Goal: Task Accomplishment & Management: Manage account settings

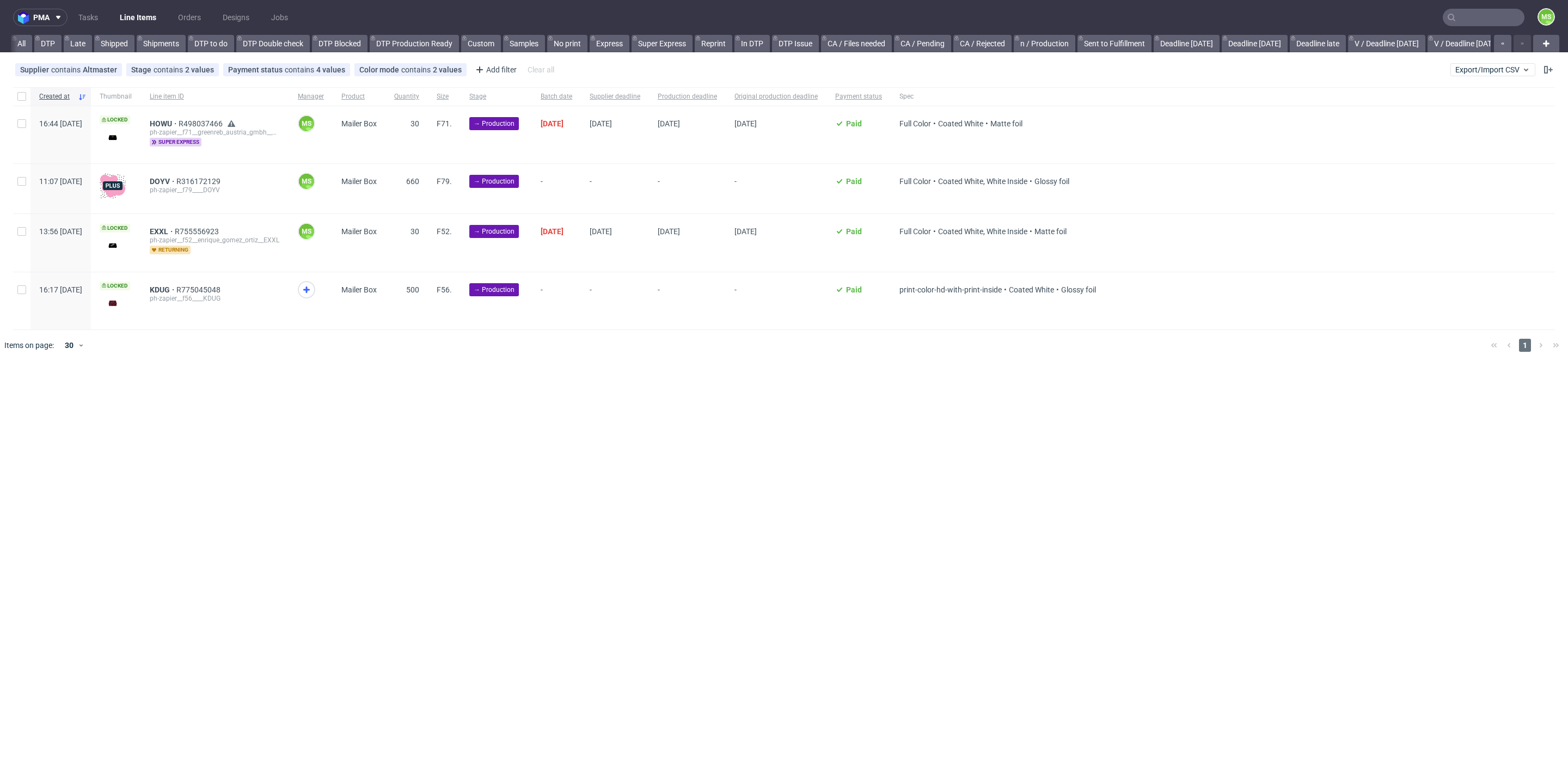
scroll to position [0, 1476]
click at [1466, 21] on input "text" at bounding box center [1484, 17] width 82 height 17
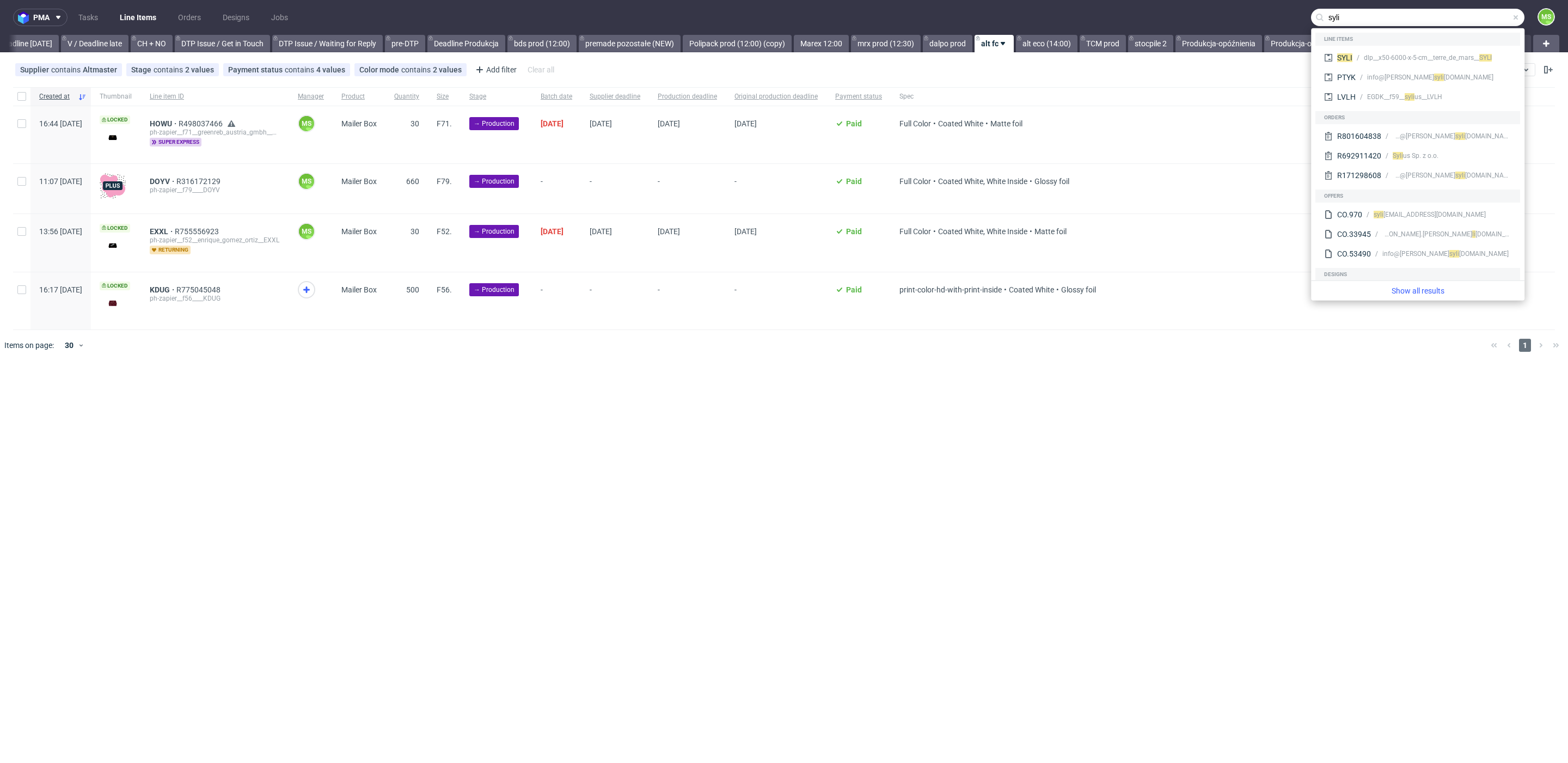
type input "syli"
click at [1440, 53] on div "dlp__x50-6000-x-5-cm__terre_de_mars__ SYLI" at bounding box center [1428, 57] width 128 height 10
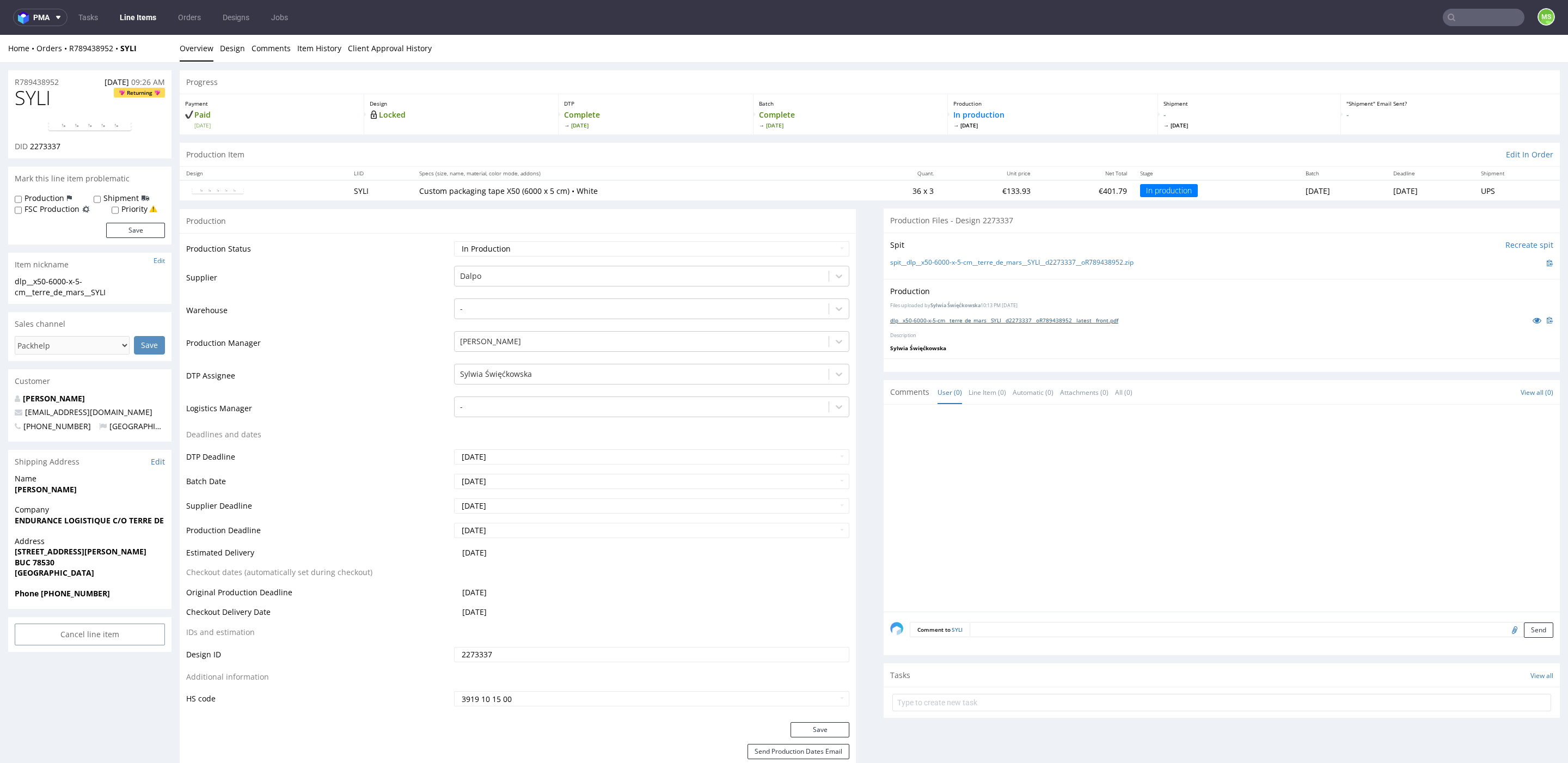
click at [925, 320] on link "dlp__x50-6000-x-5-cm__terre_de_mars__SYLI__d2273337__oR789438952__latest__front…" at bounding box center [1005, 320] width 228 height 8
drag, startPoint x: 1458, startPoint y: 3, endPoint x: 1475, endPoint y: 23, distance: 26.2
click at [1465, 27] on nav "pma Tasks Line Items Orders Designs Jobs MS" at bounding box center [784, 17] width 1568 height 35
click at [1475, 23] on input "text" at bounding box center [1484, 17] width 82 height 17
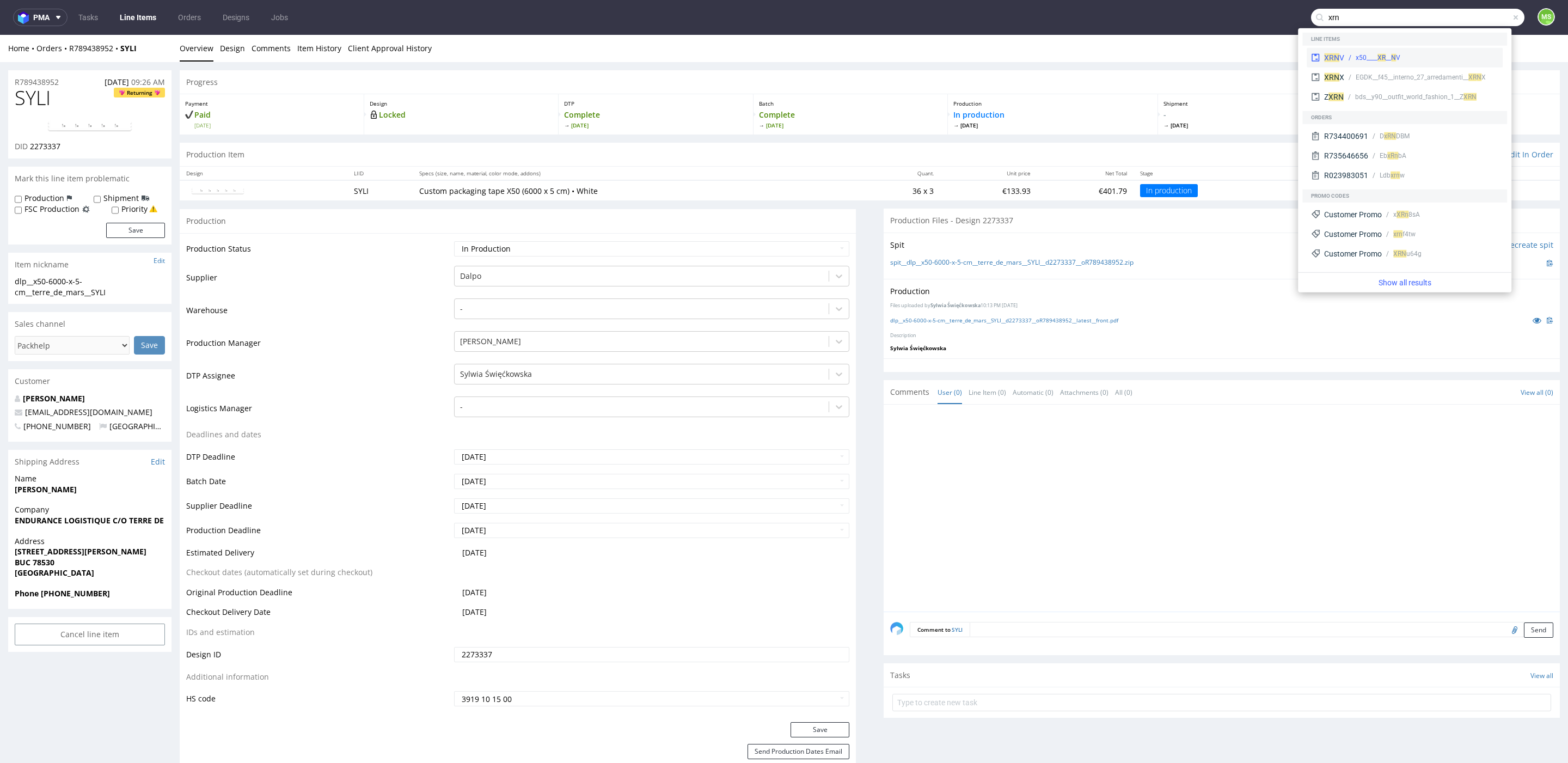
type input "xrn"
click at [1413, 53] on div "__x50____ XR N V" at bounding box center [1421, 57] width 154 height 10
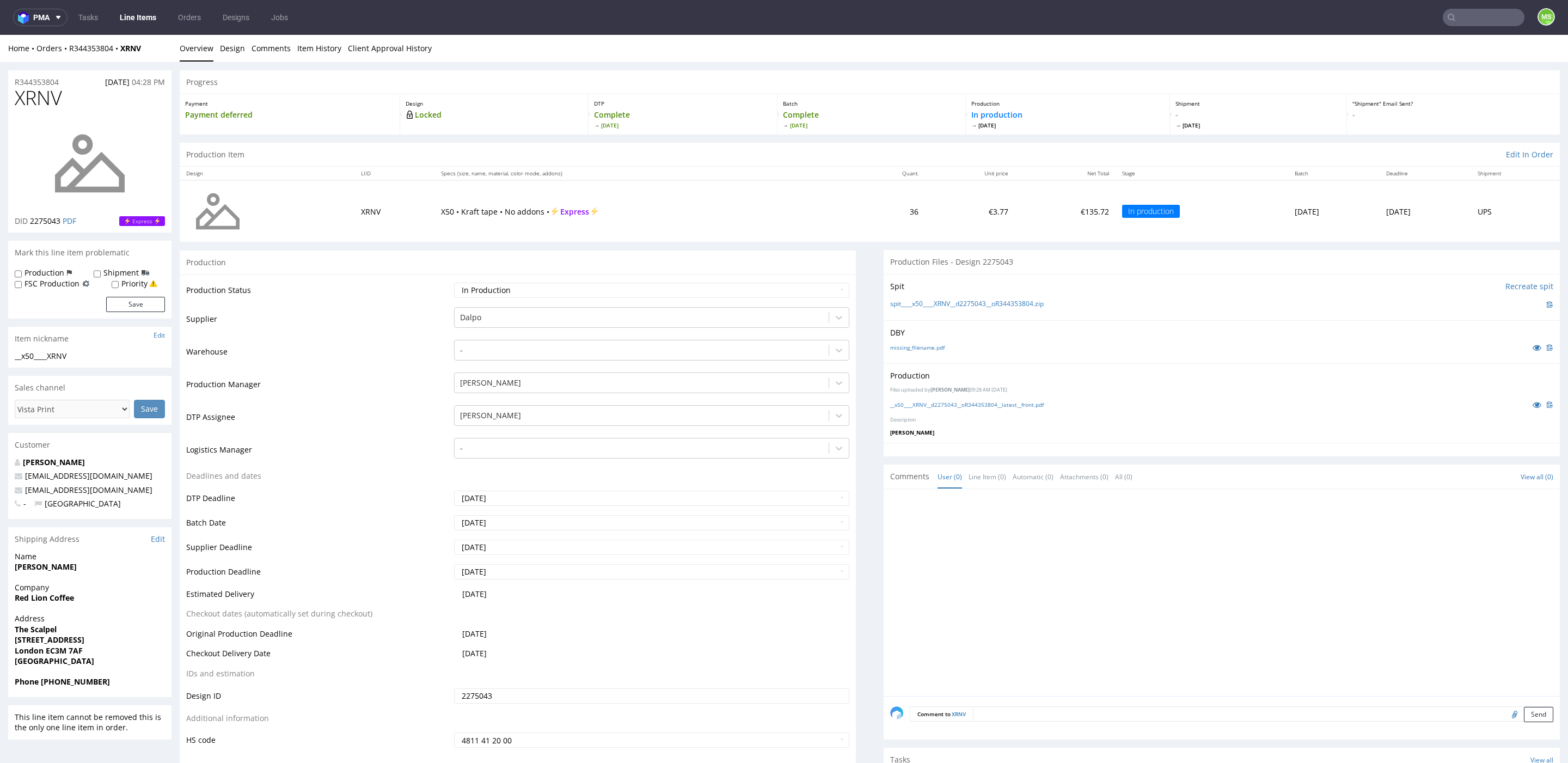
click at [1479, 20] on input "text" at bounding box center [1484, 17] width 82 height 17
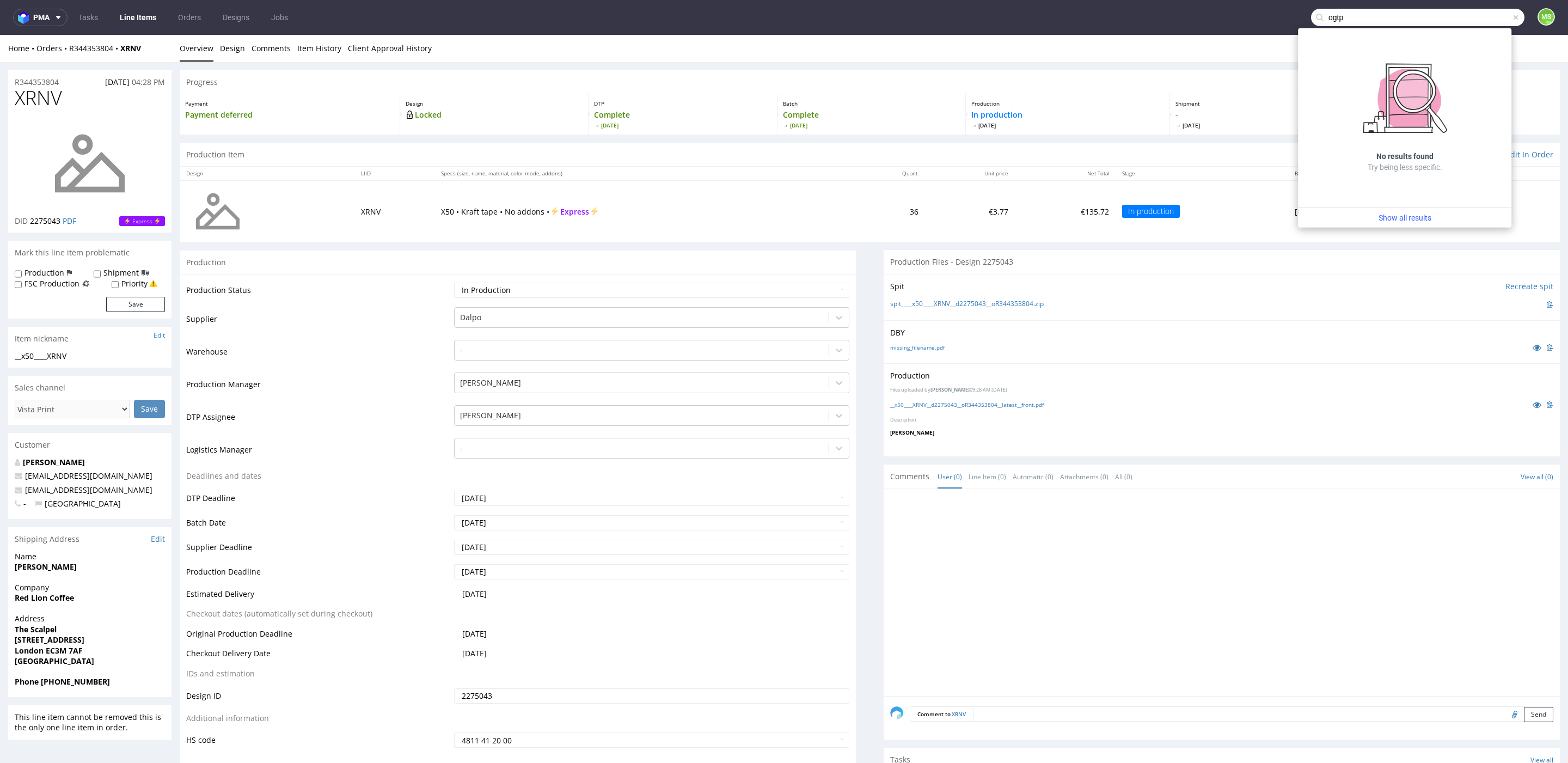
click at [1425, 21] on input "ogtp" at bounding box center [1417, 17] width 213 height 17
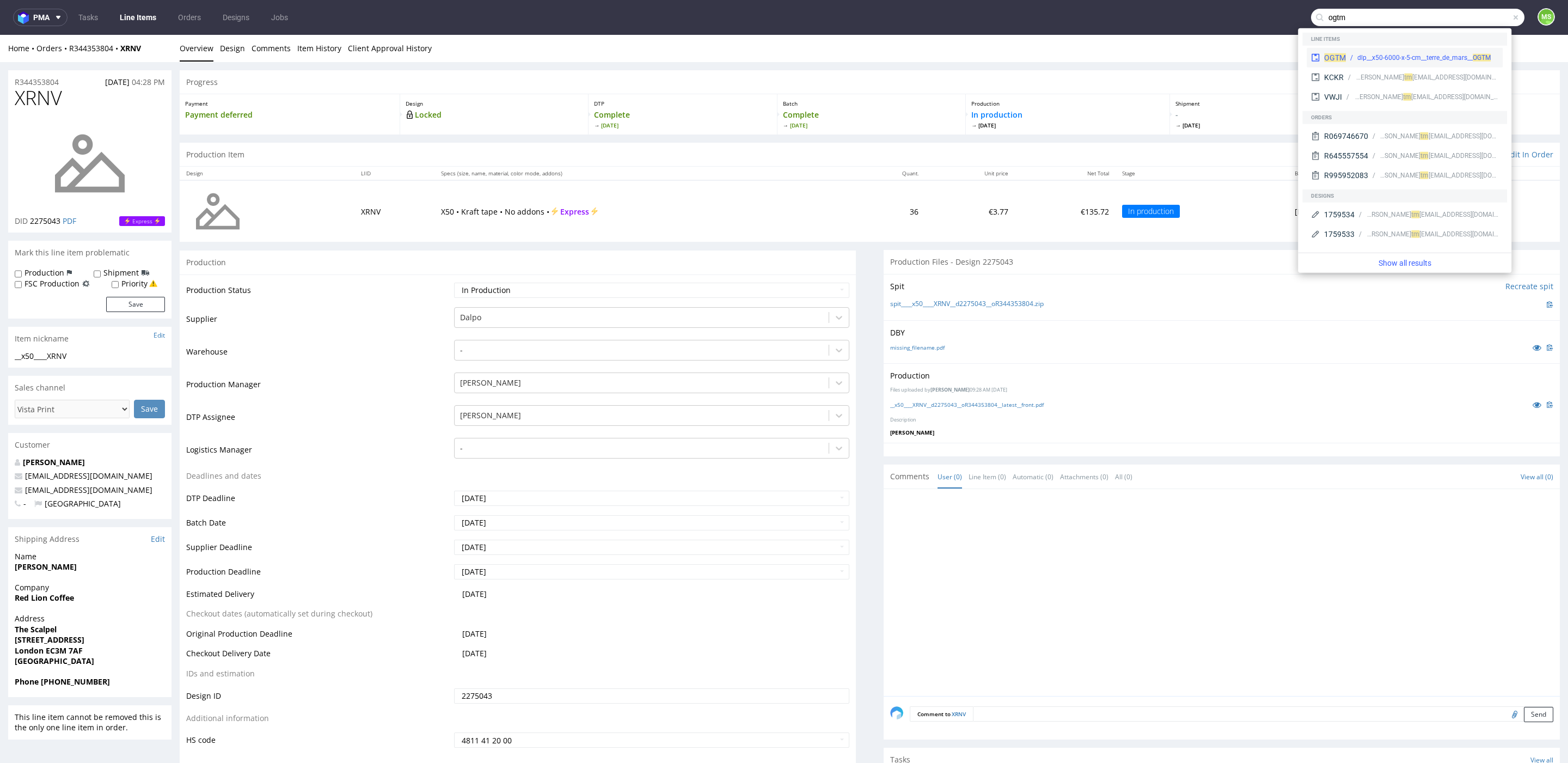
type input "ogtm"
click at [1399, 51] on div "OGTM dlp__x50-6000-x-5-cm__terre_de_mars__ OGTM" at bounding box center [1404, 57] width 196 height 20
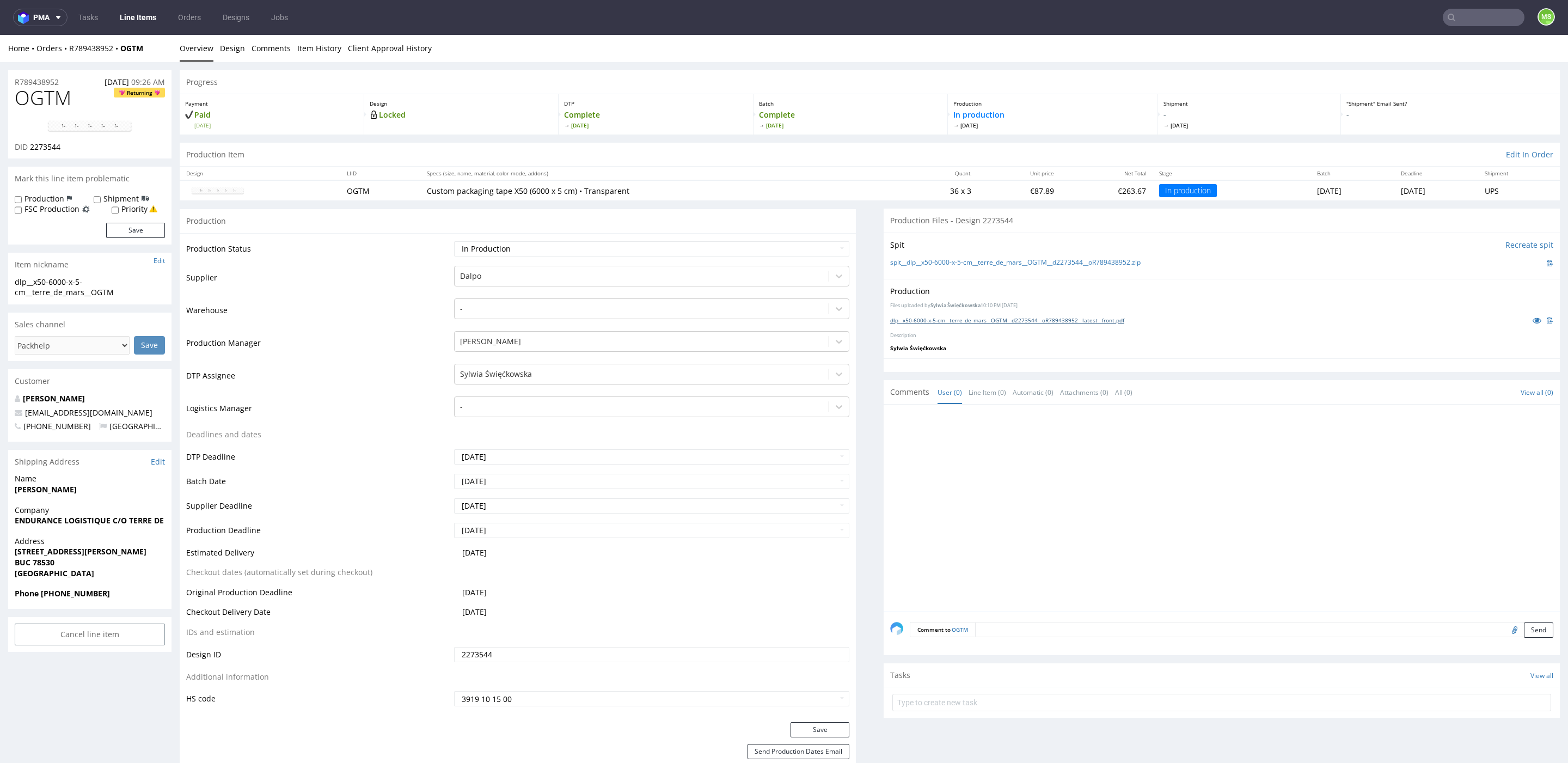
click at [957, 316] on link "dlp__x50-6000-x-5-cm__terre_de_mars__OGTM__d2273544__oR789438952__latest__front…" at bounding box center [1007, 320] width 234 height 8
click at [1463, 23] on input "text" at bounding box center [1484, 17] width 82 height 17
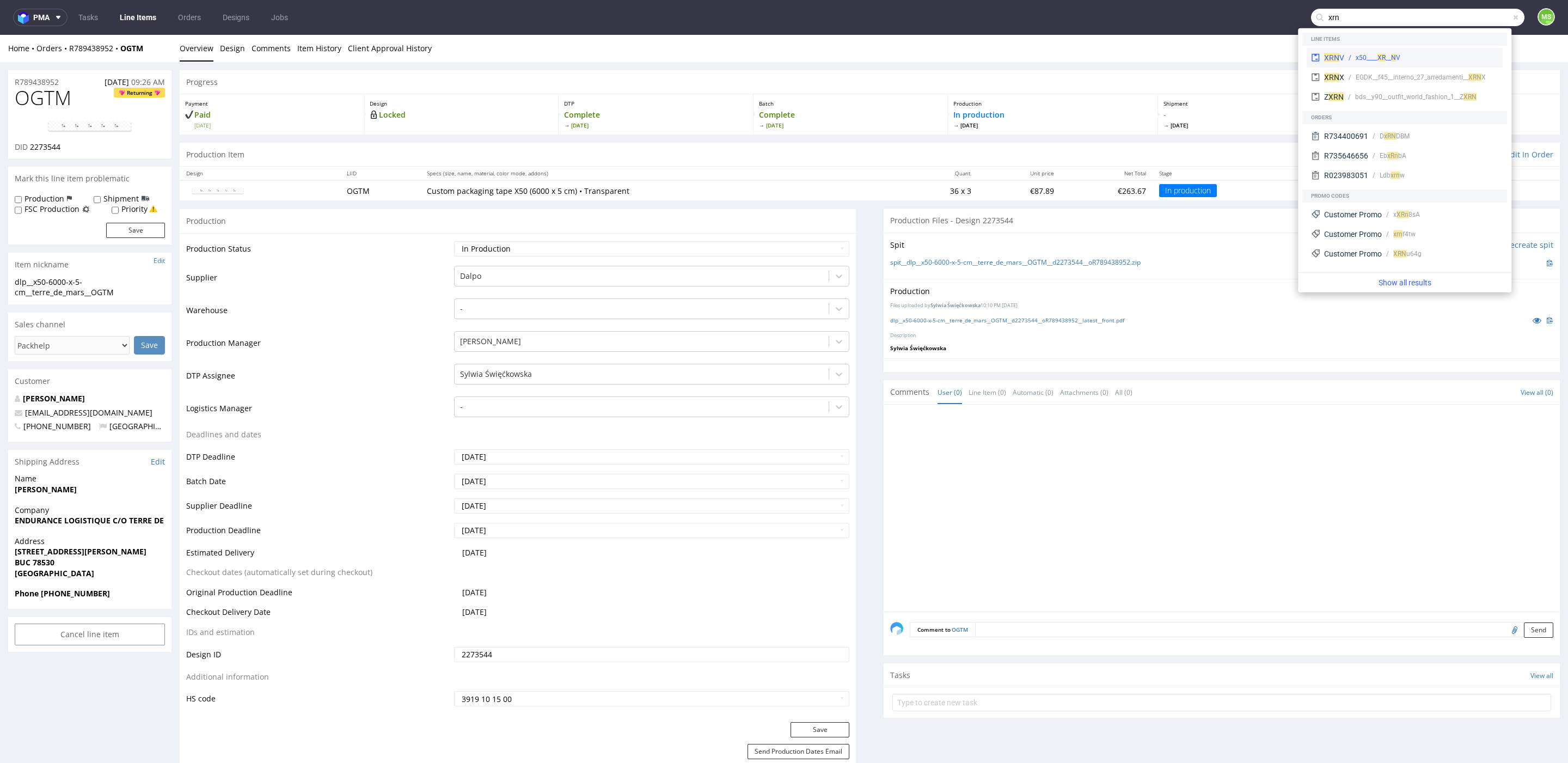
type input "xrn"
click at [1449, 53] on div "__x50____ XR N V" at bounding box center [1421, 57] width 154 height 10
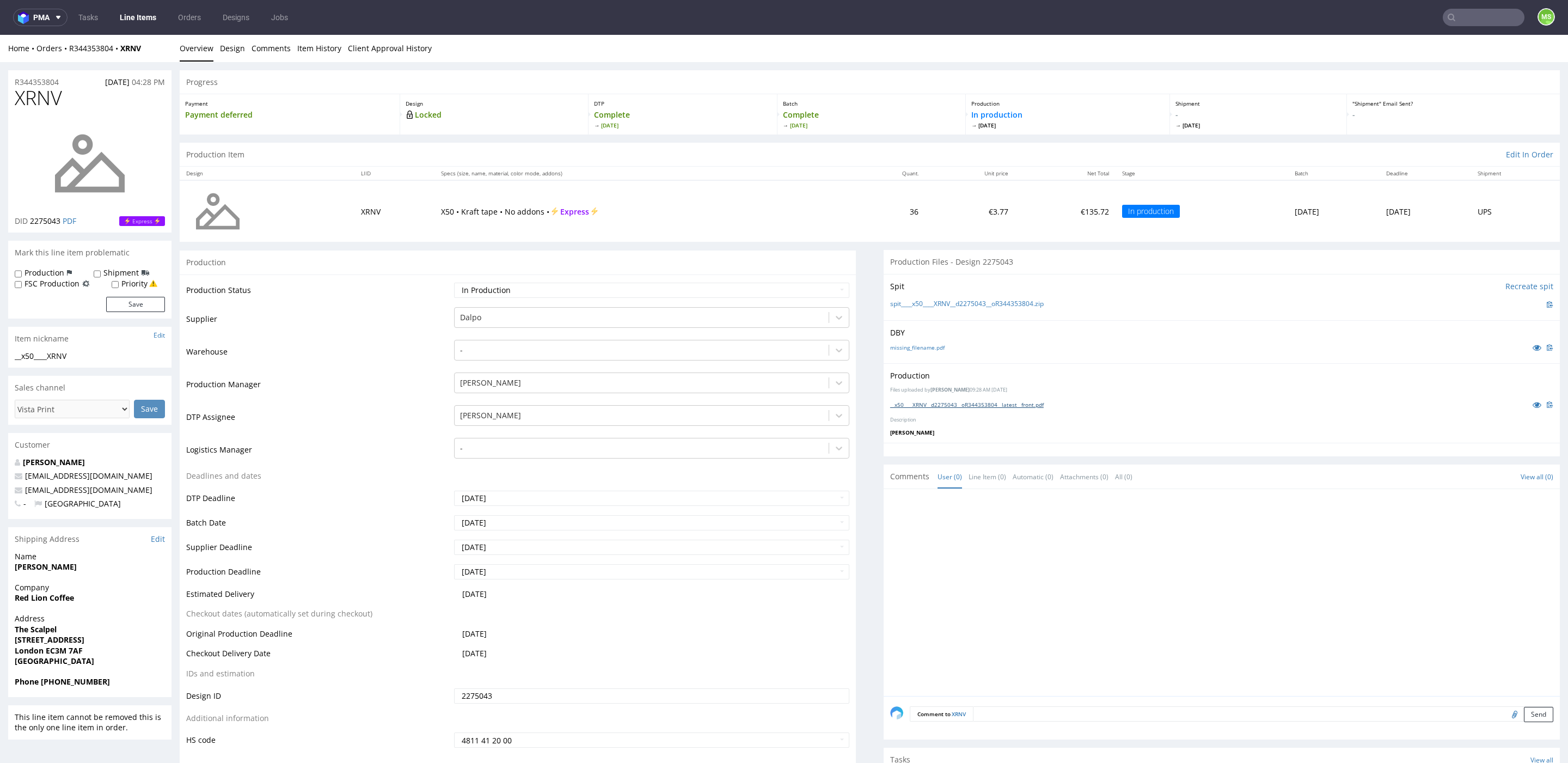
click at [921, 404] on link "__x50____XRNV__d2275043__oR344353804__latest__front.pdf" at bounding box center [967, 404] width 153 height 8
click at [143, 13] on link "Line Items" at bounding box center [138, 17] width 50 height 17
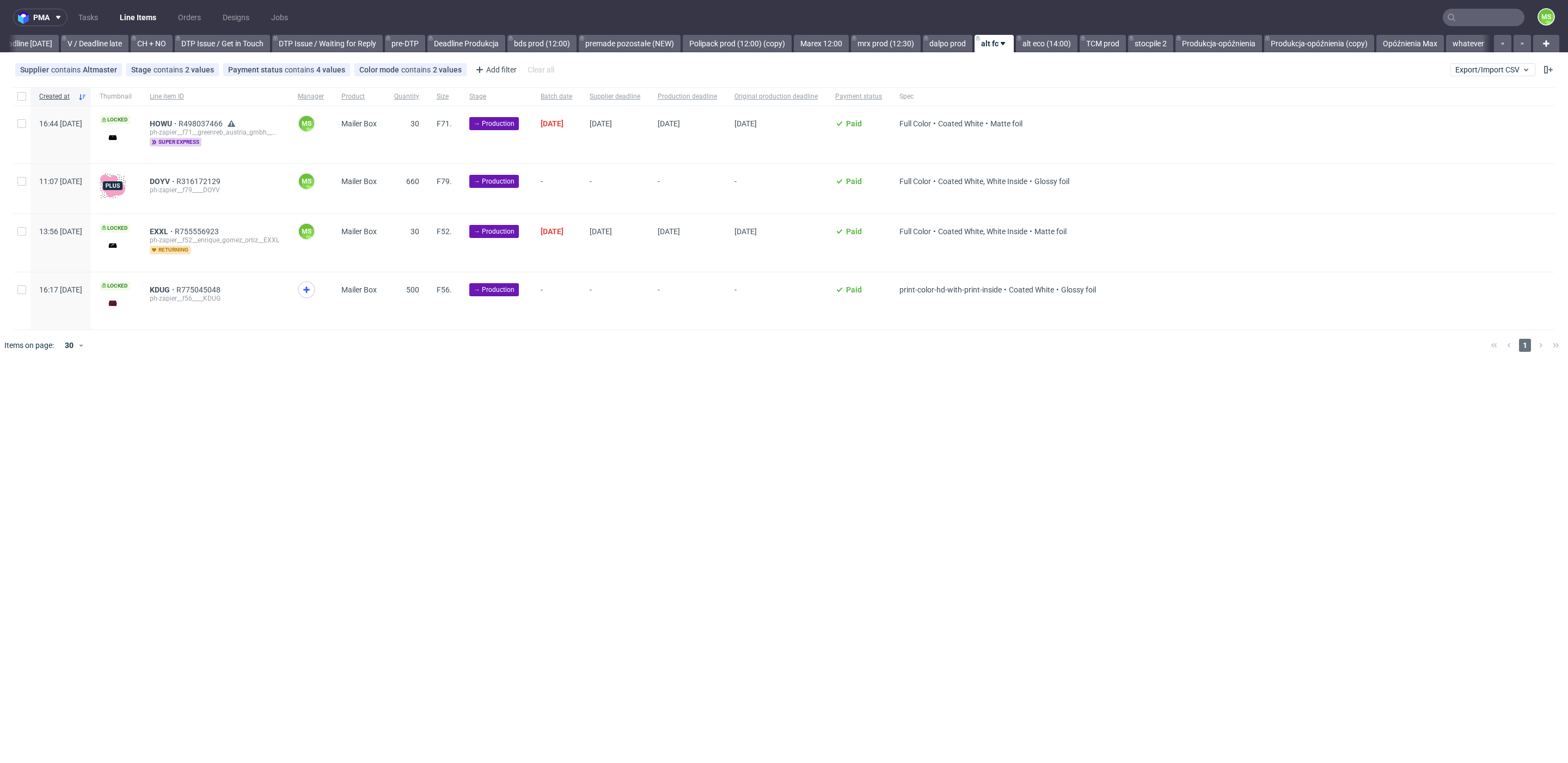
scroll to position [0, 1476]
click at [1037, 53] on div "pma Tasks Line Items Orders Designs Jobs MS All DTP Late Shipped Shipments DTP …" at bounding box center [784, 382] width 1568 height 763
click at [1039, 49] on link "alt eco (14:00)" at bounding box center [1046, 44] width 62 height 17
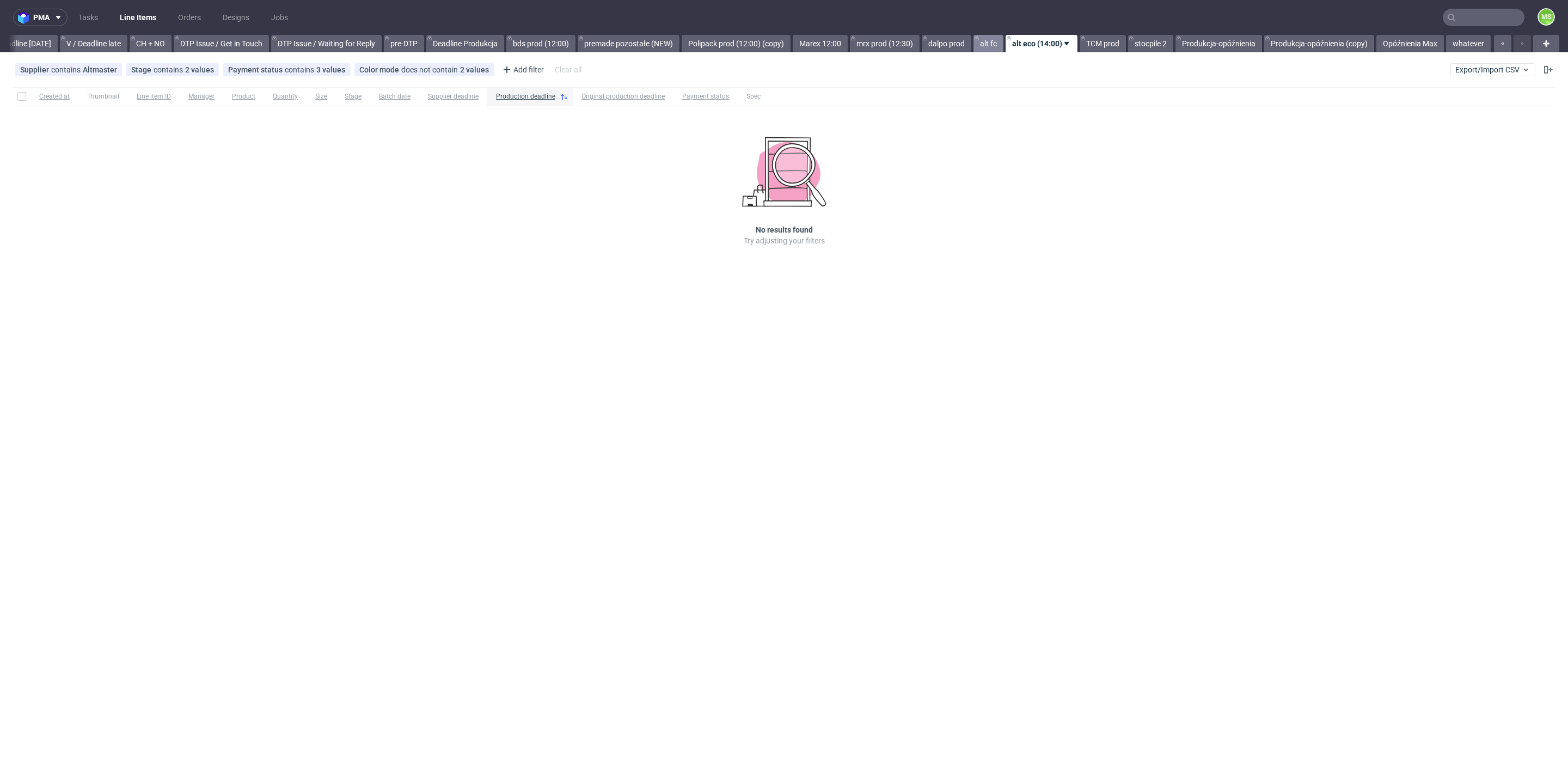
click at [992, 46] on link "alt fc" at bounding box center [988, 44] width 30 height 17
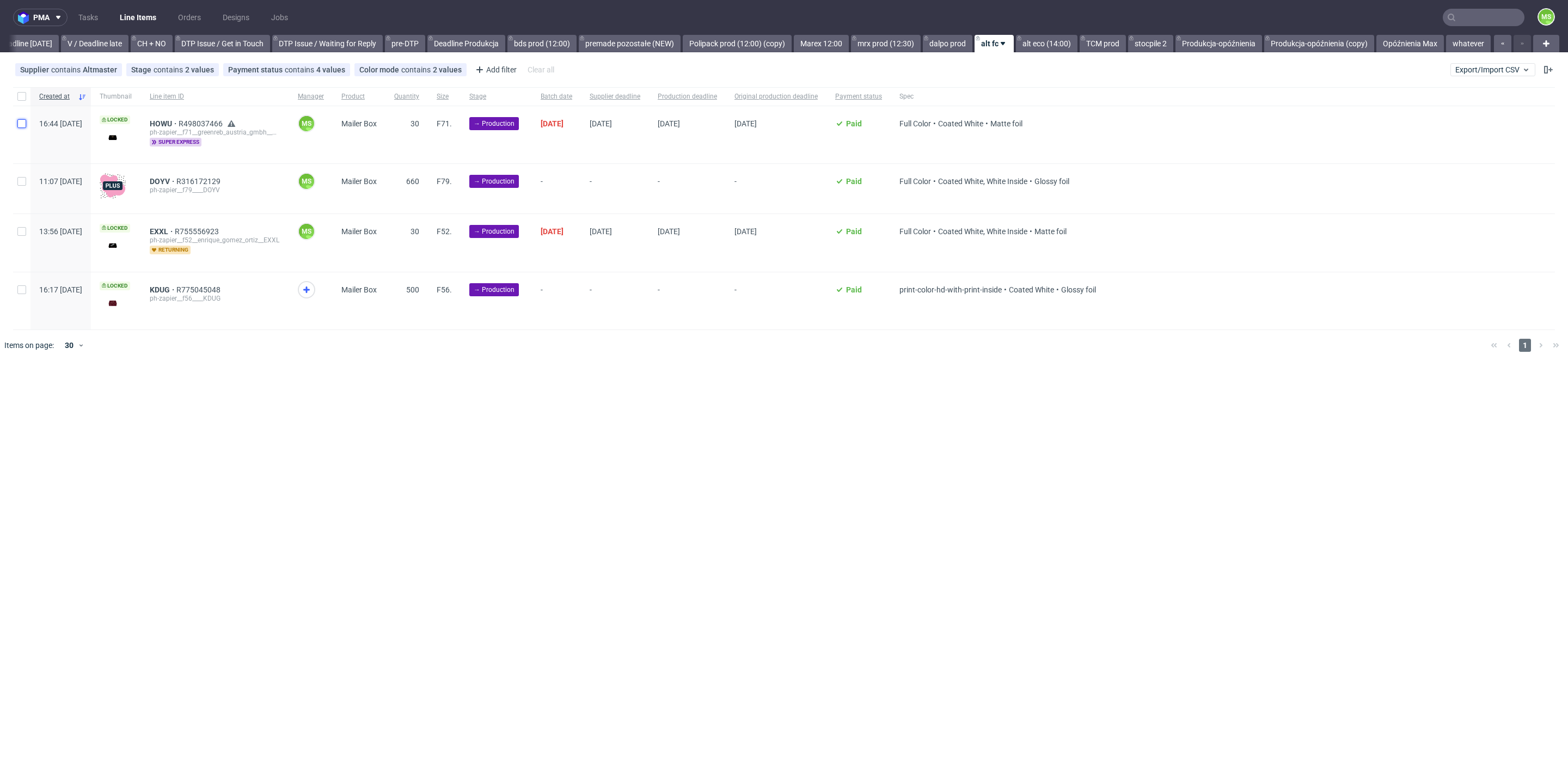
click at [24, 124] on input "checkbox" at bounding box center [22, 124] width 9 height 9
checkbox input "true"
click at [192, 388] on span "Change batch date" at bounding box center [192, 394] width 65 height 11
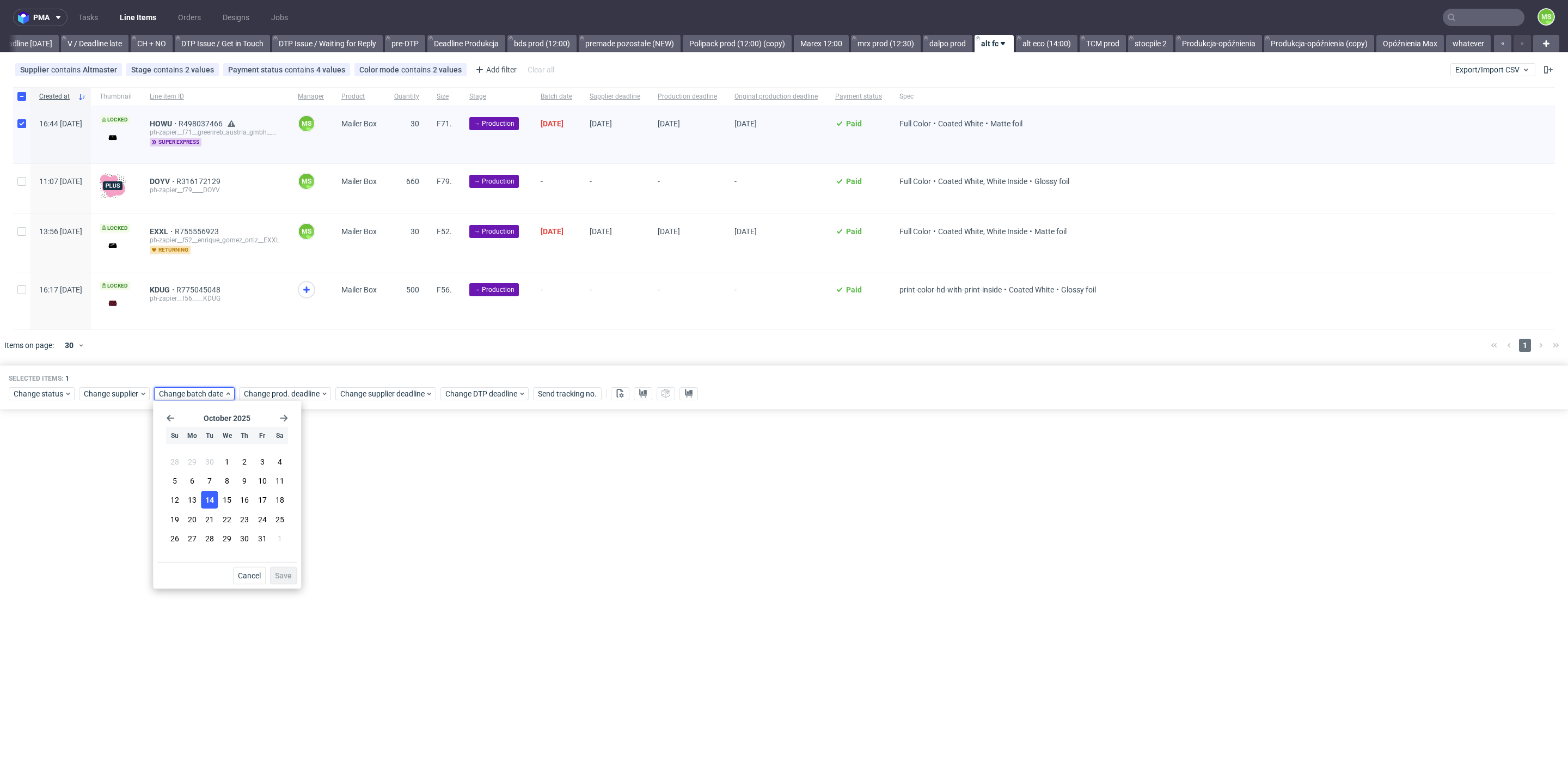
drag, startPoint x: 207, startPoint y: 501, endPoint x: 240, endPoint y: 531, distance: 44.6
click at [207, 501] on span "14" at bounding box center [210, 500] width 9 height 11
drag, startPoint x: 280, startPoint y: 577, endPoint x: 286, endPoint y: 552, distance: 25.7
click at [281, 576] on span "Save" at bounding box center [283, 576] width 17 height 8
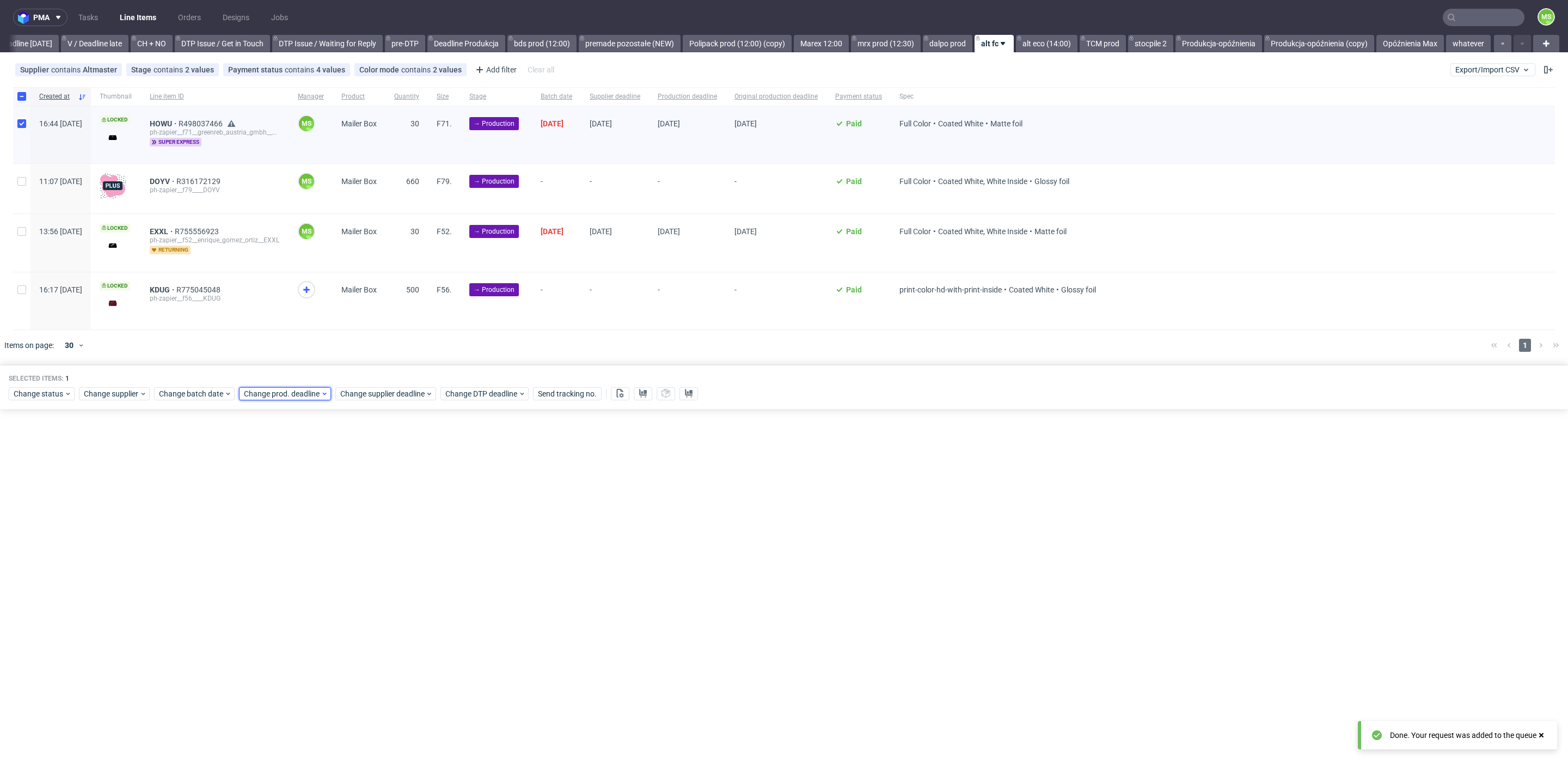
click at [303, 394] on span "Change prod. deadline" at bounding box center [282, 394] width 77 height 11
drag, startPoint x: 332, startPoint y: 499, endPoint x: 350, endPoint y: 547, distance: 51.3
click at [332, 500] on span "16" at bounding box center [329, 500] width 9 height 11
drag, startPoint x: 367, startPoint y: 581, endPoint x: 414, endPoint y: 429, distance: 159.1
click at [368, 579] on button "Save" at bounding box center [367, 576] width 27 height 17
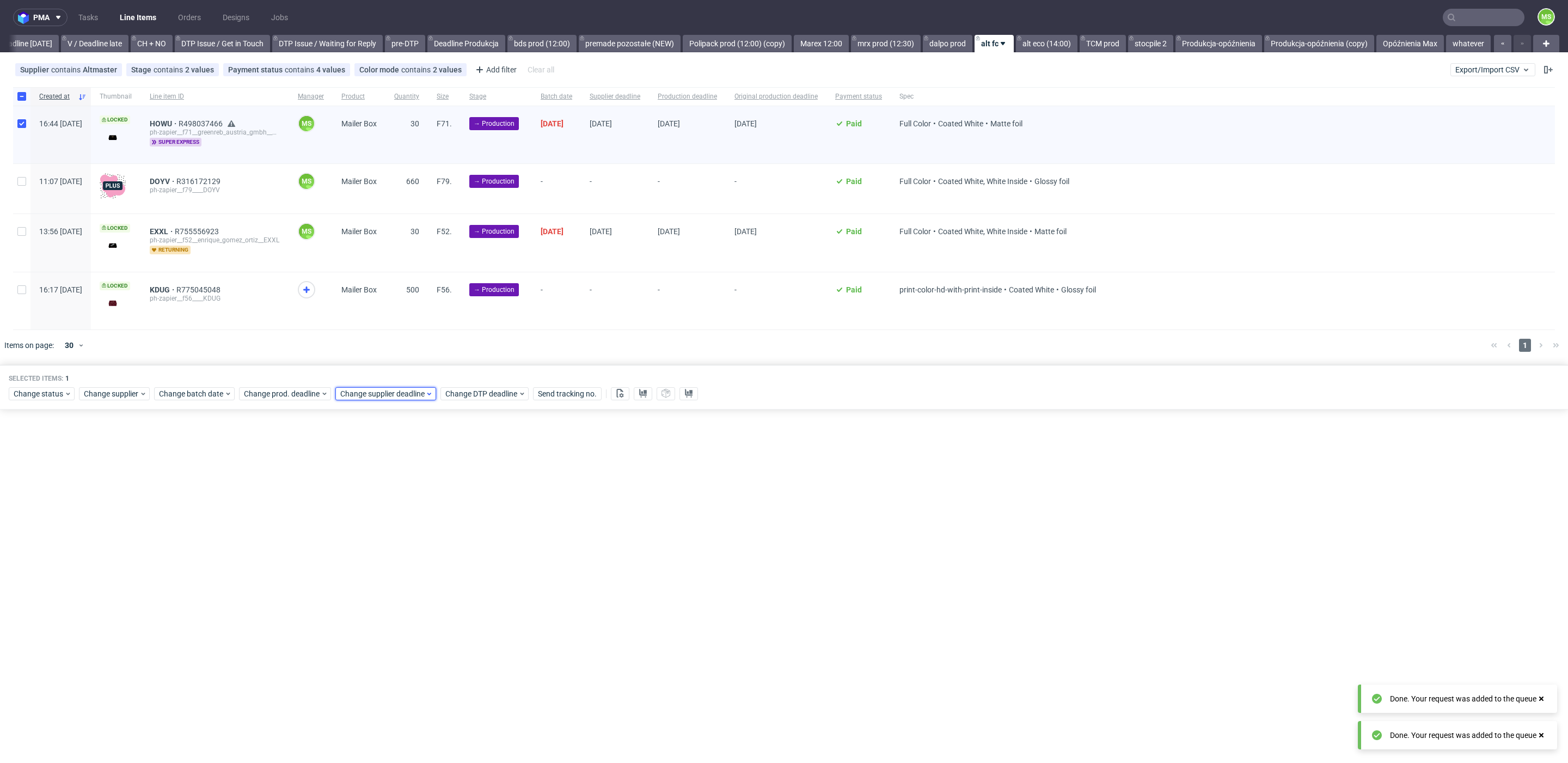
click at [419, 395] on span "Change supplier deadline" at bounding box center [383, 394] width 85 height 11
drag, startPoint x: 424, startPoint y: 499, endPoint x: 455, endPoint y: 557, distance: 65.8
click at [424, 499] on span "16" at bounding box center [425, 500] width 9 height 11
drag, startPoint x: 470, startPoint y: 582, endPoint x: 444, endPoint y: 538, distance: 51.1
click at [470, 582] on button "Save" at bounding box center [464, 576] width 27 height 17
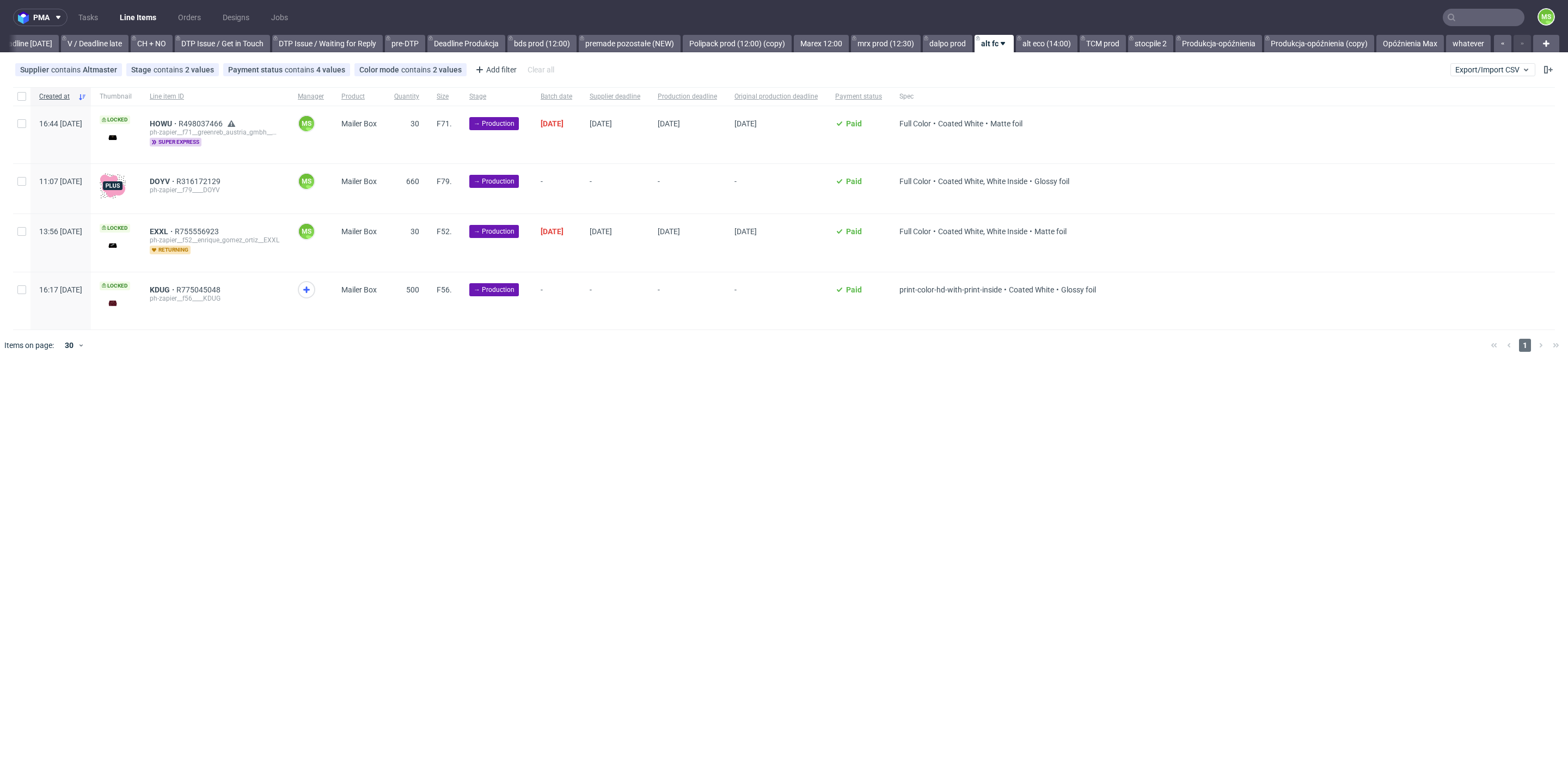
scroll to position [0, 1476]
click at [20, 125] on input "checkbox" at bounding box center [22, 124] width 9 height 9
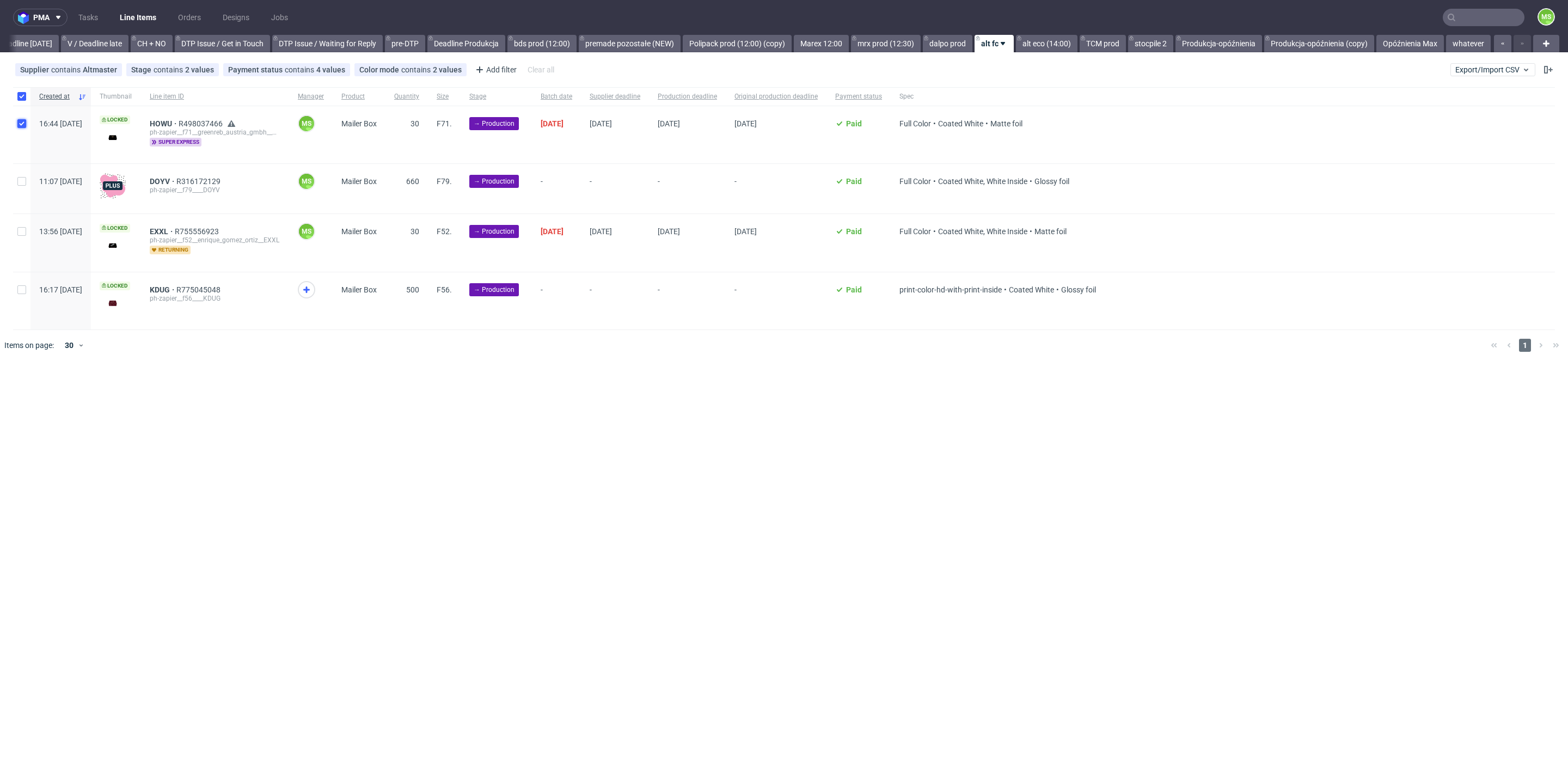
checkbox input "true"
click at [196, 392] on span "Change batch date" at bounding box center [192, 394] width 65 height 11
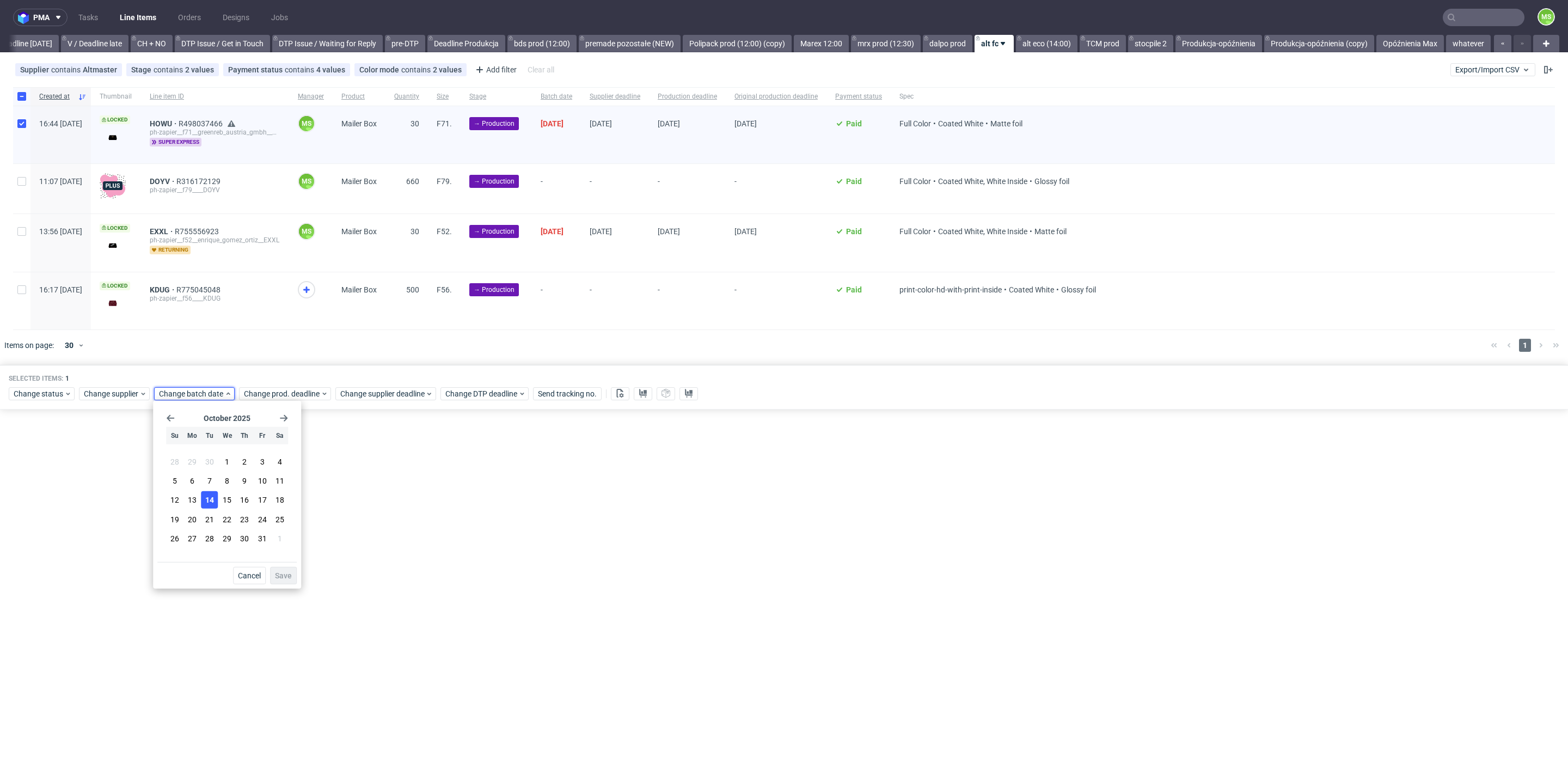
click at [216, 503] on button "14" at bounding box center [209, 500] width 17 height 17
click at [289, 572] on span "Save" at bounding box center [283, 576] width 17 height 8
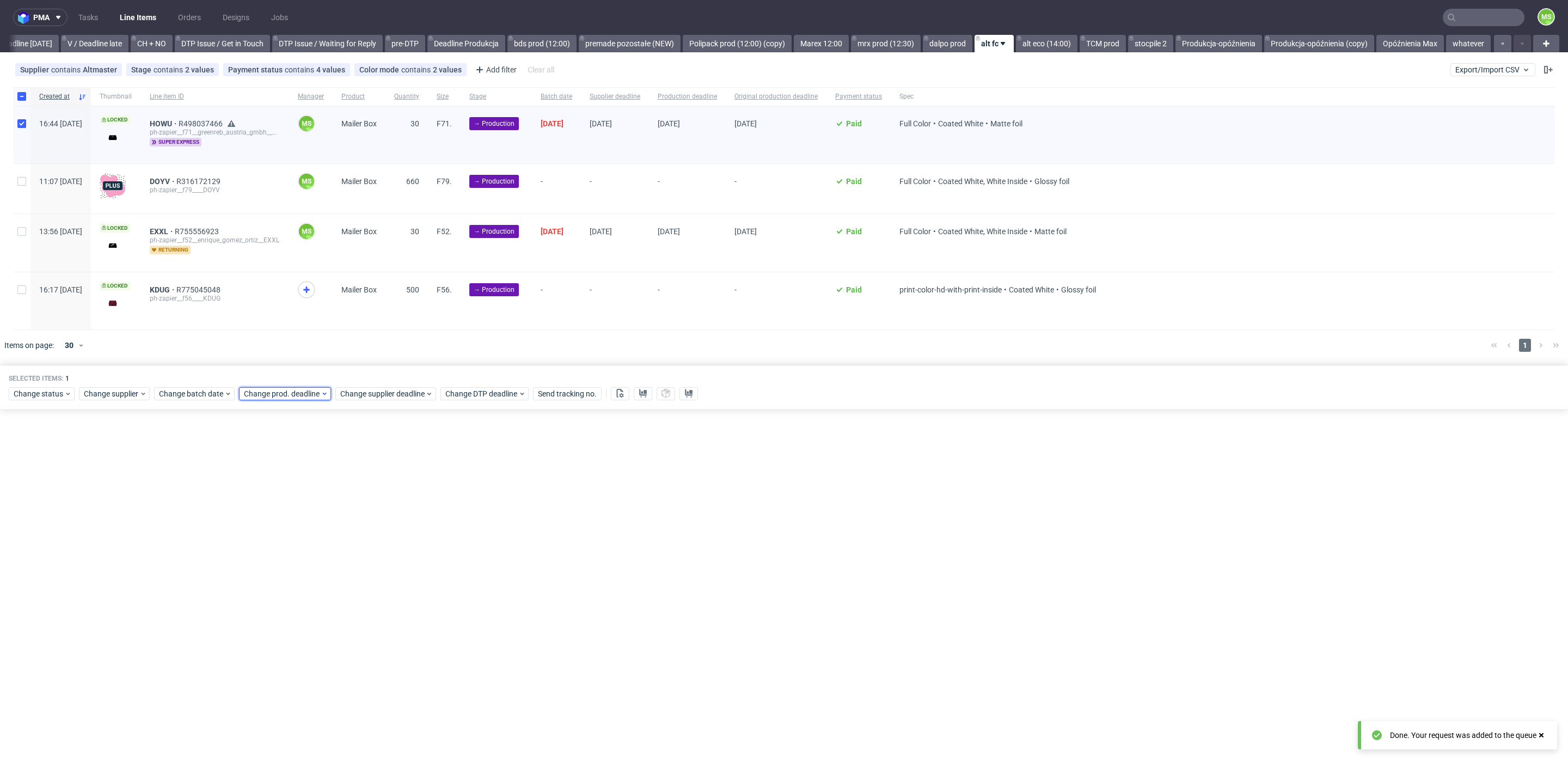
click at [306, 392] on span "Change prod. deadline" at bounding box center [282, 394] width 77 height 11
click at [326, 500] on span "16" at bounding box center [329, 500] width 9 height 11
click at [367, 571] on button "Save" at bounding box center [367, 576] width 27 height 17
drag, startPoint x: 384, startPoint y: 413, endPoint x: 389, endPoint y: 402, distance: 12.1
click at [386, 410] on div "pma Tasks Line Items Orders Designs Jobs MS All DTP Late Shipped Shipments DTP …" at bounding box center [784, 382] width 1568 height 763
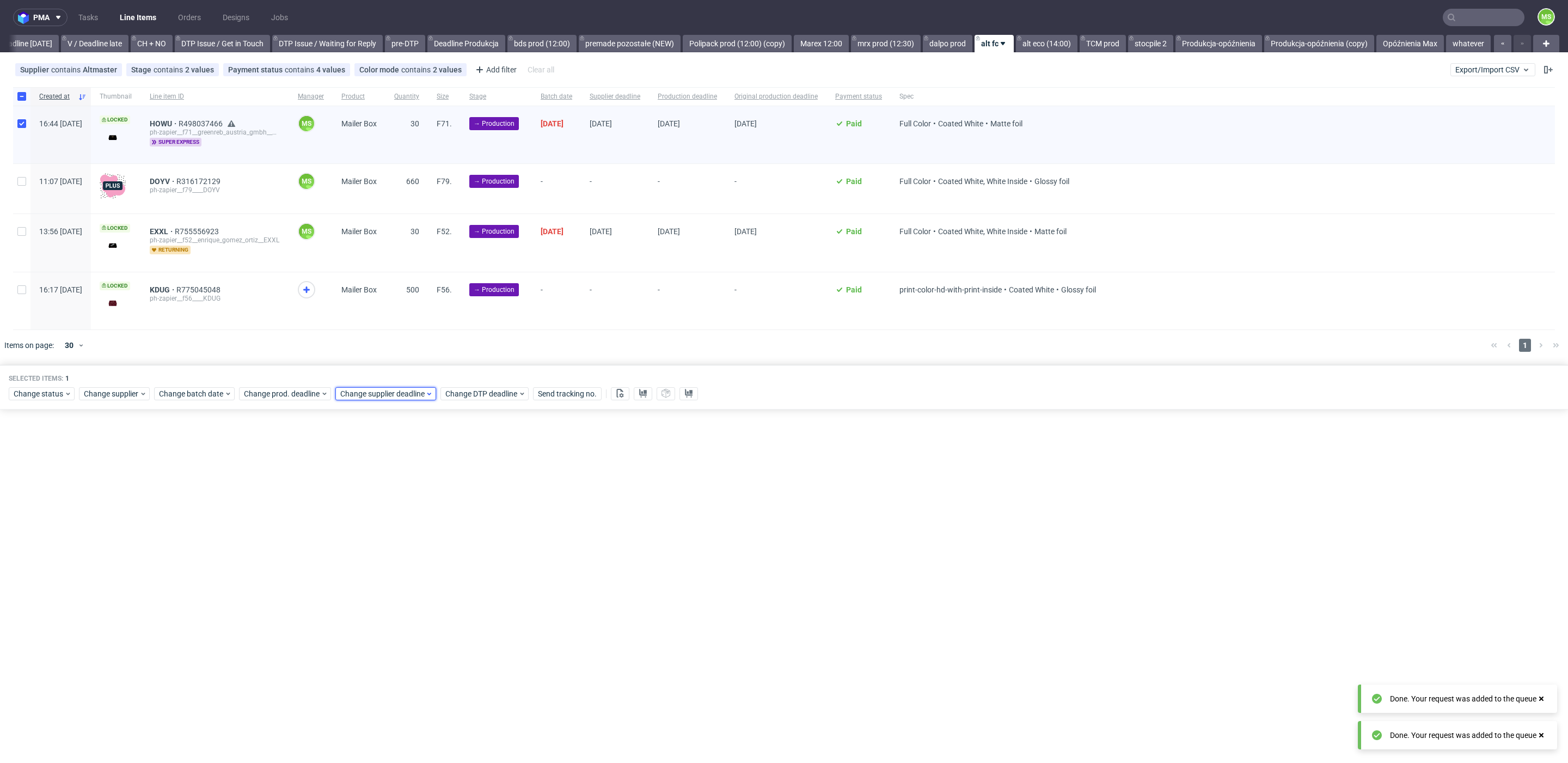
click at [391, 396] on span "Change supplier deadline" at bounding box center [383, 394] width 85 height 11
click at [432, 506] on button "16" at bounding box center [424, 500] width 17 height 17
click at [474, 577] on button "Save" at bounding box center [464, 576] width 27 height 17
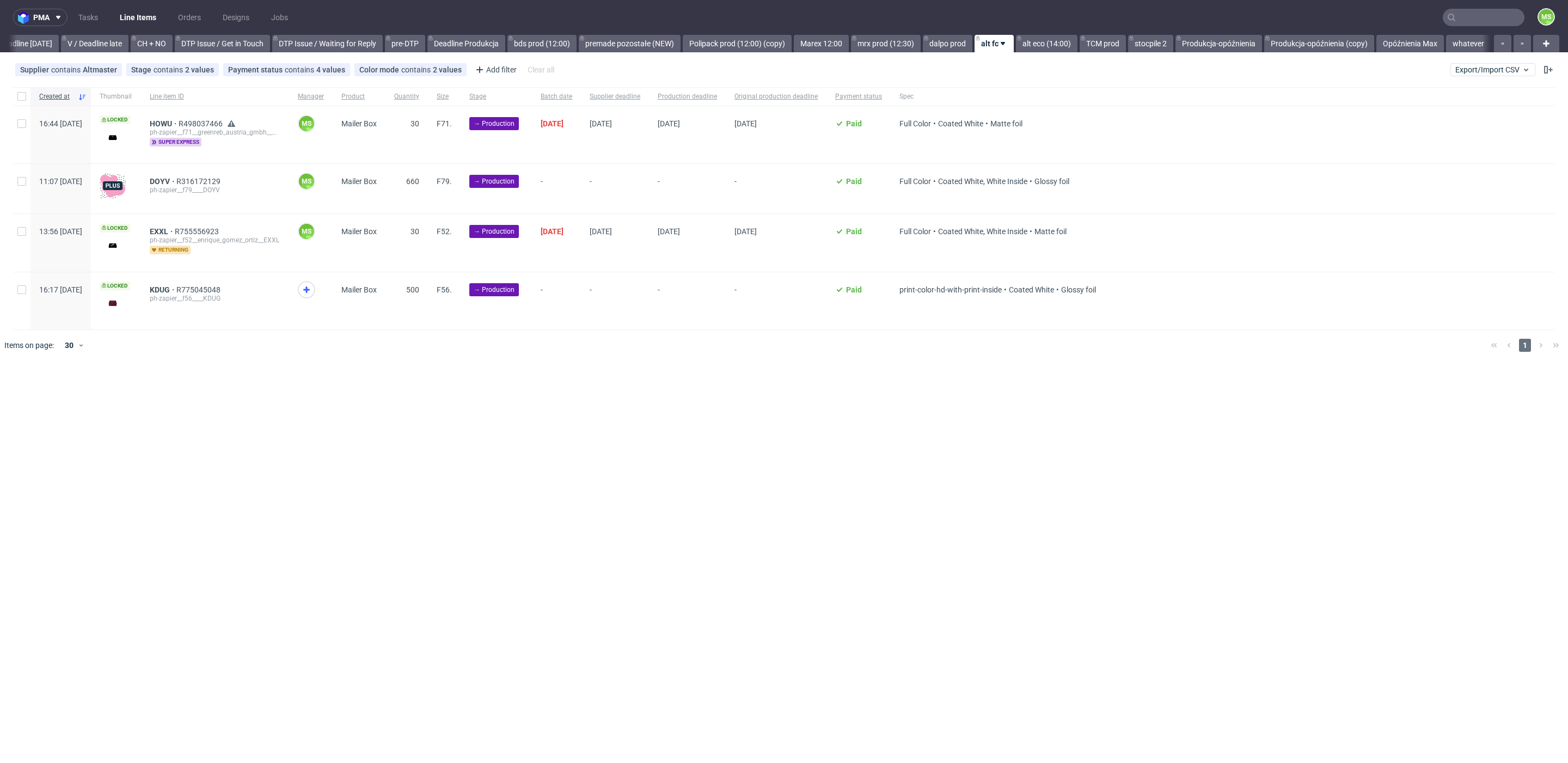
scroll to position [0, 1476]
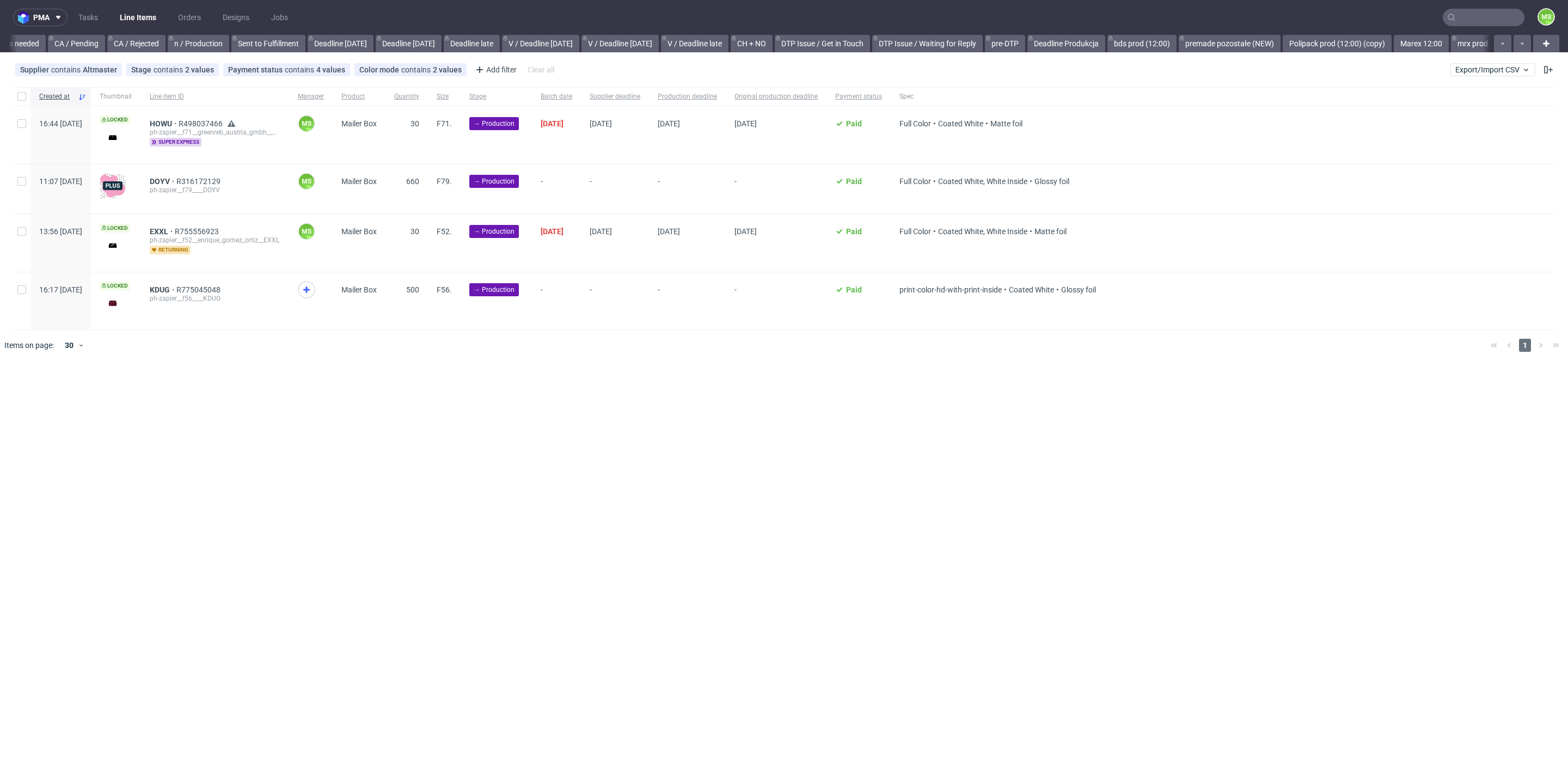
scroll to position [0, 1153]
click at [178, 124] on span "HOWU" at bounding box center [164, 124] width 29 height 9
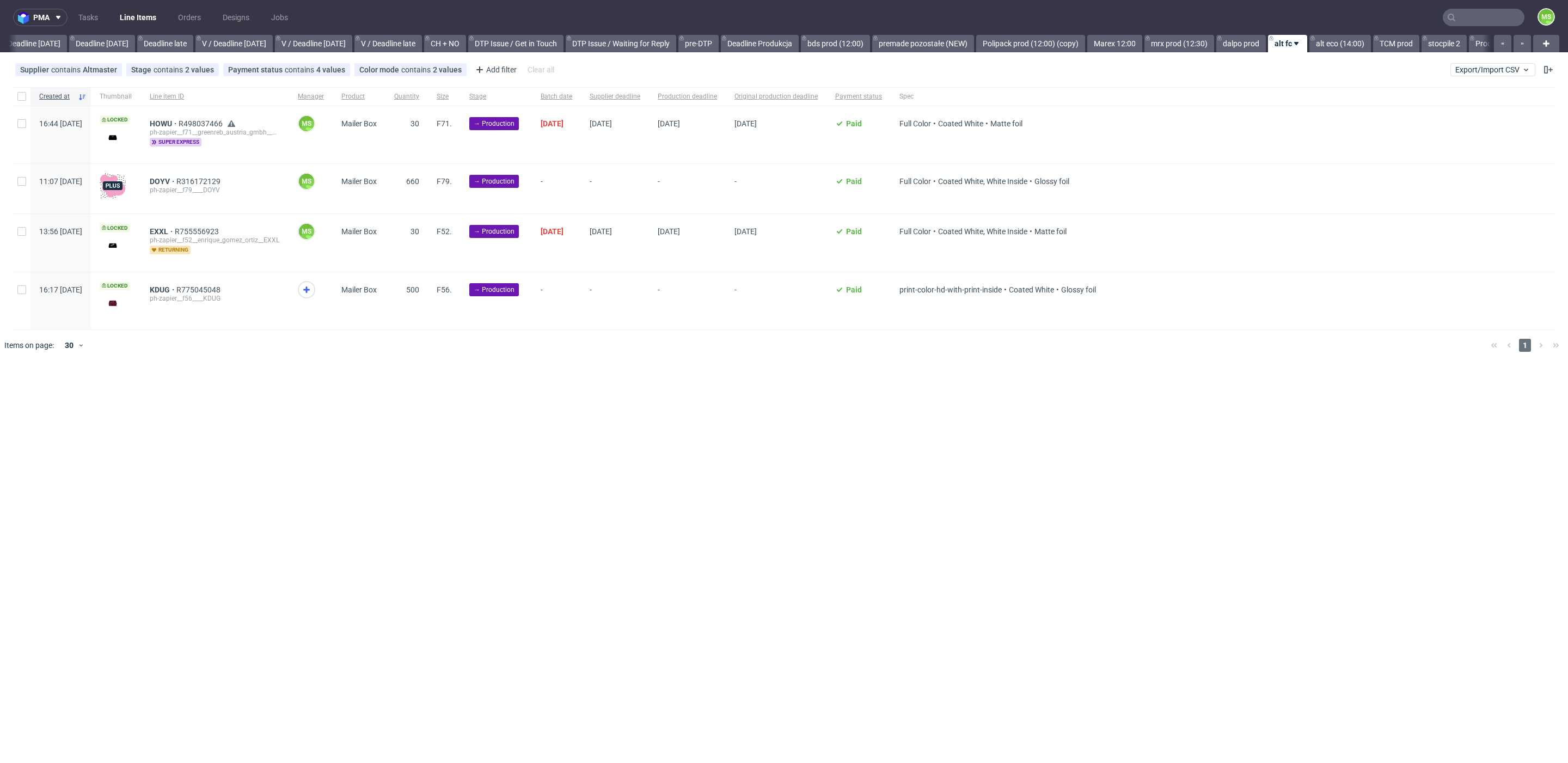
scroll to position [0, 1271]
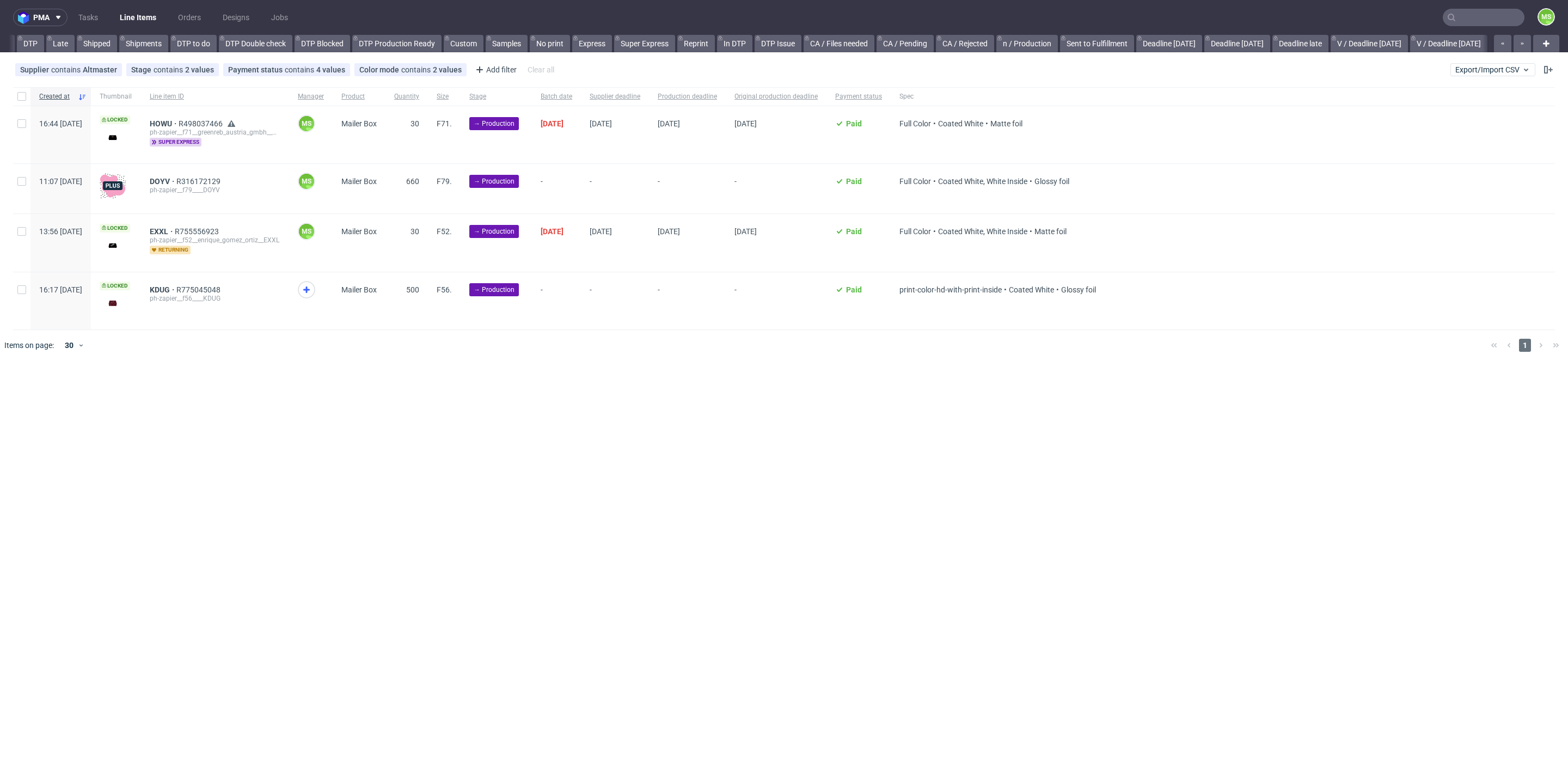
scroll to position [0, 225]
click at [19, 117] on div at bounding box center [22, 135] width 17 height 57
checkbox input "true"
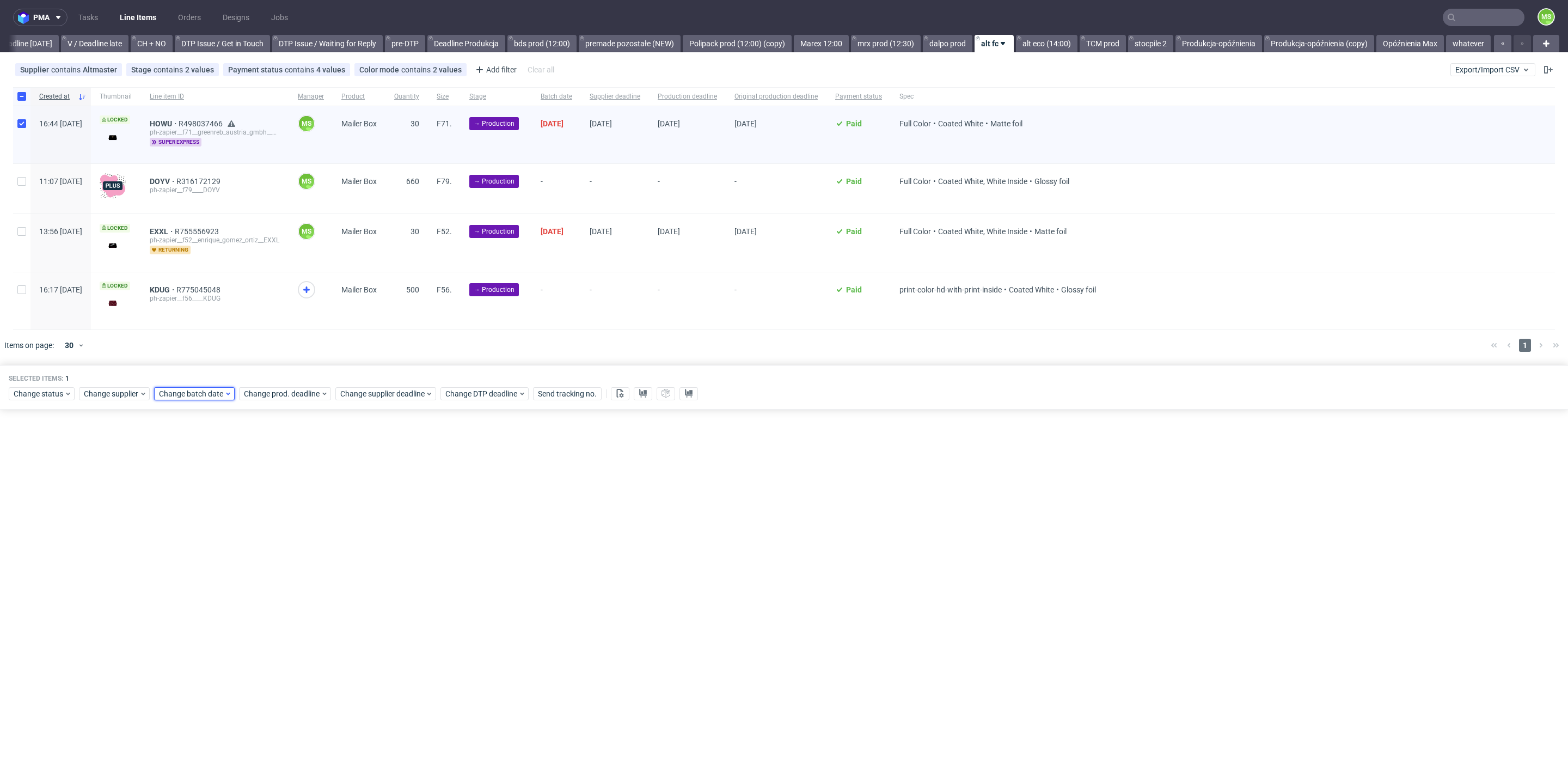
click at [205, 398] on div "Change batch date" at bounding box center [194, 394] width 81 height 13
drag, startPoint x: 212, startPoint y: 503, endPoint x: 227, endPoint y: 512, distance: 17.5
click at [212, 503] on span "14" at bounding box center [210, 500] width 9 height 11
drag, startPoint x: 291, startPoint y: 578, endPoint x: 325, endPoint y: 442, distance: 140.2
click at [292, 574] on span "Save" at bounding box center [283, 576] width 17 height 8
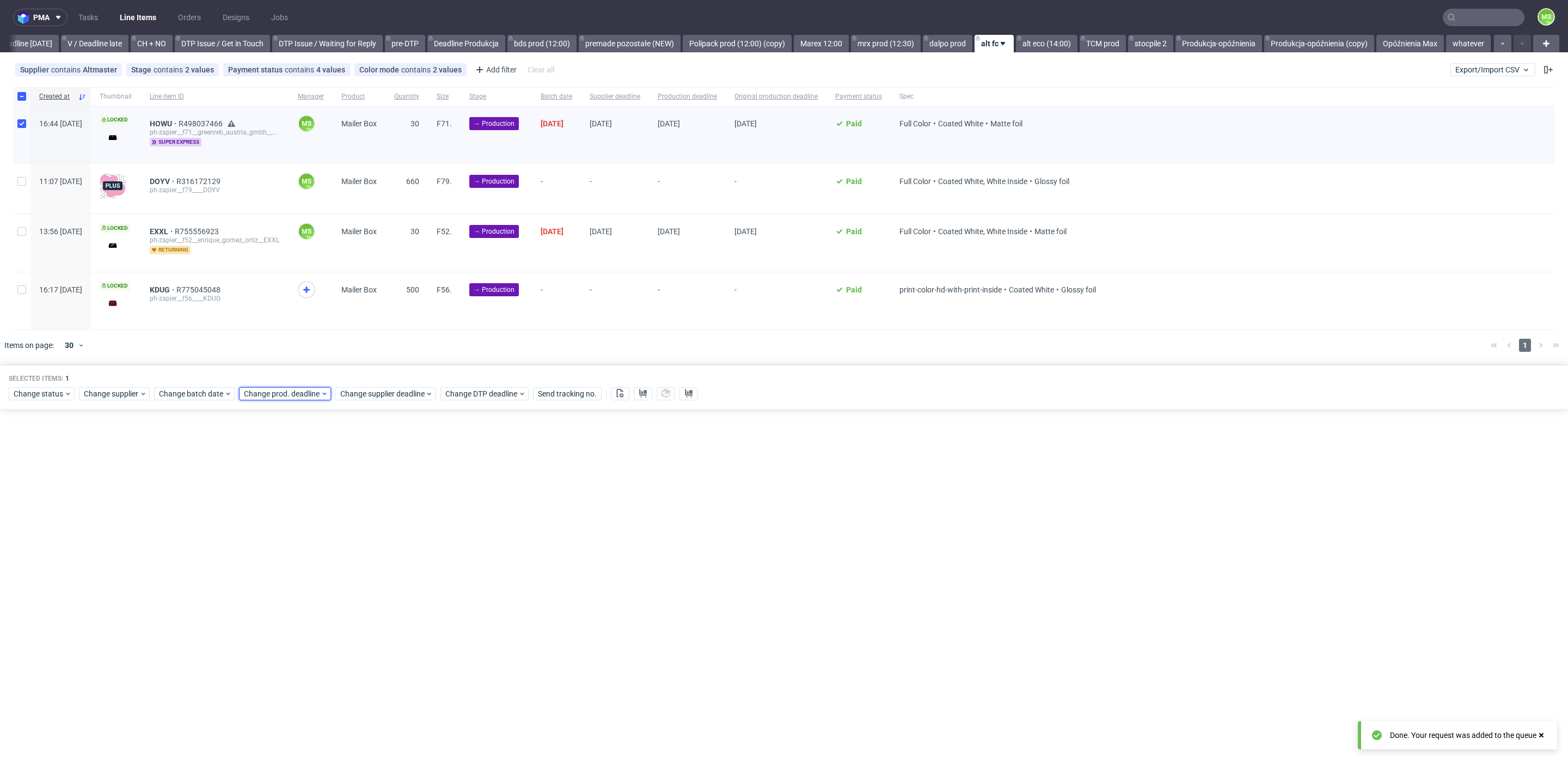
click at [310, 394] on span "Change prod. deadline" at bounding box center [282, 394] width 77 height 11
click at [331, 499] on span "16" at bounding box center [329, 500] width 9 height 11
click at [374, 569] on button "Save" at bounding box center [367, 576] width 27 height 17
drag, startPoint x: 385, startPoint y: 400, endPoint x: 390, endPoint y: 401, distance: 5.1
click at [386, 400] on div "Selected items: 1 Change status Change supplier Change batch date Change prod. …" at bounding box center [784, 388] width 1568 height 45
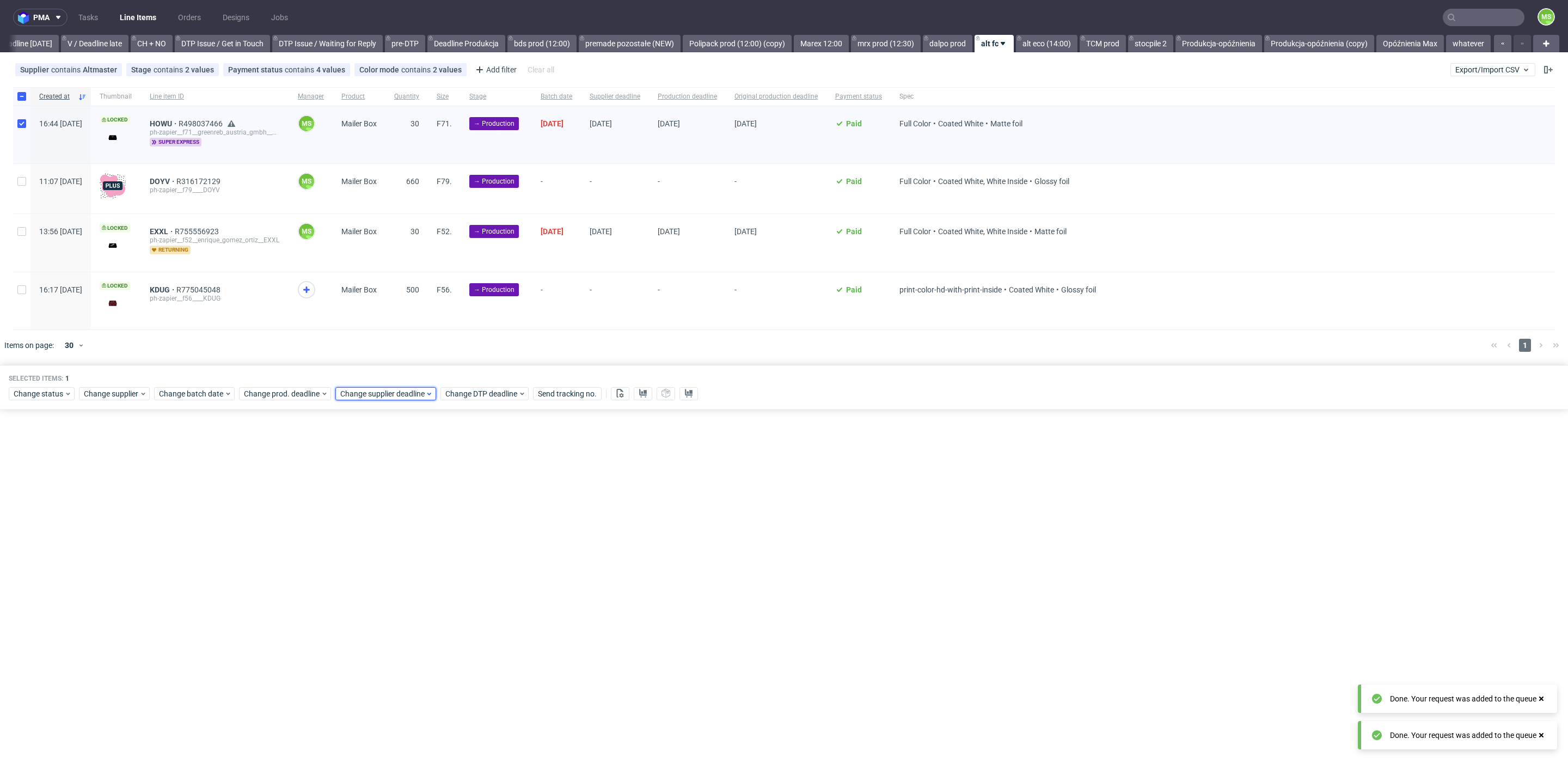
click at [399, 395] on span "Change supplier deadline" at bounding box center [383, 394] width 85 height 11
click at [432, 503] on button "16" at bounding box center [424, 500] width 17 height 17
drag, startPoint x: 461, startPoint y: 571, endPoint x: 459, endPoint y: 546, distance: 25.1
click at [461, 572] on span "Save" at bounding box center [463, 576] width 17 height 8
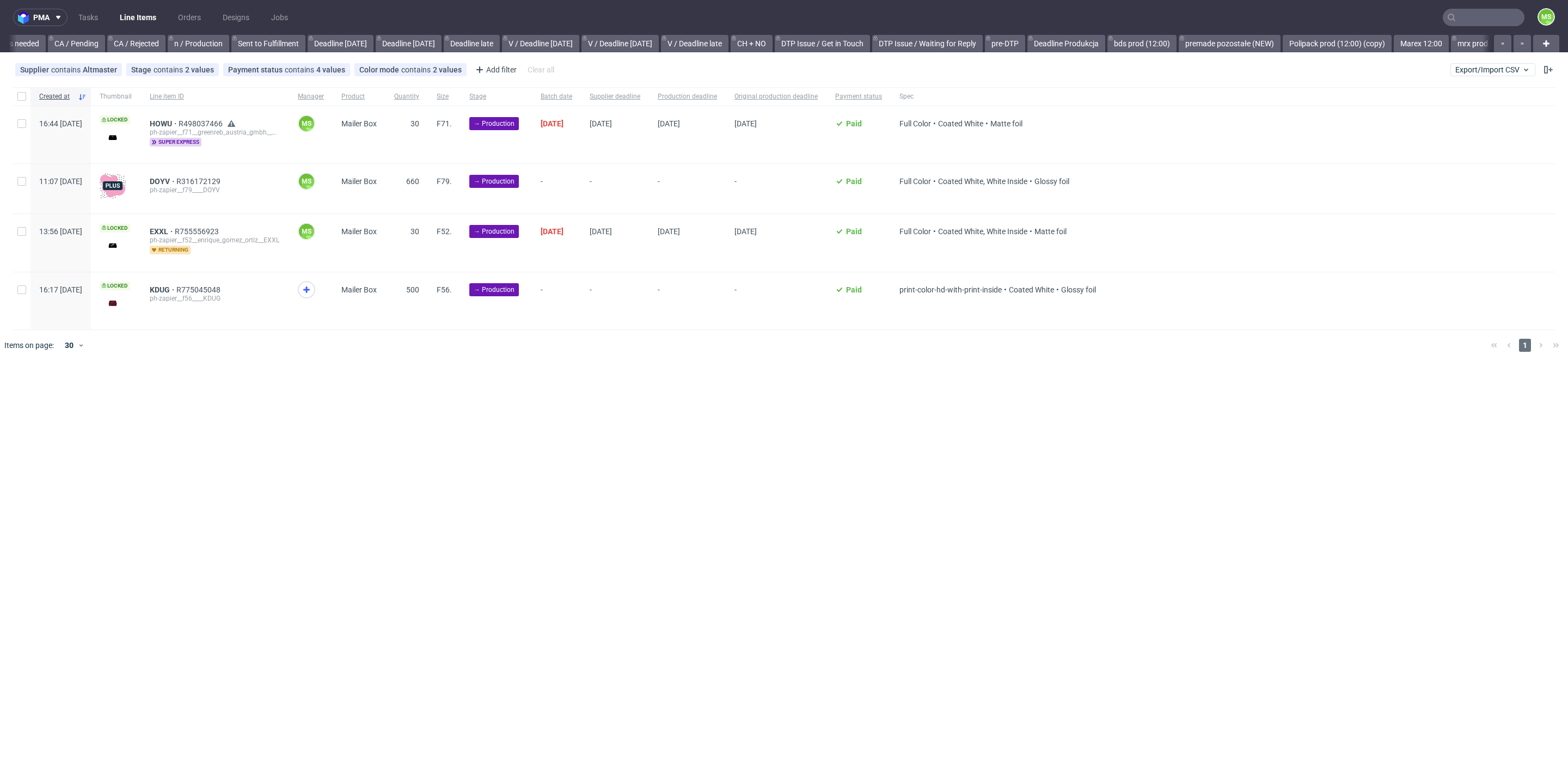
scroll to position [0, 1153]
drag, startPoint x: 15, startPoint y: 179, endPoint x: 17, endPoint y: 190, distance: 11.2
click at [15, 179] on div at bounding box center [22, 188] width 17 height 50
checkbox input "true"
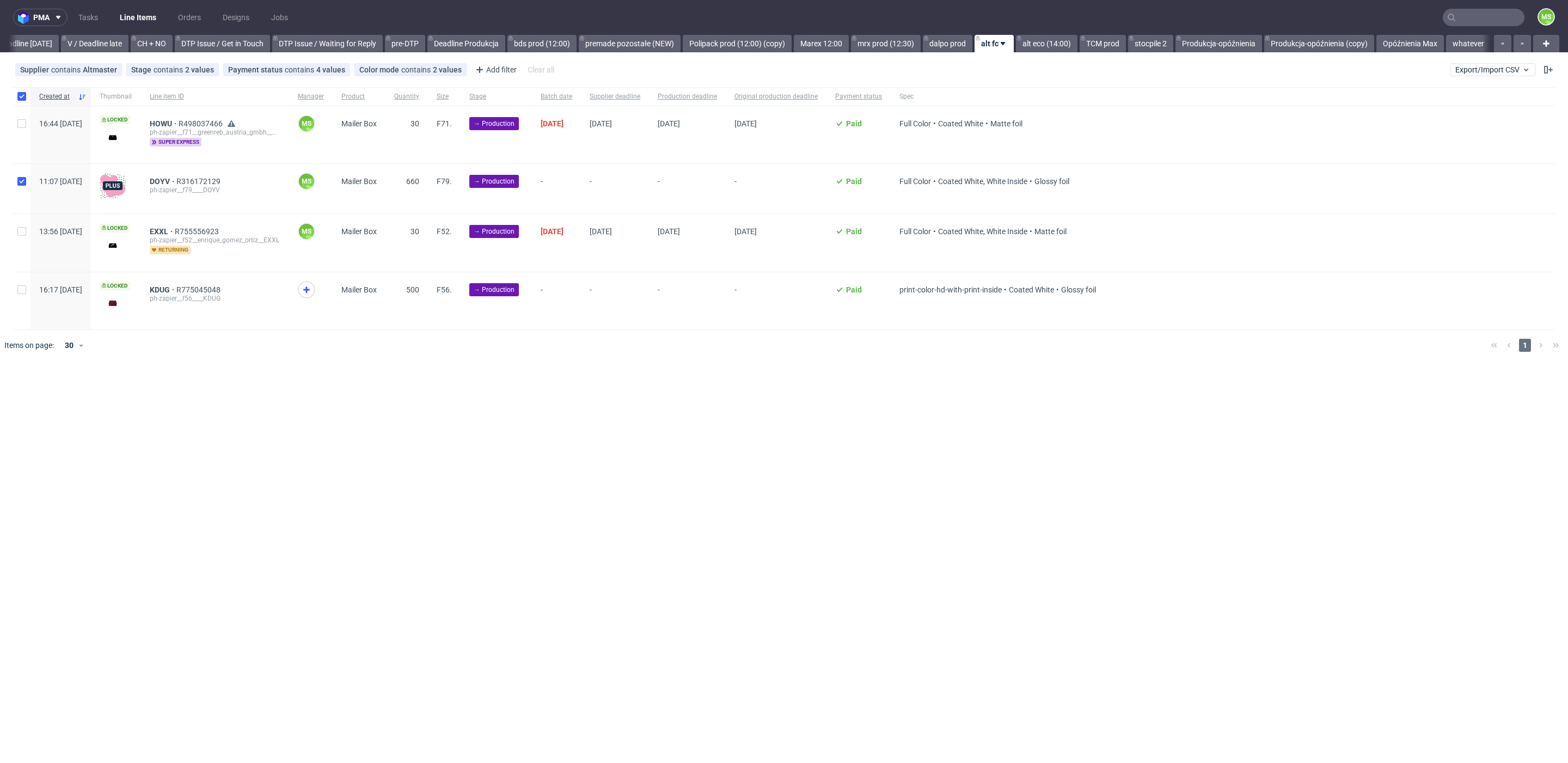
checkbox input "true"
click at [20, 235] on div at bounding box center [22, 243] width 17 height 57
checkbox input "true"
click at [23, 286] on input "checkbox" at bounding box center [22, 290] width 9 height 9
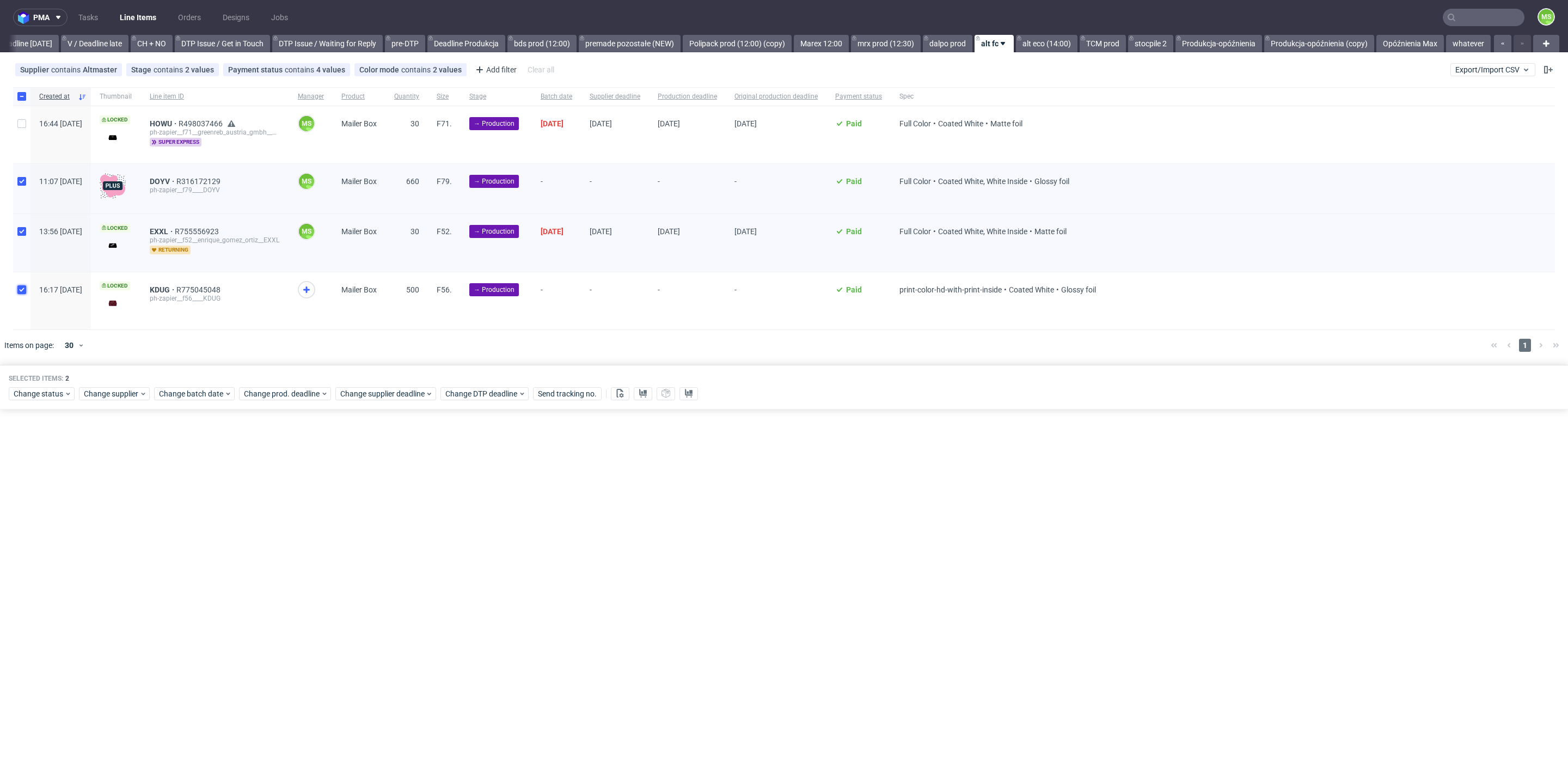
checkbox input "true"
click at [209, 392] on span "Change batch date" at bounding box center [192, 394] width 65 height 11
drag, startPoint x: 214, startPoint y: 502, endPoint x: 243, endPoint y: 524, distance: 36.4
click at [214, 502] on button "14" at bounding box center [209, 500] width 17 height 17
drag, startPoint x: 289, startPoint y: 577, endPoint x: 291, endPoint y: 558, distance: 19.1
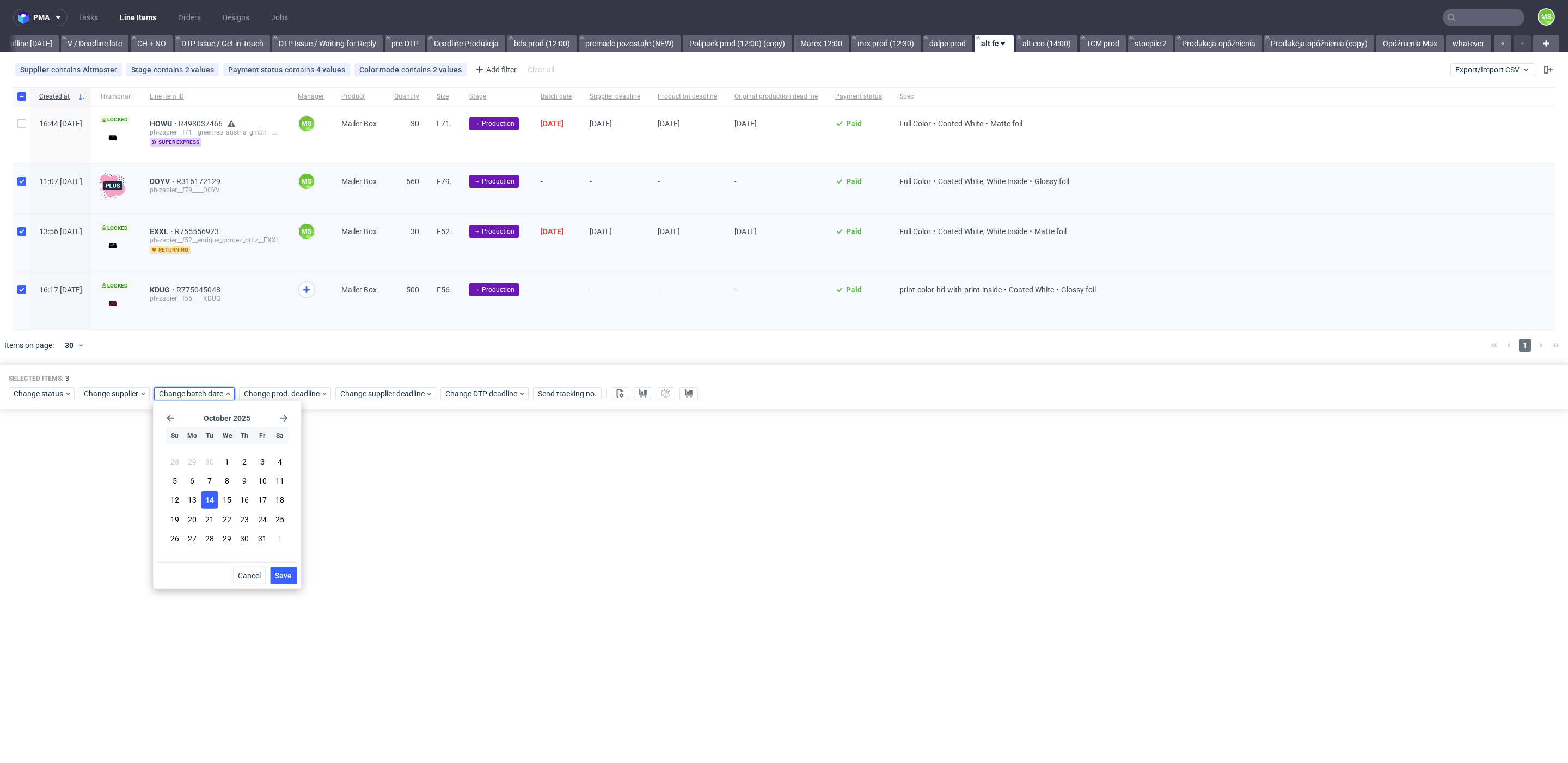
click at [290, 565] on div "Cancel Save" at bounding box center [227, 573] width 139 height 23
drag, startPoint x: 291, startPoint y: 578, endPoint x: 301, endPoint y: 517, distance: 61.8
click at [291, 577] on span "Save" at bounding box center [283, 576] width 17 height 8
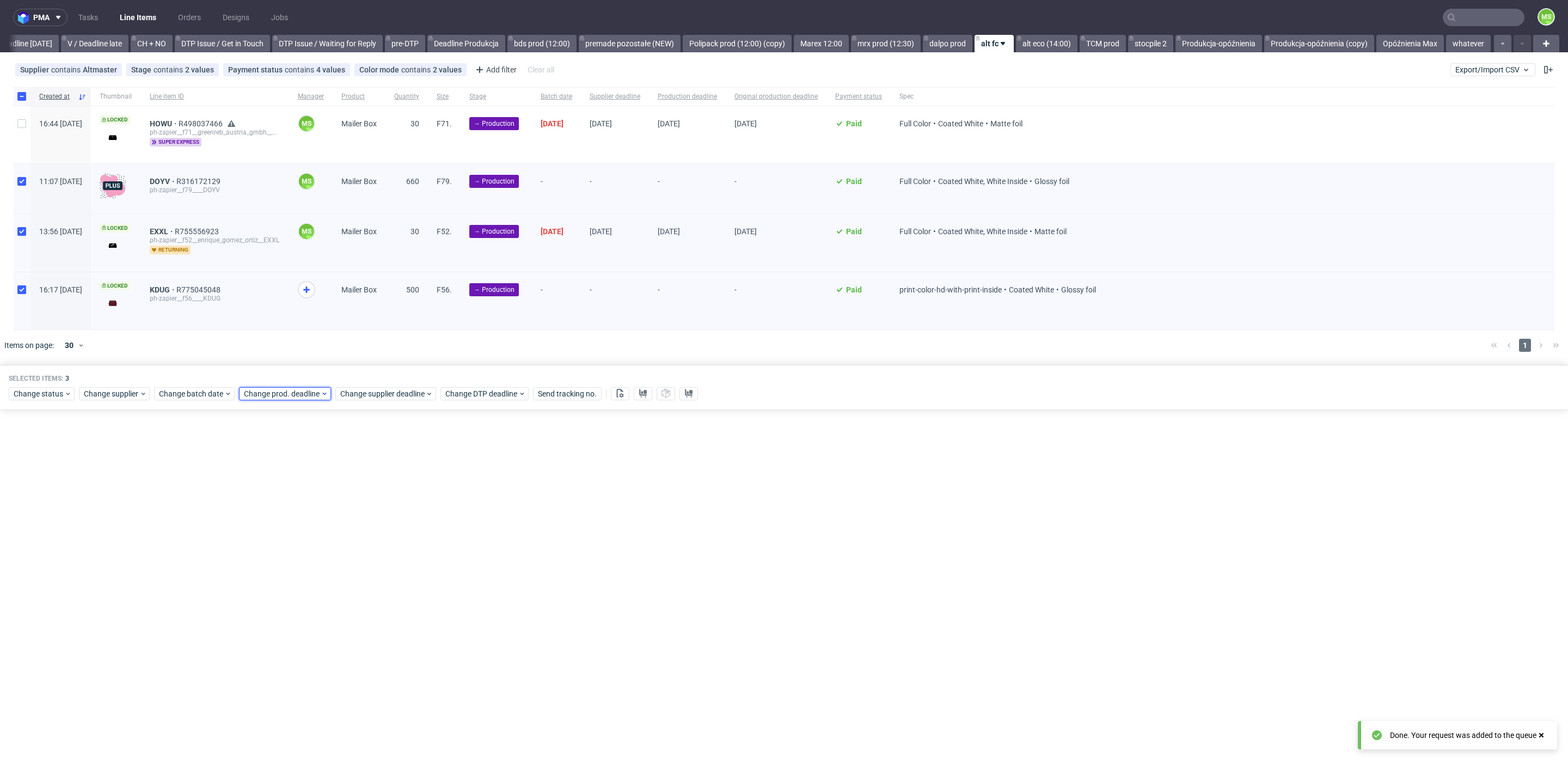
click at [303, 389] on span "Change prod. deadline" at bounding box center [282, 394] width 77 height 11
click at [325, 517] on span "23" at bounding box center [329, 519] width 9 height 11
click at [372, 569] on button "Save" at bounding box center [367, 576] width 27 height 17
click at [380, 394] on span "Change supplier deadline" at bounding box center [383, 394] width 85 height 11
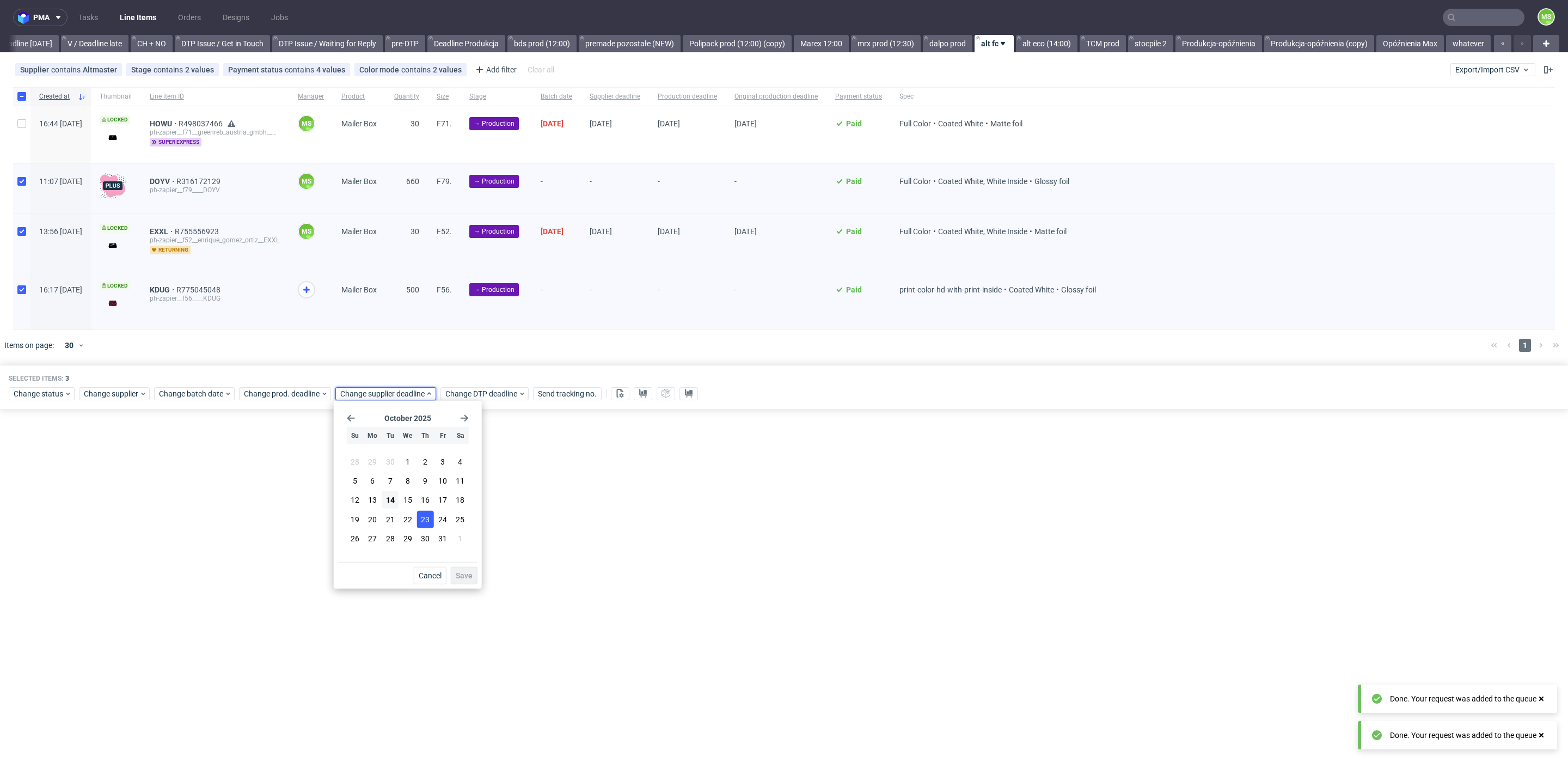
click at [434, 523] on section "28 29 30 1 2 3 4 5 6 7 8 9 10 11 12 13 14 15 16 17 18 19 20 21 22 23 24 25 26 2…" at bounding box center [407, 501] width 122 height 96
click at [432, 523] on button "23" at bounding box center [424, 519] width 17 height 17
click at [471, 570] on button "Save" at bounding box center [464, 576] width 27 height 17
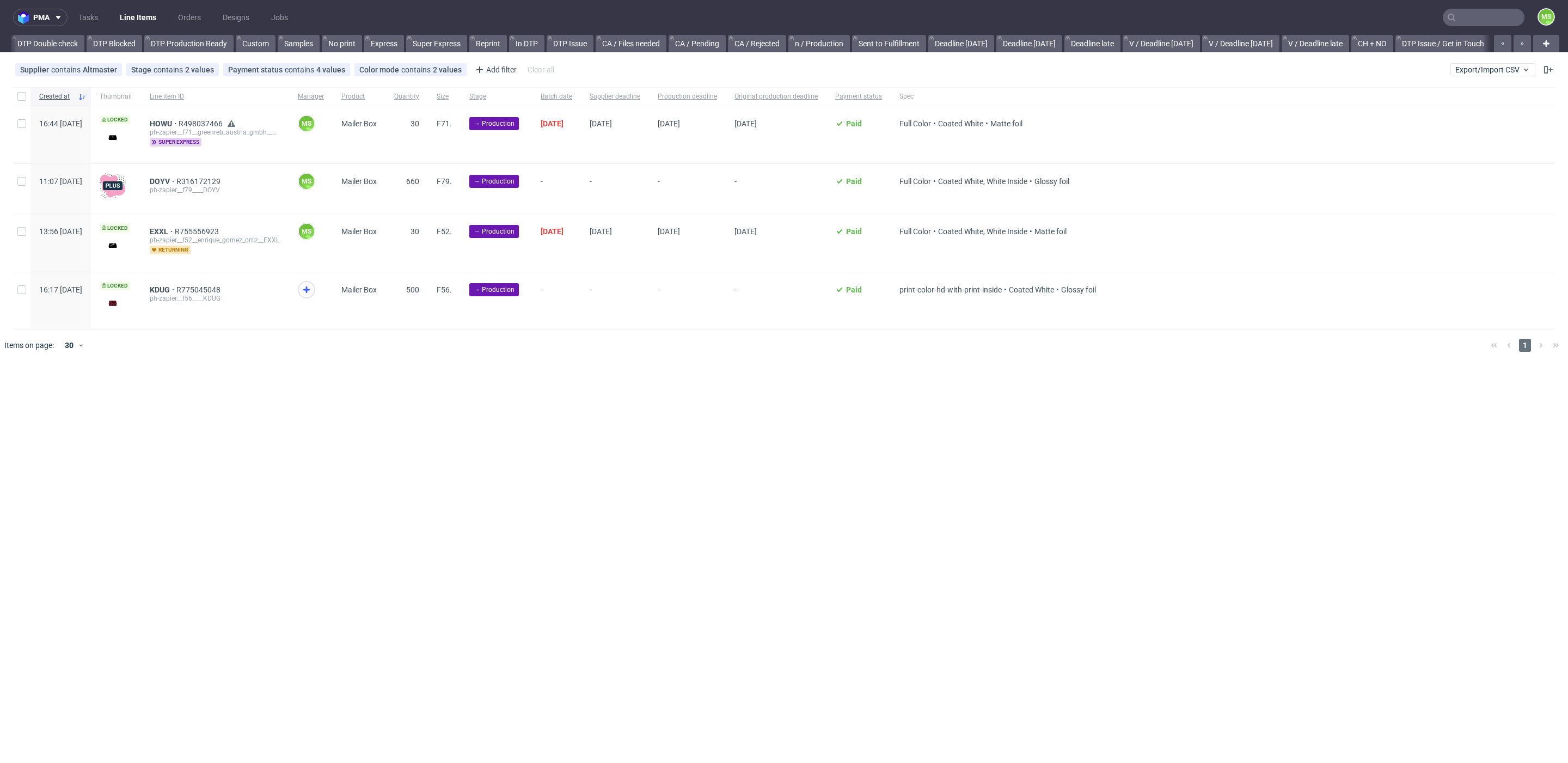
scroll to position [0, 846]
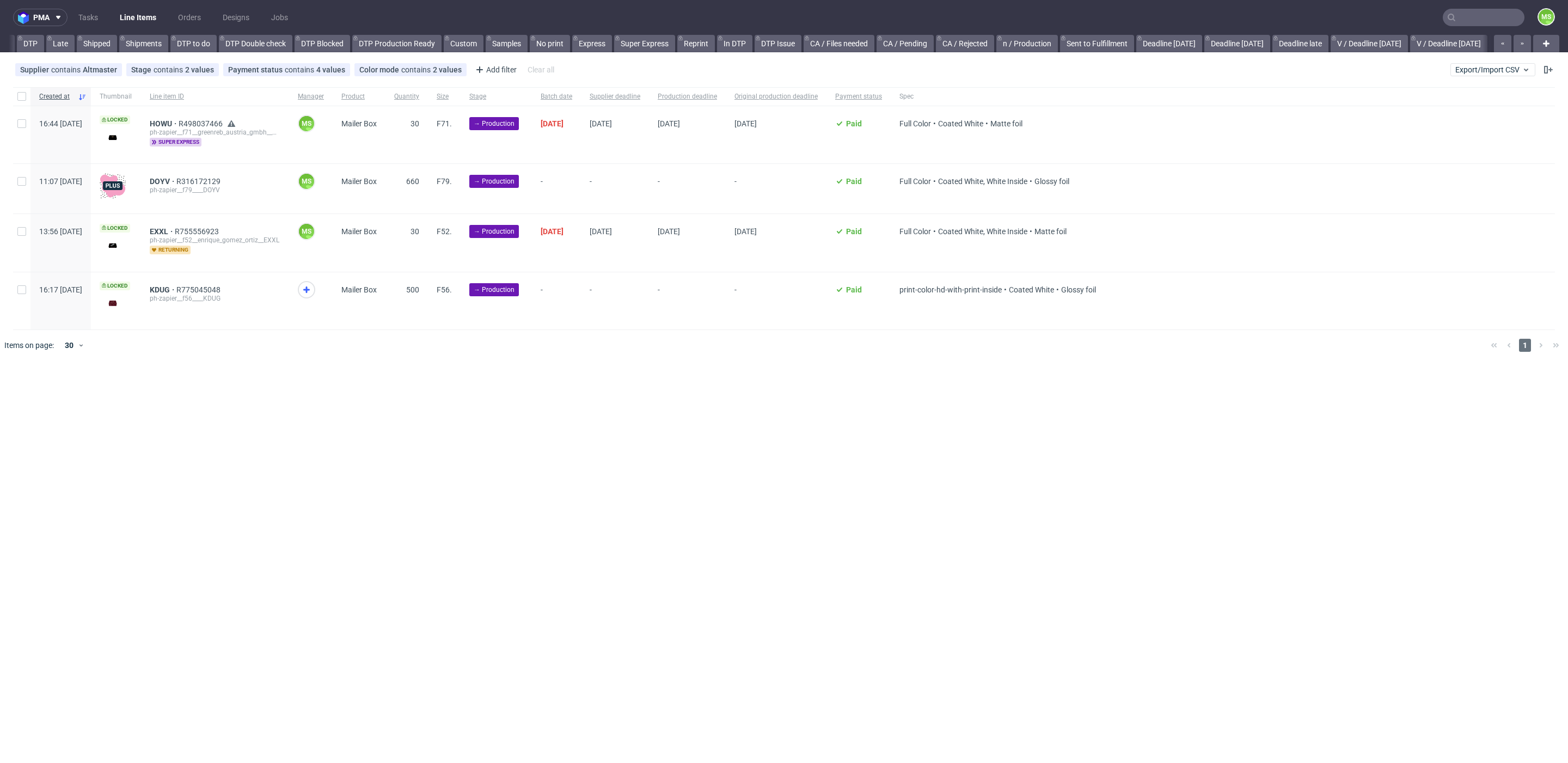
scroll to position [0, 225]
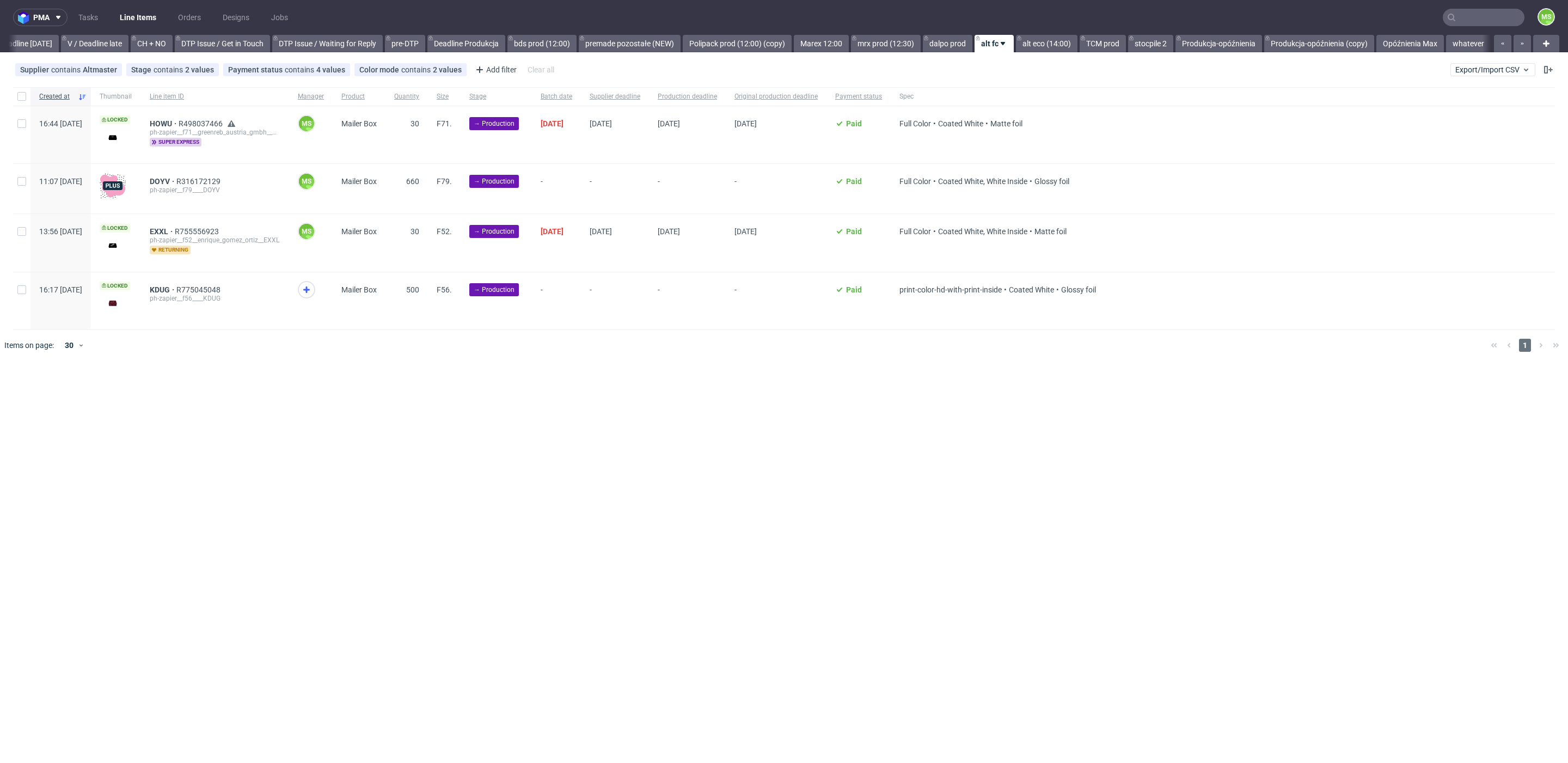
scroll to position [0, 1476]
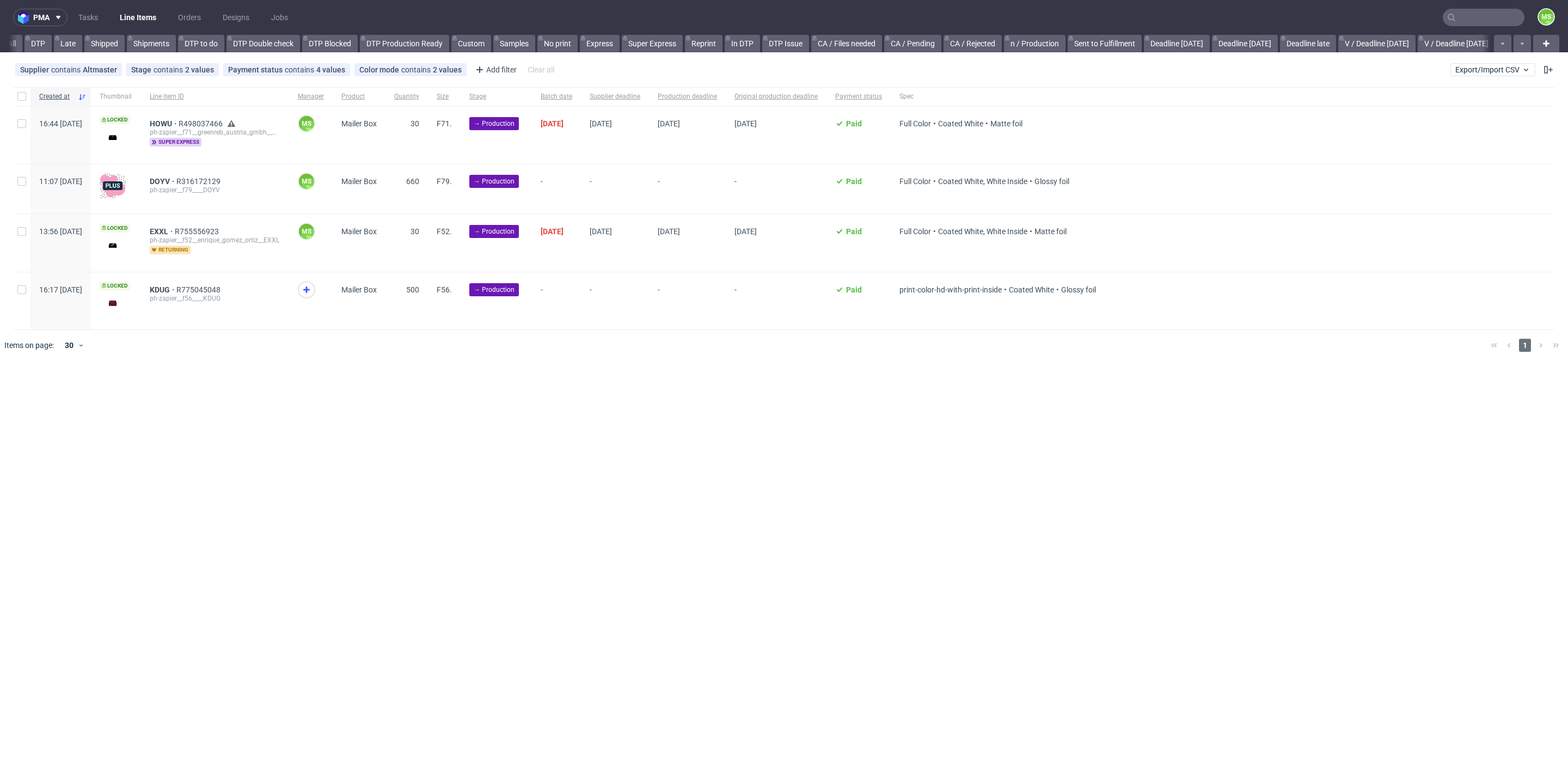
scroll to position [0, 168]
click at [946, 43] on link "dalpo prod" at bounding box center [947, 44] width 50 height 17
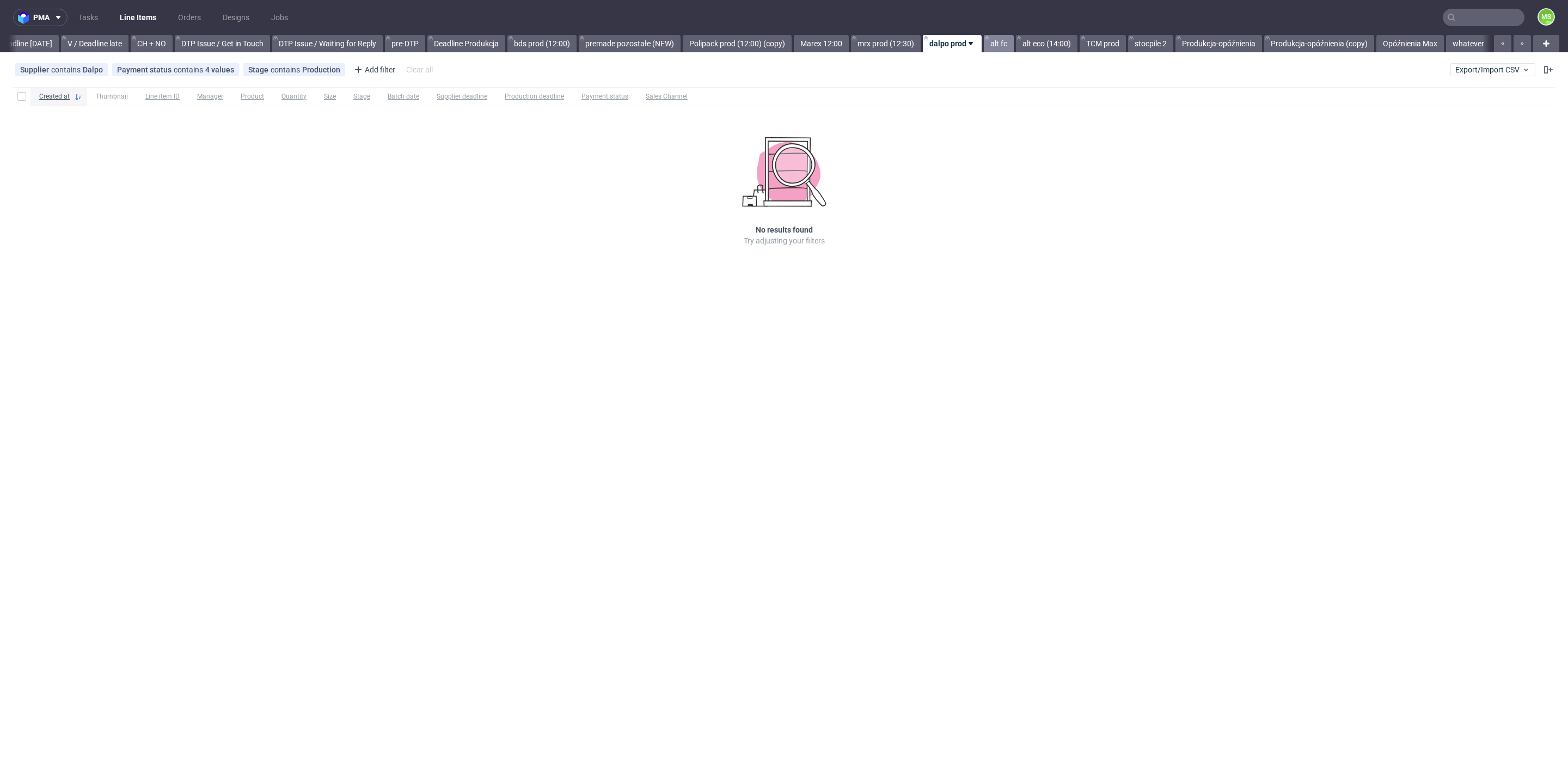
click at [1006, 47] on link "alt fc" at bounding box center [999, 44] width 30 height 17
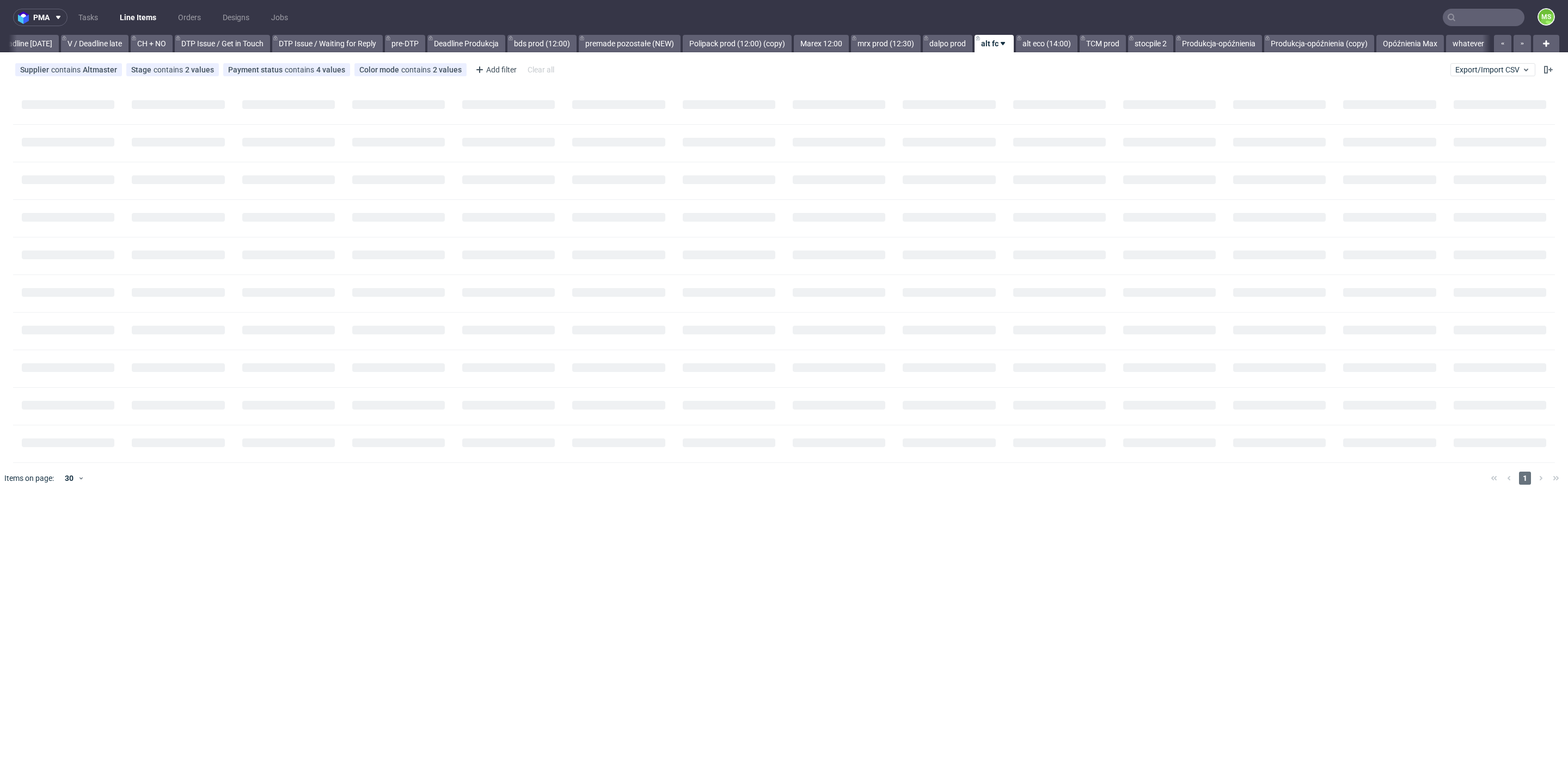
scroll to position [0, 1476]
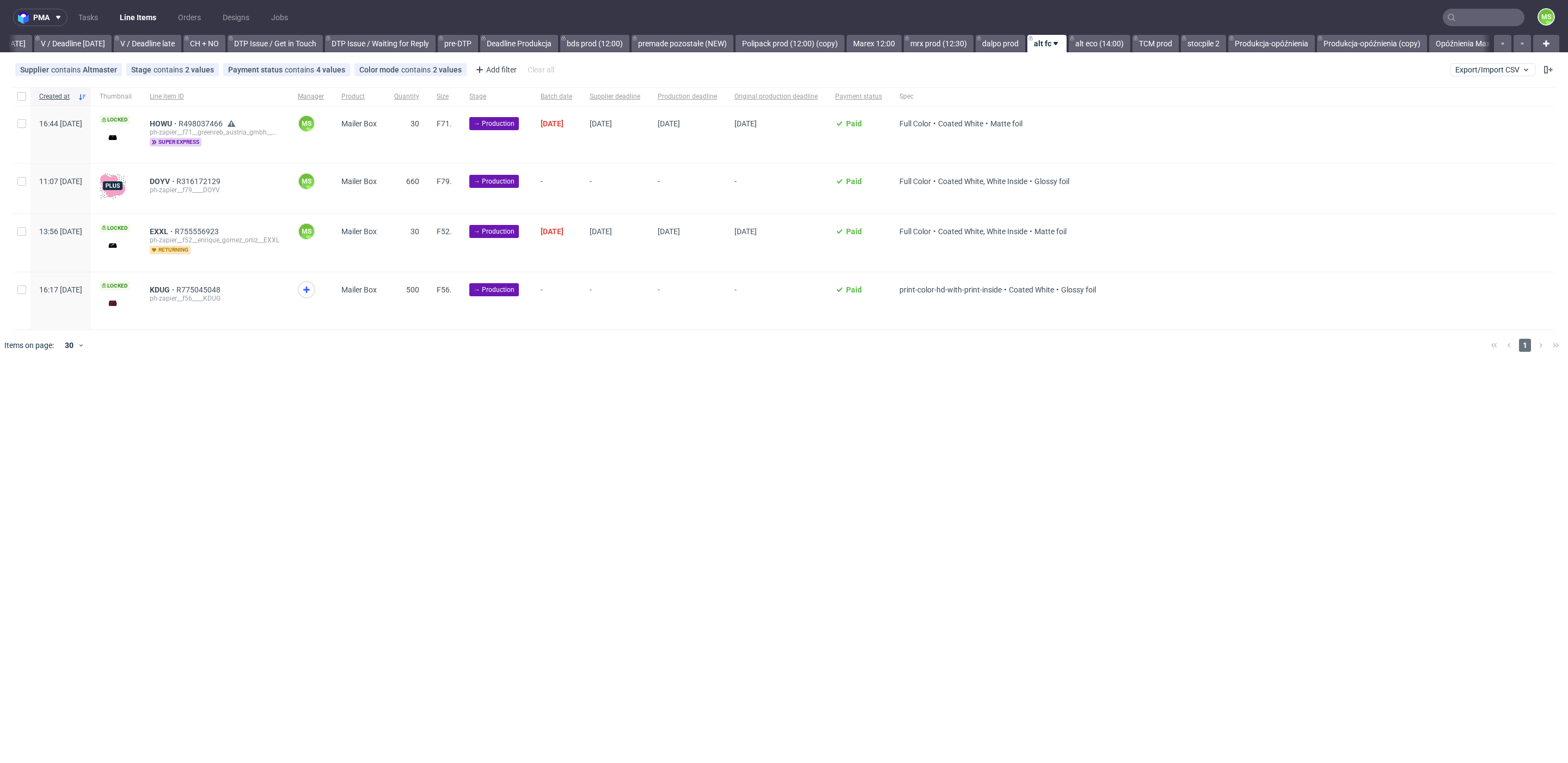
scroll to position [0, 1469]
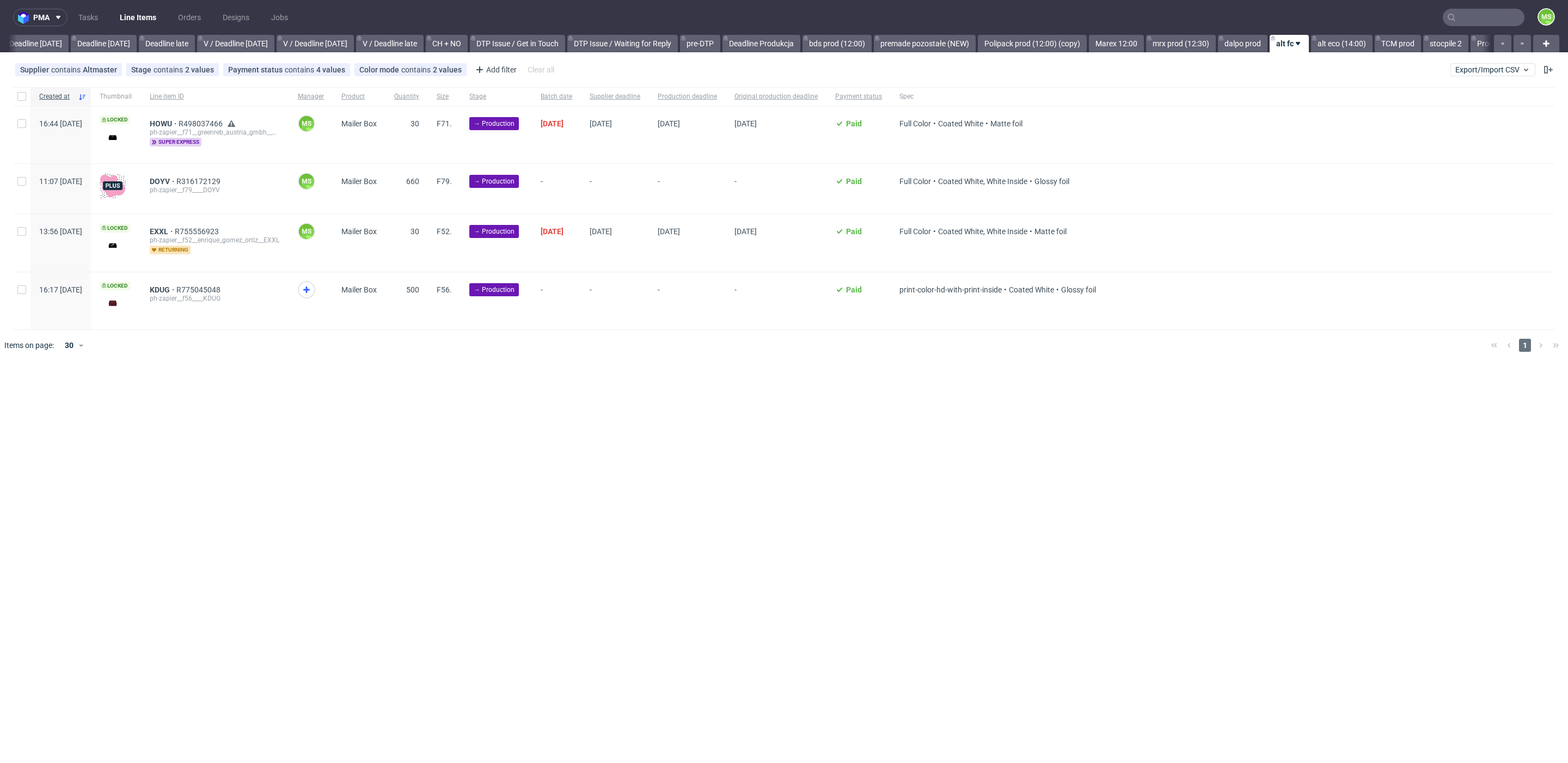
scroll to position [0, 1393]
click at [20, 190] on div at bounding box center [22, 188] width 17 height 50
checkbox input "true"
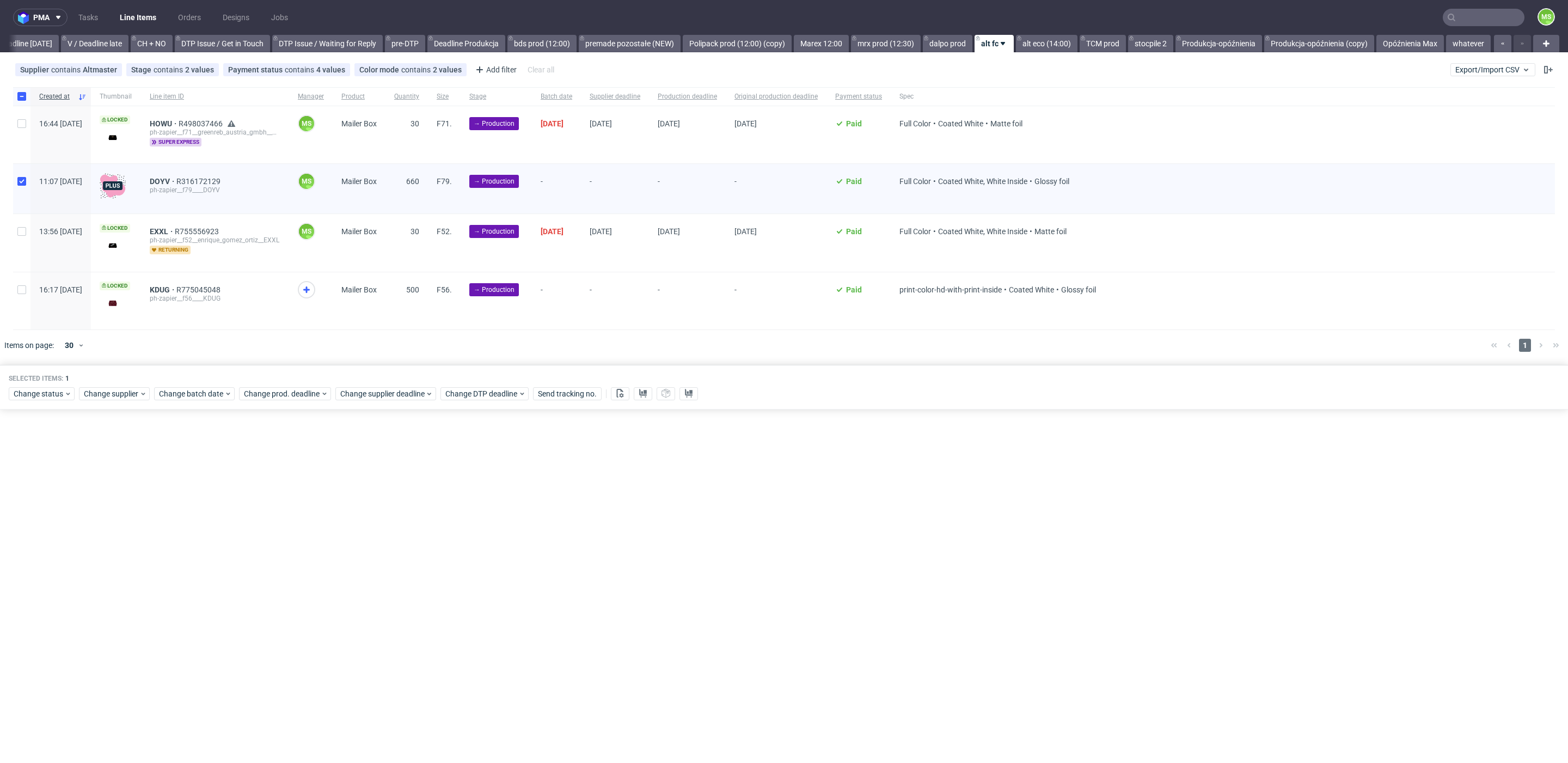
click at [24, 243] on div at bounding box center [22, 243] width 17 height 57
checkbox input "true"
click at [25, 288] on input "checkbox" at bounding box center [22, 290] width 9 height 9
checkbox input "true"
click at [179, 388] on span "Change batch date" at bounding box center [192, 394] width 65 height 11
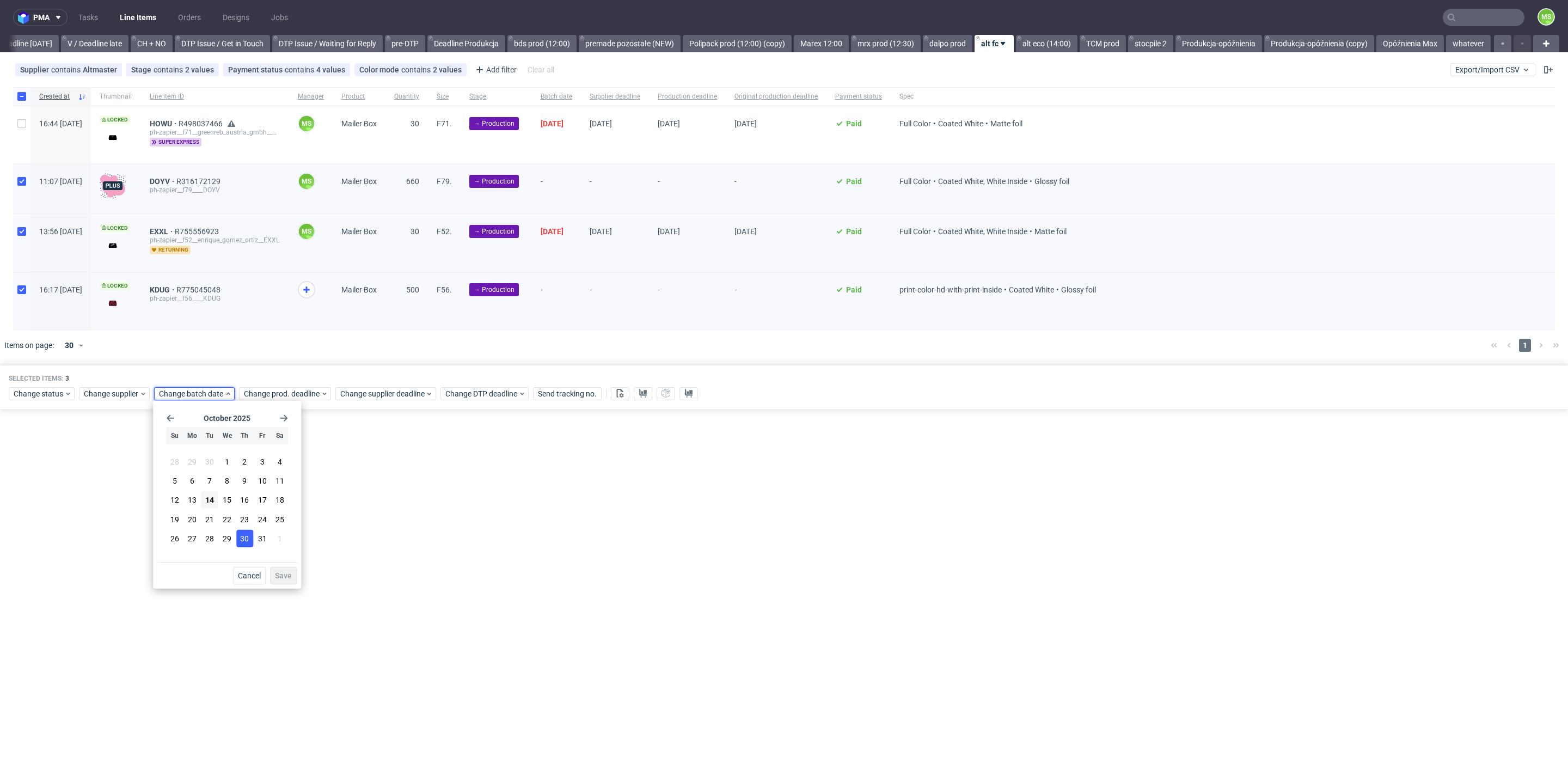
drag, startPoint x: 206, startPoint y: 501, endPoint x: 251, endPoint y: 530, distance: 53.5
click at [207, 501] on span "14" at bounding box center [210, 500] width 9 height 11
click at [293, 579] on button "Save" at bounding box center [283, 576] width 27 height 17
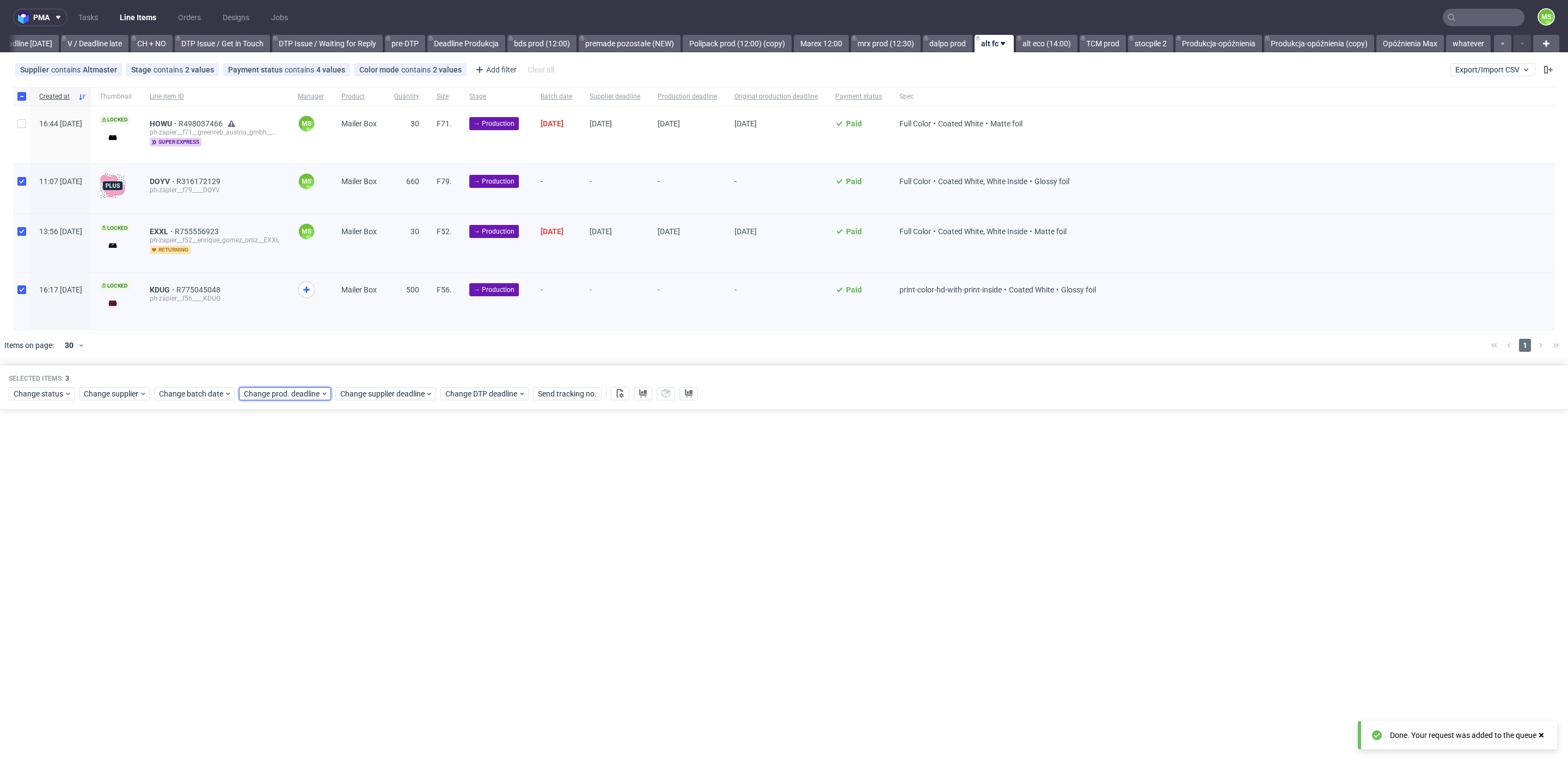
click at [283, 390] on span "Change prod. deadline" at bounding box center [282, 394] width 77 height 11
click at [329, 522] on span "23" at bounding box center [329, 519] width 9 height 11
drag, startPoint x: 364, startPoint y: 577, endPoint x: 385, endPoint y: 557, distance: 29.0
click at [364, 577] on span "Save" at bounding box center [367, 576] width 17 height 8
click at [400, 395] on span "Change supplier deadline" at bounding box center [383, 394] width 85 height 11
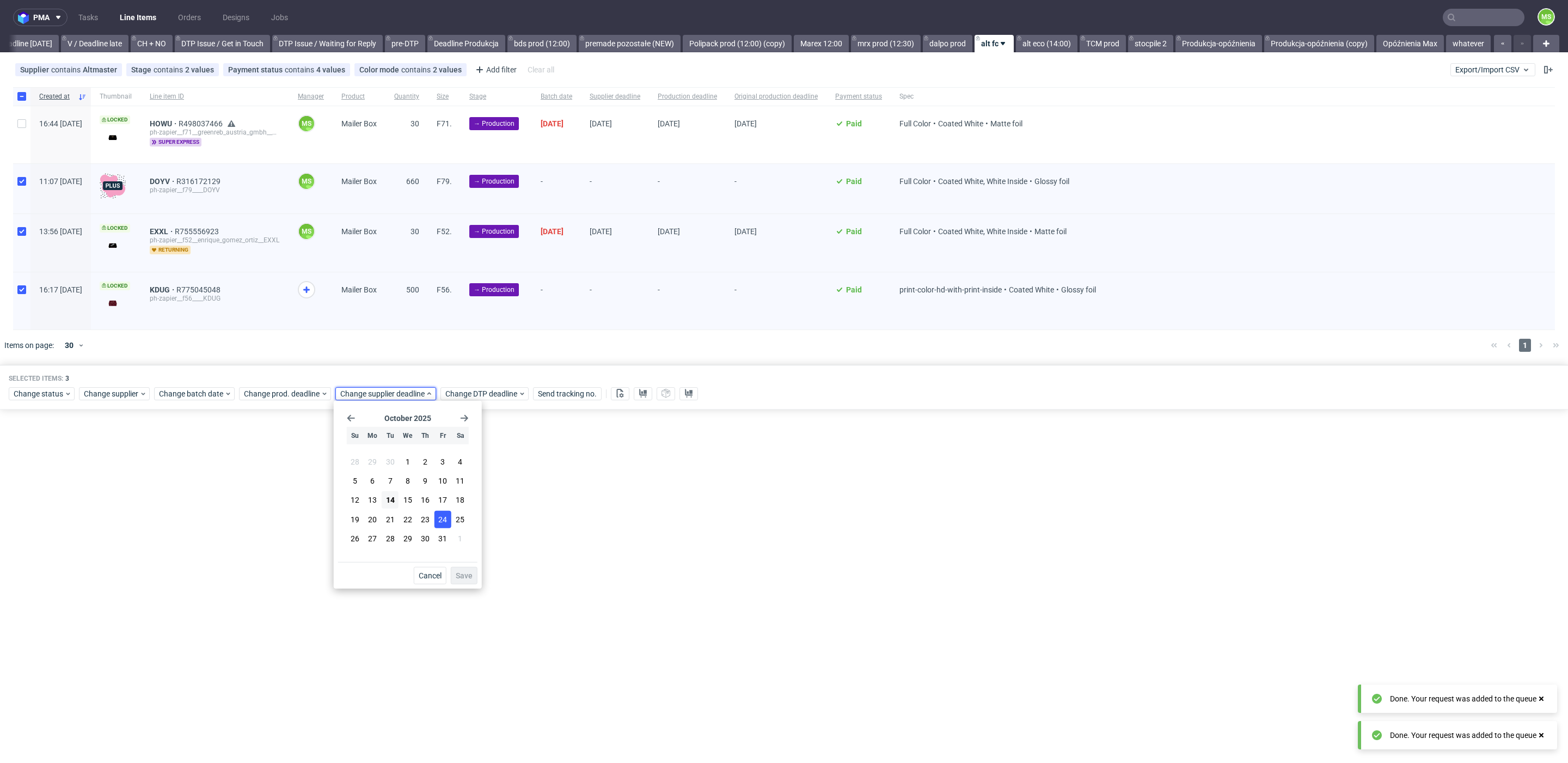
click at [428, 518] on span "23" at bounding box center [425, 519] width 9 height 11
drag, startPoint x: 461, startPoint y: 573, endPoint x: 457, endPoint y: 564, distance: 9.8
click at [459, 572] on span "Save" at bounding box center [463, 576] width 17 height 8
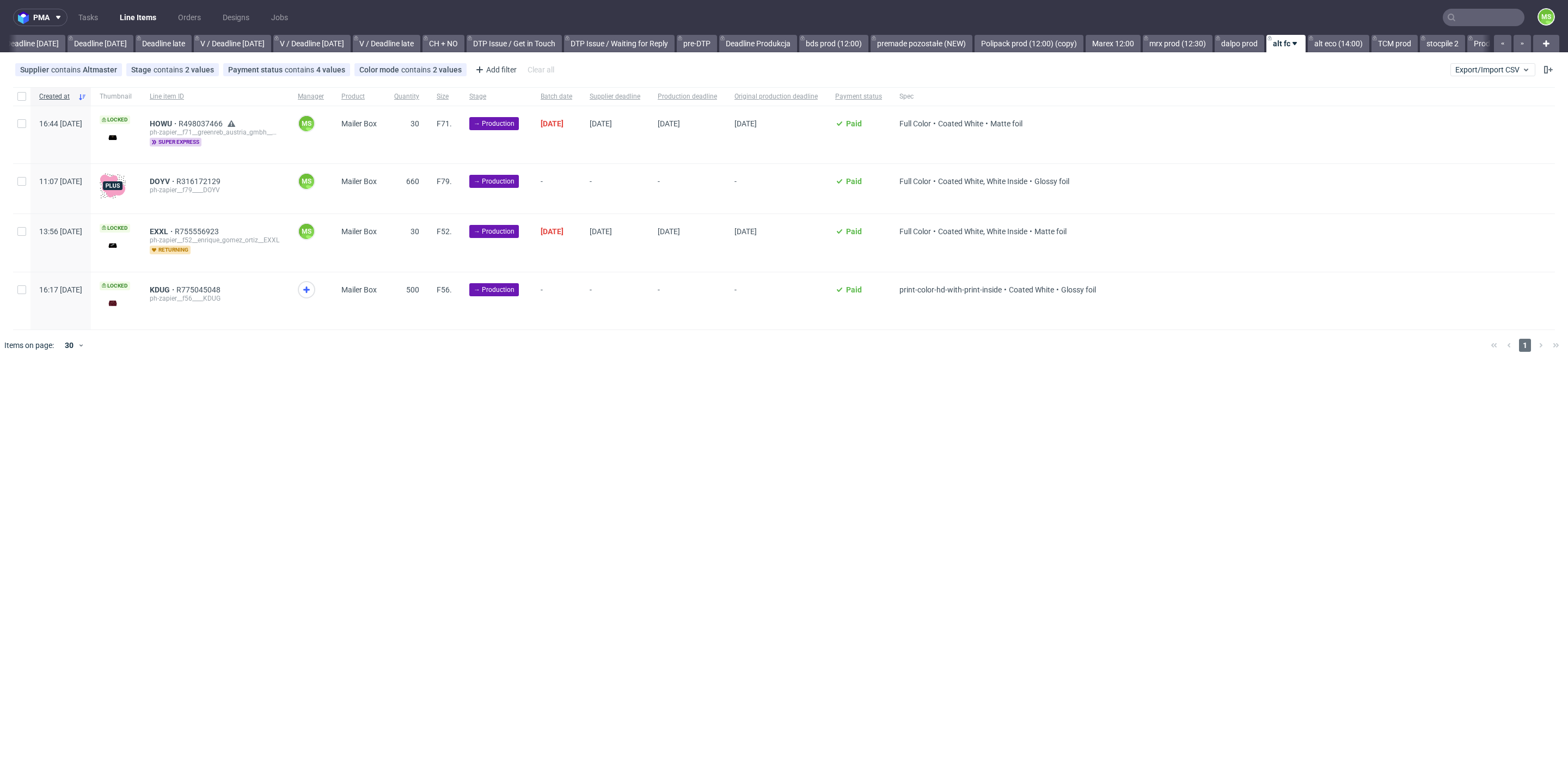
scroll to position [0, 1307]
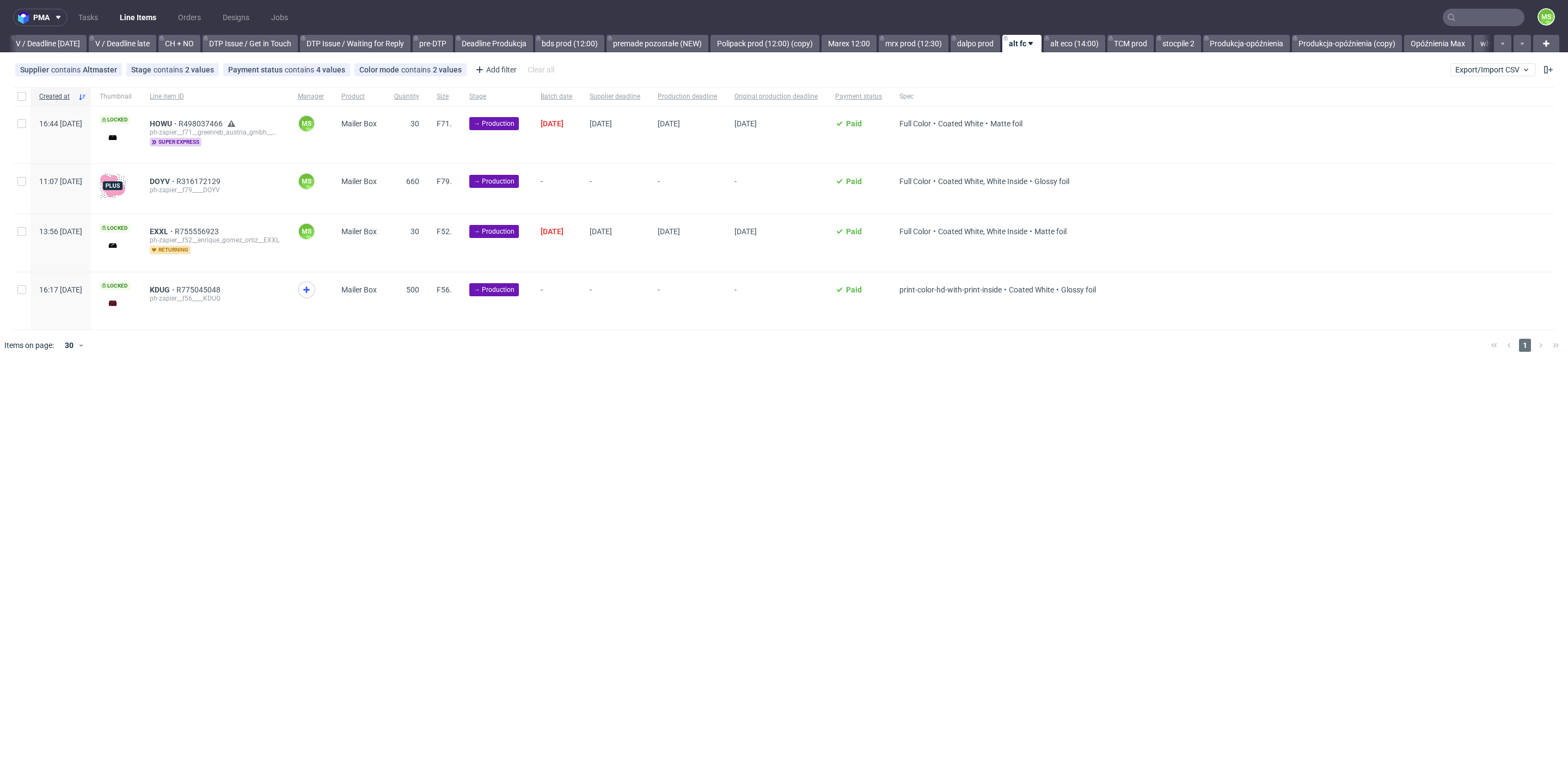
scroll to position [0, 1457]
click at [942, 42] on link "dalpo prod" at bounding box center [947, 44] width 50 height 17
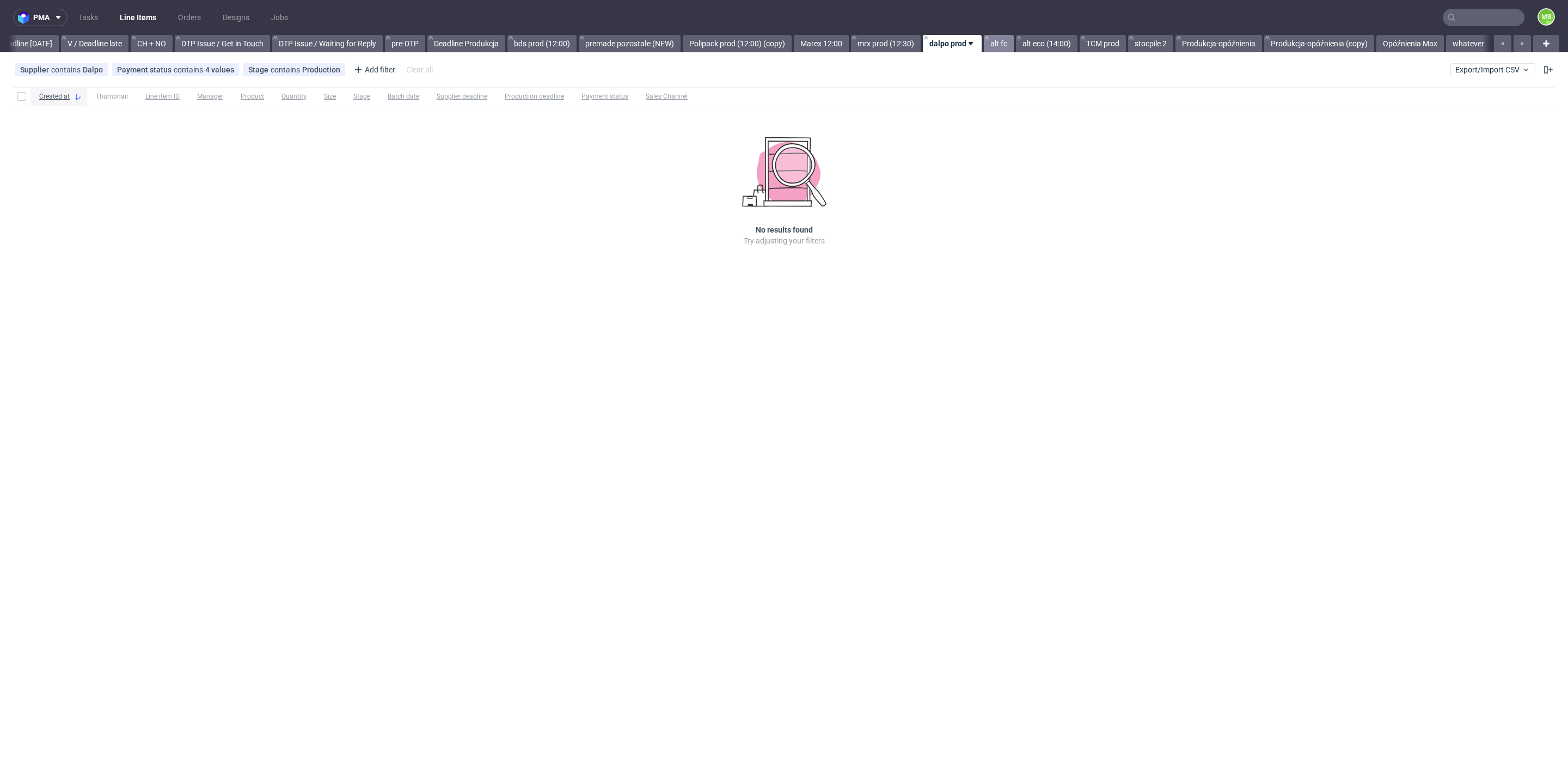
click at [993, 44] on link "alt fc" at bounding box center [999, 44] width 30 height 17
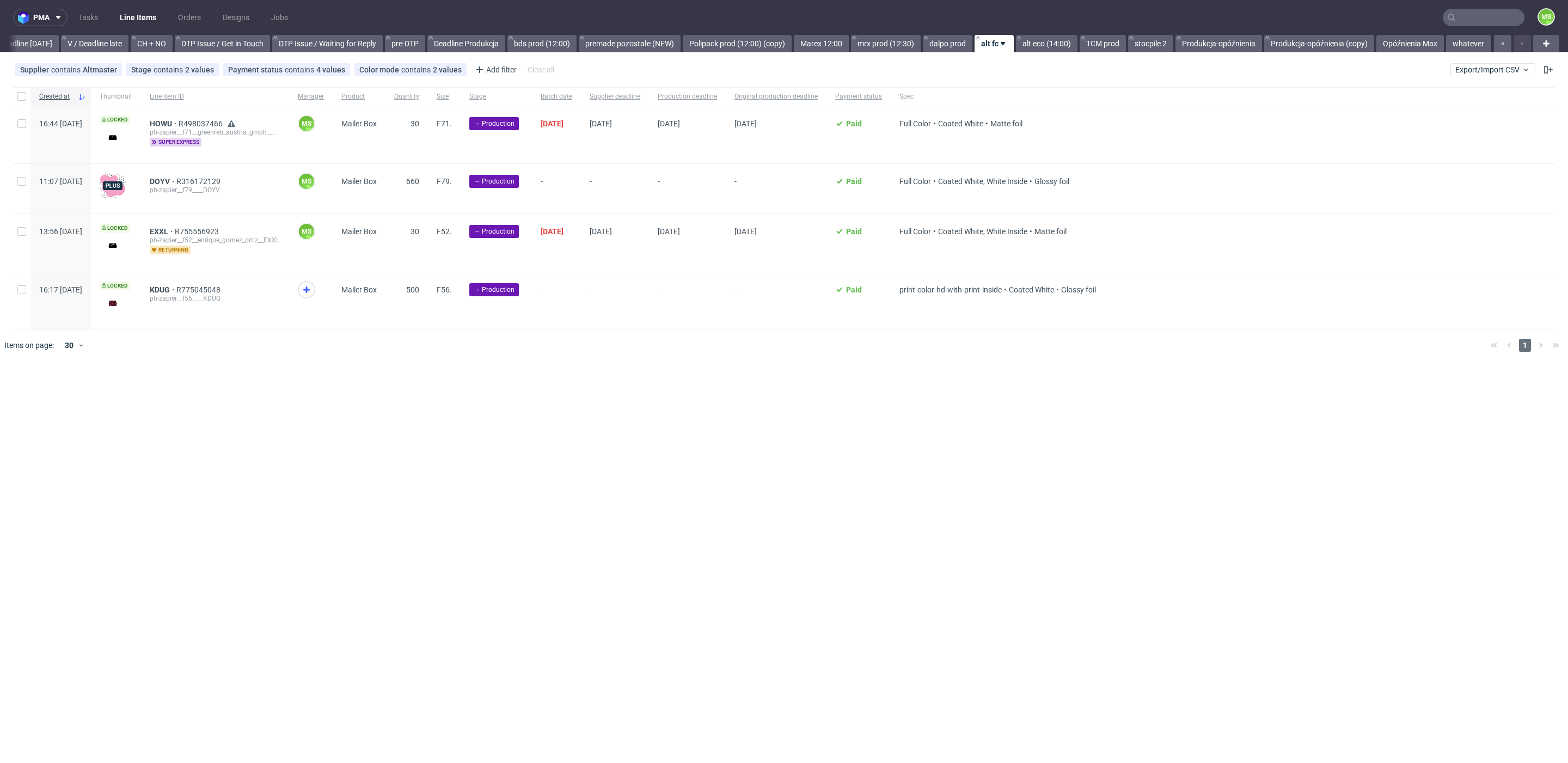
scroll to position [0, 1476]
click at [1114, 47] on link "TCM prod" at bounding box center [1102, 44] width 46 height 17
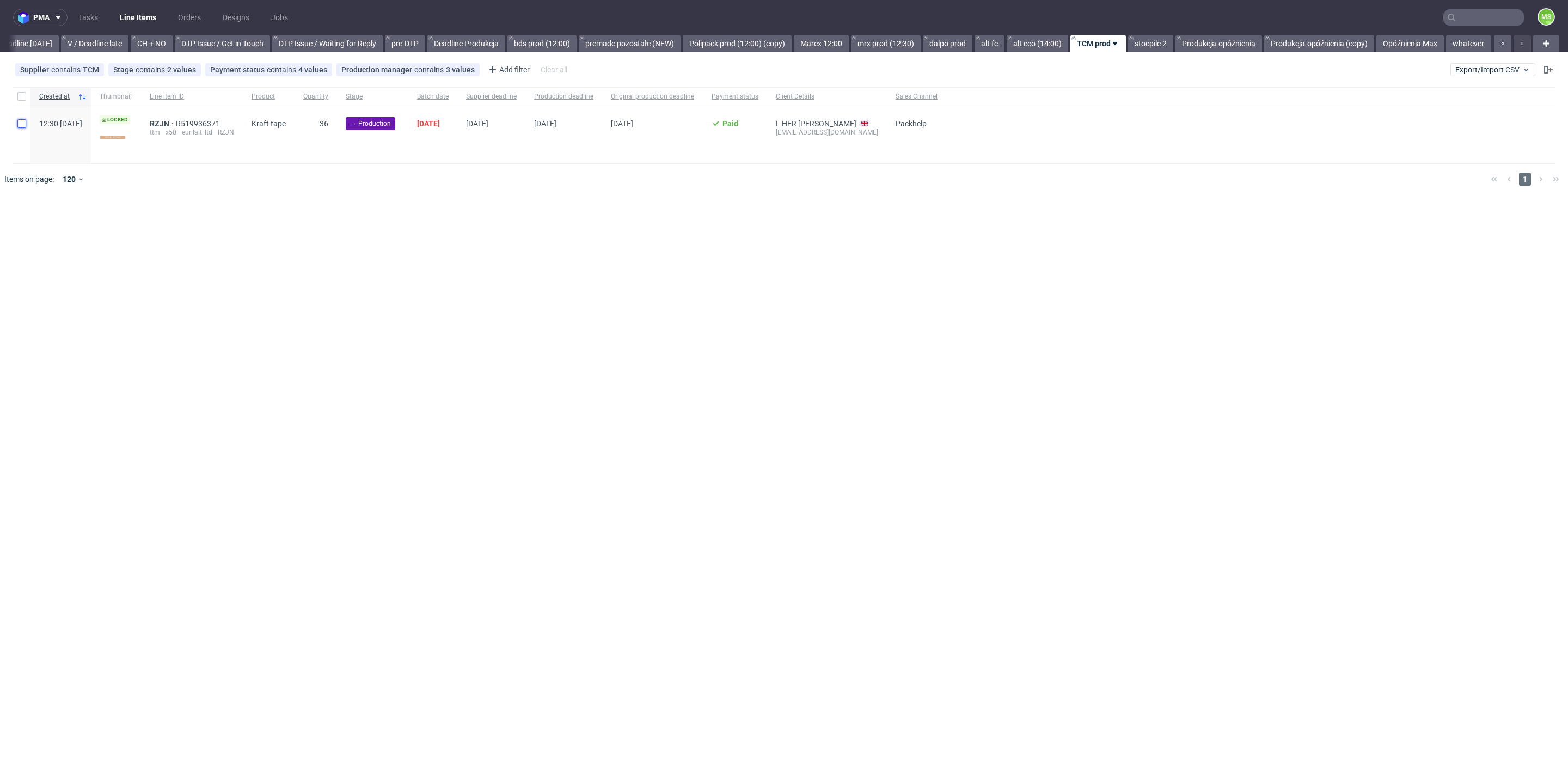
click at [20, 126] on input "checkbox" at bounding box center [22, 124] width 9 height 9
checkbox input "true"
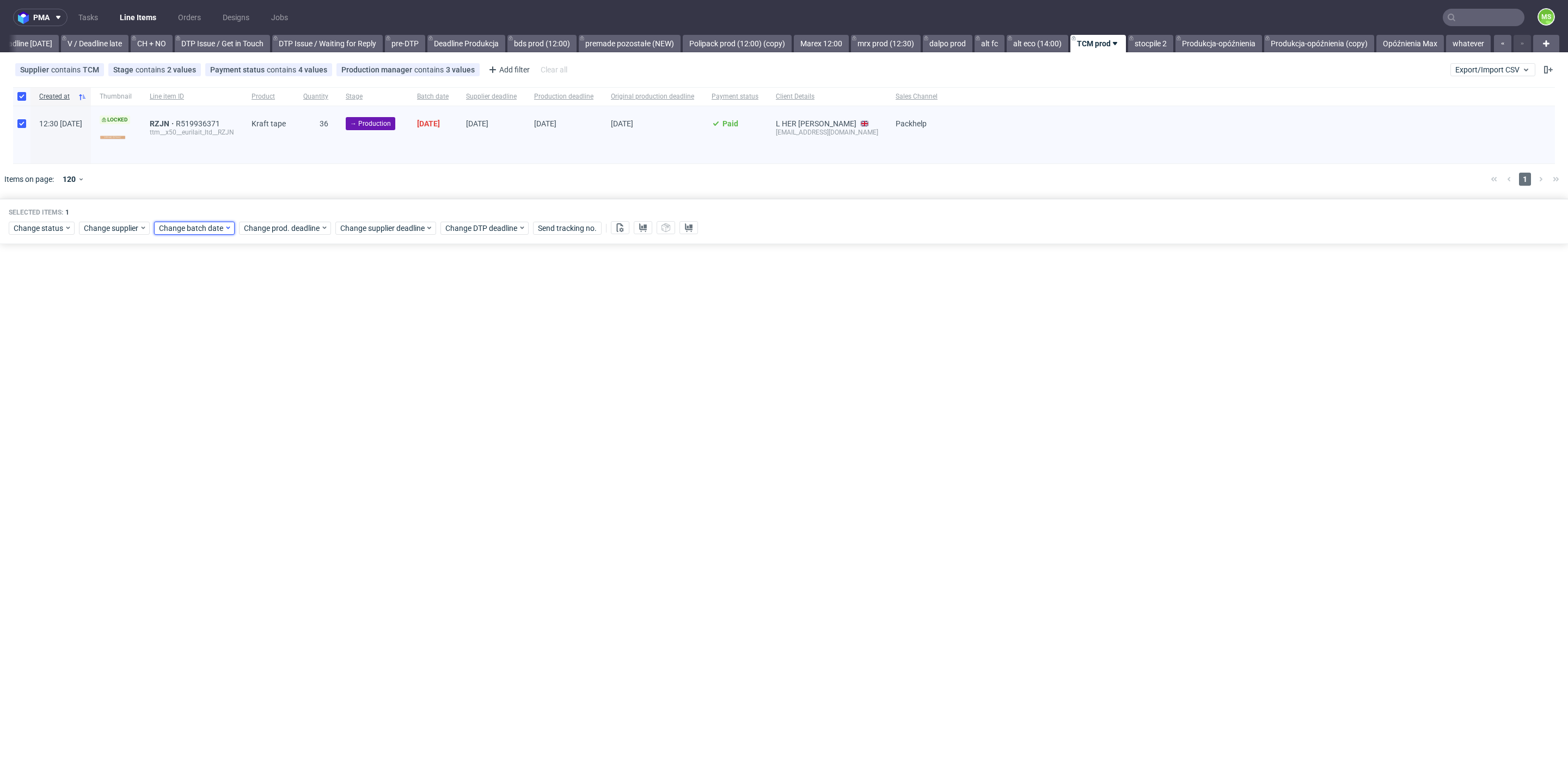
click at [194, 232] on span "Change batch date" at bounding box center [192, 228] width 65 height 11
click at [283, 251] on icon "Go forward 1 month" at bounding box center [284, 253] width 9 height 9
click at [255, 312] on button "7" at bounding box center [261, 314] width 17 height 17
click at [169, 255] on use "Go back 1 month" at bounding box center [170, 253] width 8 height 7
click at [218, 334] on button "14" at bounding box center [209, 335] width 17 height 17
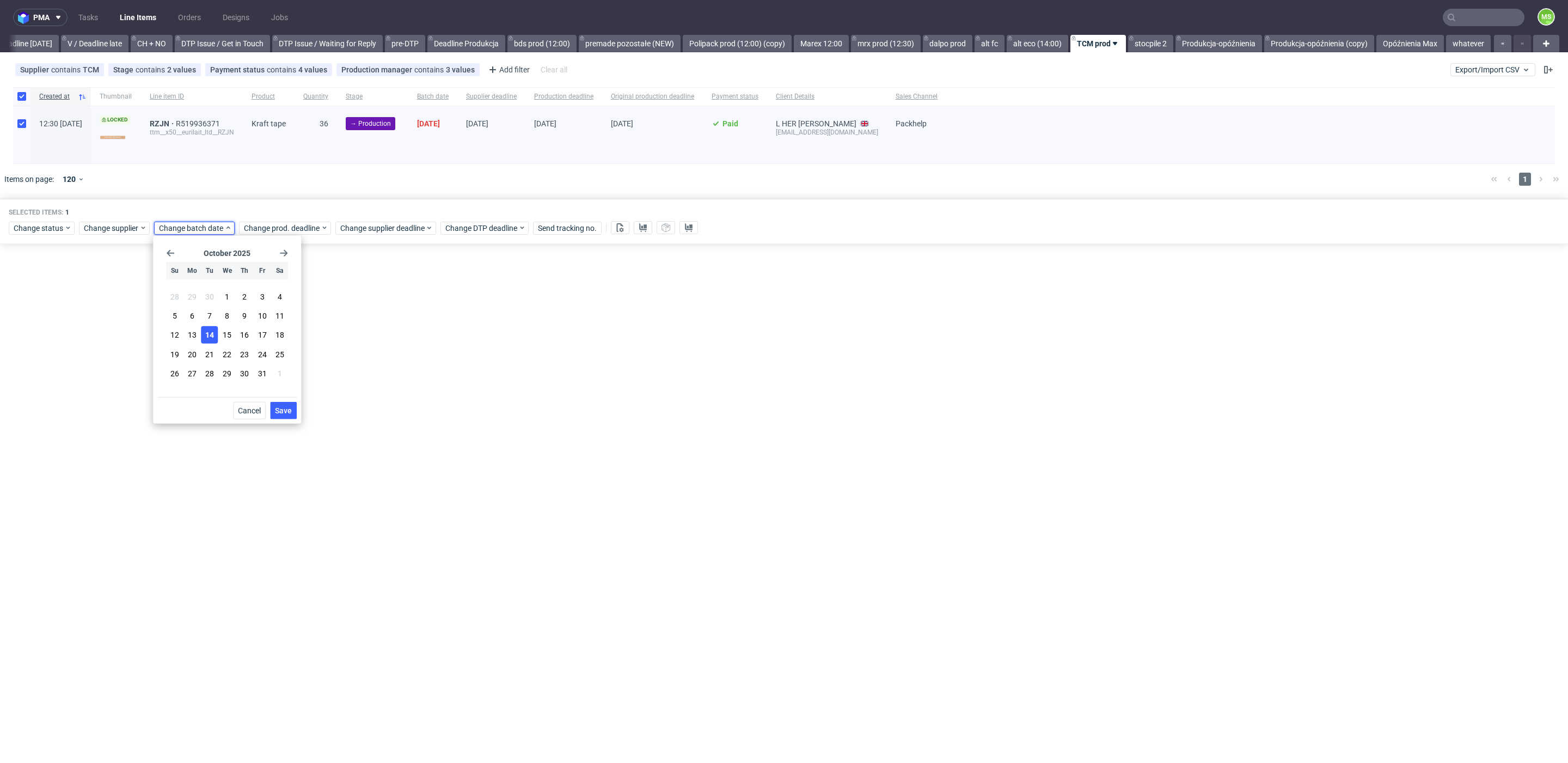
drag, startPoint x: 279, startPoint y: 409, endPoint x: 288, endPoint y: 381, distance: 29.4
click at [279, 409] on span "Save" at bounding box center [283, 410] width 17 height 8
click at [281, 223] on span "Change prod. deadline" at bounding box center [282, 228] width 77 height 11
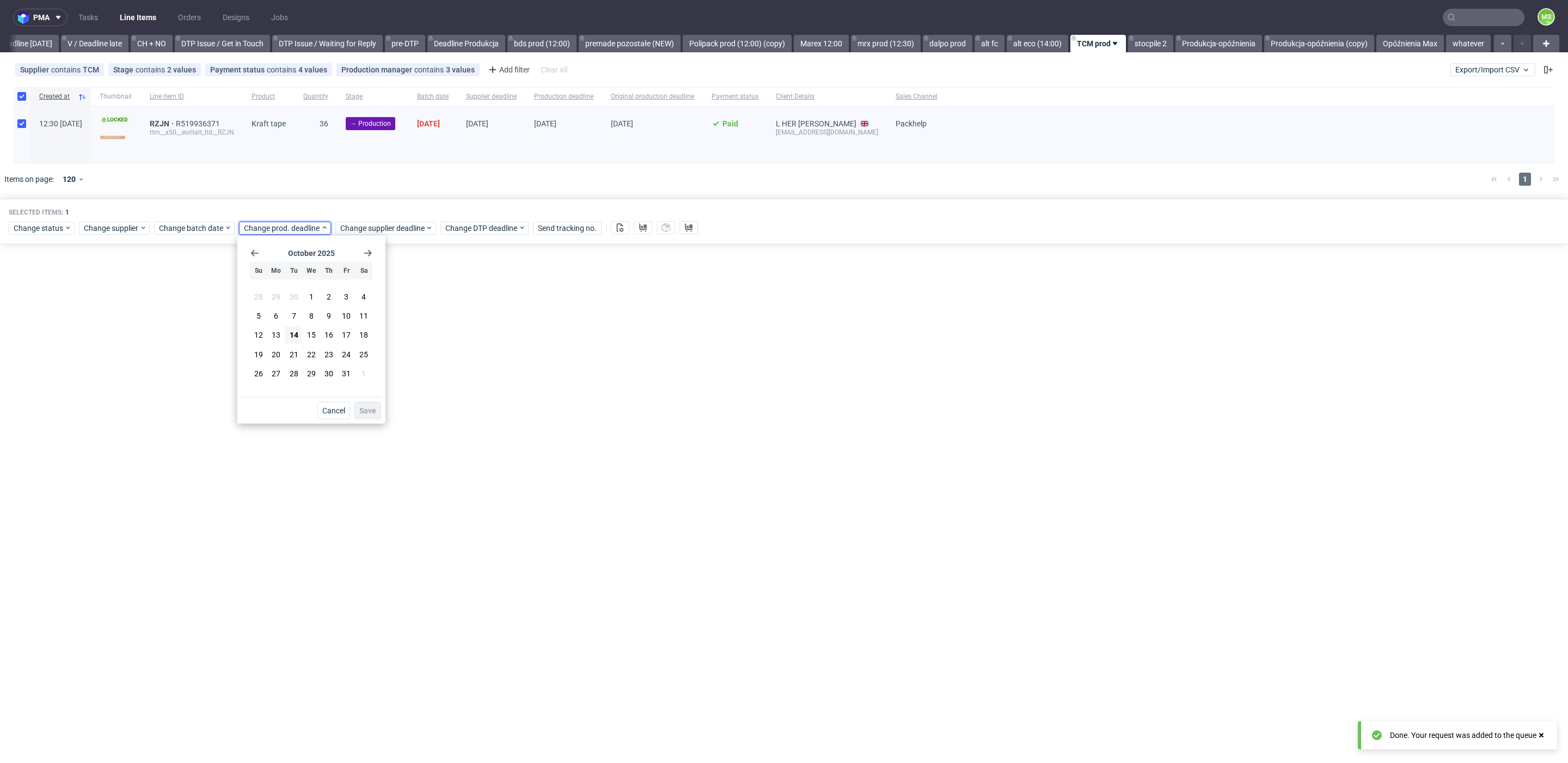
click at [372, 251] on icon "Go forward 1 month" at bounding box center [368, 253] width 9 height 9
click at [343, 314] on button "7" at bounding box center [346, 314] width 17 height 17
drag, startPoint x: 366, startPoint y: 406, endPoint x: 409, endPoint y: 249, distance: 162.8
click at [367, 403] on button "Save" at bounding box center [367, 411] width 27 height 17
click at [410, 231] on span "Change supplier deadline" at bounding box center [383, 228] width 85 height 11
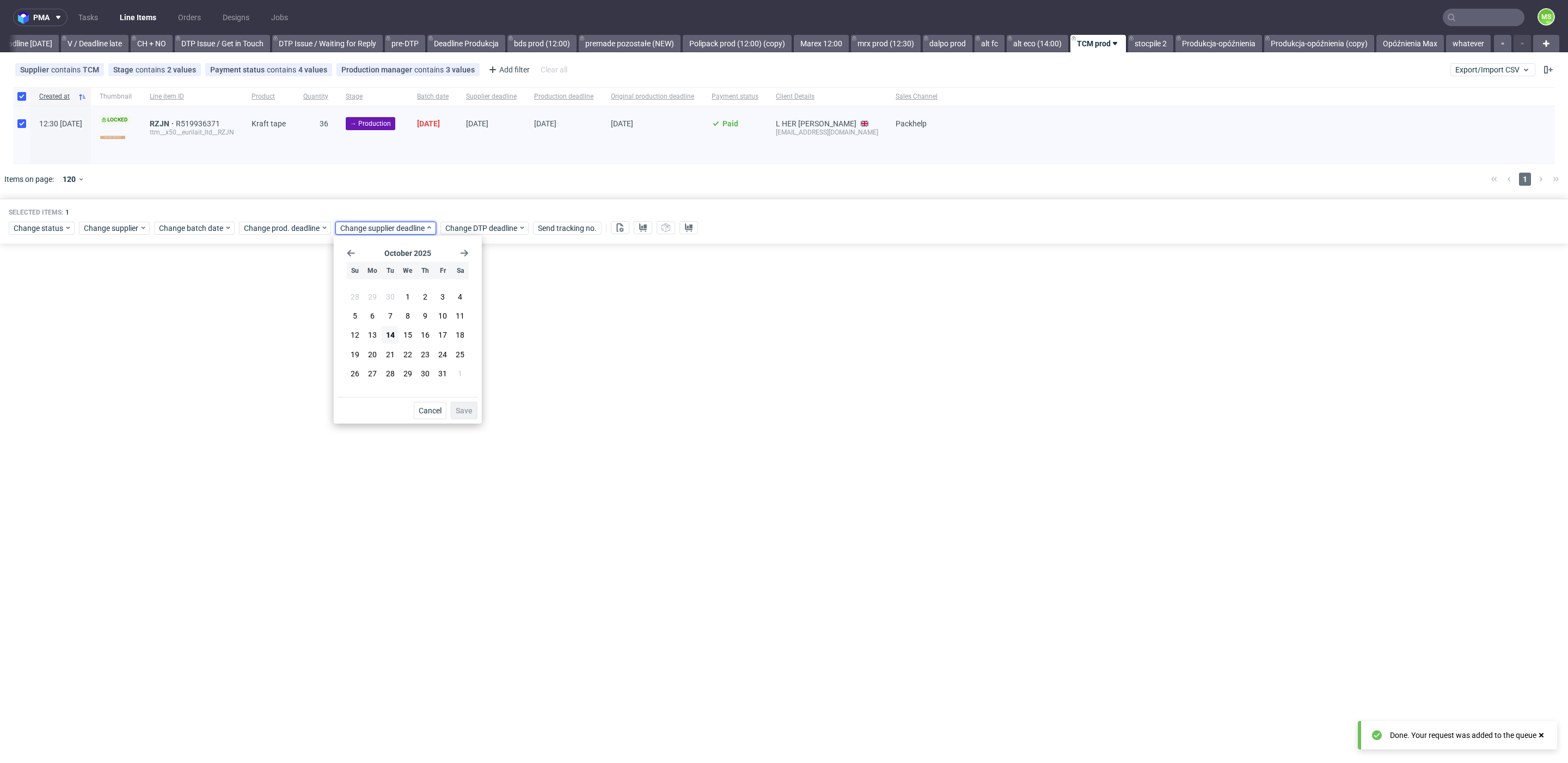
click at [464, 257] on icon "Go forward 1 month" at bounding box center [464, 253] width 9 height 9
click at [438, 316] on button "7" at bounding box center [442, 314] width 17 height 17
click at [466, 408] on span "Save" at bounding box center [463, 410] width 17 height 8
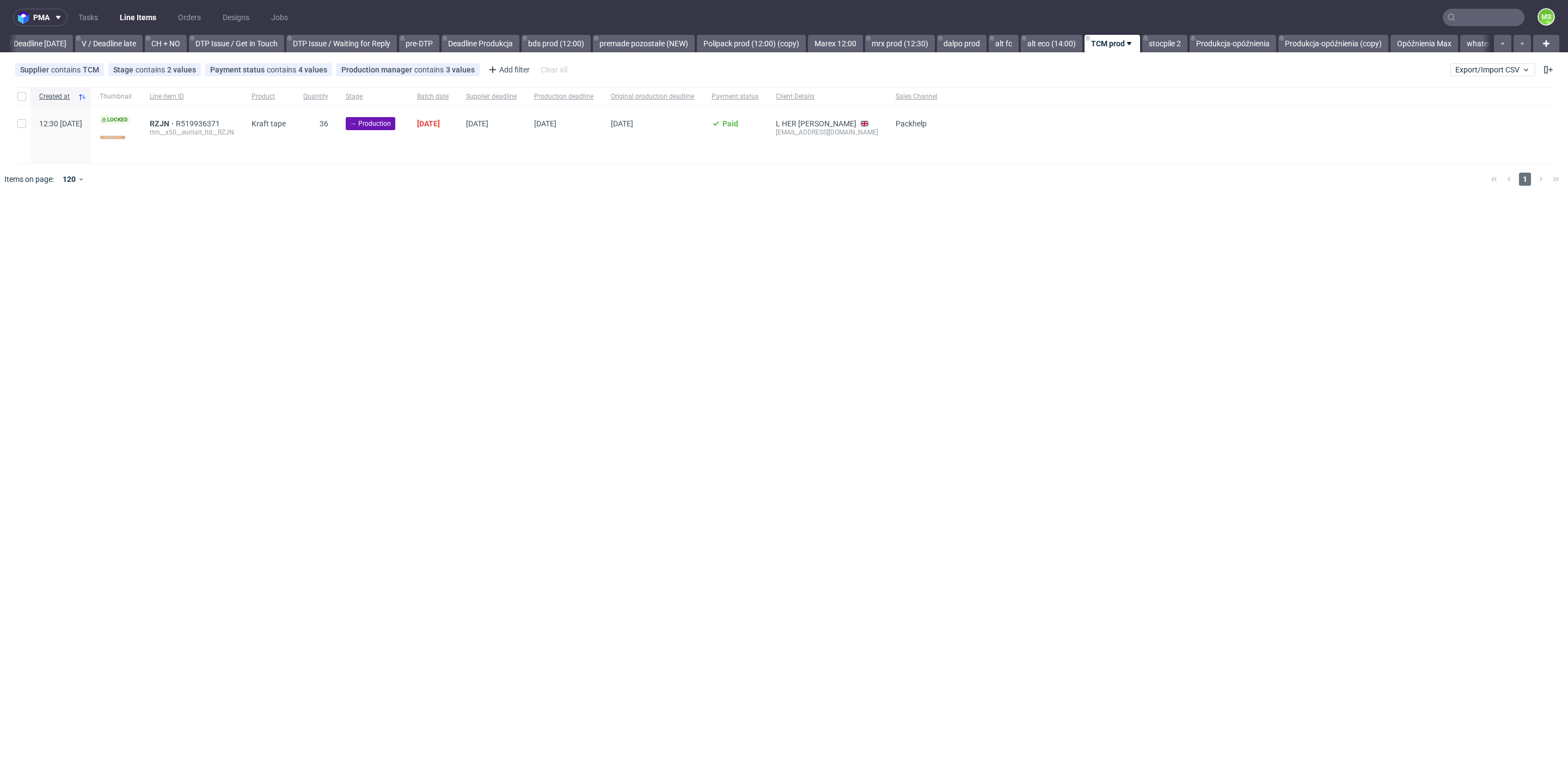
scroll to position [0, 1464]
click at [983, 44] on link "alt fc" at bounding box center [989, 44] width 30 height 17
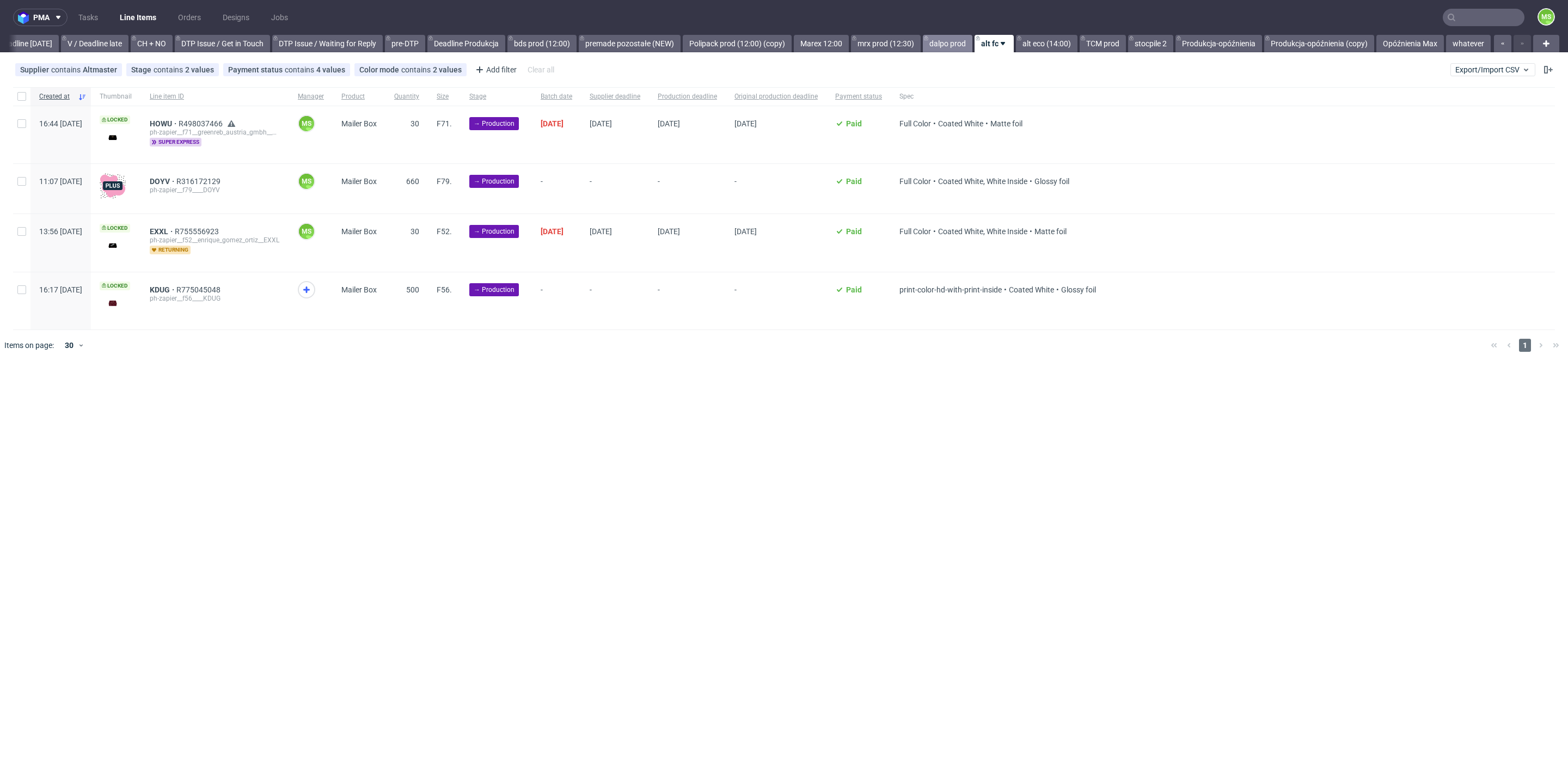
click at [944, 44] on link "dalpo prod" at bounding box center [947, 44] width 50 height 17
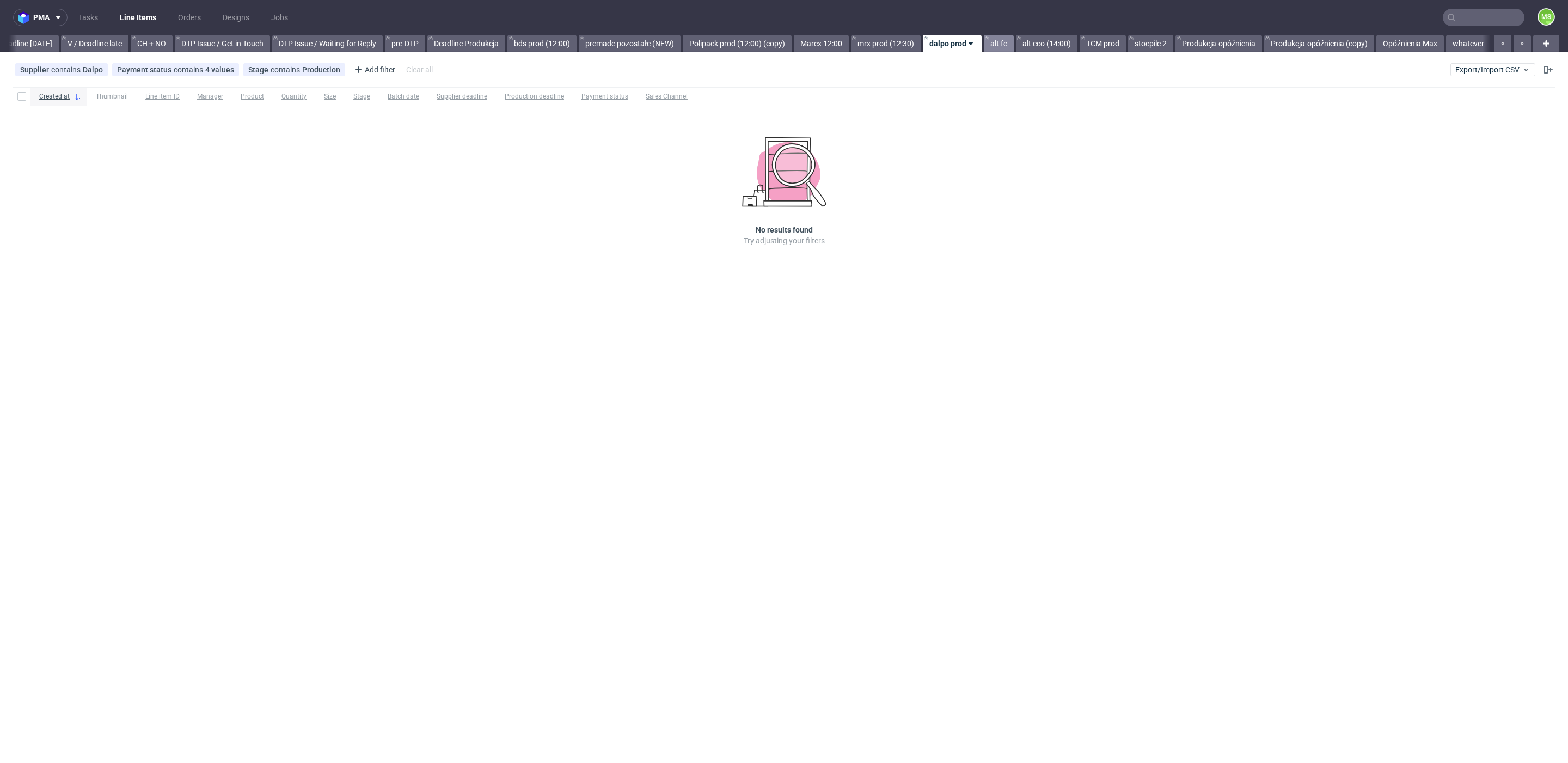
click at [993, 49] on link "alt fc" at bounding box center [999, 44] width 30 height 17
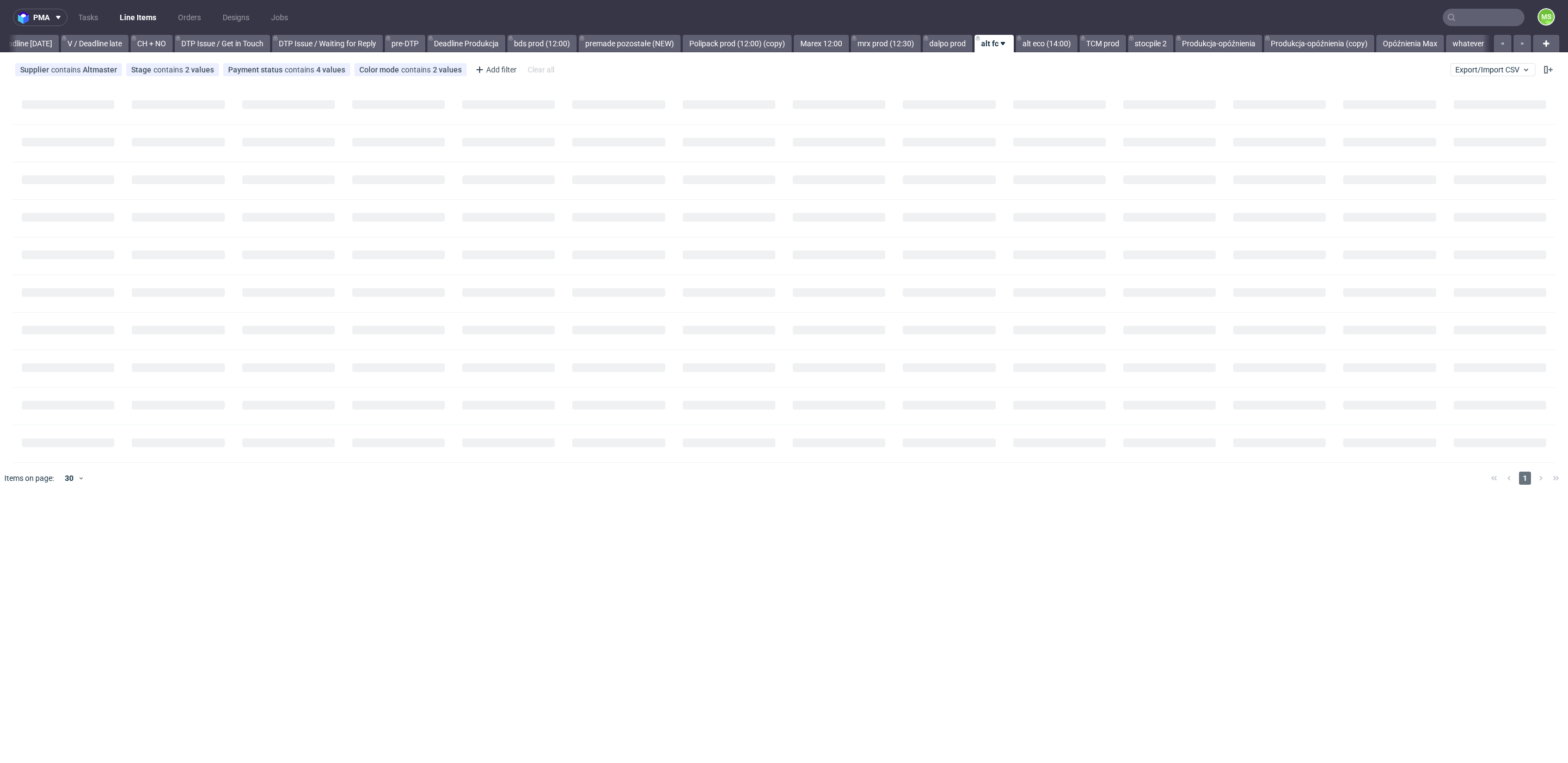
scroll to position [0, 1476]
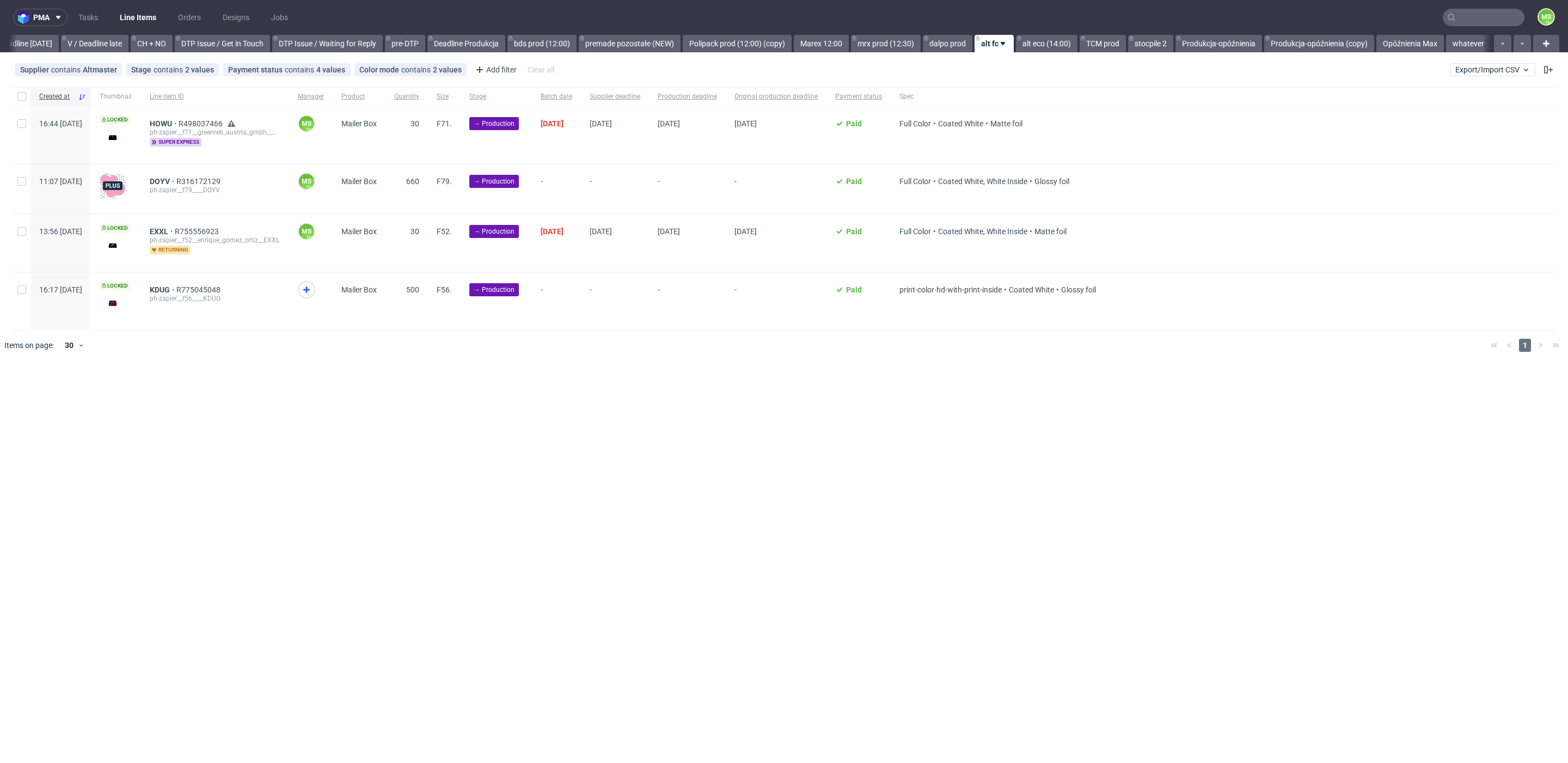
scroll to position [0, 1476]
click at [178, 121] on span "HOWU" at bounding box center [164, 124] width 29 height 9
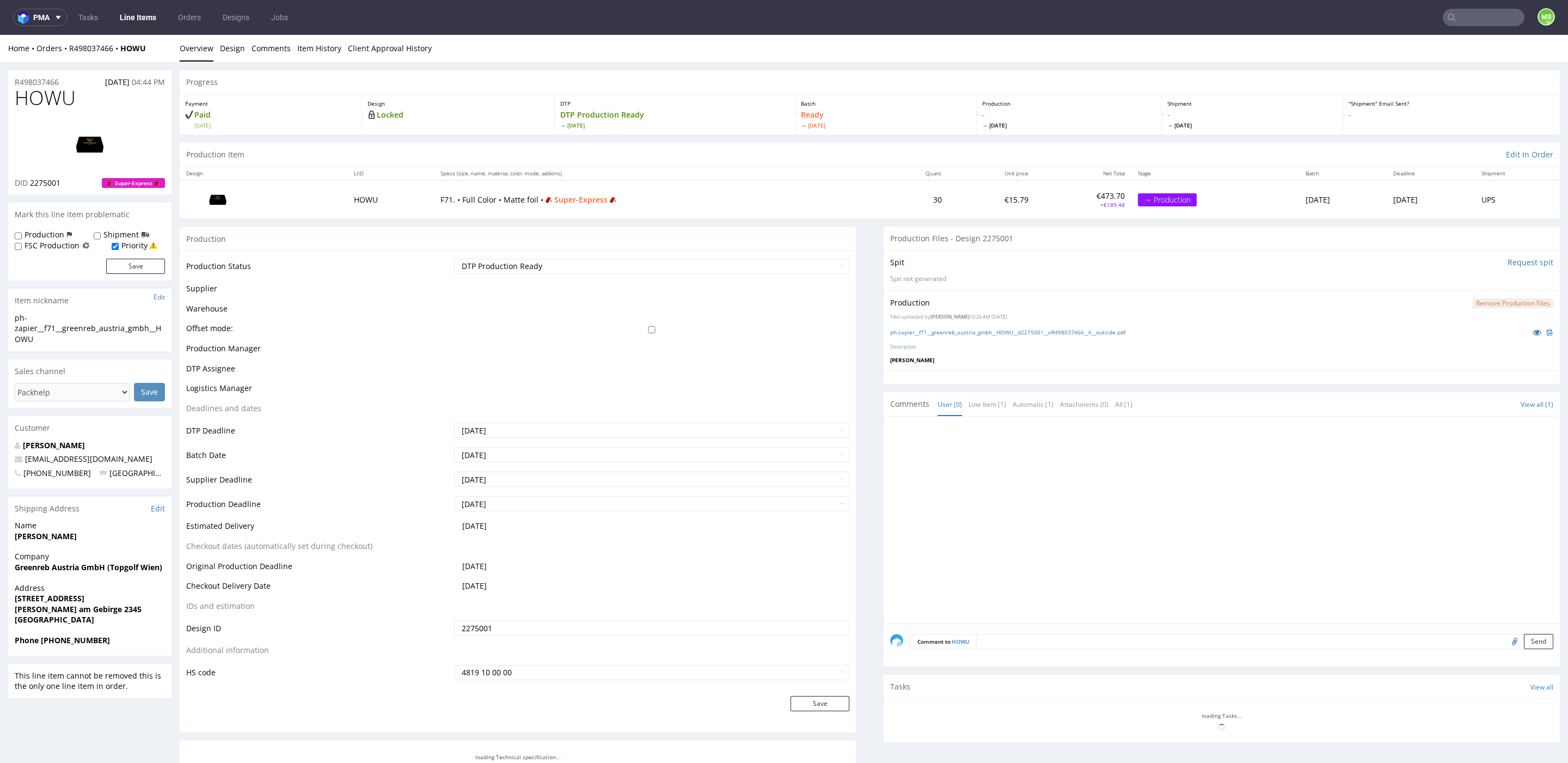
click at [30, 240] on label "FSC Production" at bounding box center [51, 246] width 55 height 11
click at [22, 242] on input "FSC Production" at bounding box center [18, 246] width 7 height 9
checkbox input "true"
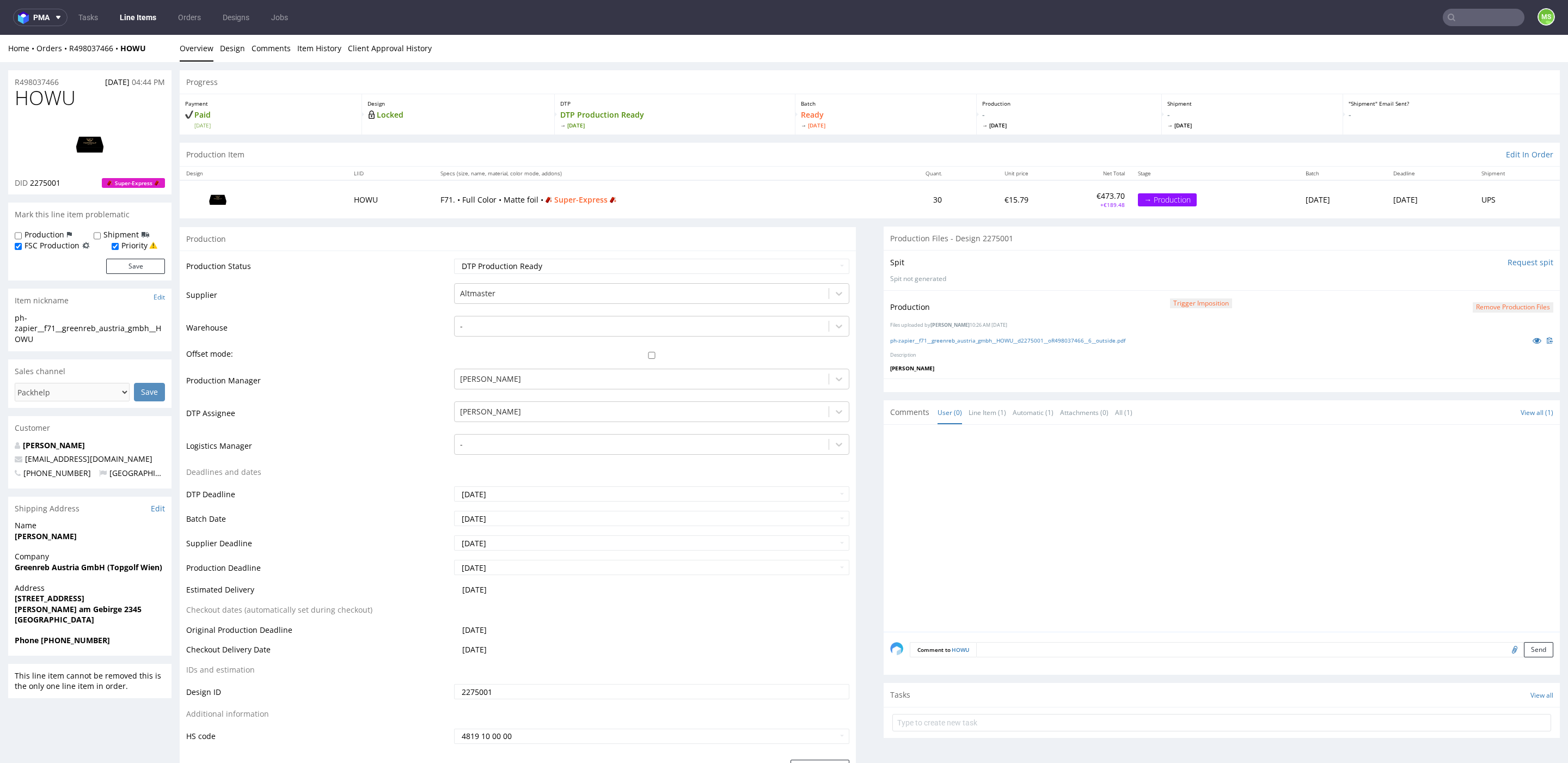
click at [27, 234] on label "Production" at bounding box center [44, 234] width 40 height 11
click at [22, 234] on input "Production" at bounding box center [18, 236] width 7 height 9
checkbox input "true"
click at [27, 249] on label "FSC Production" at bounding box center [51, 246] width 55 height 11
click at [22, 249] on input "FSC Production" at bounding box center [18, 246] width 7 height 9
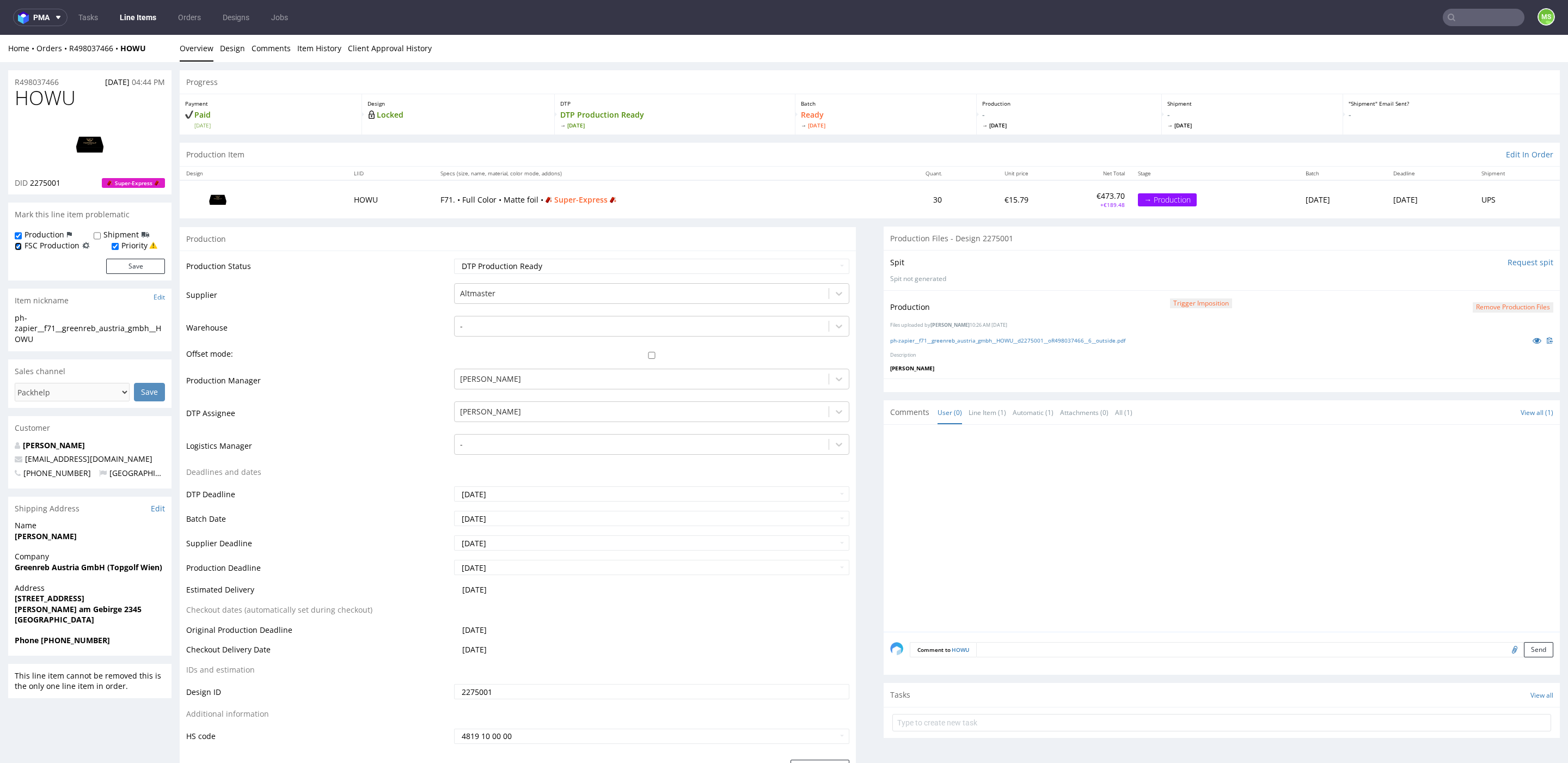
checkbox input "false"
click at [131, 268] on button "Save" at bounding box center [136, 267] width 59 height 16
click at [1046, 645] on textarea at bounding box center [1264, 650] width 577 height 16
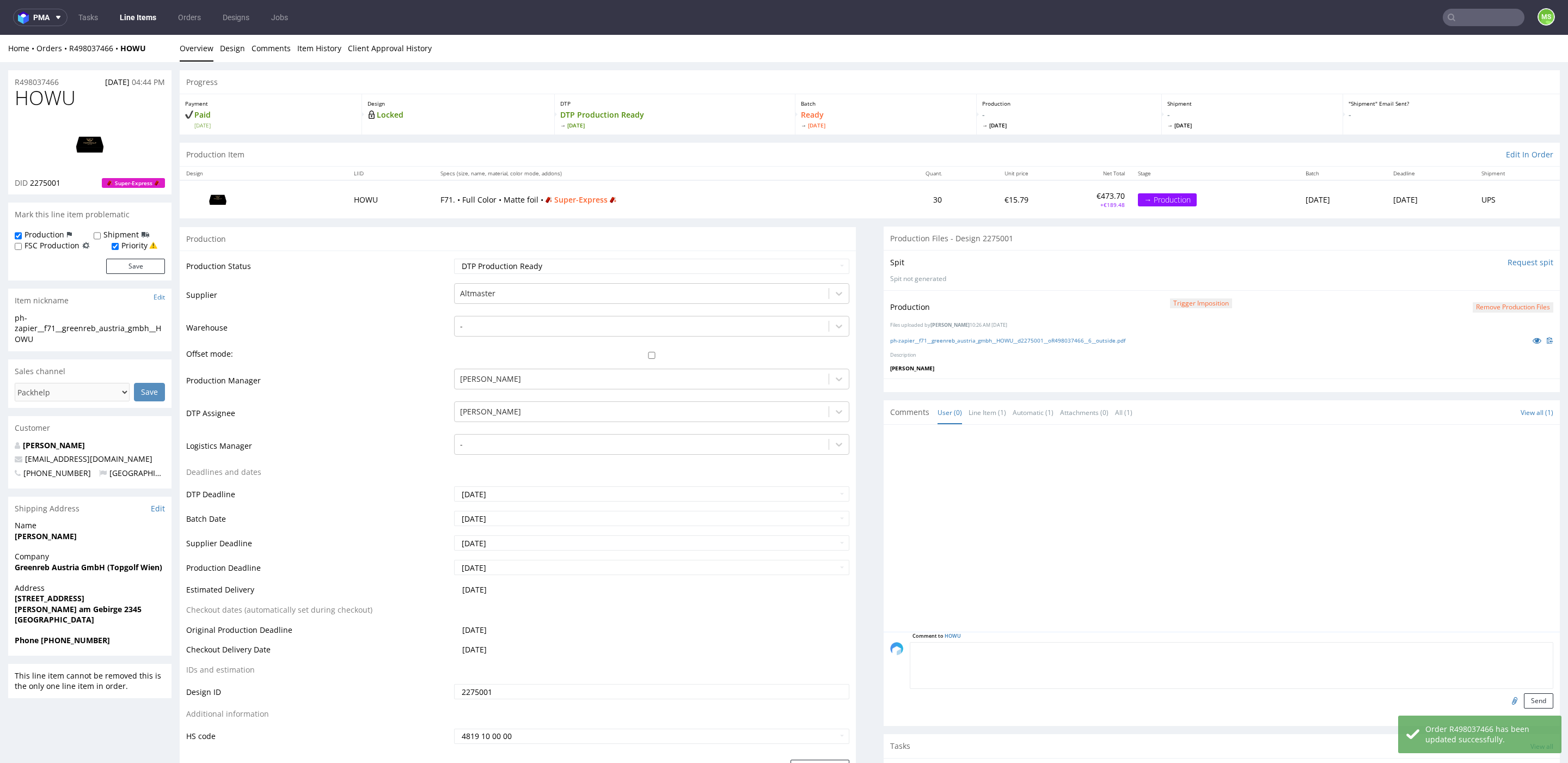
drag, startPoint x: 1085, startPoint y: 652, endPoint x: 1094, endPoint y: 629, distance: 24.7
click at [1087, 650] on textarea at bounding box center [1231, 665] width 643 height 47
drag, startPoint x: 972, startPoint y: 649, endPoint x: 851, endPoint y: 646, distance: 121.0
type textarea "Wysłane wczoraj ręcznie 14/10"
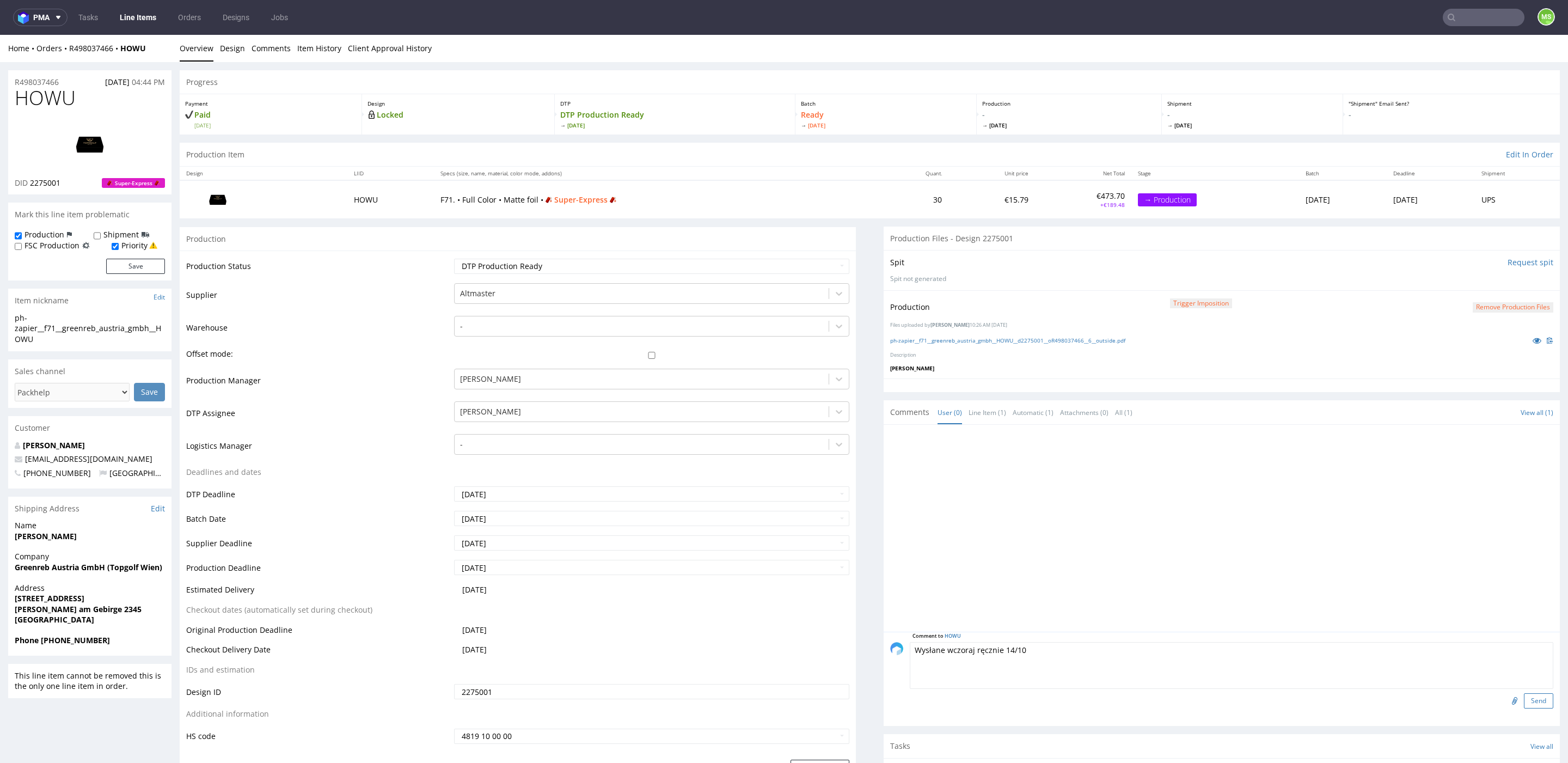
click at [1524, 701] on button "Send" at bounding box center [1538, 701] width 30 height 16
click at [130, 14] on link "Line Items" at bounding box center [138, 17] width 50 height 17
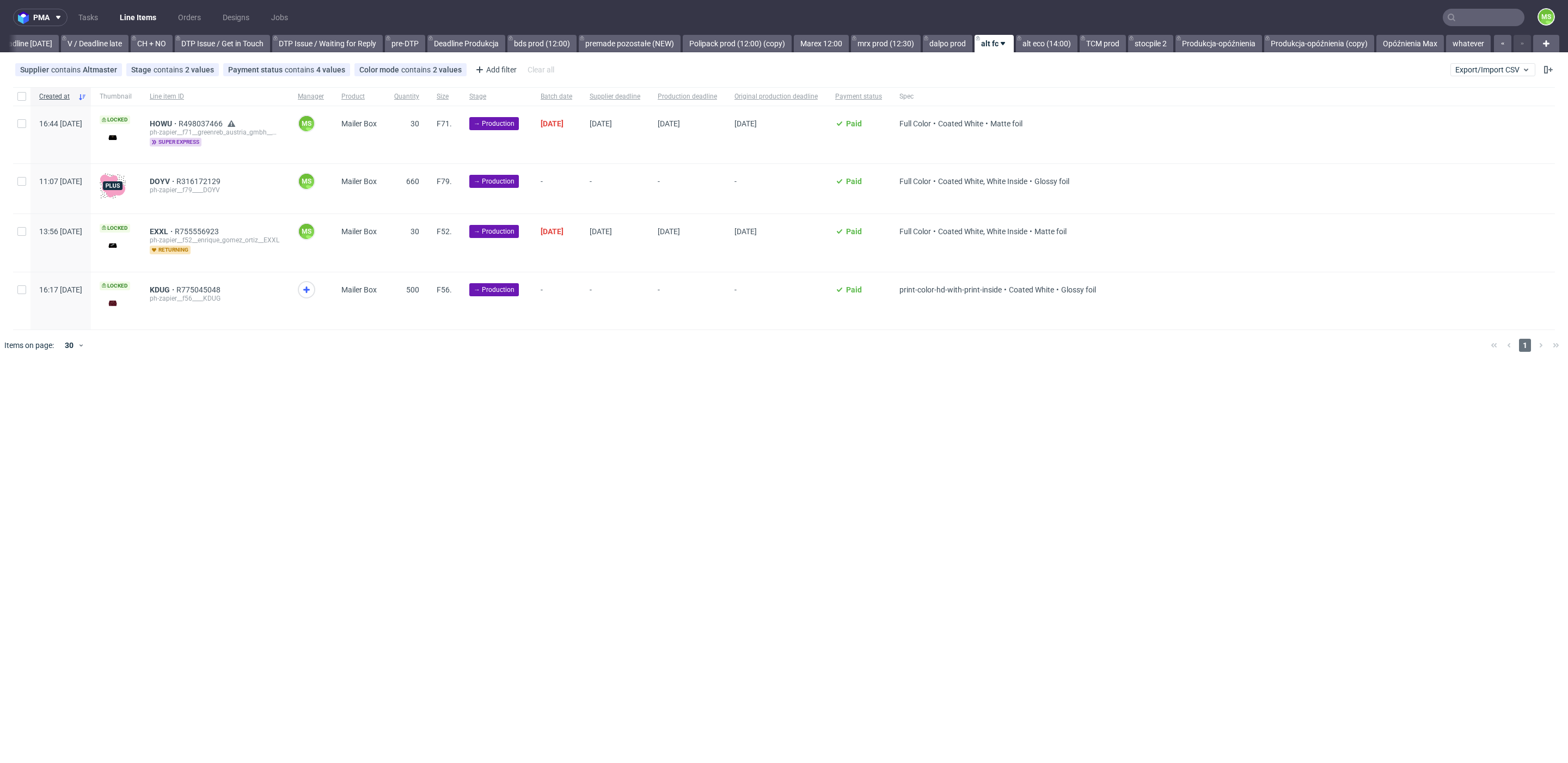
scroll to position [0, 1476]
click at [178, 124] on span "HOWU" at bounding box center [164, 124] width 29 height 9
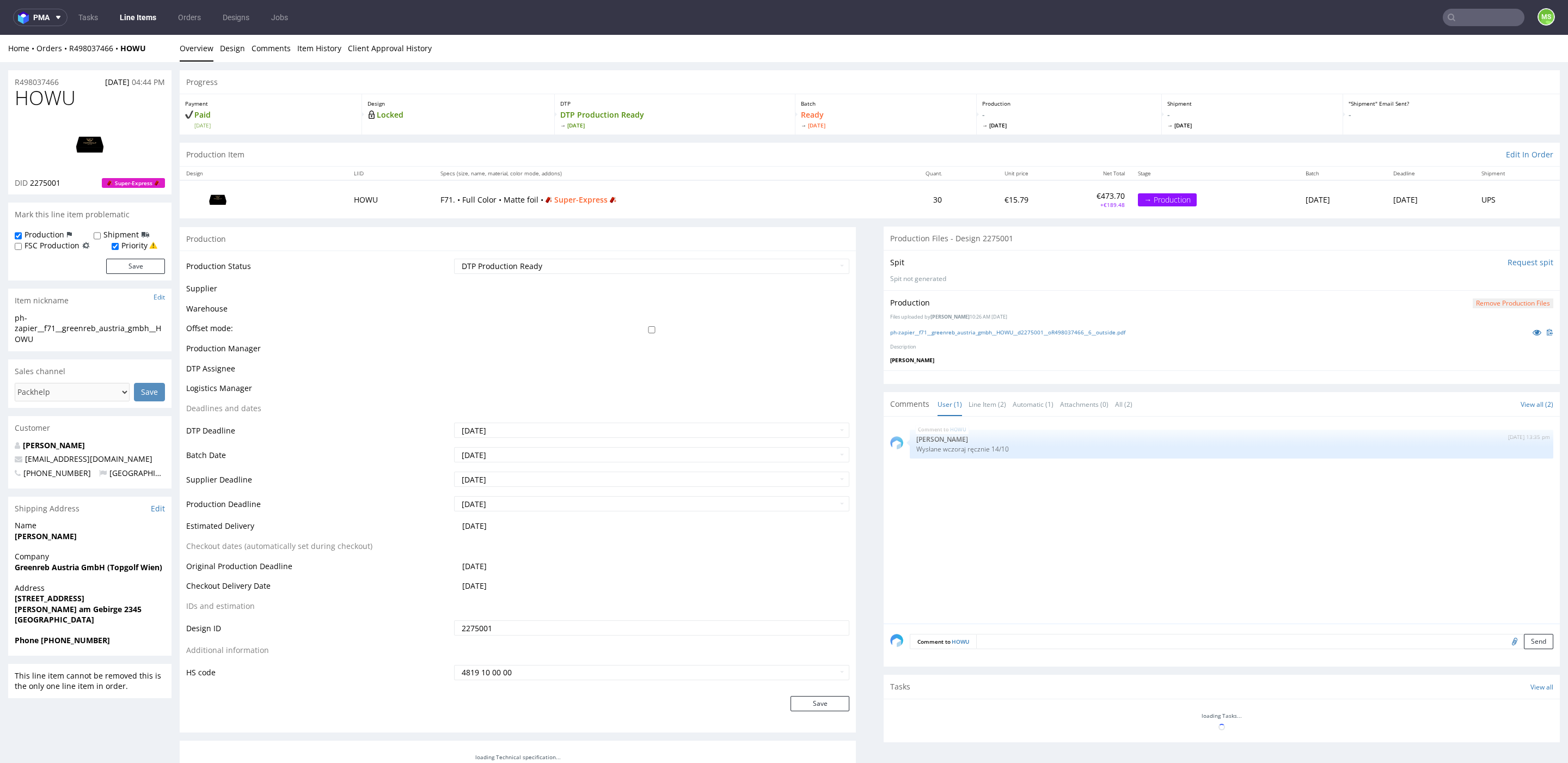
drag, startPoint x: 134, startPoint y: 29, endPoint x: 138, endPoint y: 20, distance: 9.8
click at [134, 29] on nav "pma Tasks Line Items Orders Designs Jobs MS" at bounding box center [784, 17] width 1568 height 35
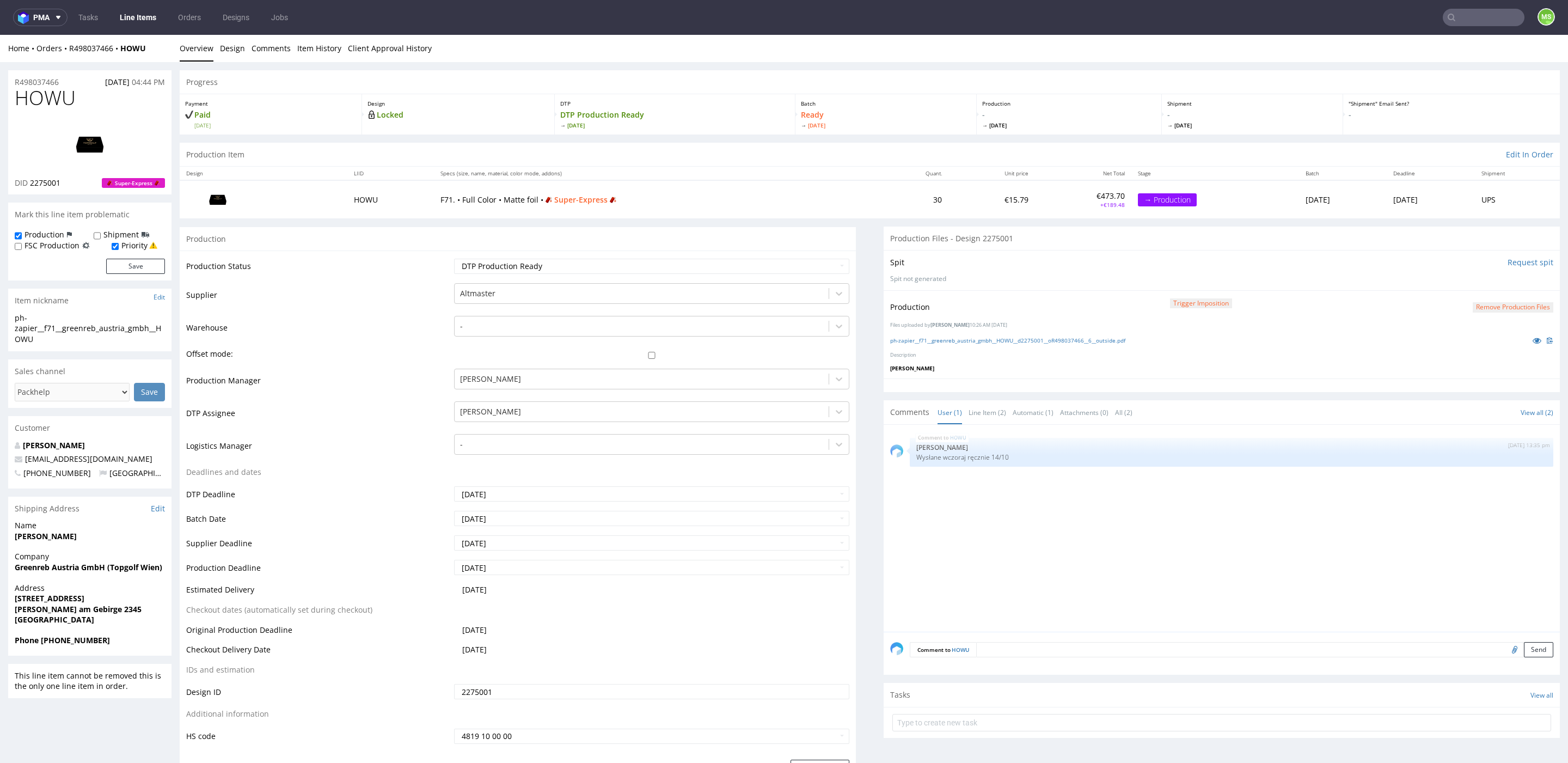
click at [138, 19] on link "Line Items" at bounding box center [138, 17] width 50 height 17
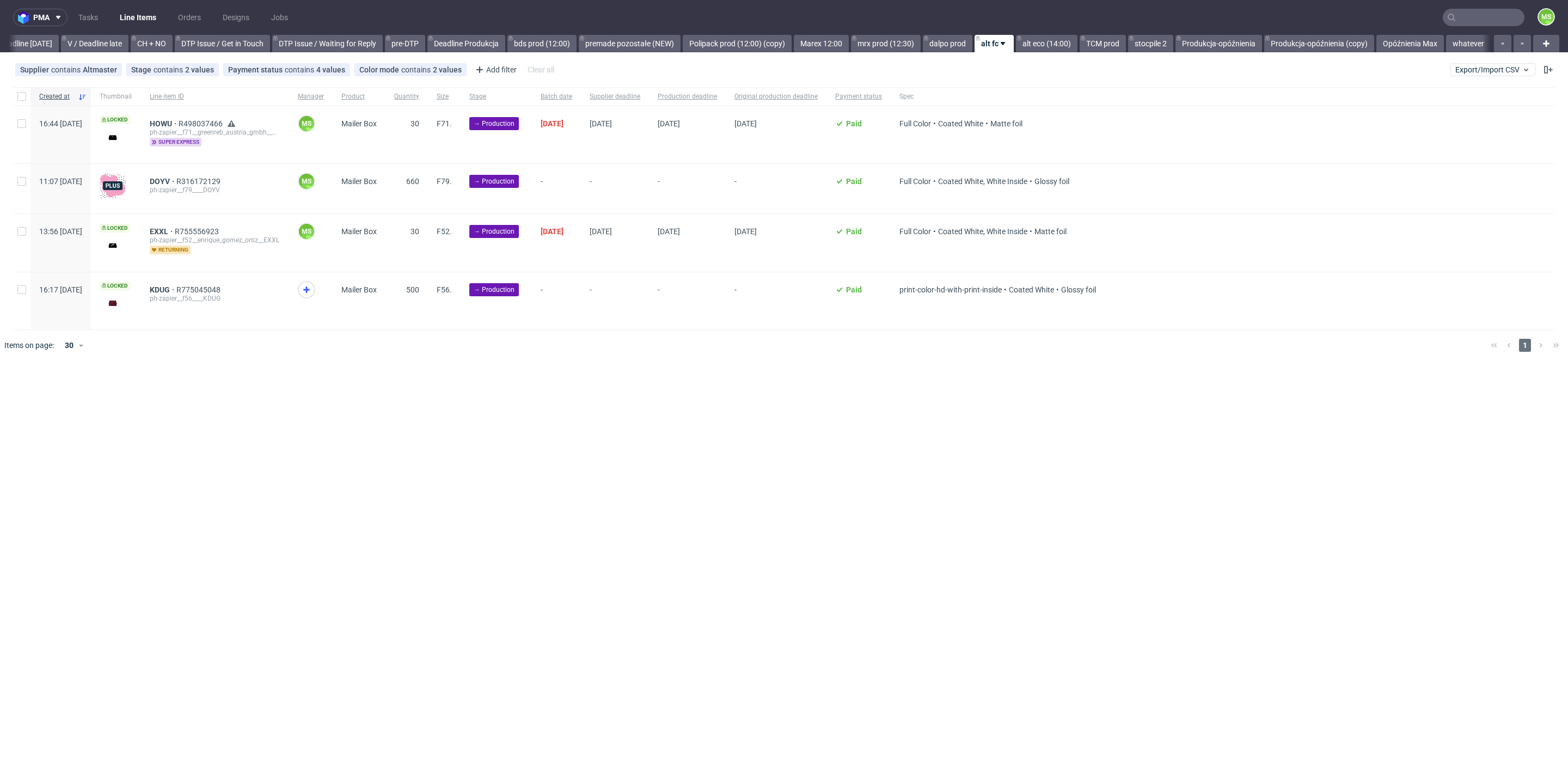
scroll to position [0, 1476]
click at [177, 179] on span "DOYV" at bounding box center [163, 181] width 27 height 9
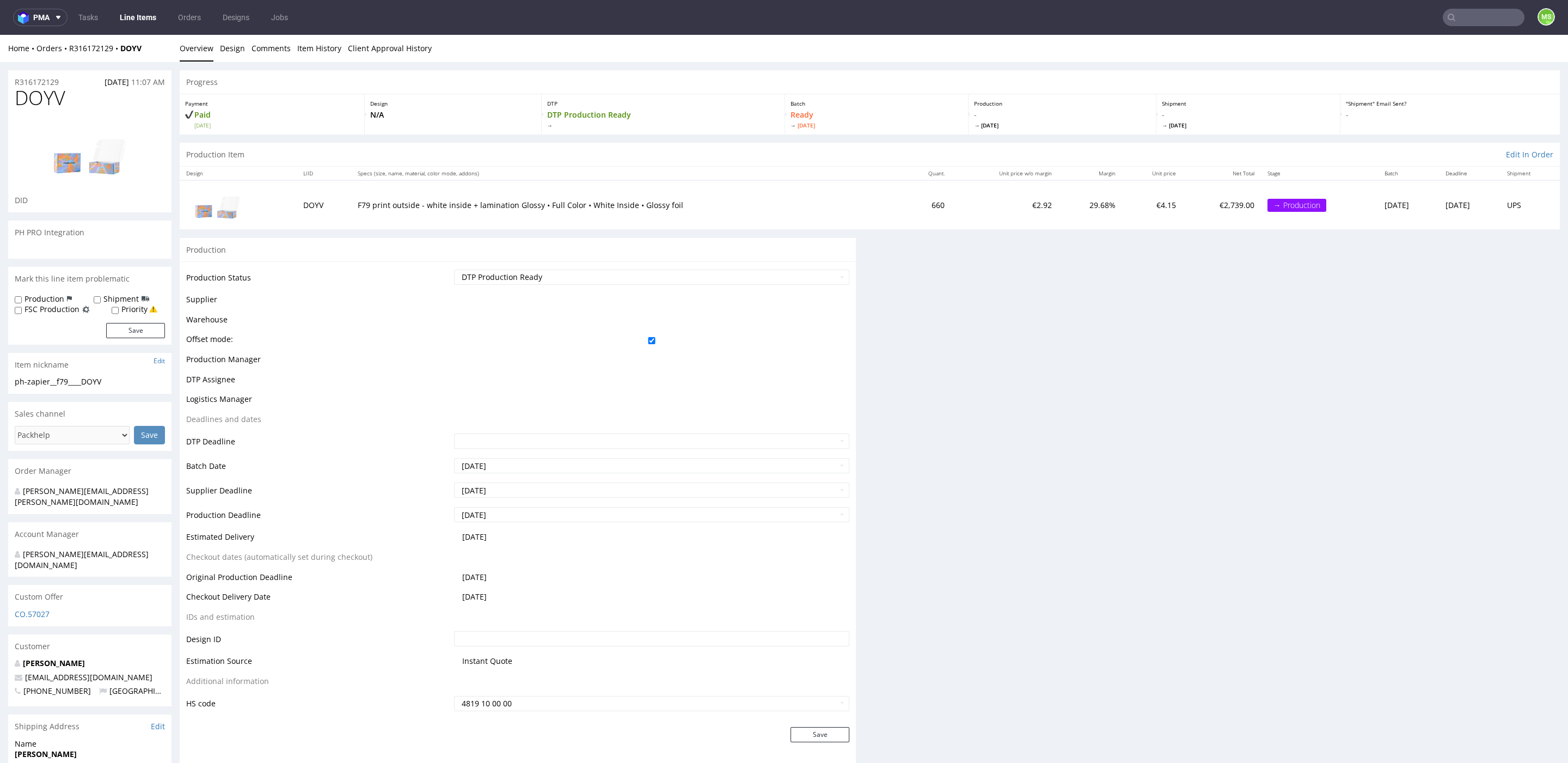
click at [39, 299] on label "Production" at bounding box center [44, 299] width 40 height 11
click at [22, 299] on input "Production" at bounding box center [18, 300] width 7 height 9
checkbox input "true"
click at [131, 332] on button "Save" at bounding box center [136, 331] width 59 height 16
click at [136, 331] on button "Save" at bounding box center [136, 331] width 59 height 16
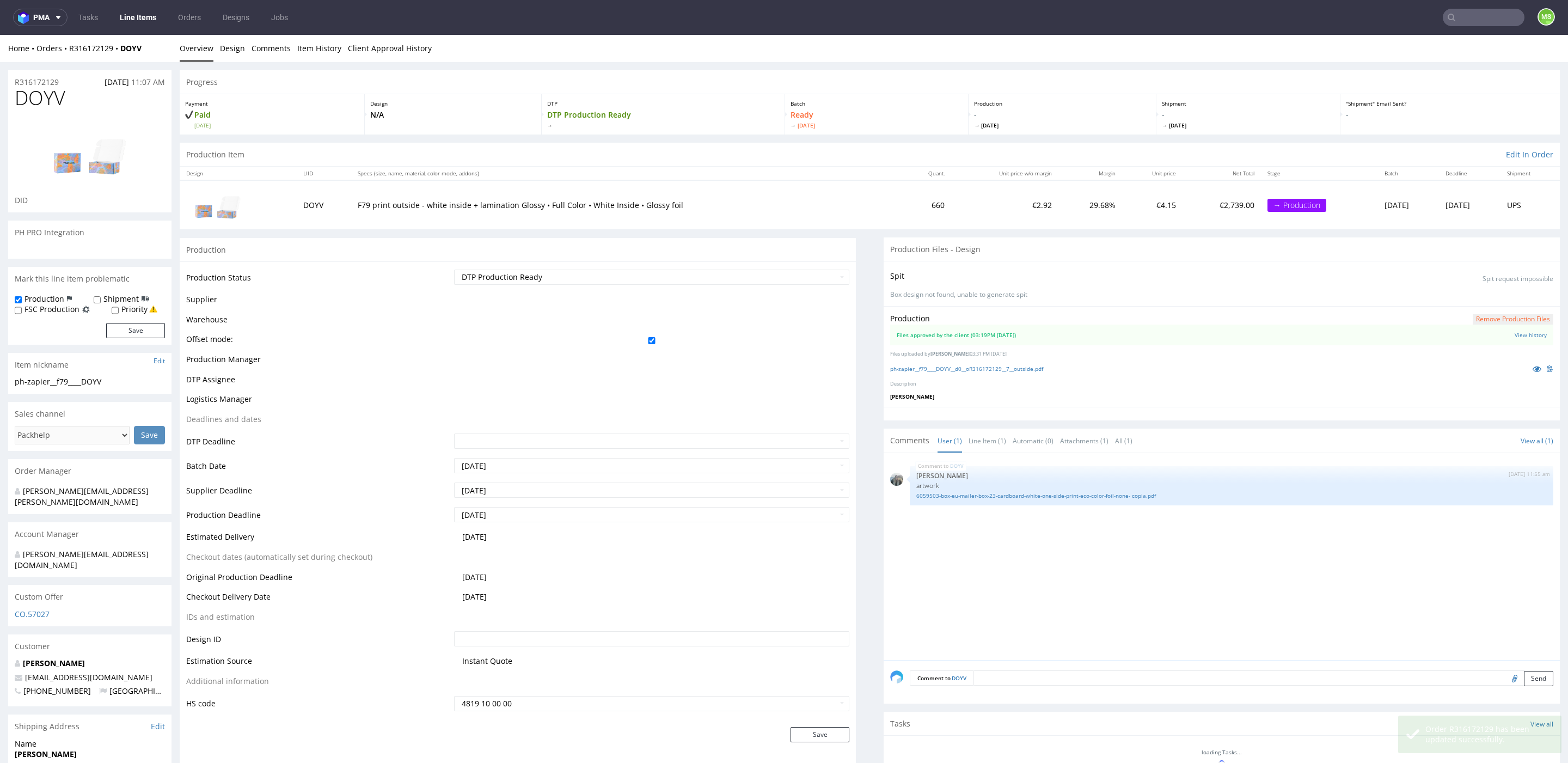
click at [119, 334] on div "R316172129 10.10.2025 11:07 AM DOYV DID PH PRO Integration Mark this line item …" at bounding box center [90, 650] width 164 height 1158
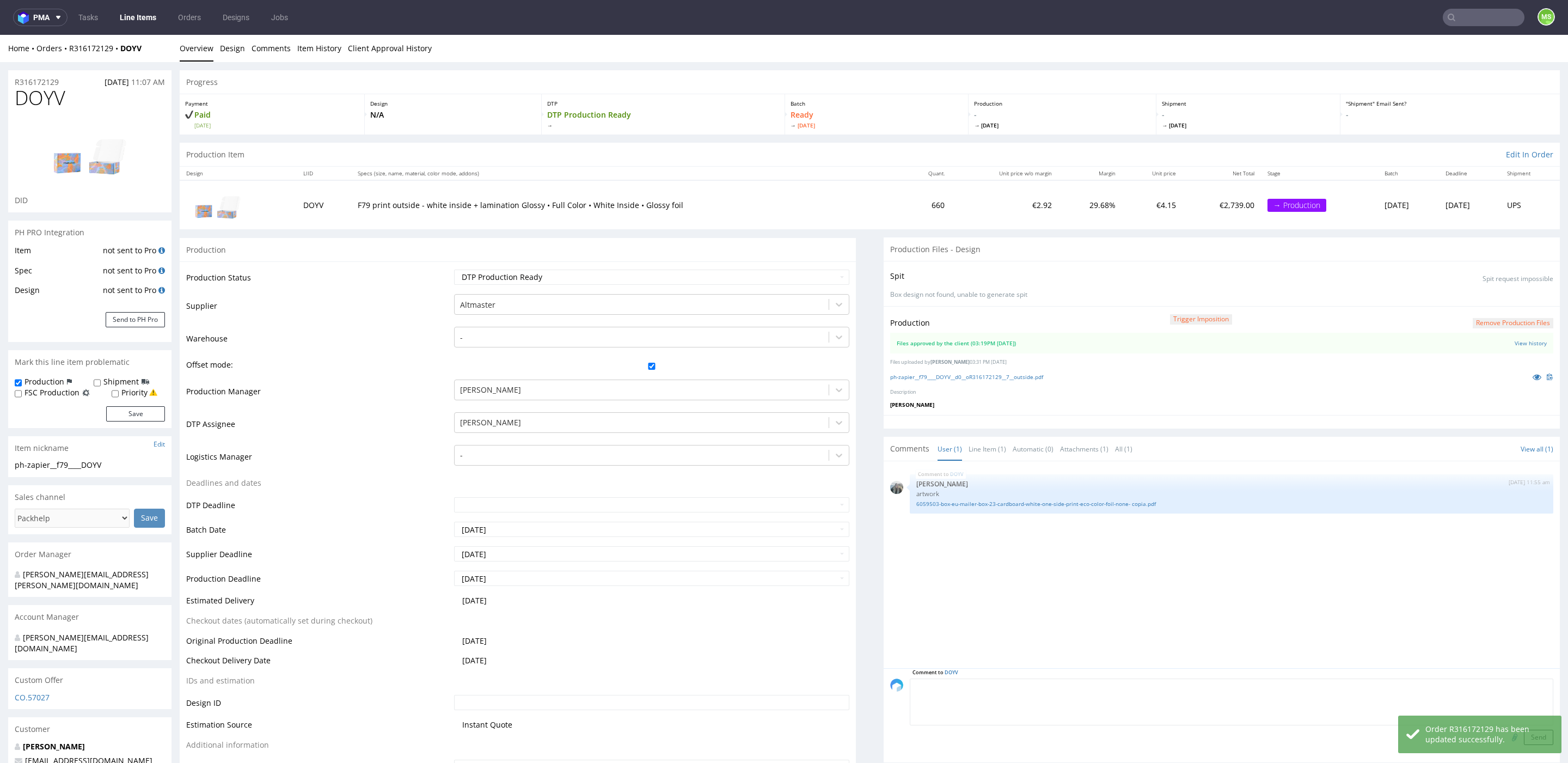
click at [1073, 686] on textarea at bounding box center [1231, 702] width 643 height 47
paste textarea "Wysłane wczoraj ręcznie 14/10"
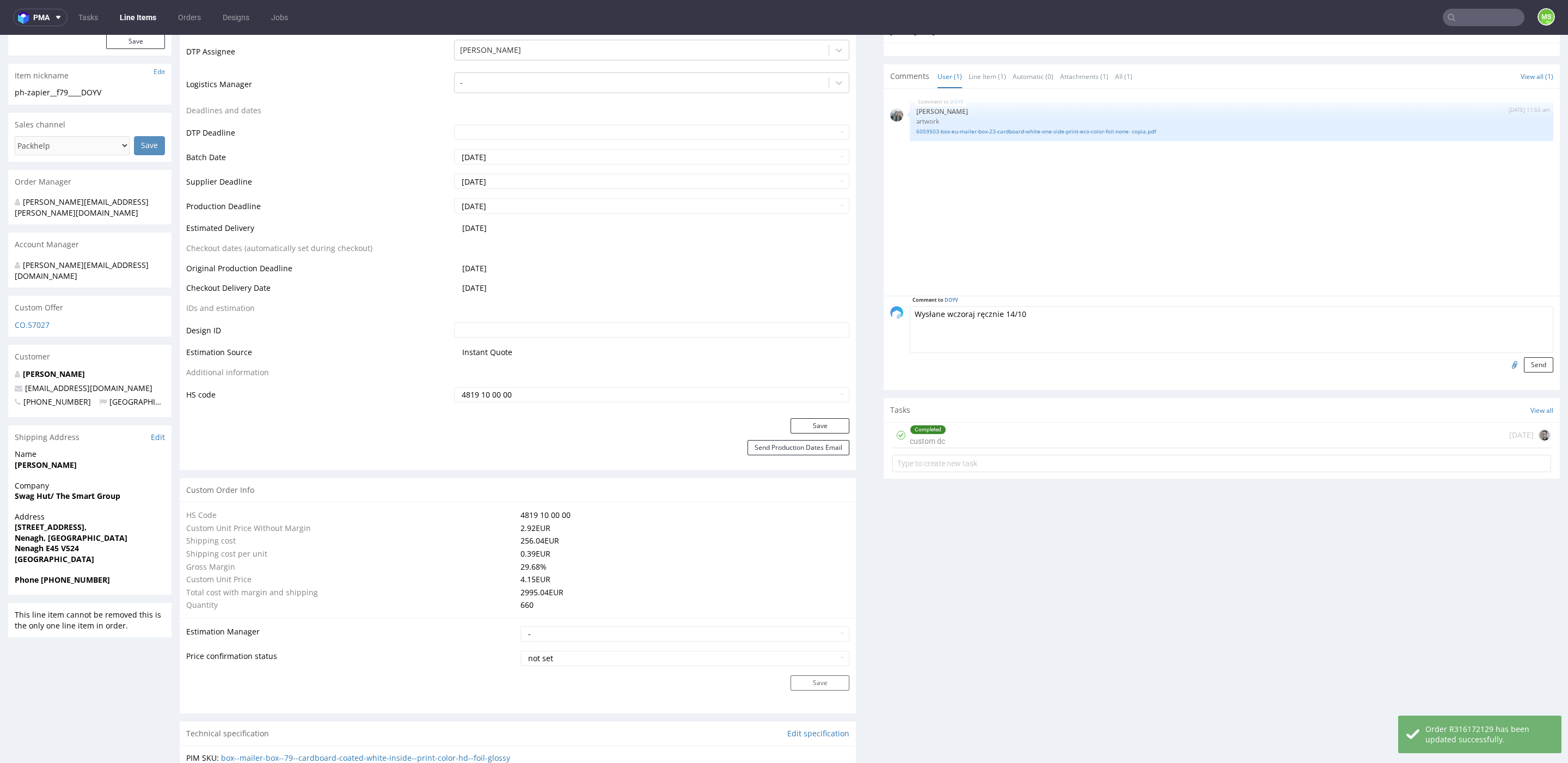
scroll to position [352, 0]
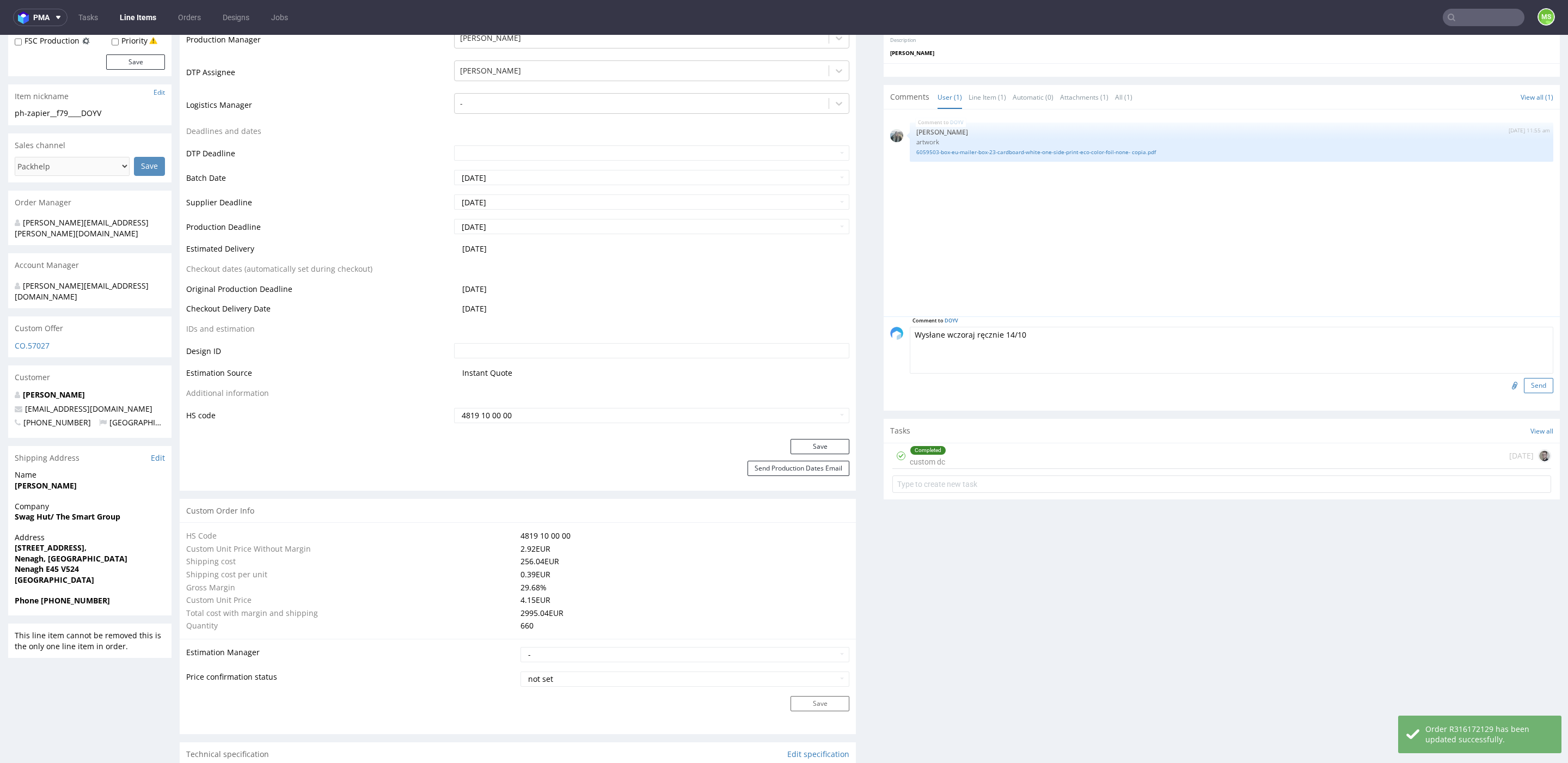
type textarea "Wysłane wczoraj ręcznie 14/10"
click at [1530, 388] on button "Send" at bounding box center [1538, 386] width 30 height 16
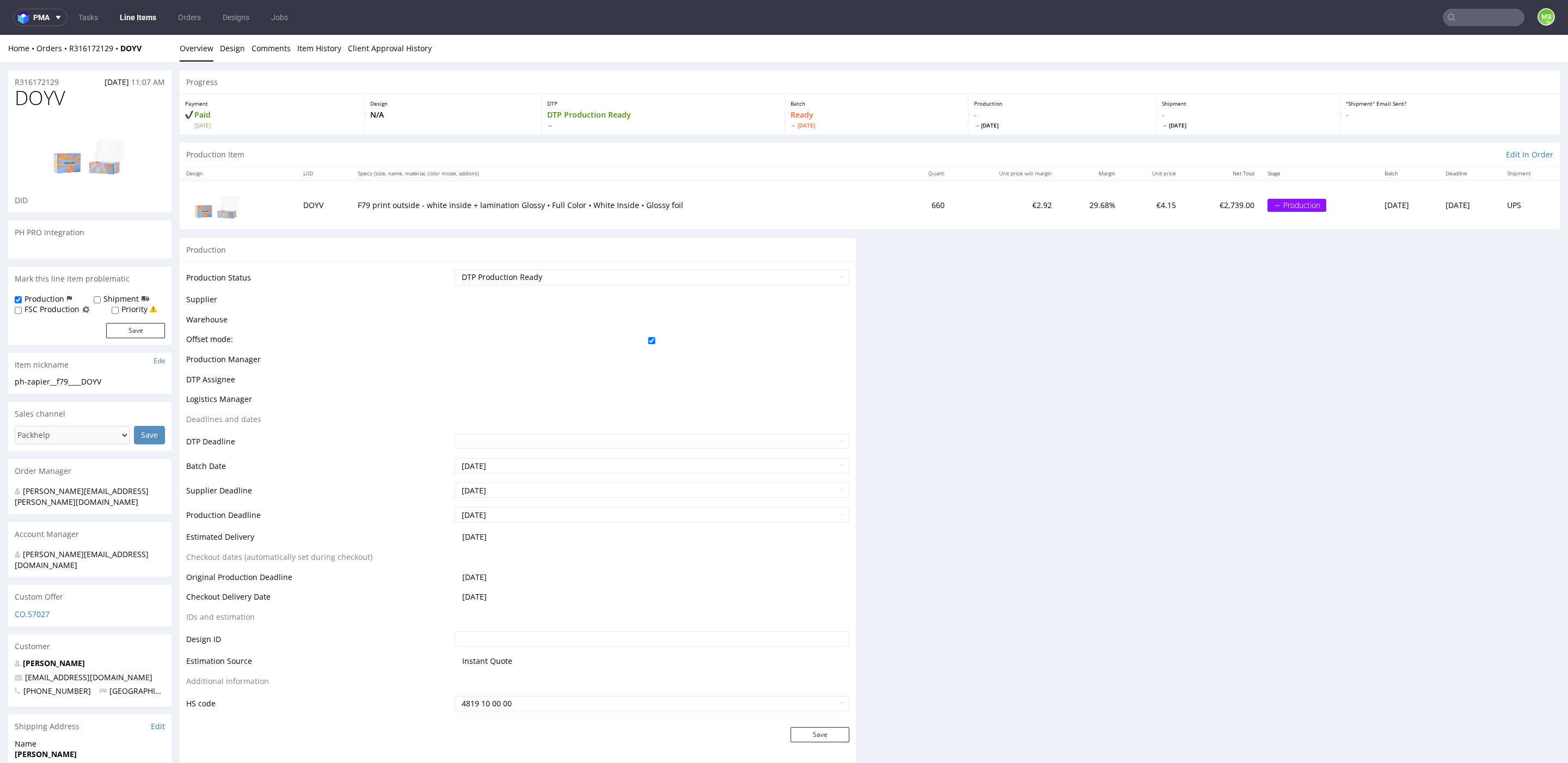
scroll to position [0, 0]
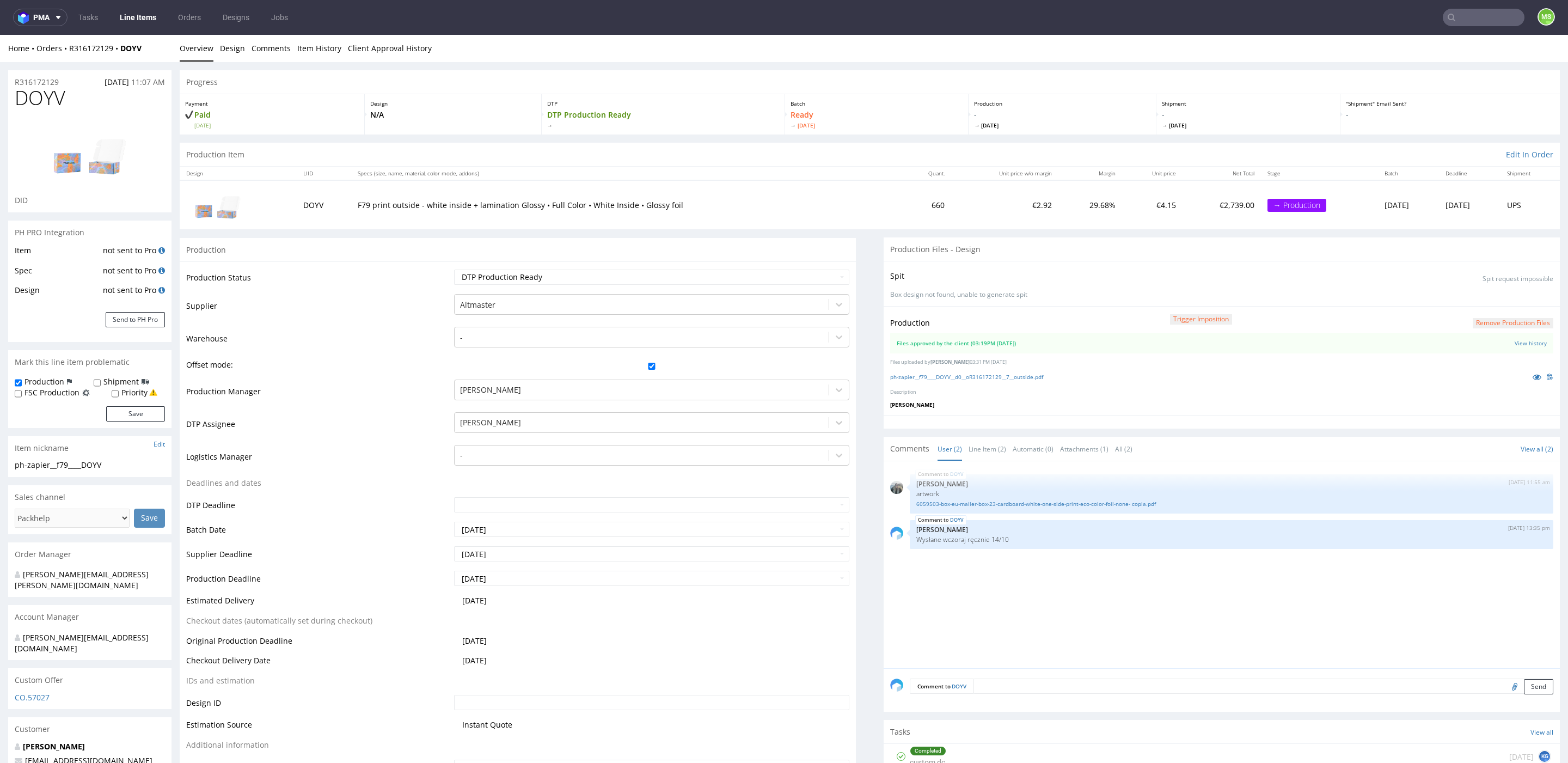
click at [136, 12] on link "Line Items" at bounding box center [138, 17] width 50 height 17
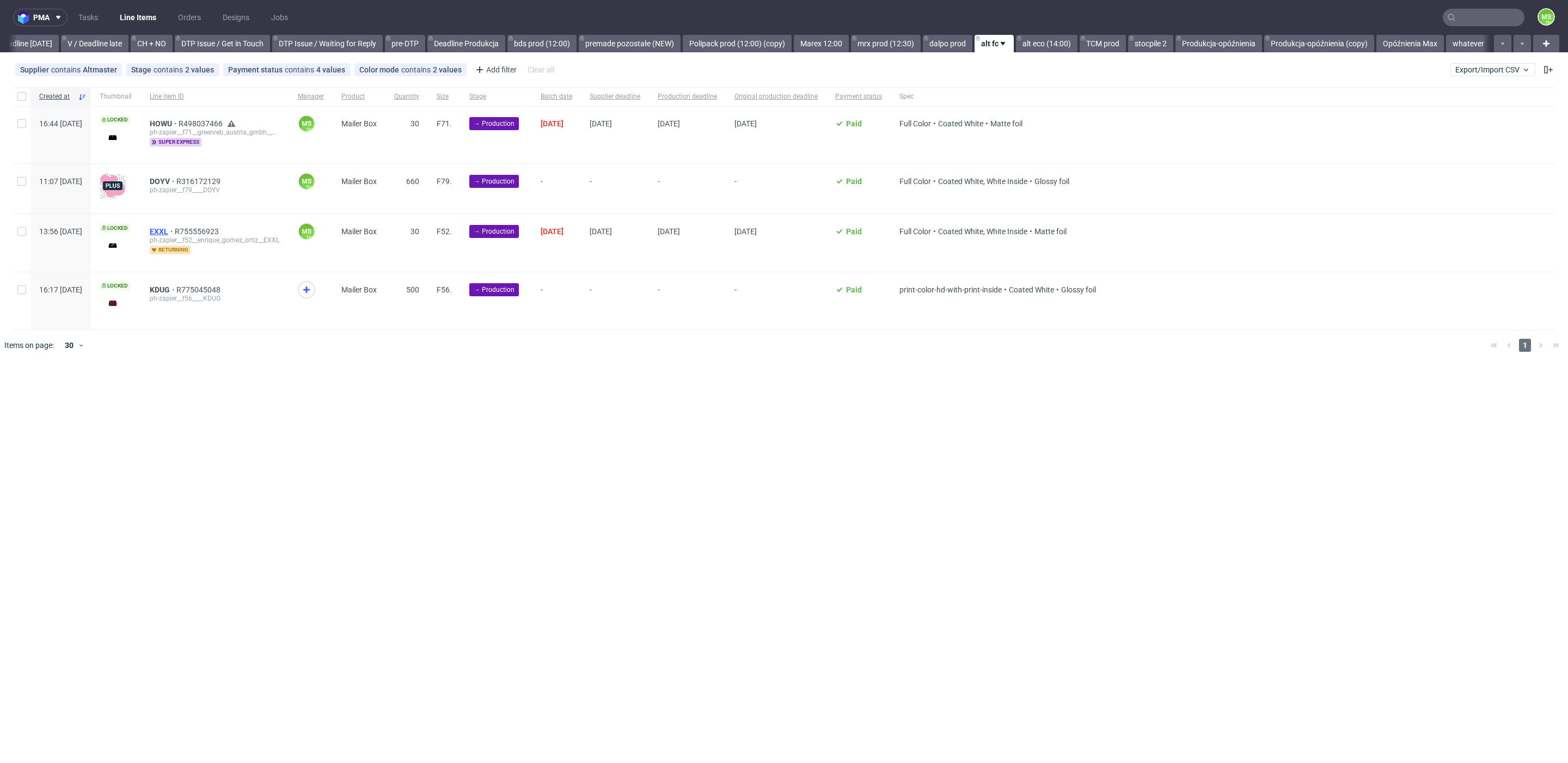
scroll to position [0, 1476]
click at [175, 229] on span "EXXL" at bounding box center [162, 232] width 25 height 9
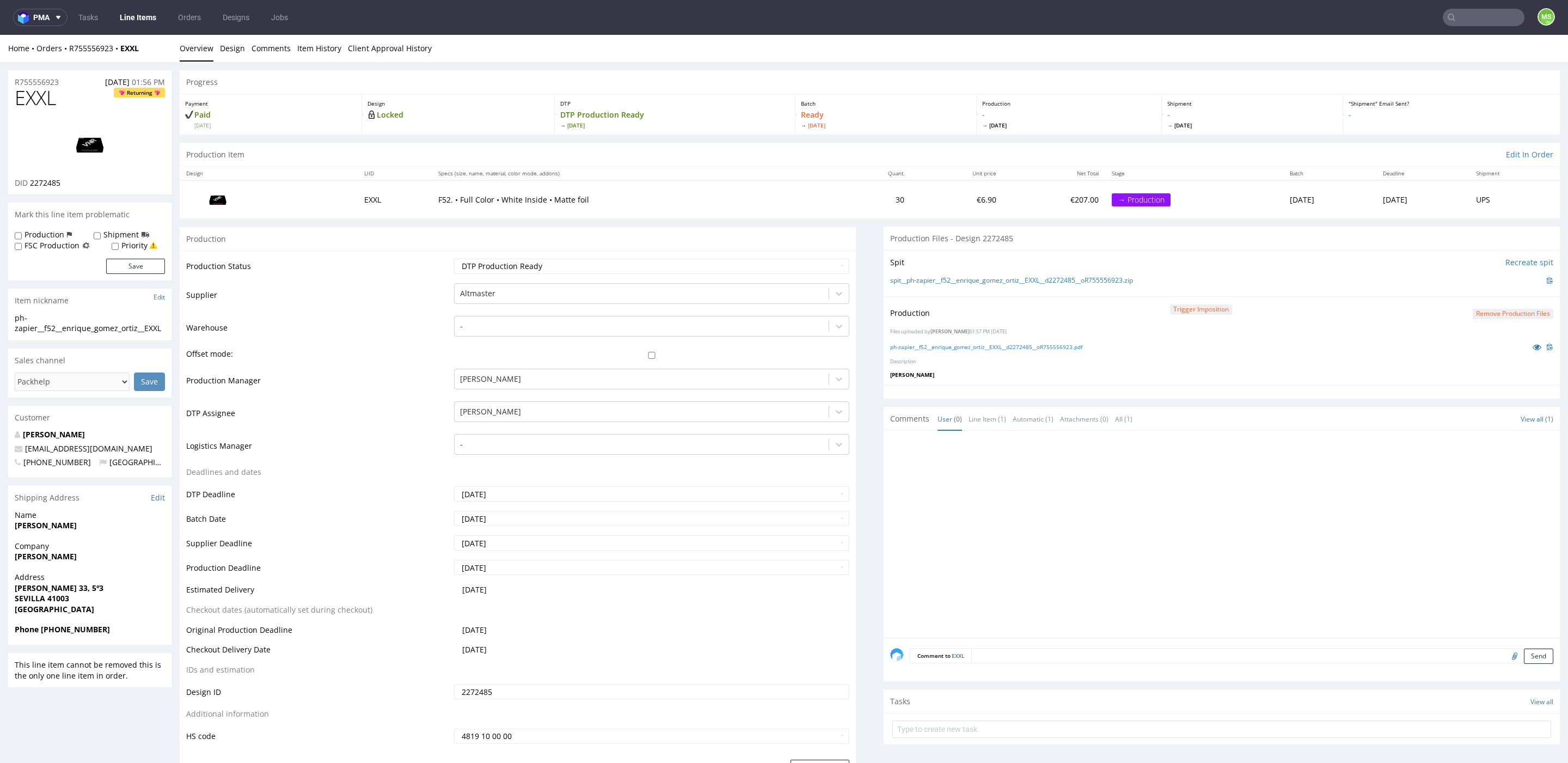
click at [1120, 655] on textarea at bounding box center [1262, 656] width 582 height 16
paste textarea "Wysłane wczoraj ręcznie 14/10"
type textarea "Wysłane wczoraj ręcznie 14/10"
click at [1531, 706] on button "Send" at bounding box center [1538, 707] width 30 height 16
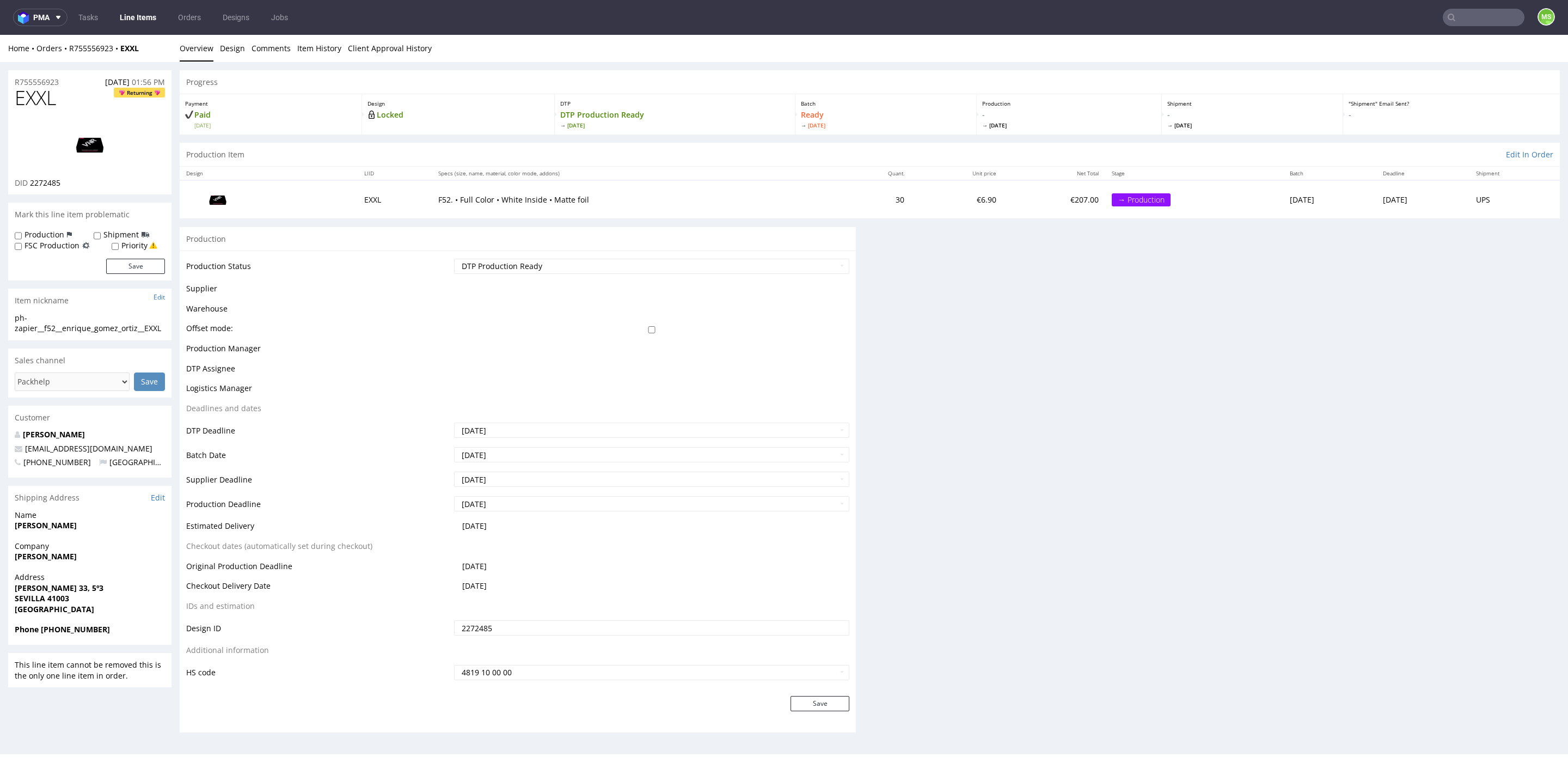
click at [51, 232] on label "Production" at bounding box center [44, 234] width 40 height 11
click at [22, 232] on input "Production" at bounding box center [18, 236] width 7 height 9
checkbox input "true"
click at [151, 271] on button "Save" at bounding box center [136, 267] width 59 height 16
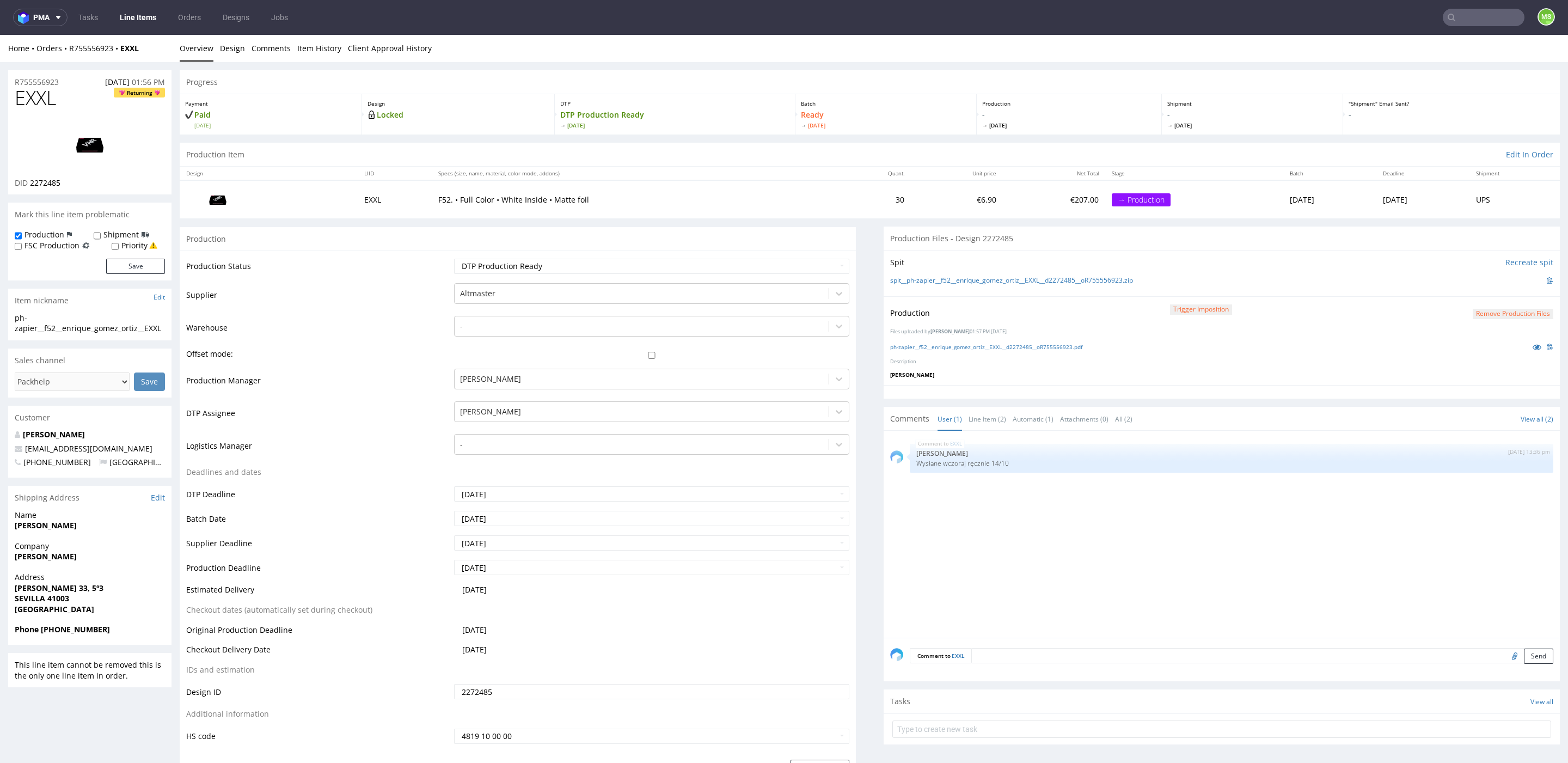
click at [151, 271] on button "Save" at bounding box center [136, 267] width 59 height 16
click at [129, 15] on link "Line Items" at bounding box center [138, 17] width 50 height 17
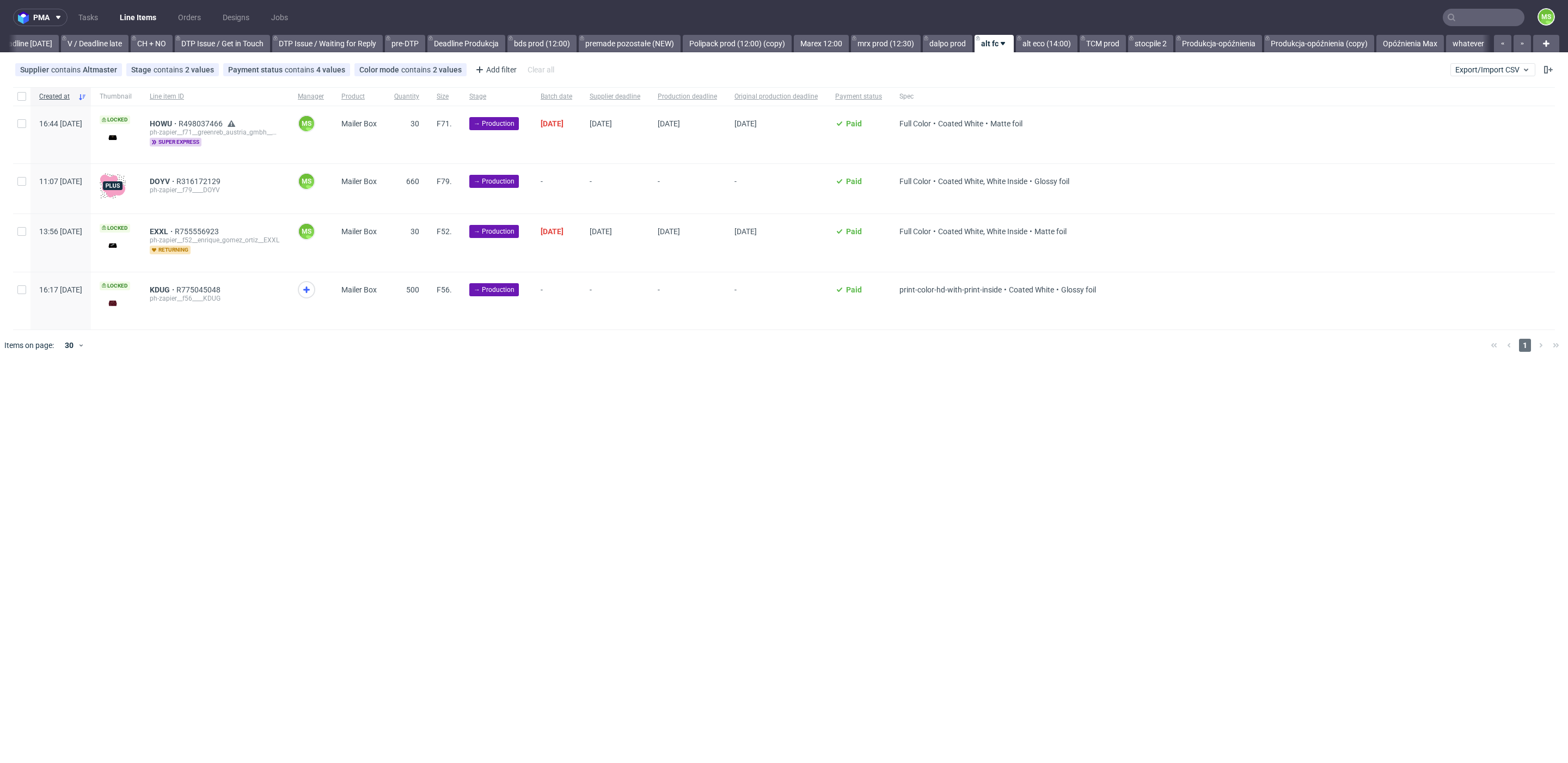
scroll to position [0, 1476]
click at [177, 287] on span "KDUG" at bounding box center [163, 290] width 27 height 9
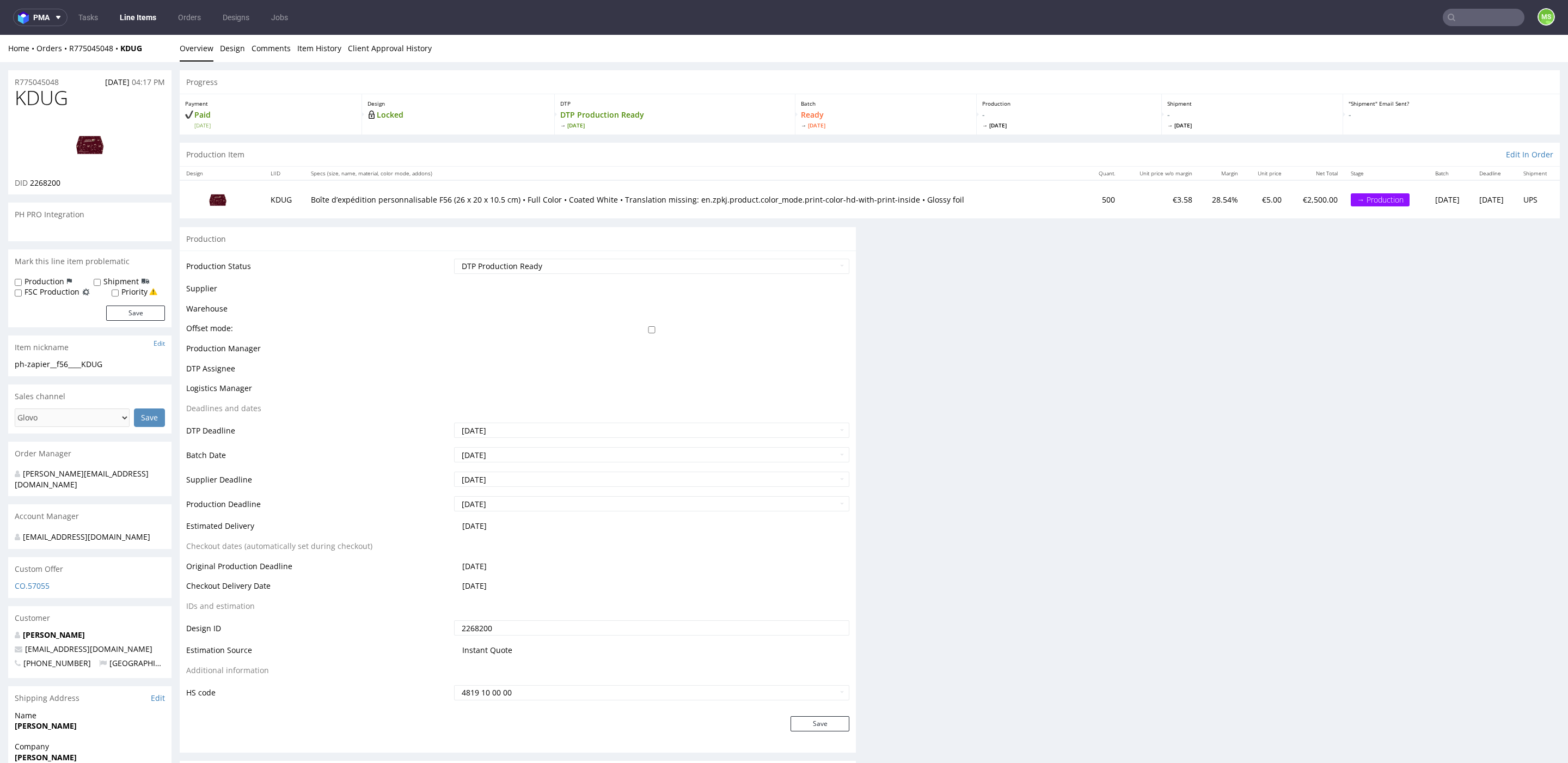
click at [59, 282] on label "Production" at bounding box center [44, 281] width 40 height 11
click at [22, 282] on input "Production" at bounding box center [18, 283] width 7 height 9
checkbox input "true"
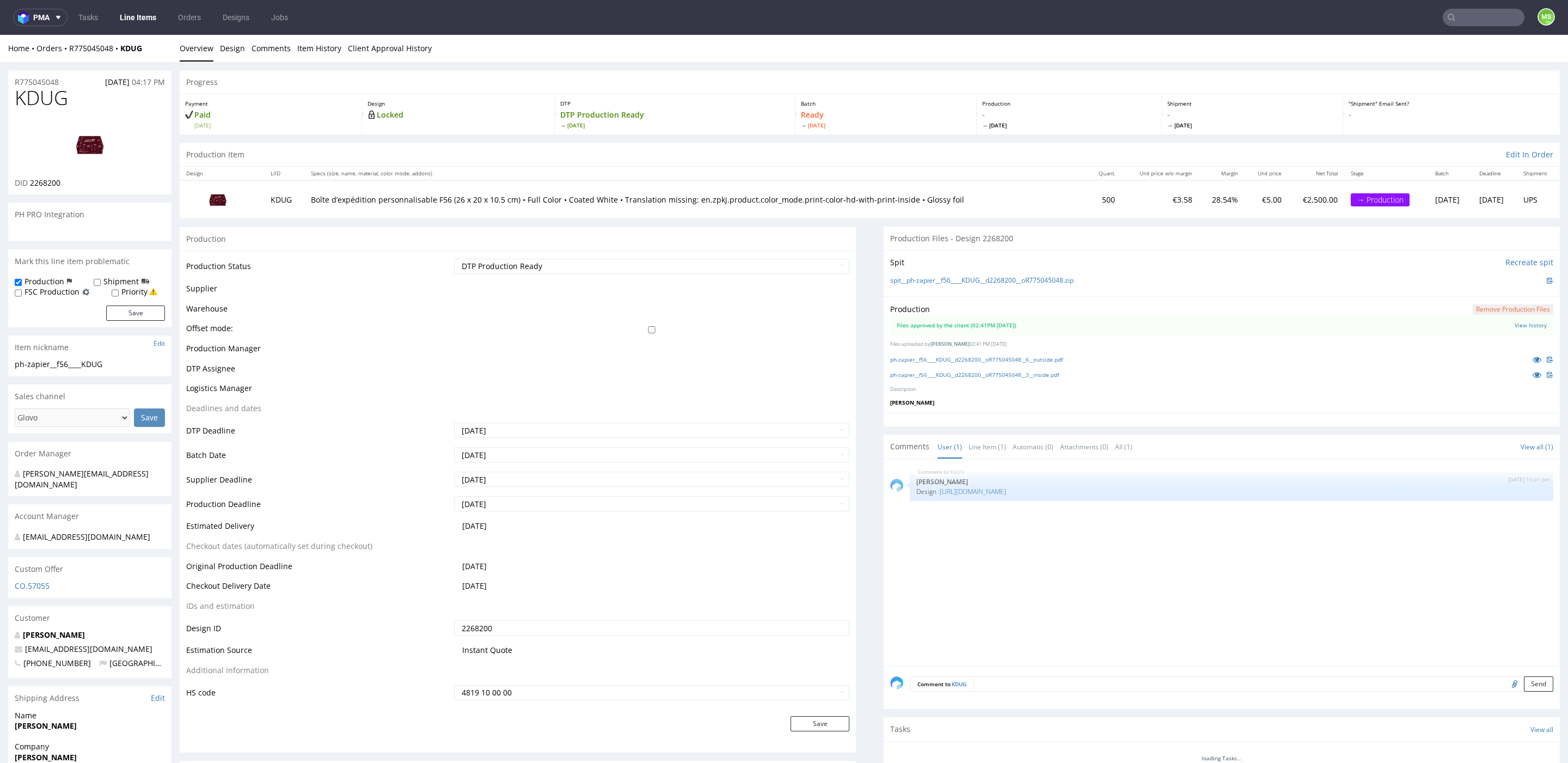
click at [147, 321] on div "Production Shipment FSC Production Priority Save" at bounding box center [90, 301] width 164 height 51
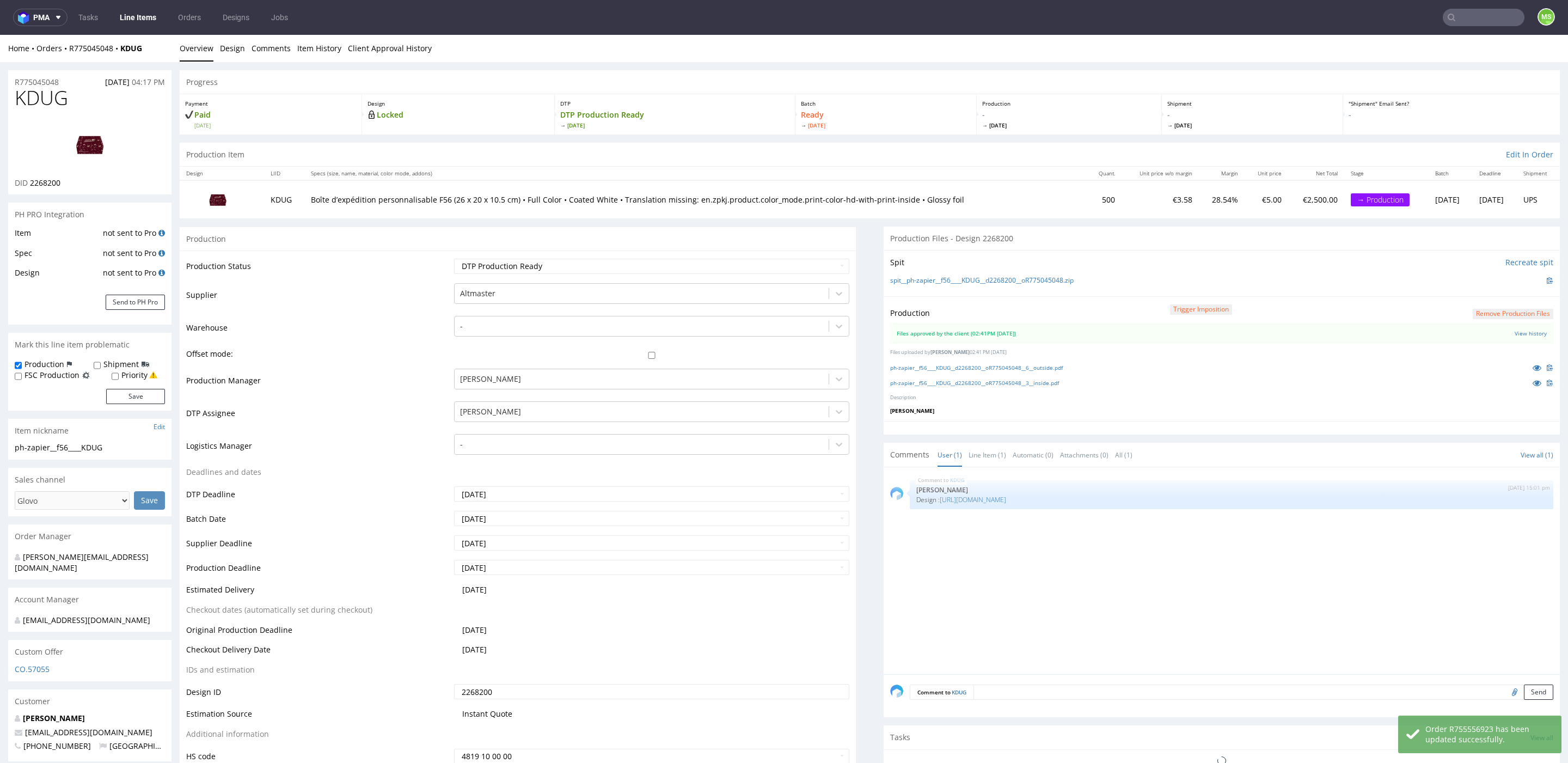
click at [149, 316] on div "Item not sent to Pro Spec not sent to Pro Design not sent to Pro Send to PH Pro" at bounding box center [90, 275] width 164 height 98
click at [141, 392] on button "Save" at bounding box center [136, 397] width 59 height 16
click at [1217, 694] on textarea at bounding box center [1231, 708] width 643 height 47
paste textarea "Wysłane wczoraj ręcznie 14/10"
type textarea "Wysłane wczoraj ręcznie 14/10"
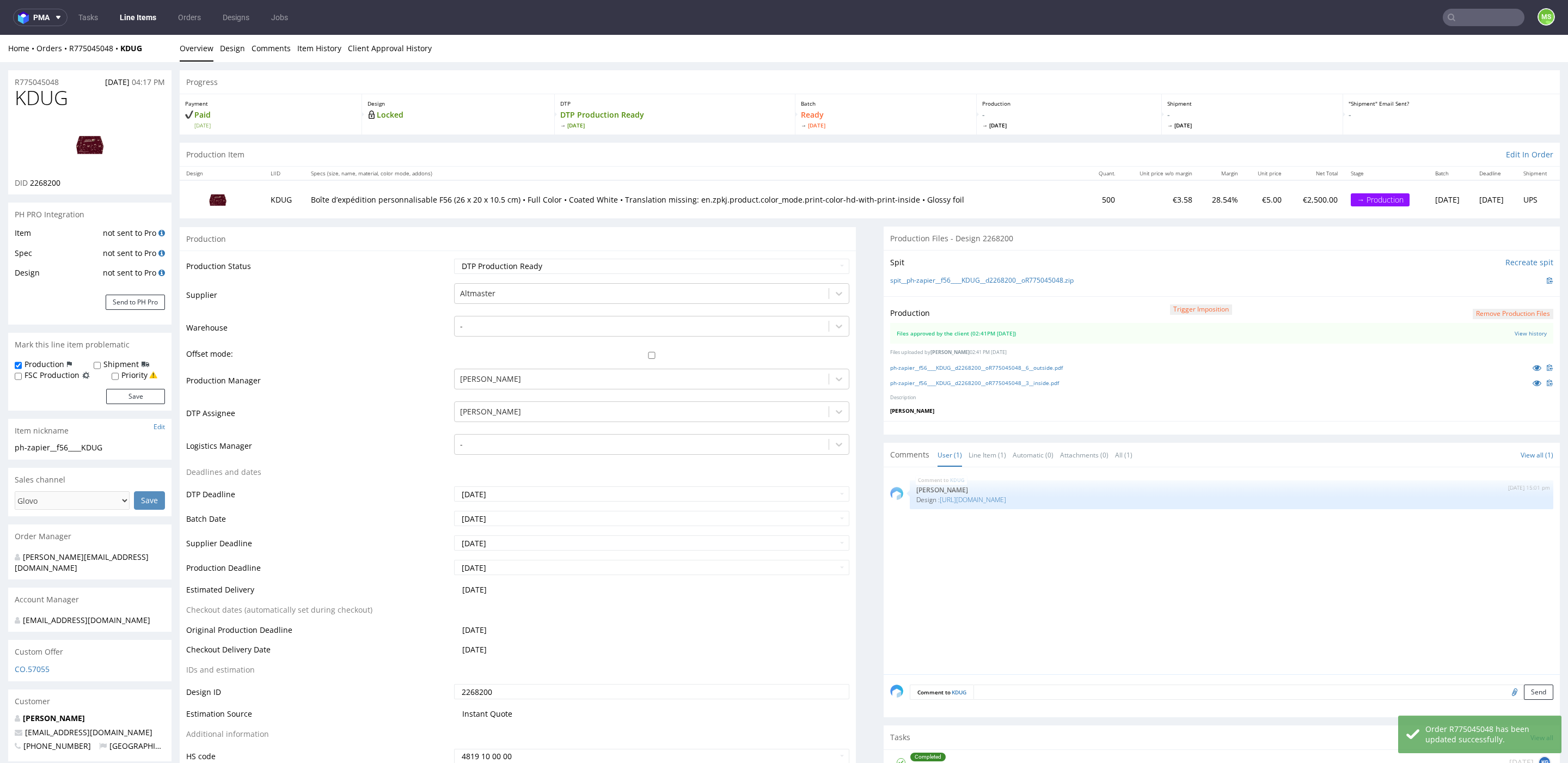
click at [1316, 692] on textarea at bounding box center [1263, 692] width 580 height 16
type textarea "√"
type textarea "ć"
type textarea "√"
paste textarea "Wysłane wczoraj ręcznie 14/10"
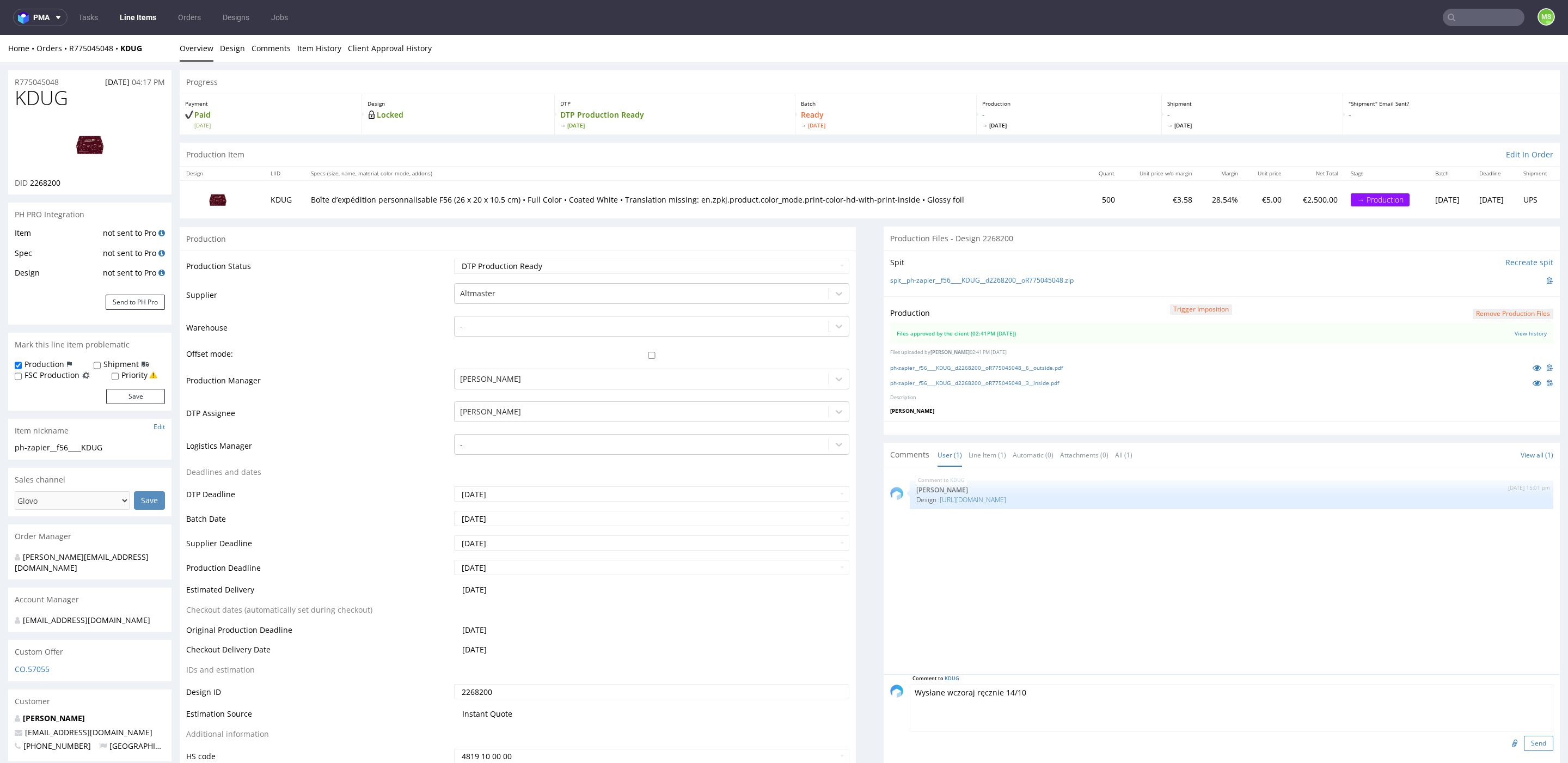
type textarea "Wysłane wczoraj ręcznie 14/10"
click at [1524, 741] on button "Send" at bounding box center [1538, 744] width 30 height 16
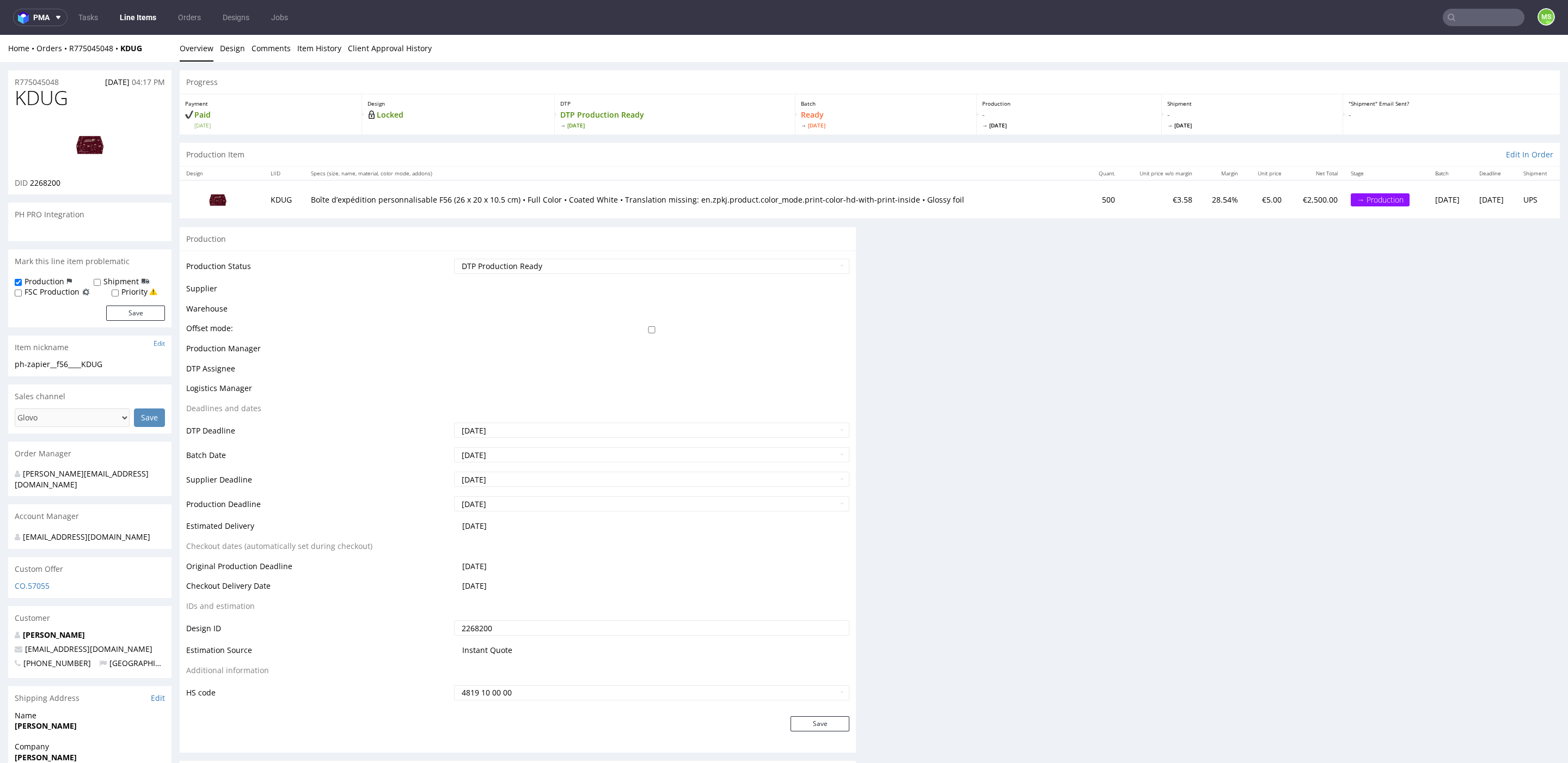
click at [132, 22] on link "Line Items" at bounding box center [138, 17] width 50 height 17
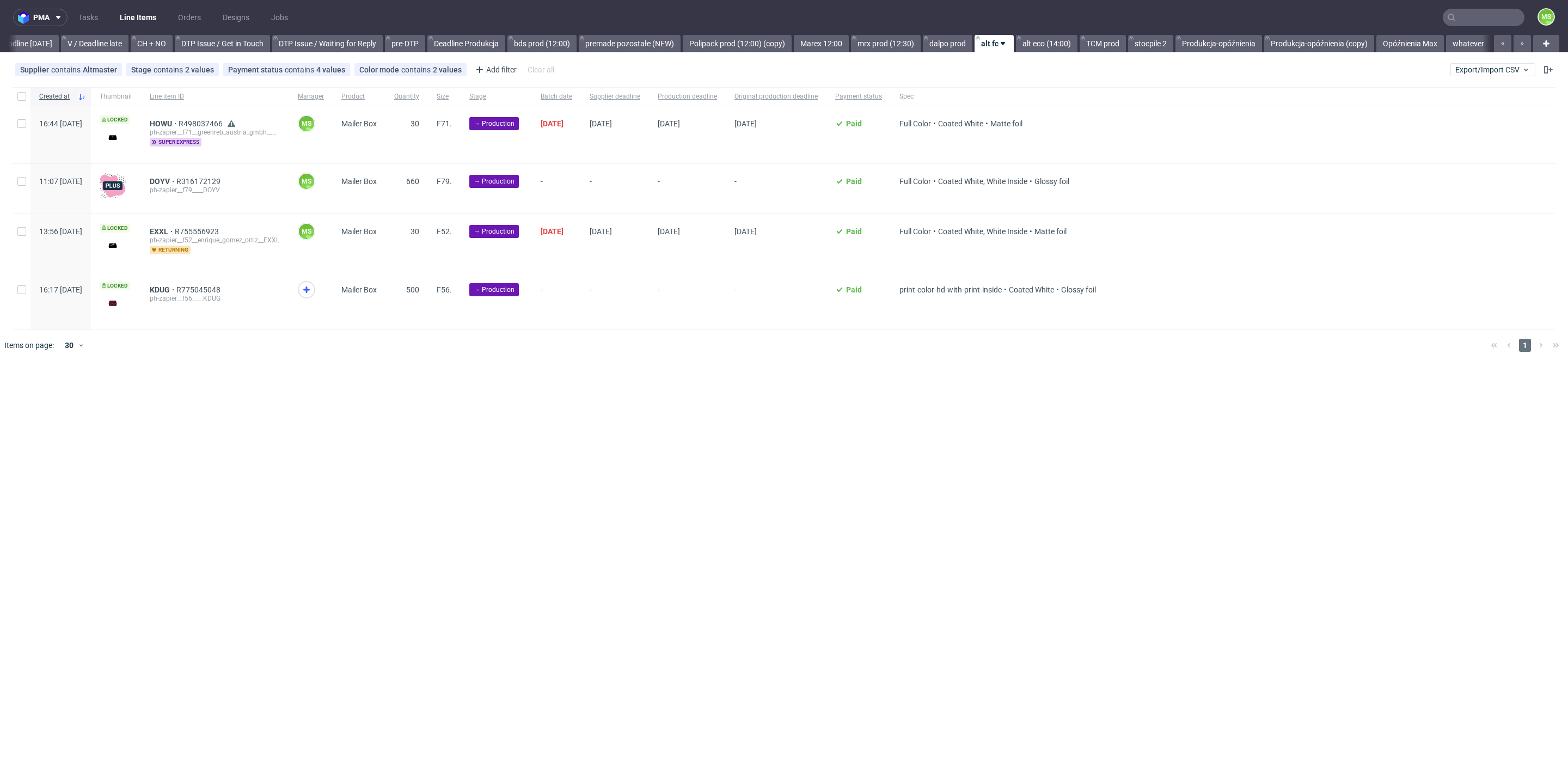
scroll to position [0, 1476]
click at [25, 97] on input "checkbox" at bounding box center [22, 97] width 9 height 9
checkbox input "true"
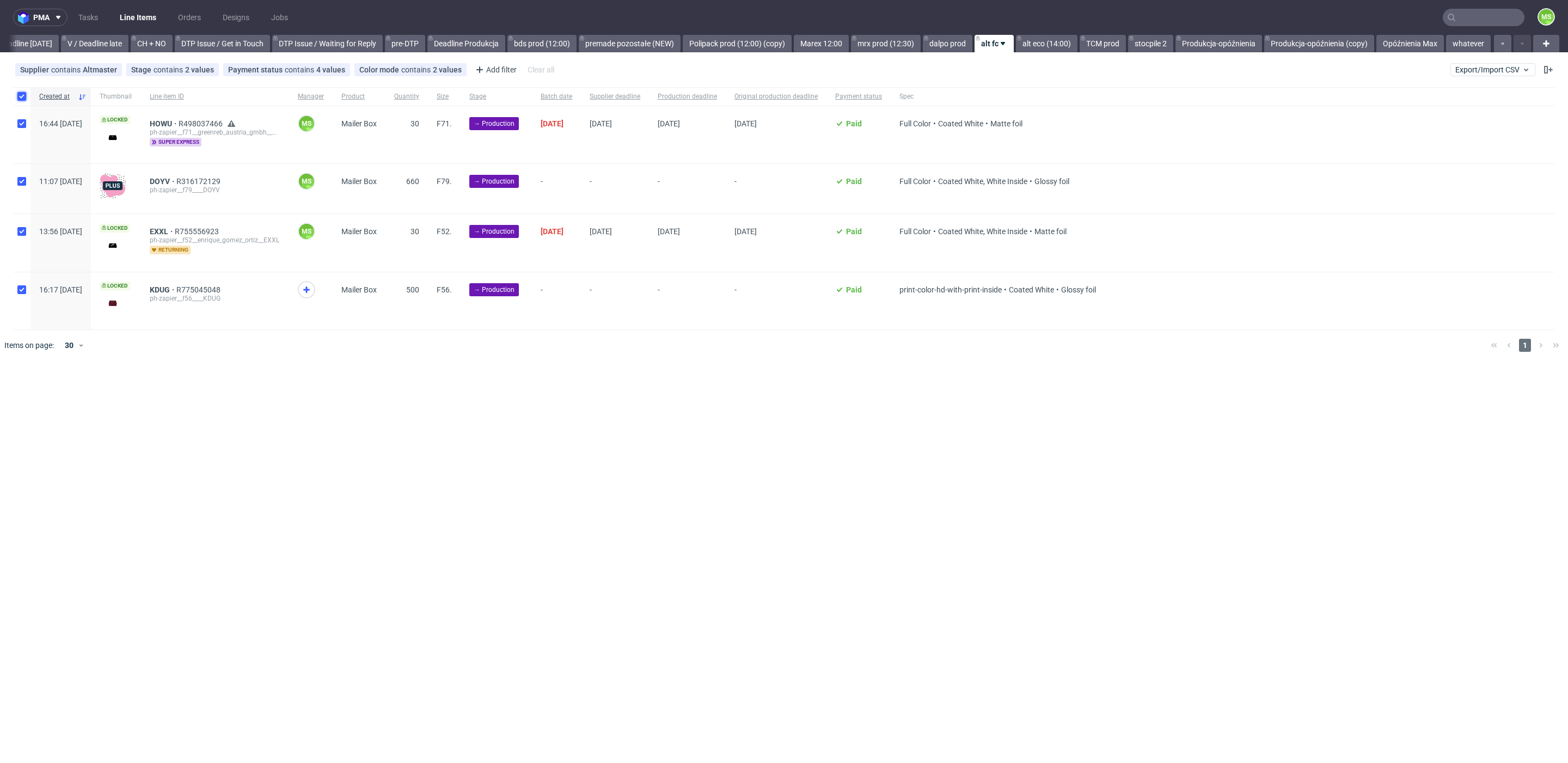
checkbox input "true"
click at [619, 390] on icon at bounding box center [620, 394] width 9 height 9
click at [18, 122] on input "checkbox" at bounding box center [22, 124] width 9 height 9
click at [20, 125] on input "checkbox" at bounding box center [22, 124] width 9 height 9
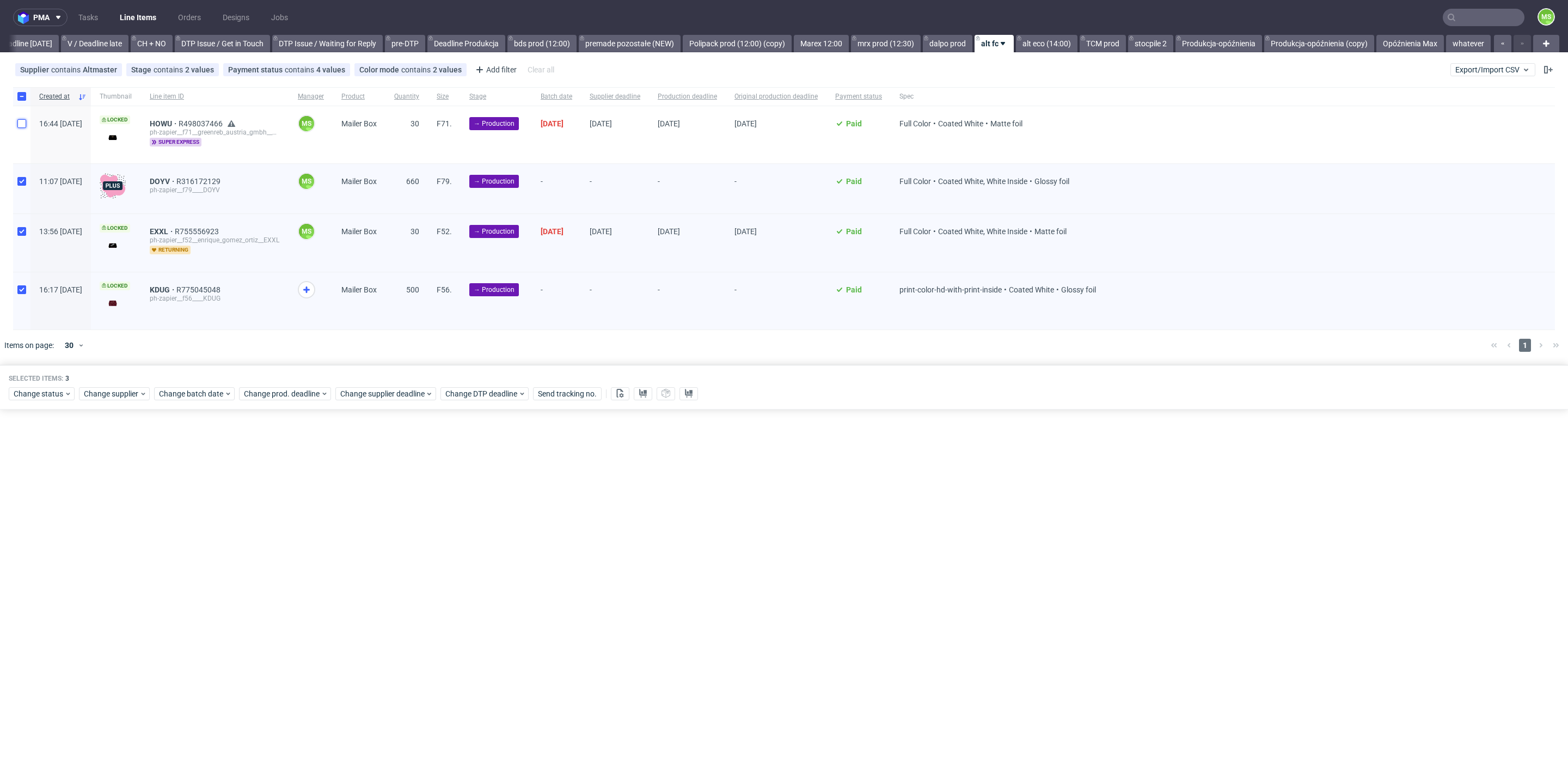
checkbox input "true"
click at [641, 394] on use at bounding box center [643, 394] width 8 height 9
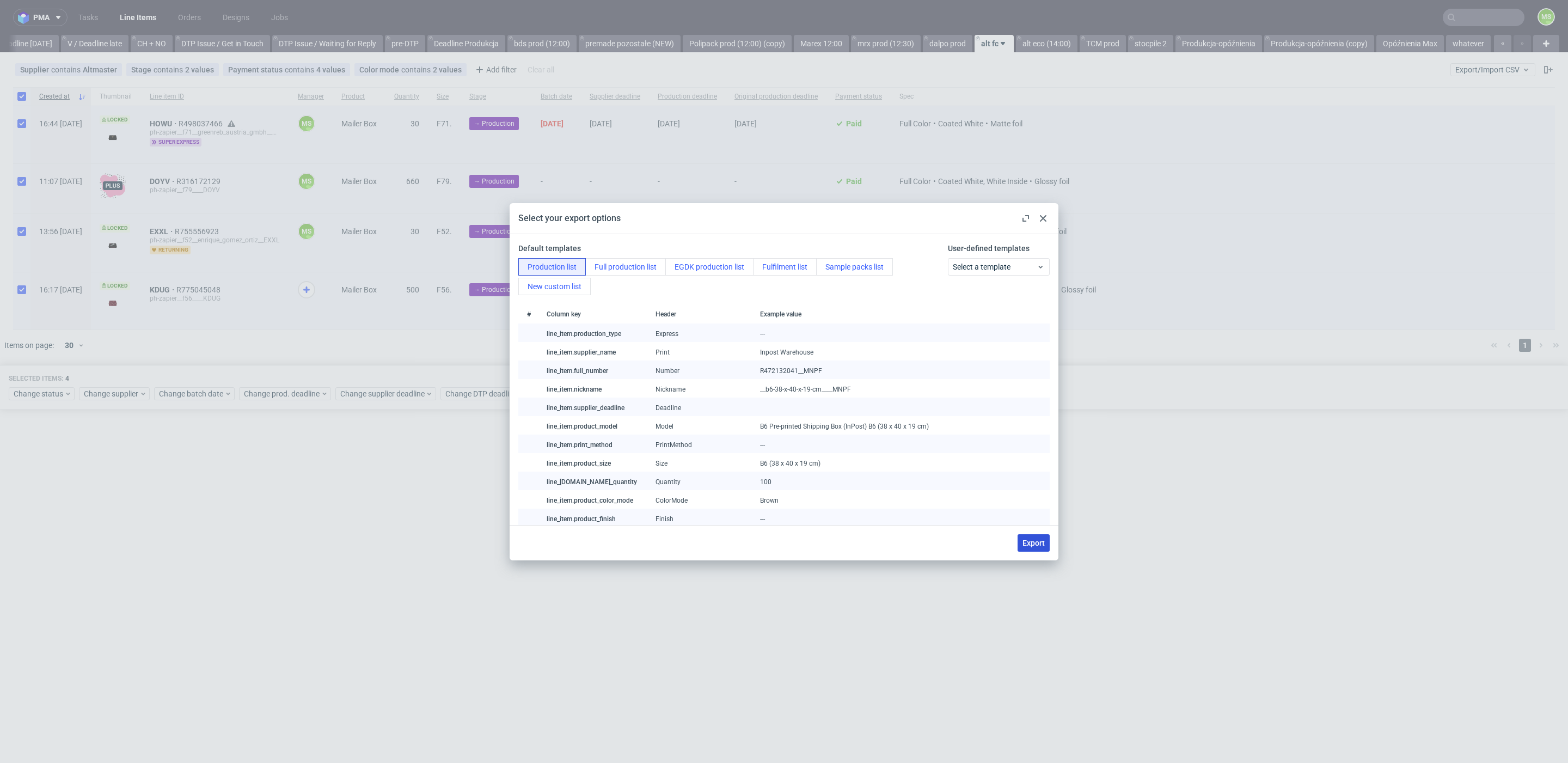
click at [1043, 544] on span "Export" at bounding box center [1033, 543] width 23 height 8
checkbox input "false"
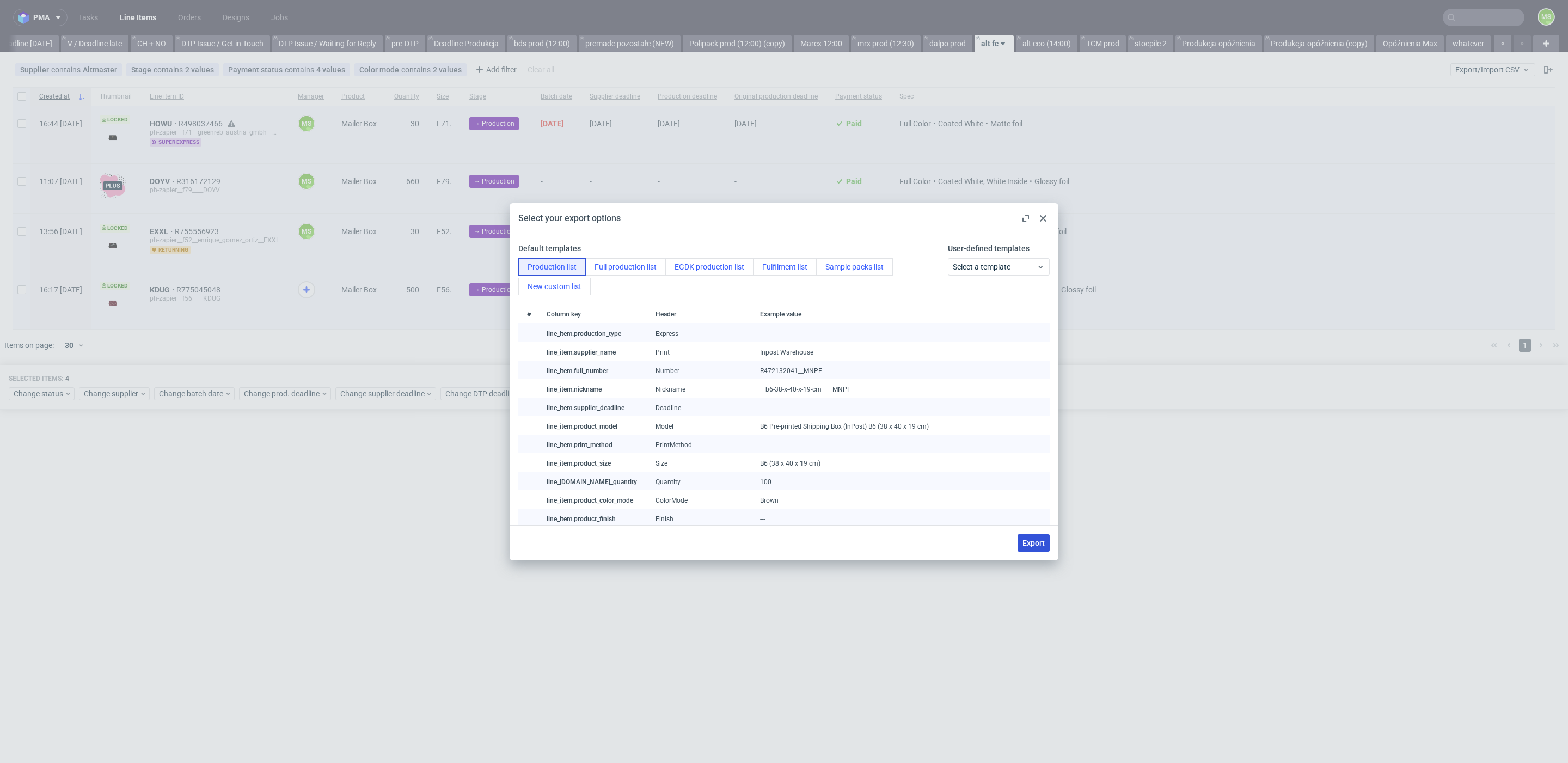
checkbox input "false"
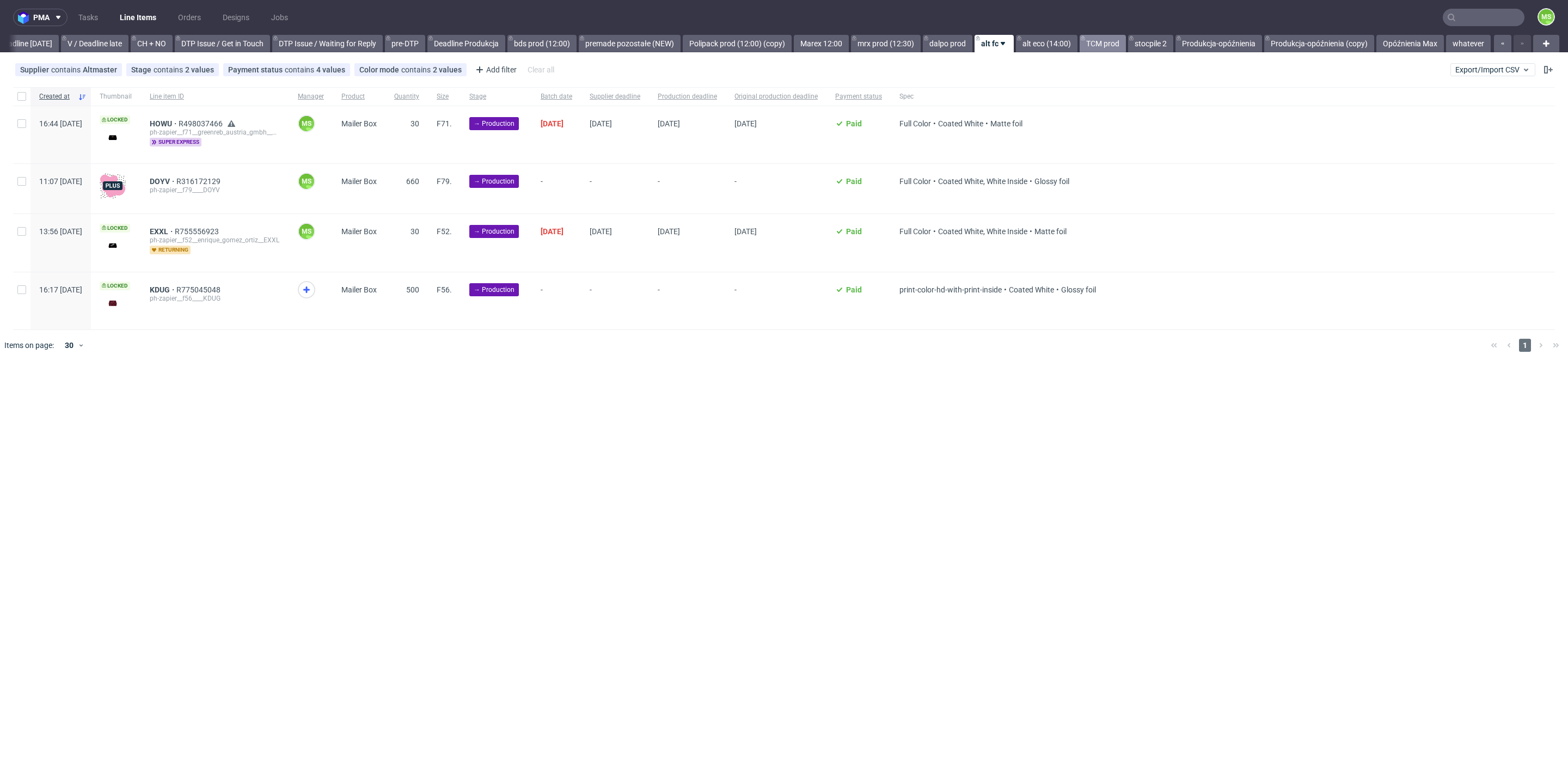
click at [1105, 43] on link "TCM prod" at bounding box center [1102, 44] width 46 height 17
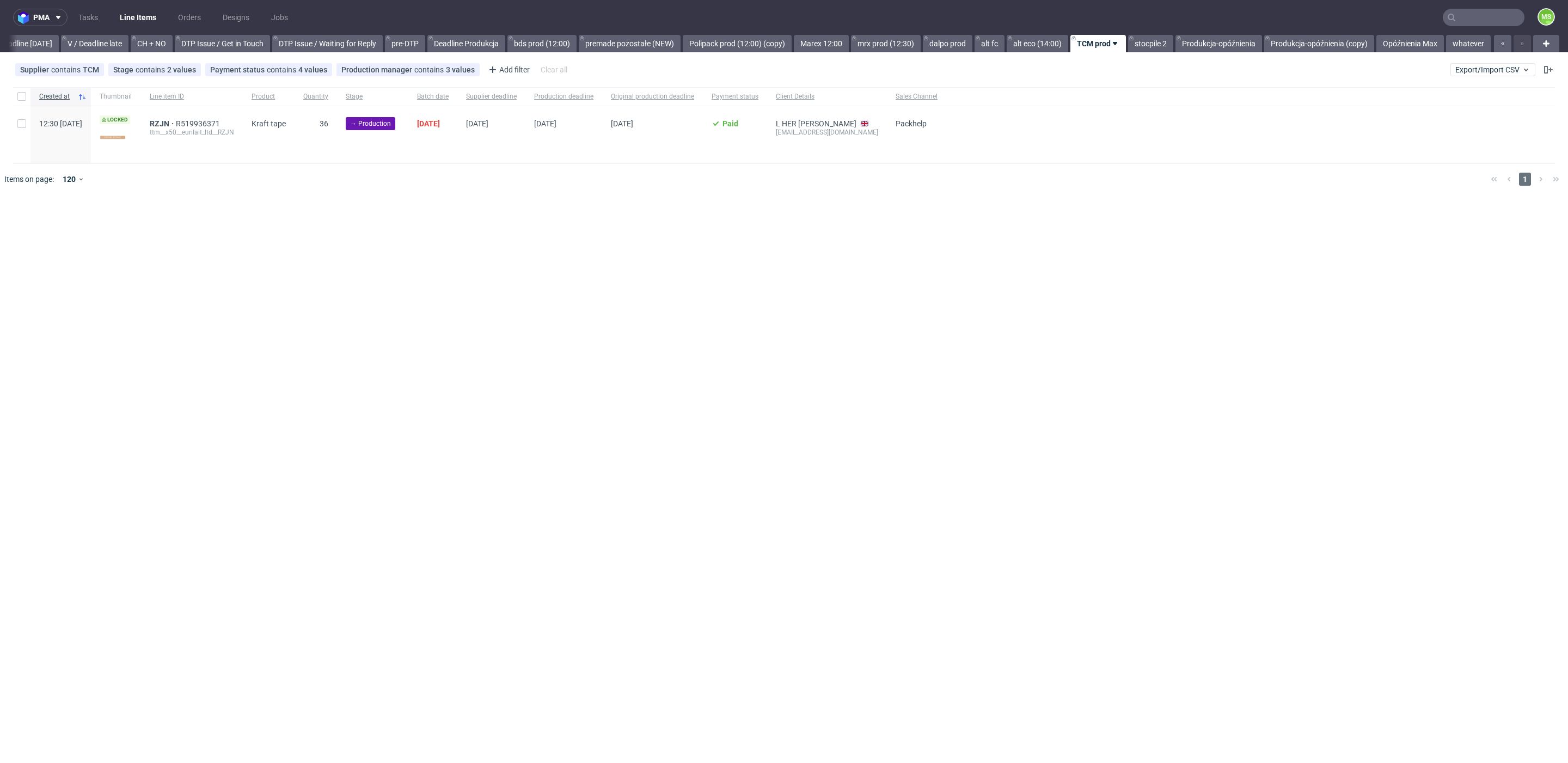
click at [1067, 172] on div at bounding box center [799, 179] width 1364 height 30
click at [23, 95] on input "checkbox" at bounding box center [22, 97] width 9 height 9
checkbox input "true"
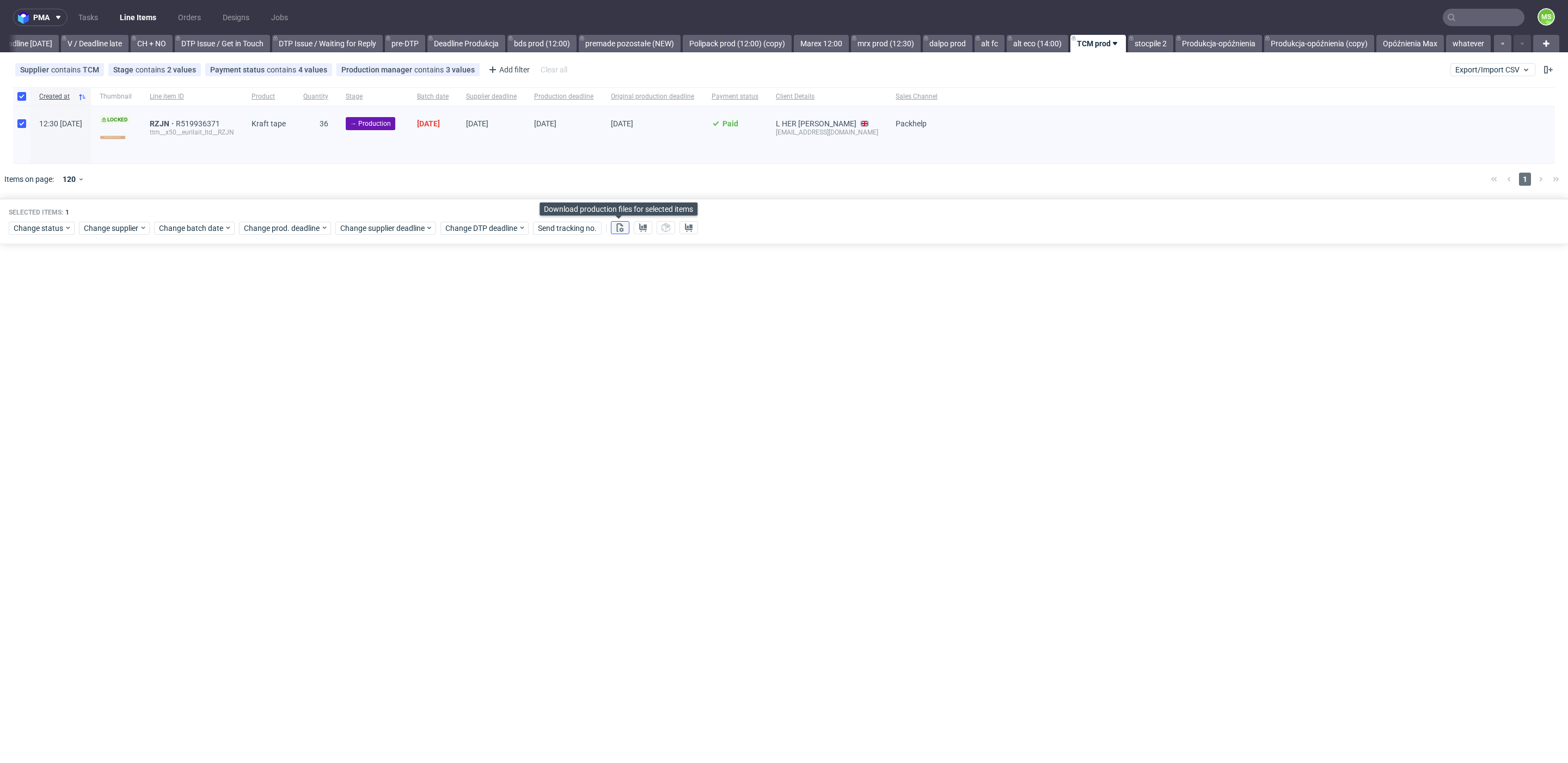
click at [617, 224] on icon at bounding box center [620, 227] width 9 height 9
click at [644, 231] on button at bounding box center [643, 227] width 18 height 13
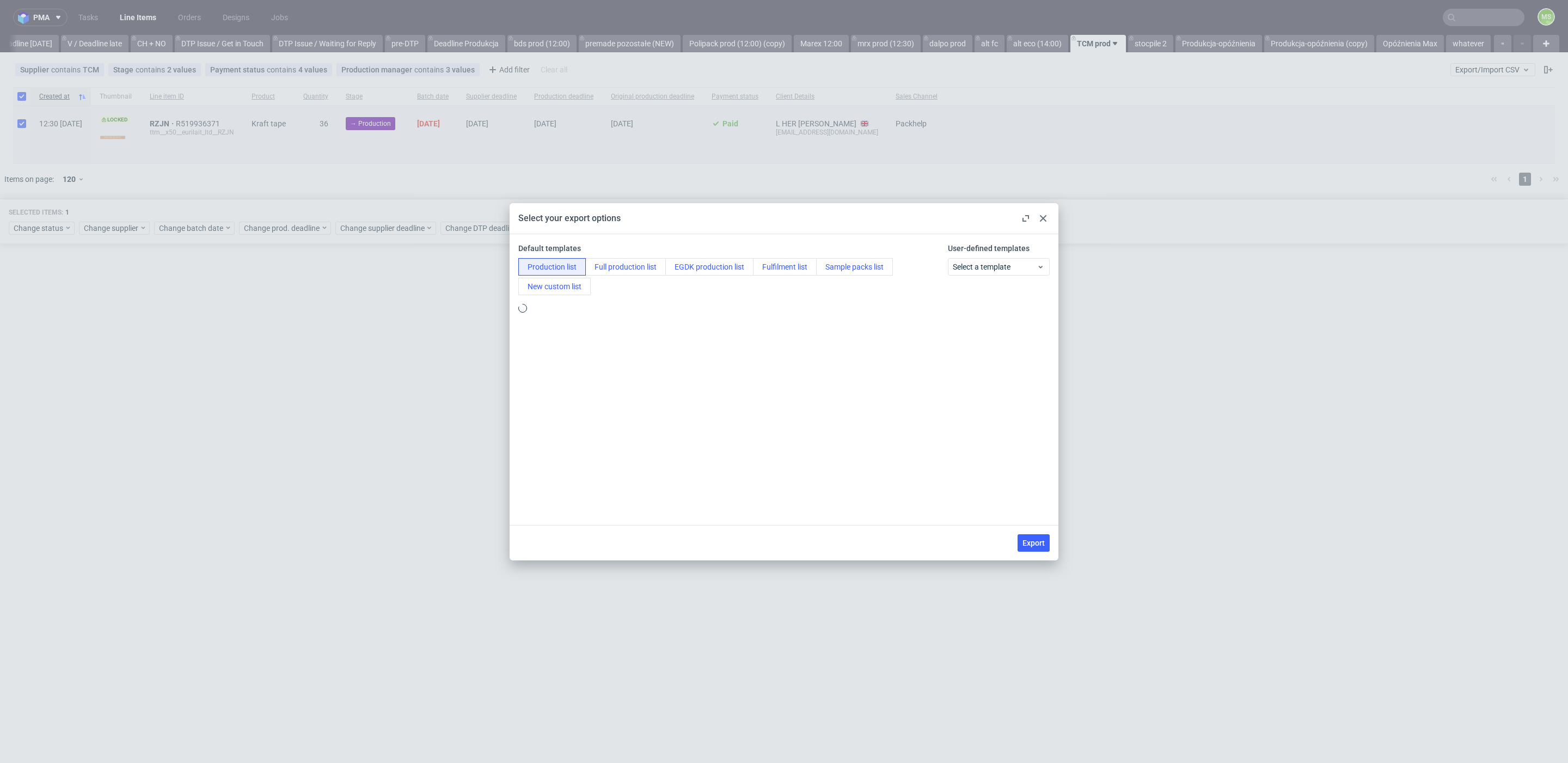
click at [644, 231] on div "Select your export options" at bounding box center [784, 219] width 548 height 31
click at [1030, 539] on span "Export" at bounding box center [1033, 543] width 23 height 8
checkbox input "false"
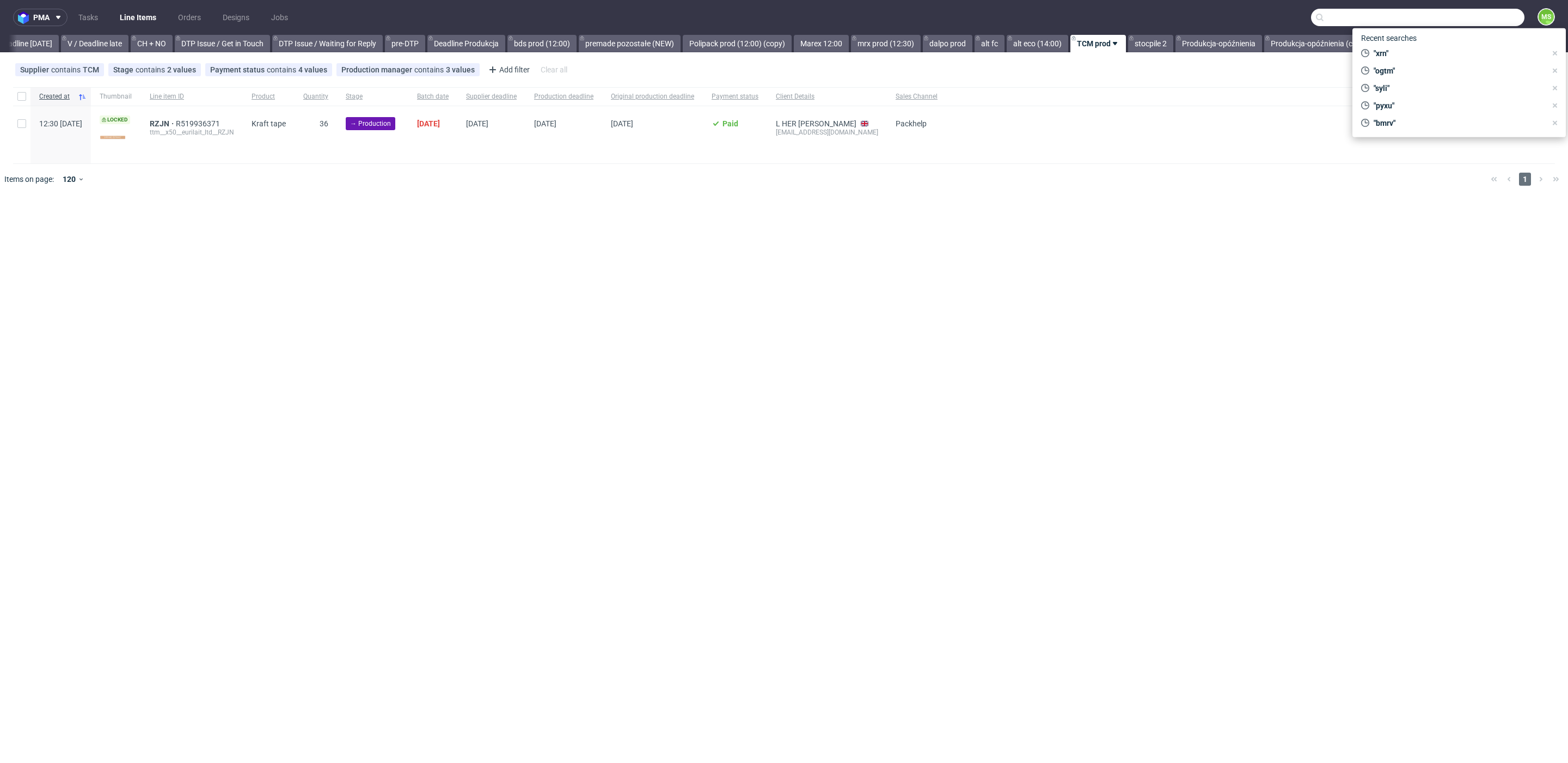
drag, startPoint x: 1461, startPoint y: 21, endPoint x: 1469, endPoint y: 21, distance: 8.0
click at [1461, 21] on input "text" at bounding box center [1417, 17] width 213 height 17
type input "zekt"
click at [1410, 44] on div "bds__t120-70-x-50-cm__collectif_chiffon__ ZEKT" at bounding box center [1436, 44] width 138 height 10
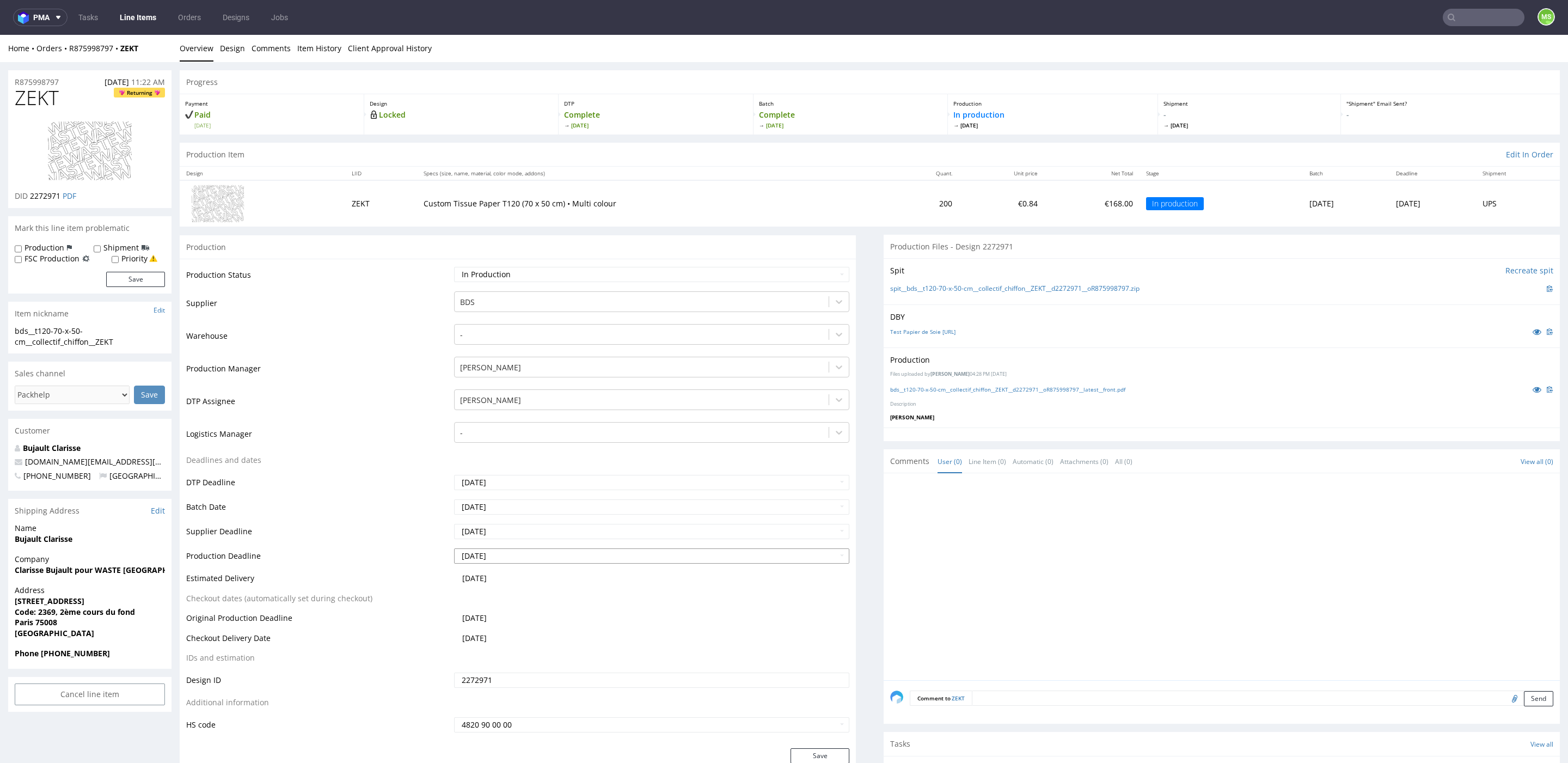
click at [527, 552] on input "2025-10-15" at bounding box center [652, 557] width 395 height 16
click at [548, 493] on td "17" at bounding box center [546, 490] width 17 height 17
type input "2025-10-17"
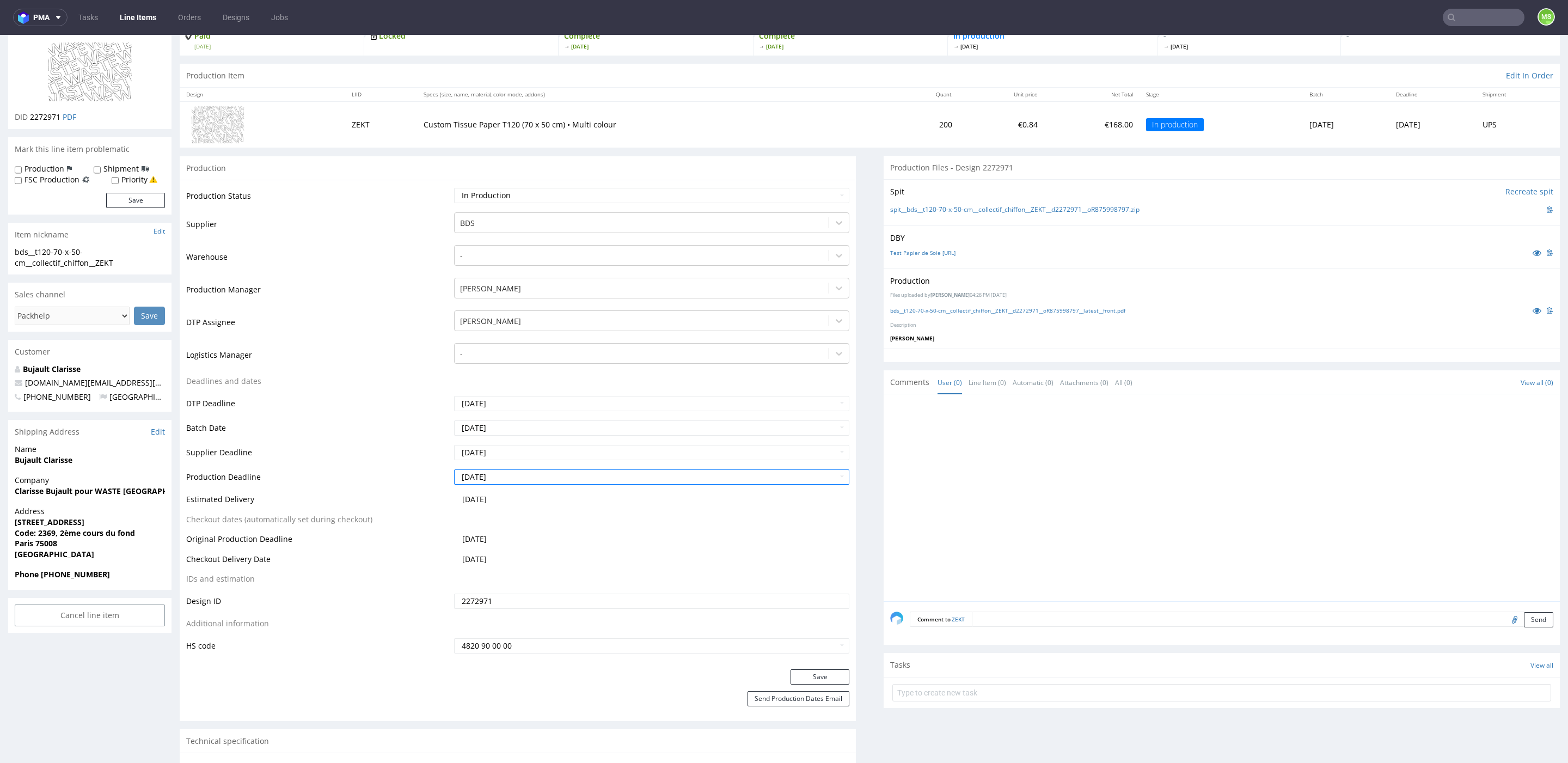
scroll to position [98, 0]
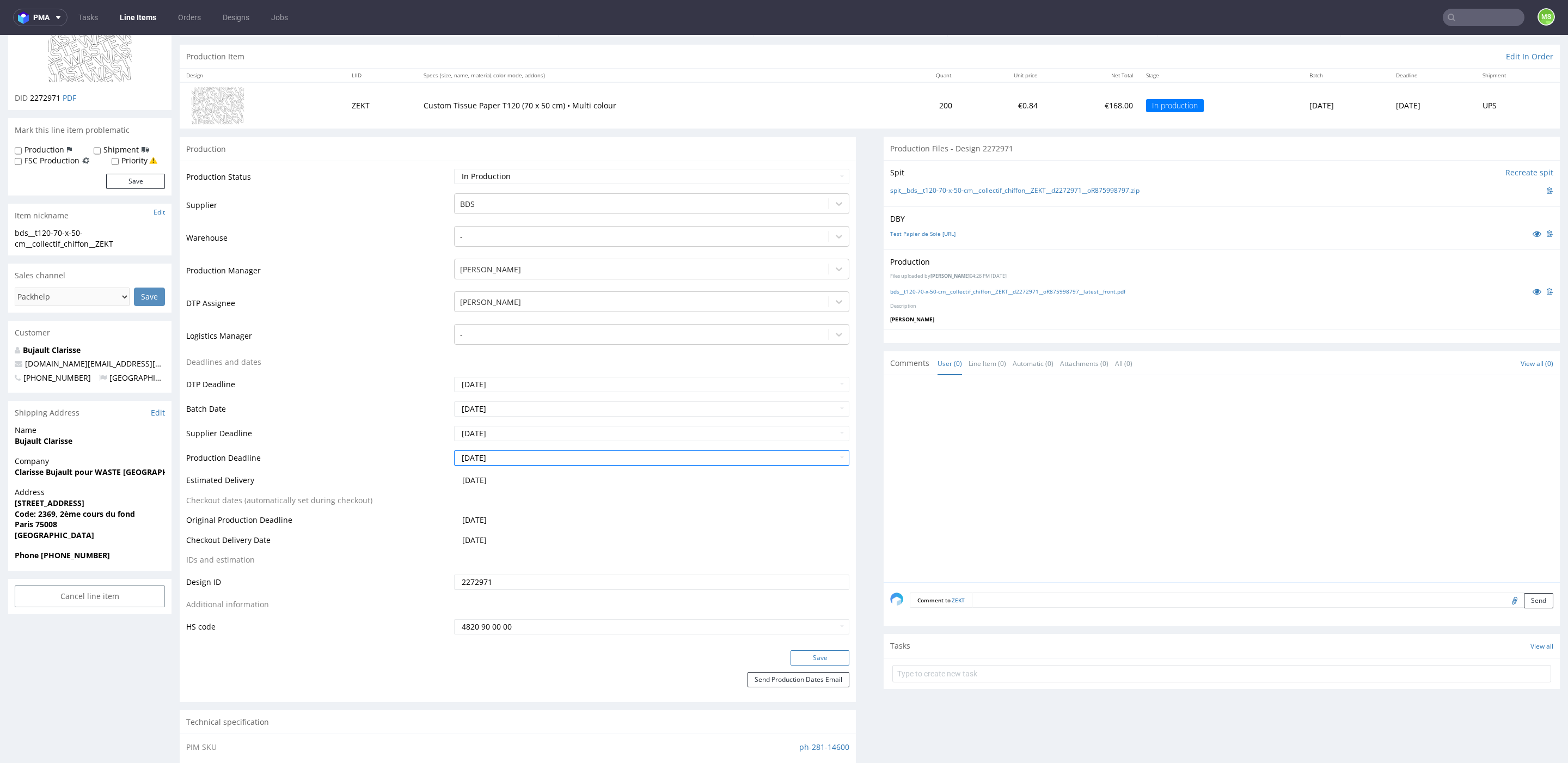
click at [817, 659] on button "Save" at bounding box center [820, 658] width 59 height 16
click at [807, 681] on button "Send Production Dates Email" at bounding box center [798, 680] width 102 height 16
click at [1473, 10] on input "text" at bounding box center [1484, 17] width 82 height 17
type input "jvdi"
click at [1423, 42] on div "bds__t120-70-x-50-cm__killeen__ JVDI" at bounding box center [1406, 44] width 108 height 10
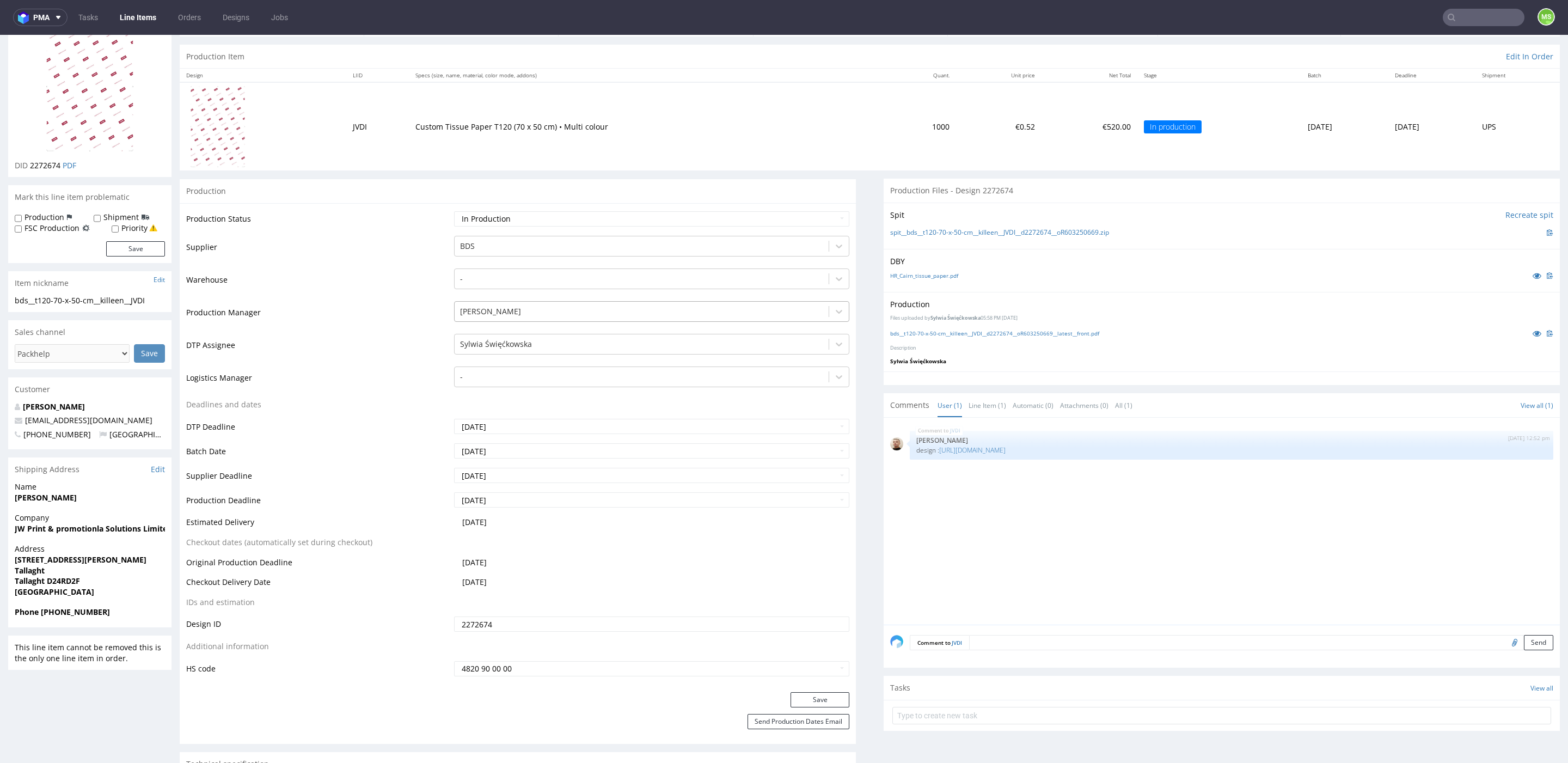
scroll to position [127, 0]
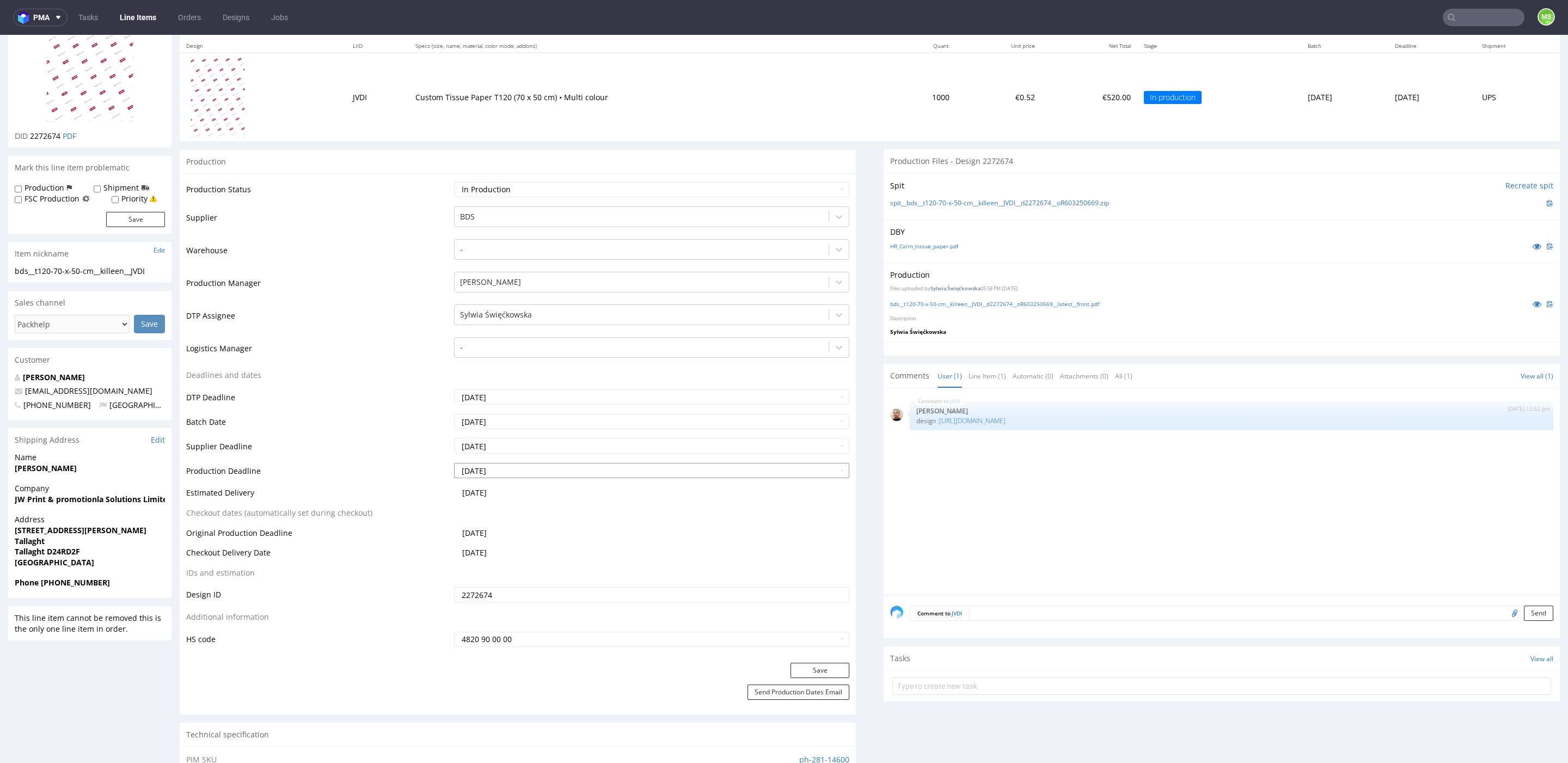
click at [501, 473] on input "2025-10-15" at bounding box center [652, 471] width 395 height 16
click at [542, 407] on td "17" at bounding box center [546, 405] width 17 height 17
type input "2025-10-17"
click at [815, 670] on button "Save" at bounding box center [820, 671] width 59 height 16
click at [825, 692] on button "Send Production Dates Email" at bounding box center [798, 692] width 102 height 16
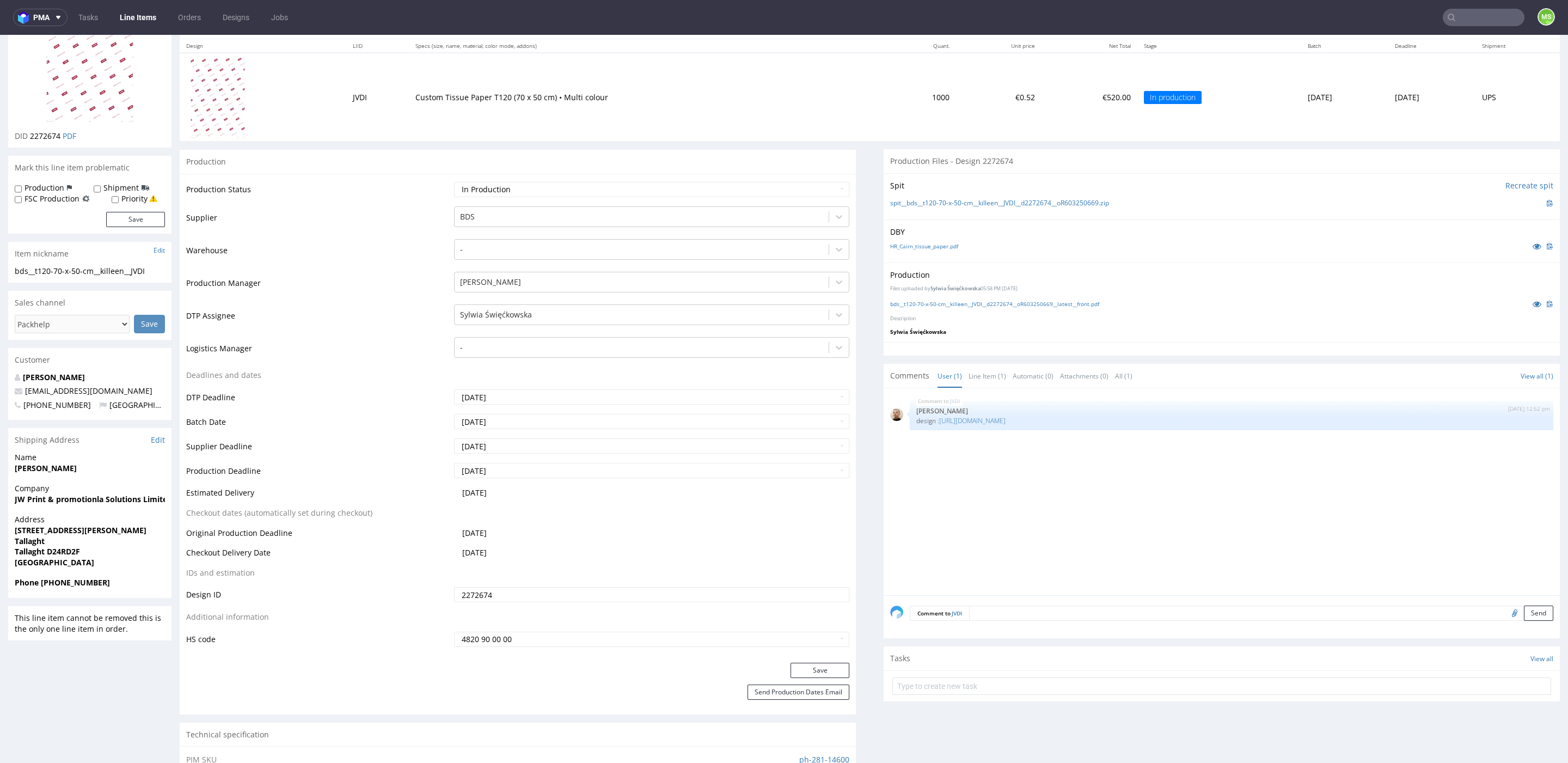
click at [1458, 21] on input "text" at bounding box center [1484, 17] width 82 height 17
type input "jkcd"
click at [1417, 47] on div "bds__42-8-cm-x-30-9-cm-x-8-6-cm-laptop-13-16__backtomac__ JKCD" at bounding box center [1426, 44] width 144 height 10
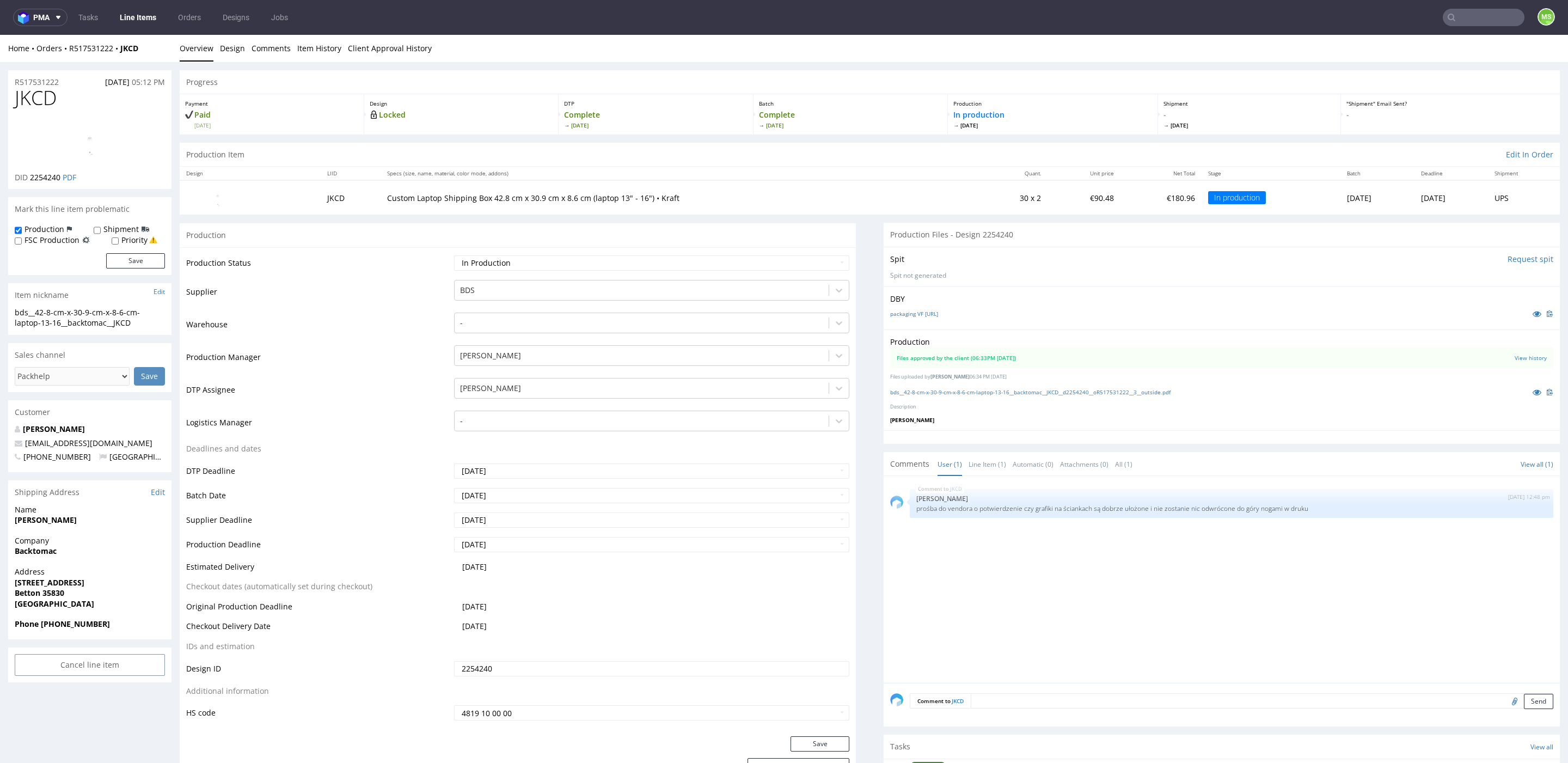
scroll to position [79, 0]
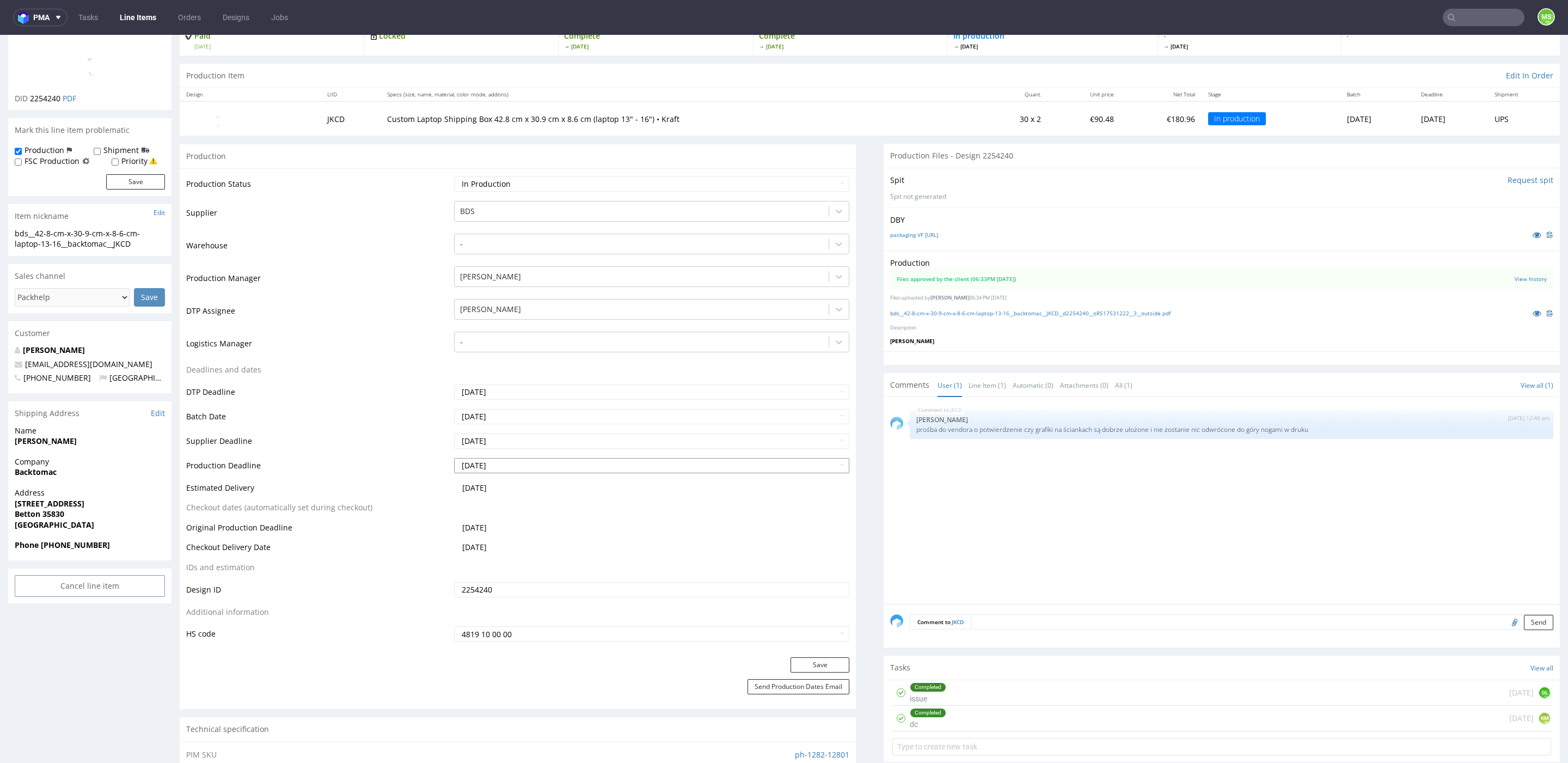
click at [507, 461] on input "2025-10-15" at bounding box center [652, 466] width 395 height 16
click at [544, 402] on td "17" at bounding box center [546, 400] width 17 height 17
type input "2025-10-17"
click at [794, 661] on button "Save" at bounding box center [820, 665] width 59 height 16
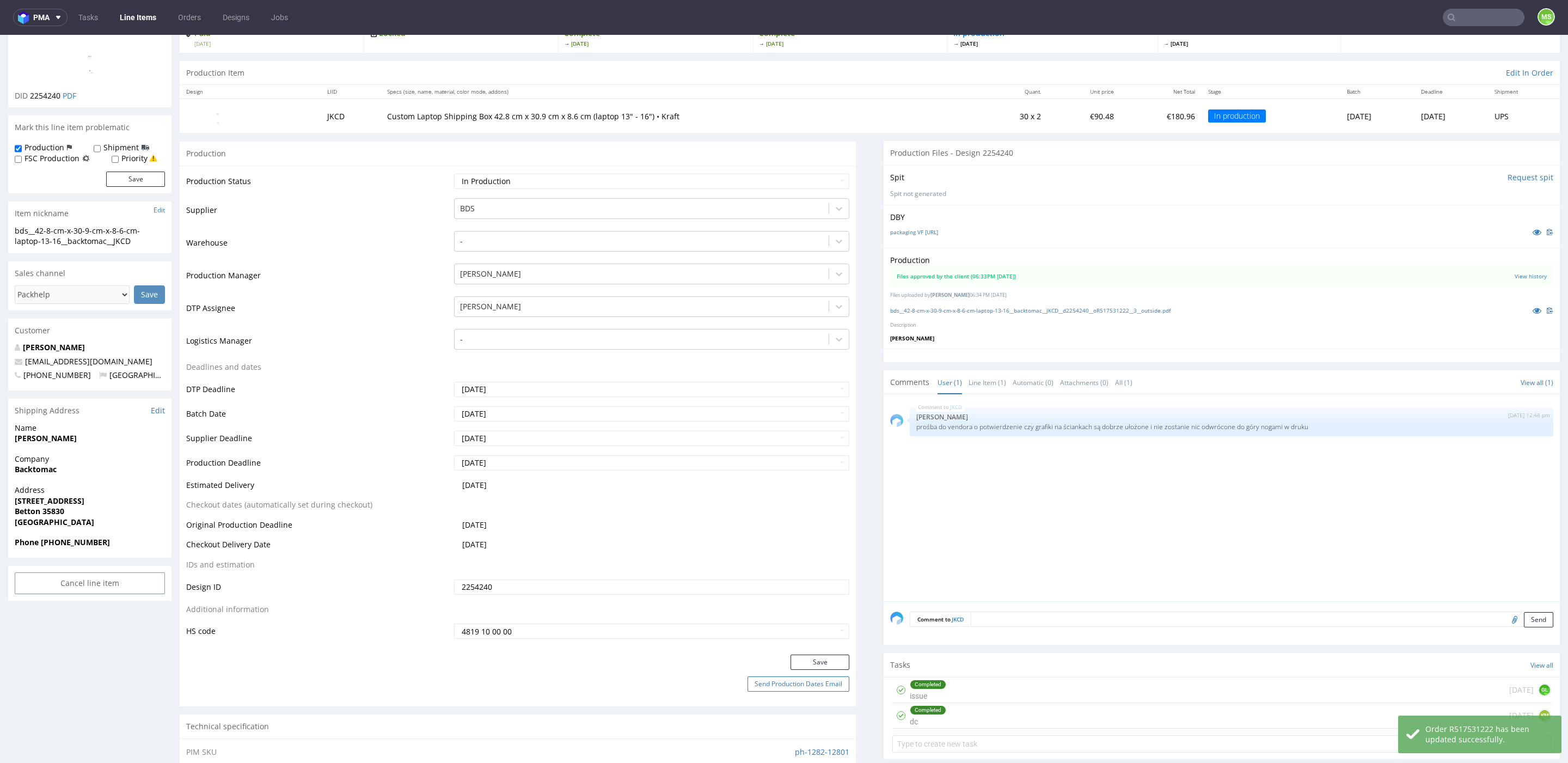
click at [794, 682] on button "Send Production Dates Email" at bounding box center [798, 685] width 102 height 16
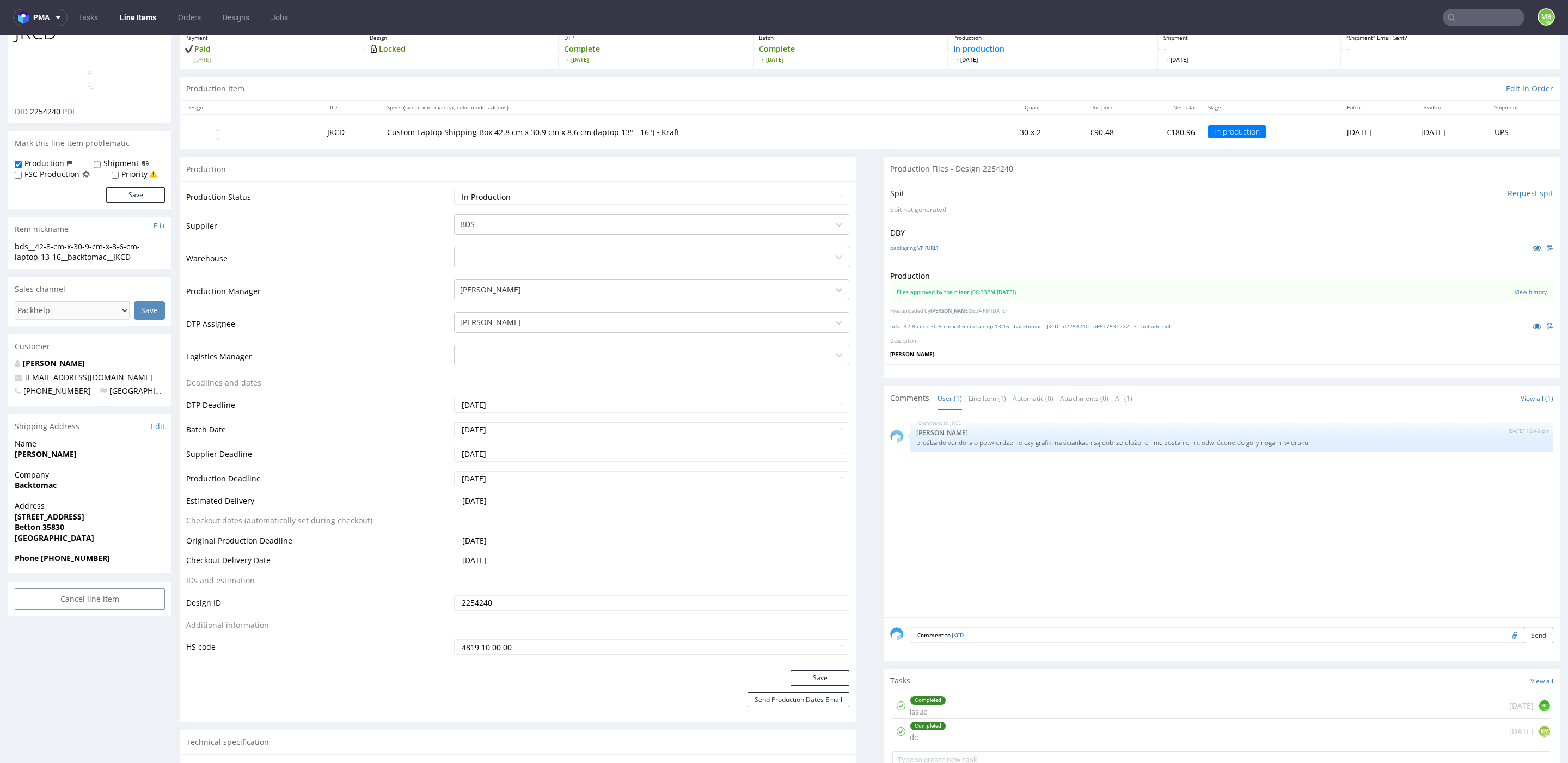
scroll to position [0, 0]
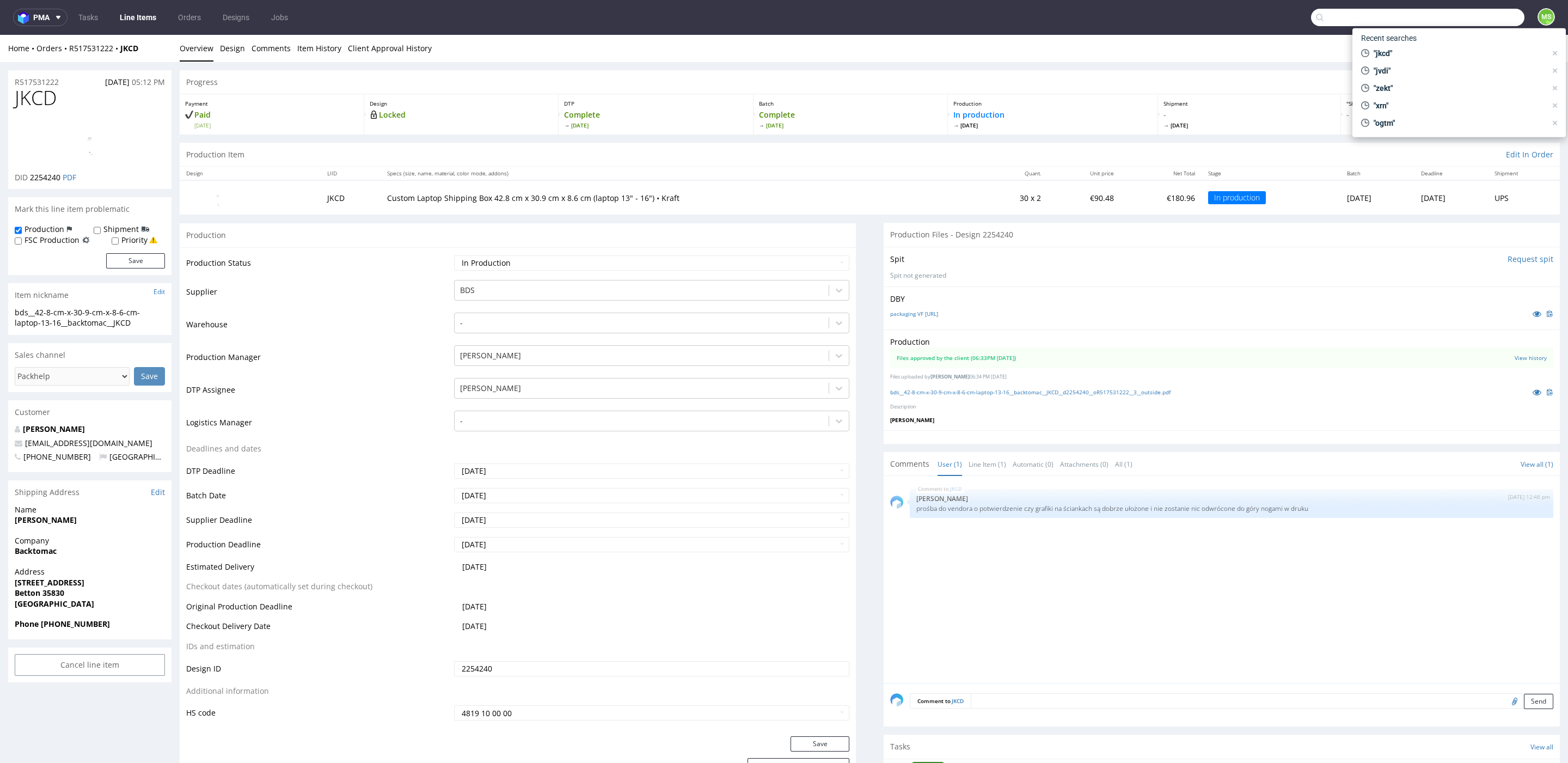
click at [1465, 23] on input "text" at bounding box center [1417, 17] width 213 height 17
type input "ecvn"
click at [1438, 43] on div "bds__t120__soc_agr_poggio_divino_s_r_l__ ECVN" at bounding box center [1425, 44] width 140 height 10
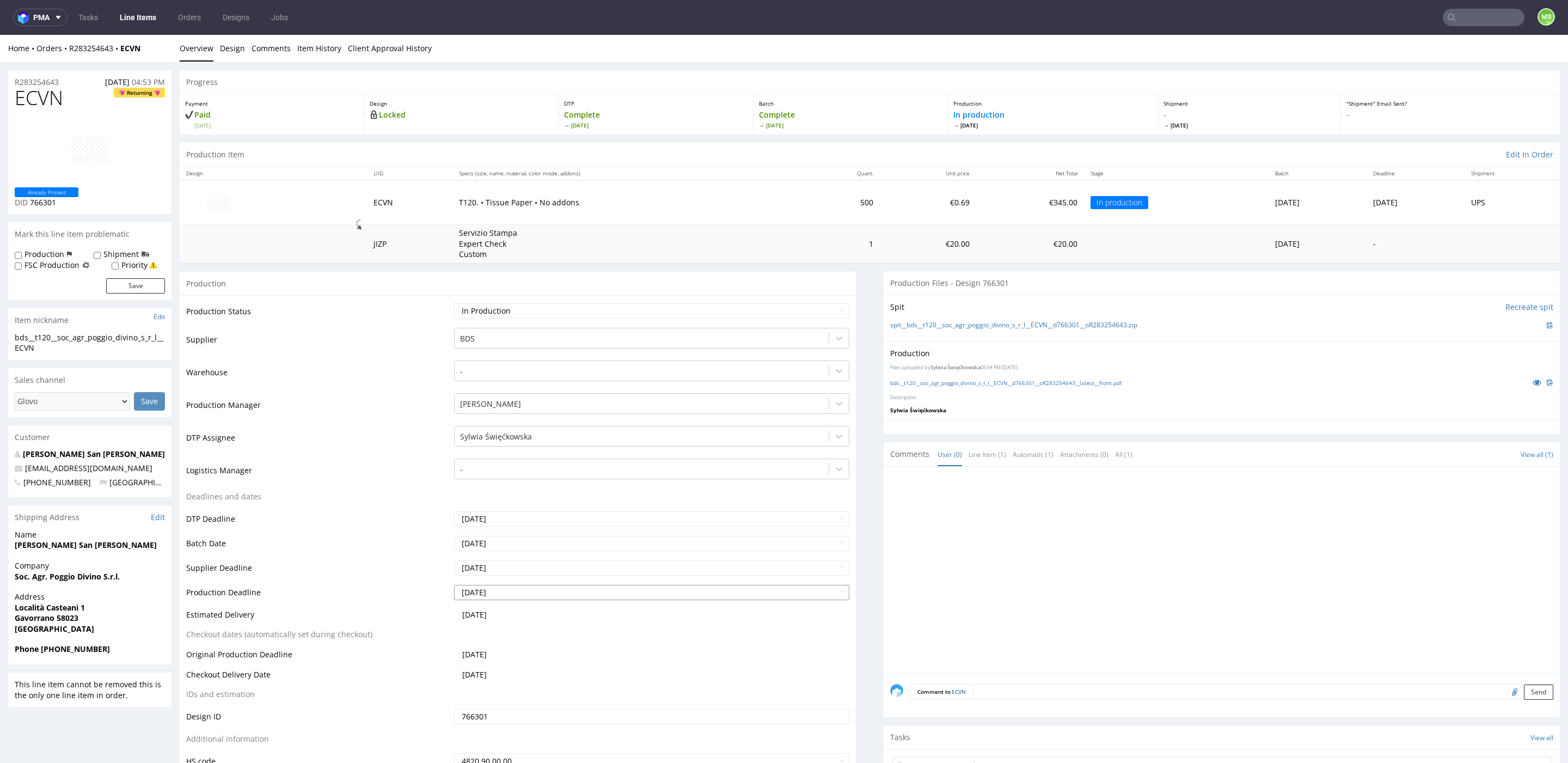
click at [532, 590] on input "2025-10-15" at bounding box center [652, 593] width 395 height 16
click at [545, 527] on td "17" at bounding box center [546, 526] width 17 height 17
type input "2025-10-17"
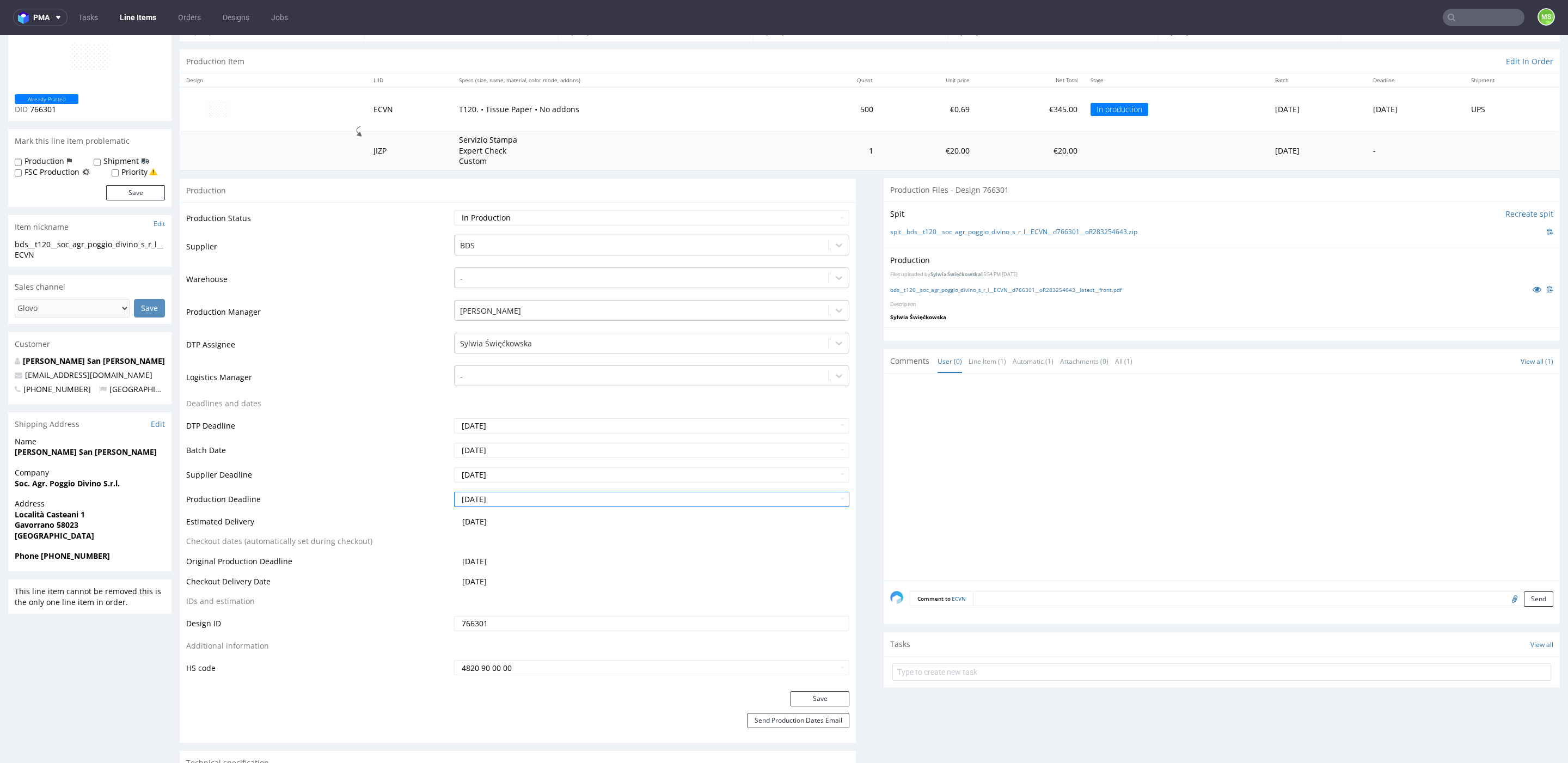
scroll to position [97, 0]
click at [817, 696] on button "Save" at bounding box center [820, 695] width 59 height 16
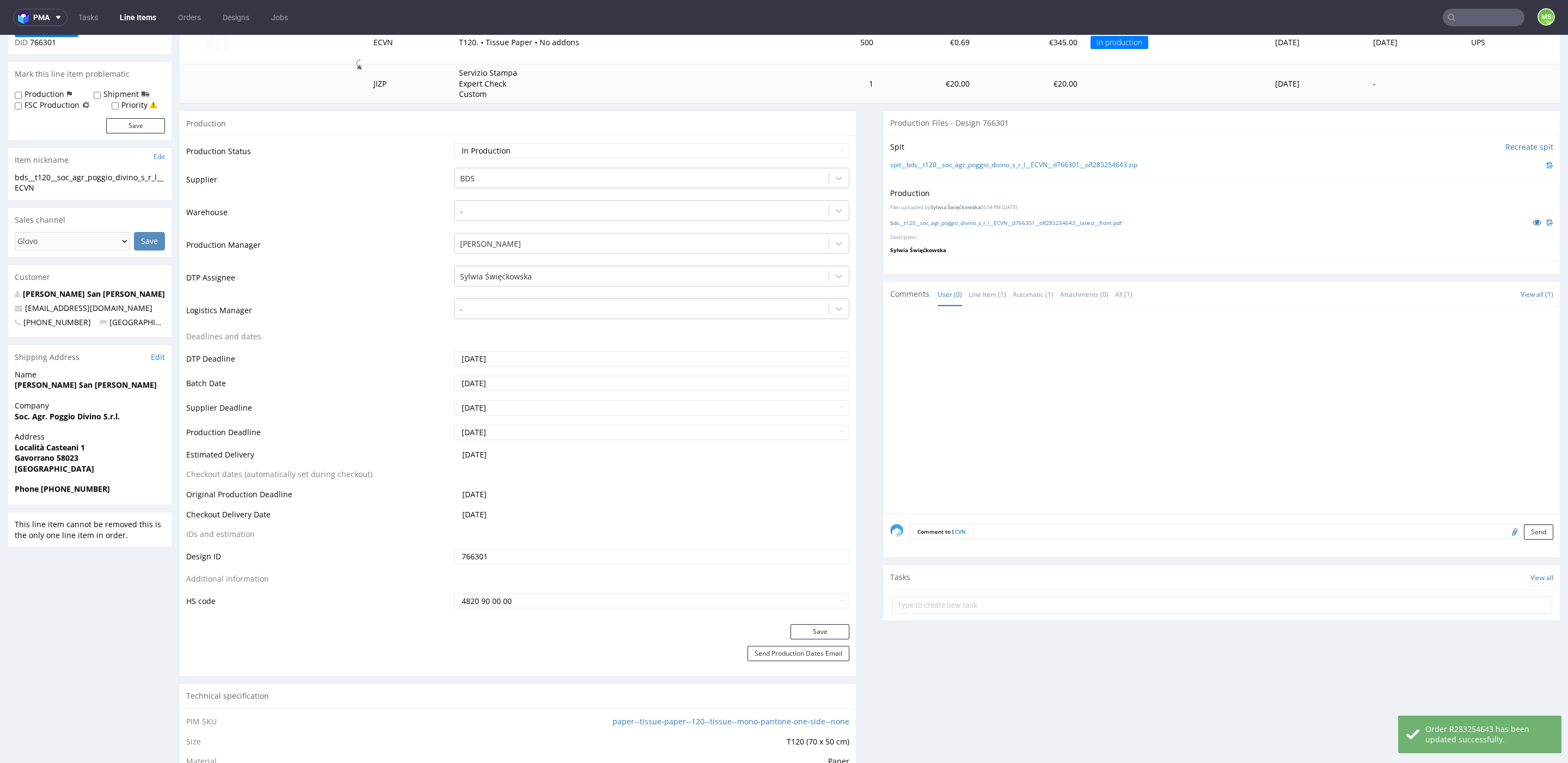
scroll to position [164, 0]
drag, startPoint x: 815, startPoint y: 648, endPoint x: 829, endPoint y: 649, distance: 14.0
click at [815, 648] on button "Send Production Dates Email" at bounding box center [798, 650] width 102 height 16
click at [1484, 17] on input "text" at bounding box center [1484, 17] width 82 height 17
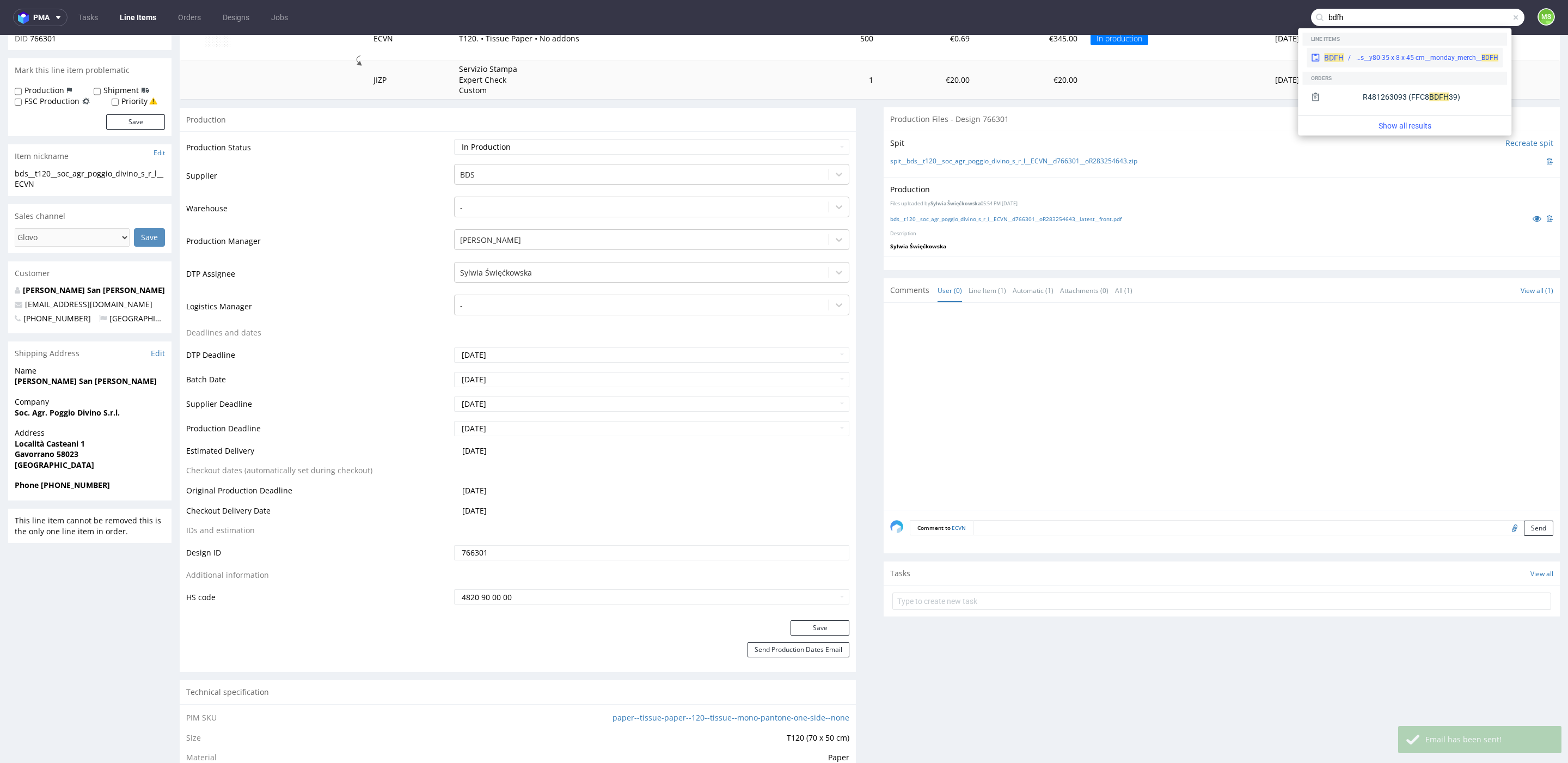
type input "bdfh"
click at [1417, 53] on div "bds__y80-35-x-8-x-45-cm__monday_merch__ BDFH" at bounding box center [1427, 57] width 143 height 10
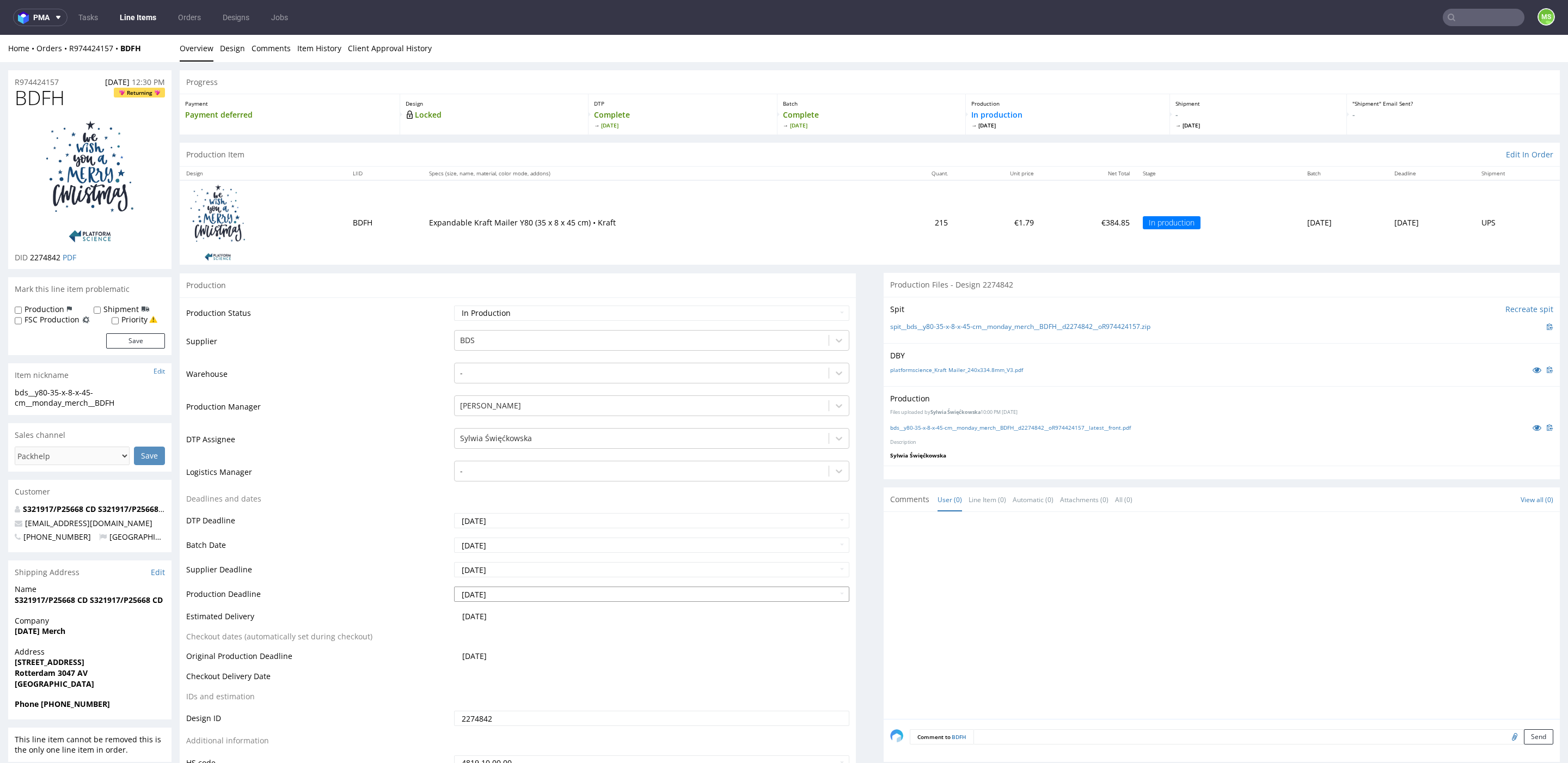
click at [504, 529] on td "2025-10-16" at bounding box center [649, 524] width 398 height 24
click at [501, 594] on input "2025-10-16" at bounding box center [652, 595] width 395 height 16
click at [548, 525] on td "17" at bounding box center [546, 529] width 17 height 17
type input "2025-10-17"
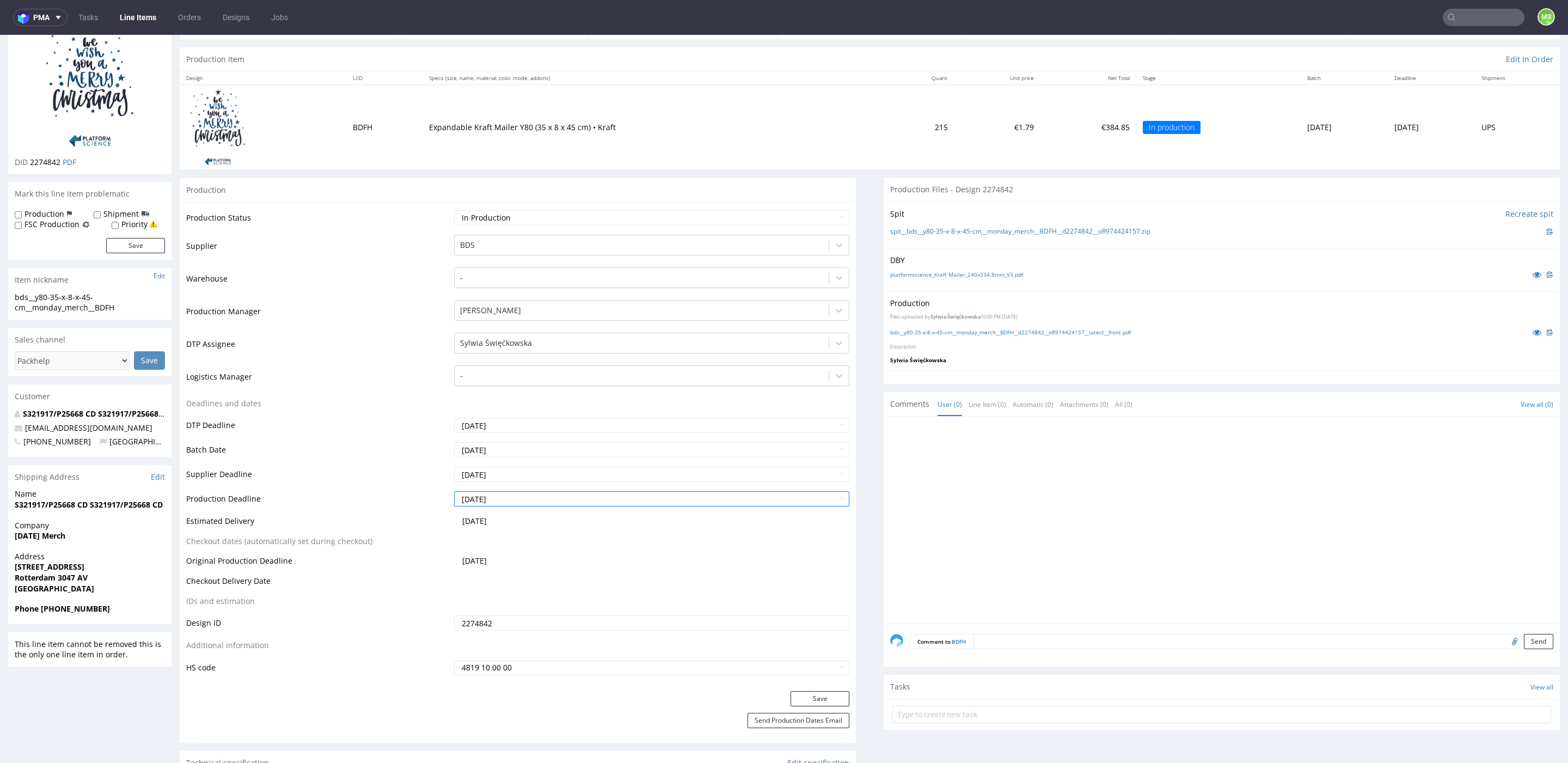
scroll to position [105, 0]
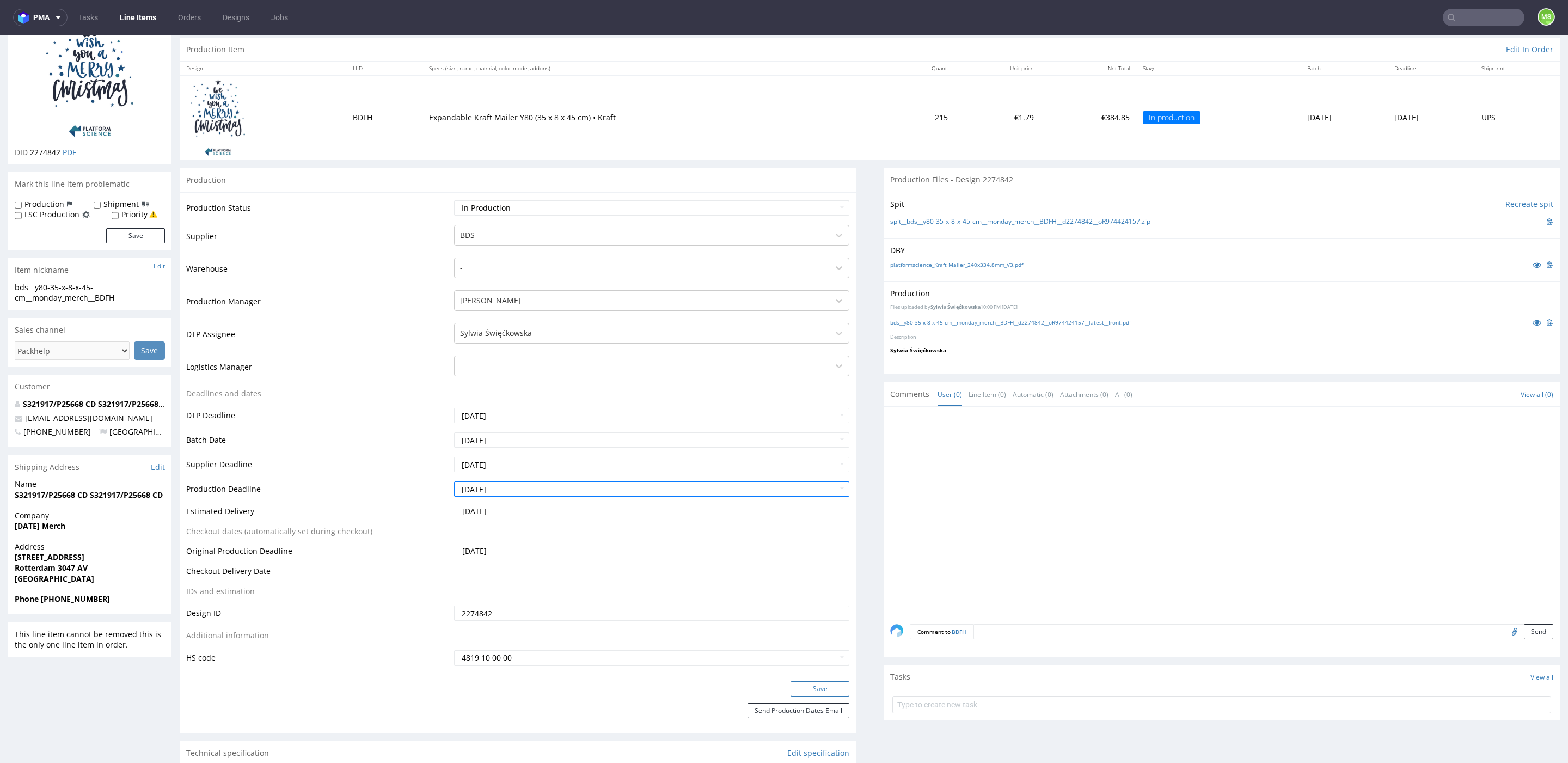
click at [820, 690] on button "Save" at bounding box center [820, 689] width 59 height 16
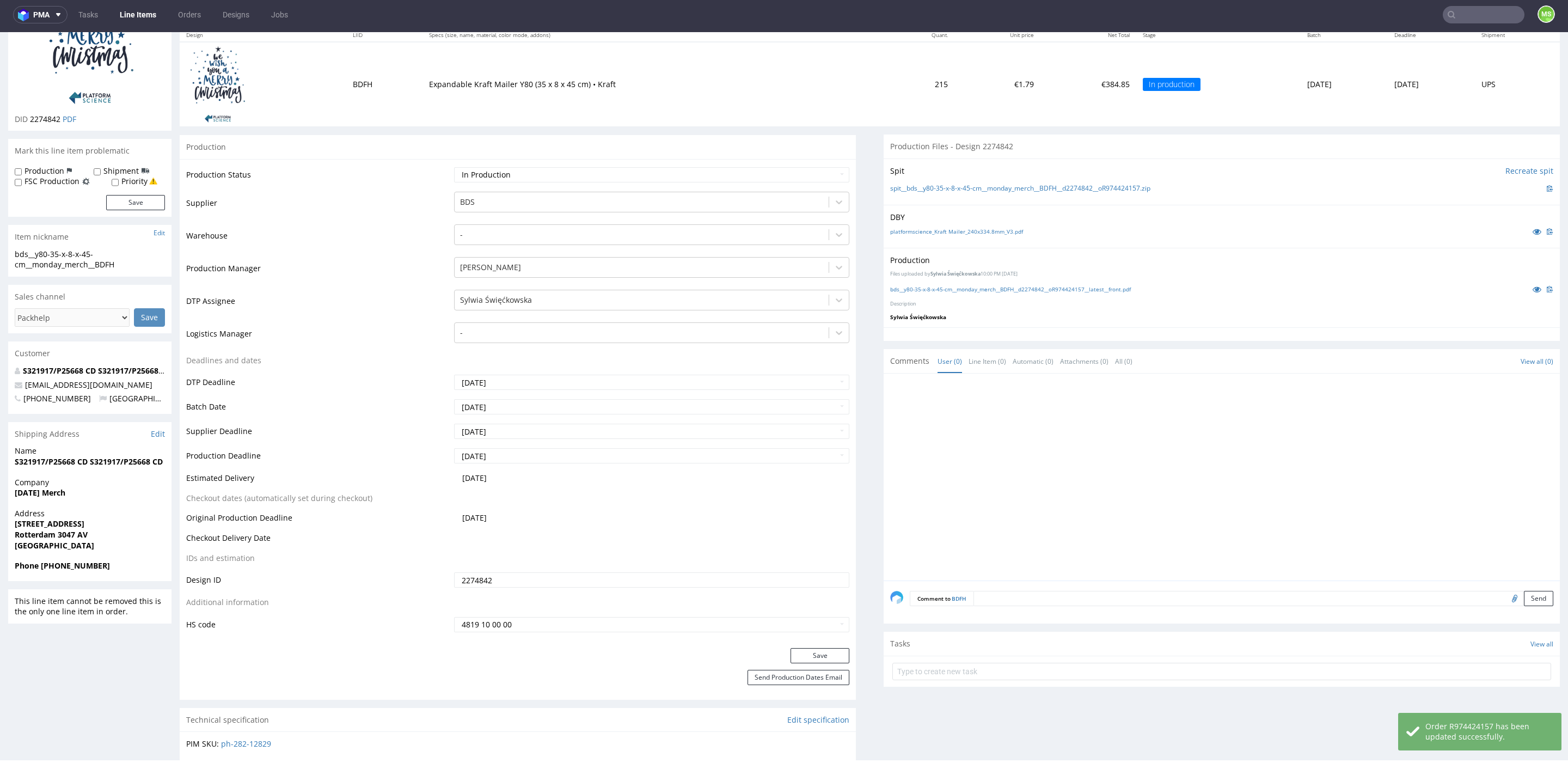
scroll to position [145, 0]
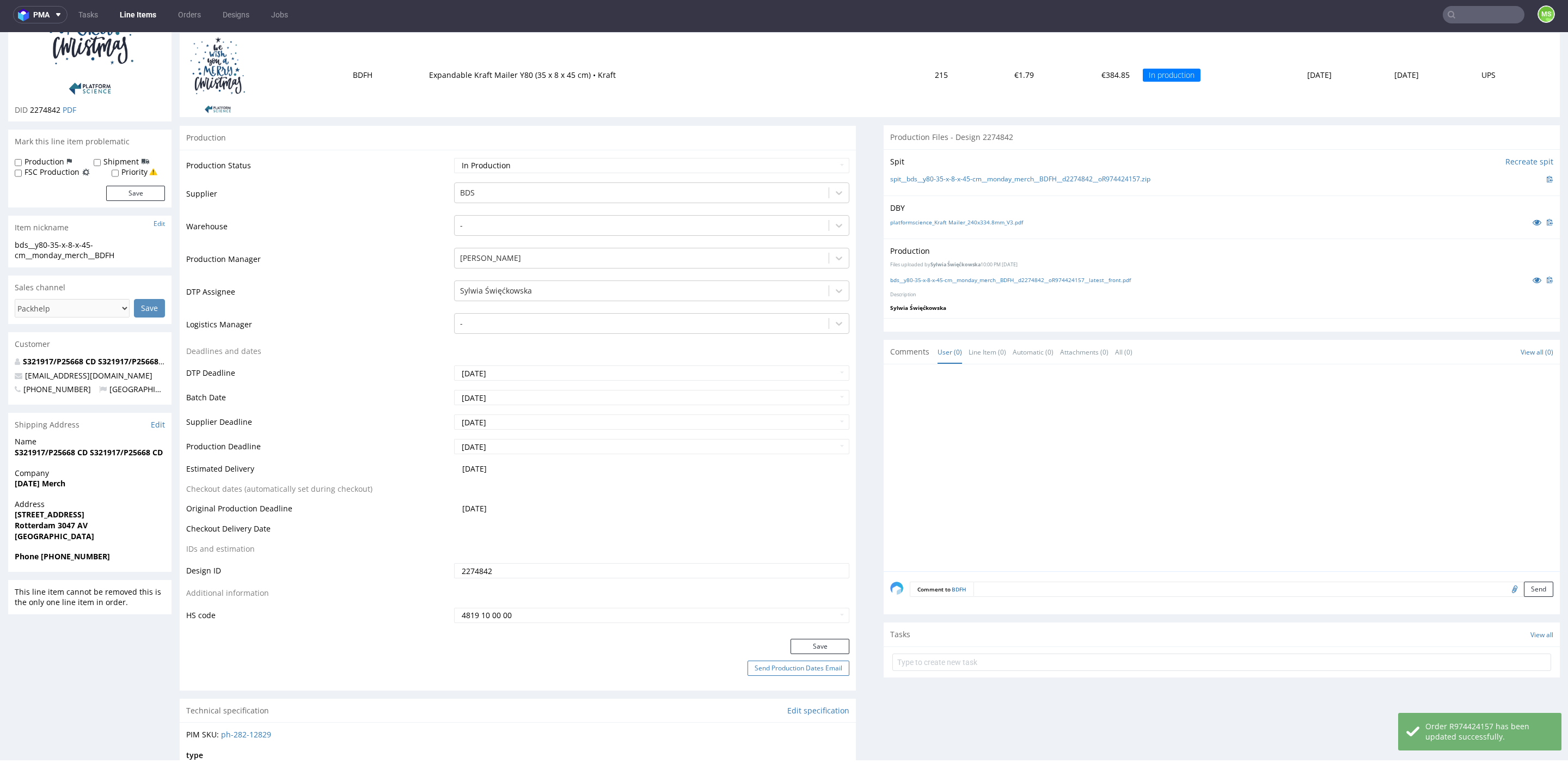
click at [817, 668] on button "Send Production Dates Email" at bounding box center [798, 669] width 102 height 16
click at [1464, 12] on input "text" at bounding box center [1484, 15] width 82 height 17
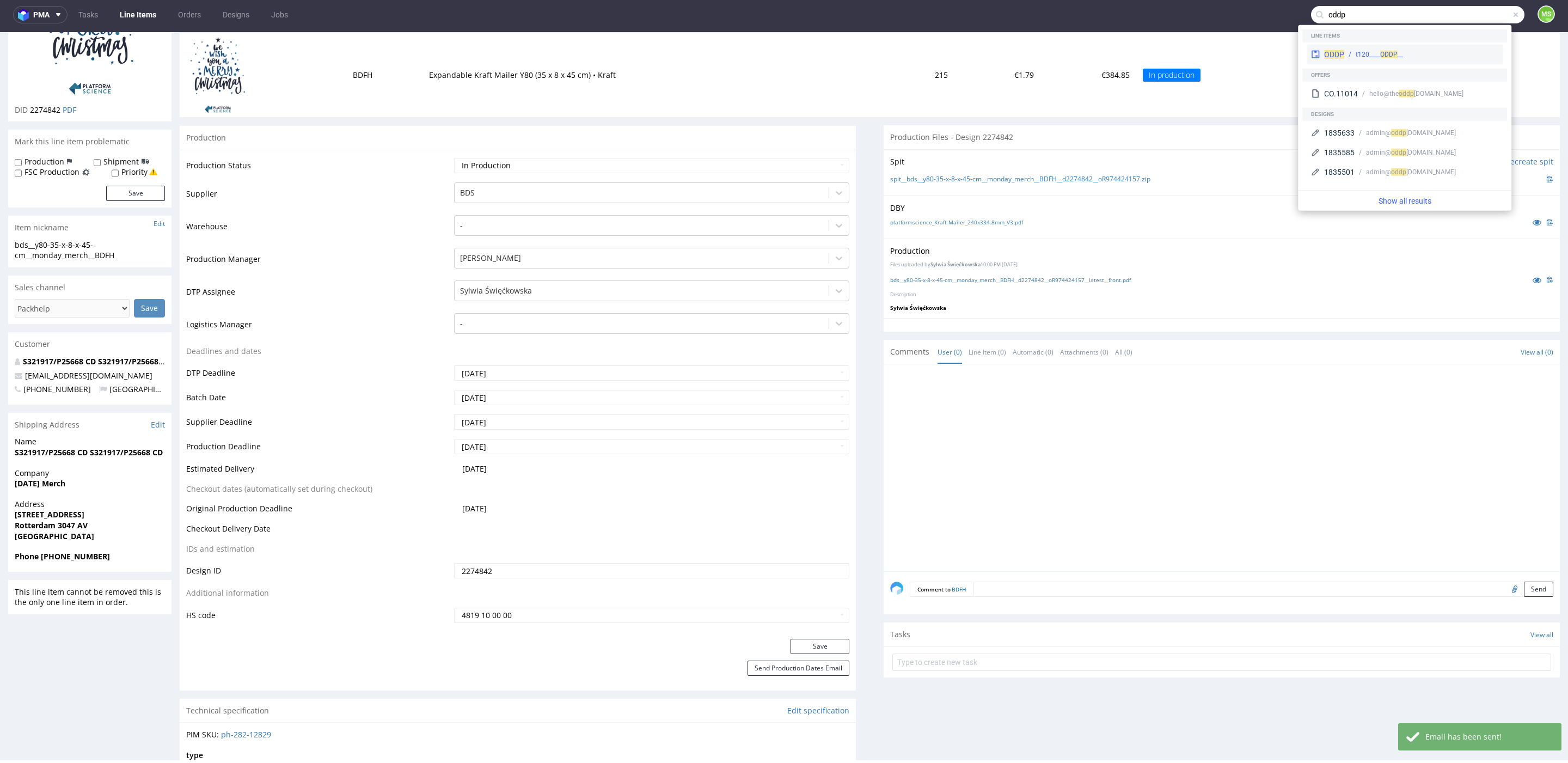
type input "oddp"
click at [1418, 51] on div "__t120____ ODDP" at bounding box center [1421, 54] width 154 height 10
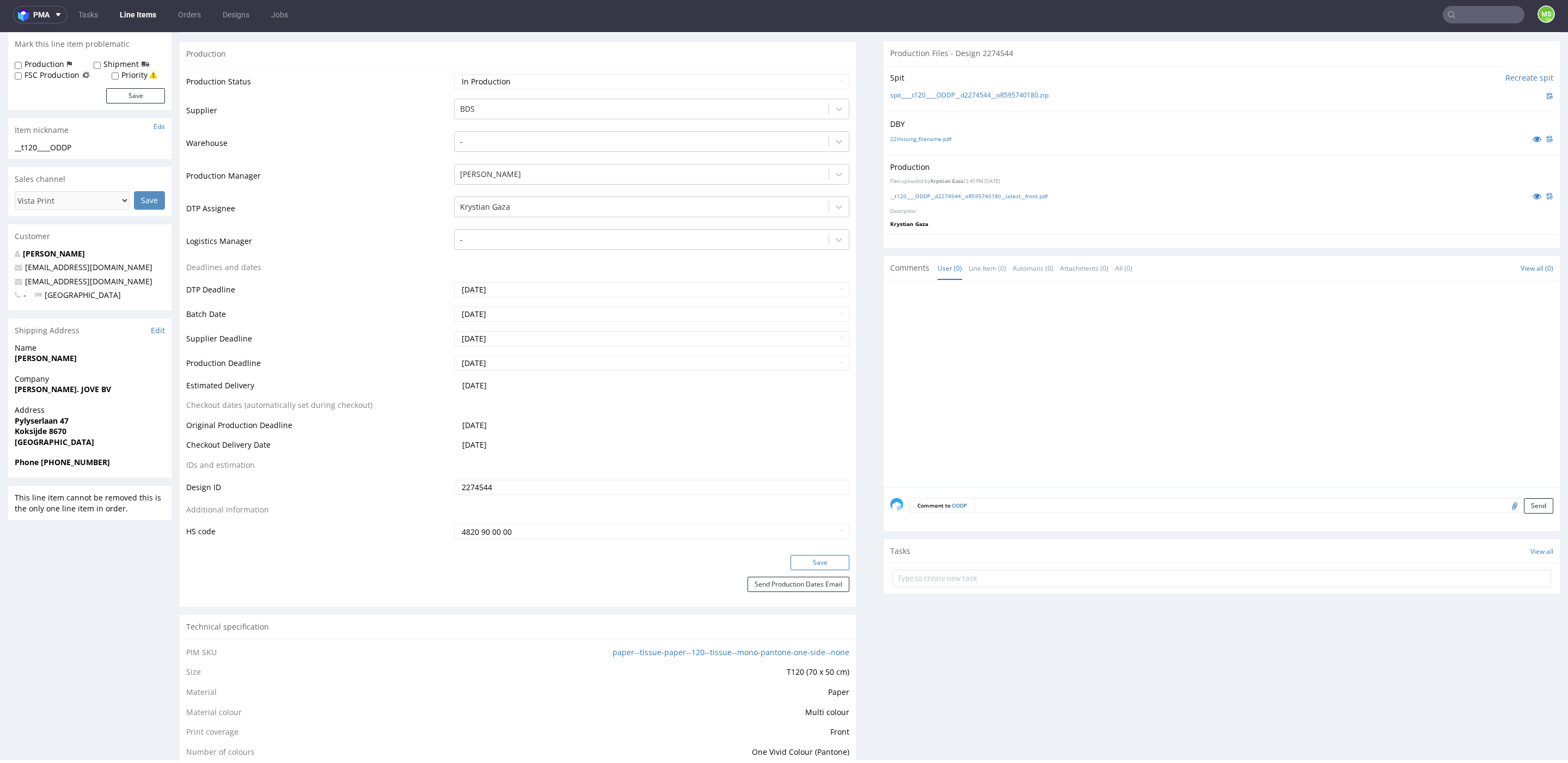
scroll to position [205, 0]
click at [808, 563] on button "Save" at bounding box center [820, 564] width 59 height 16
click at [771, 587] on button "Send Production Dates Email" at bounding box center [798, 586] width 102 height 16
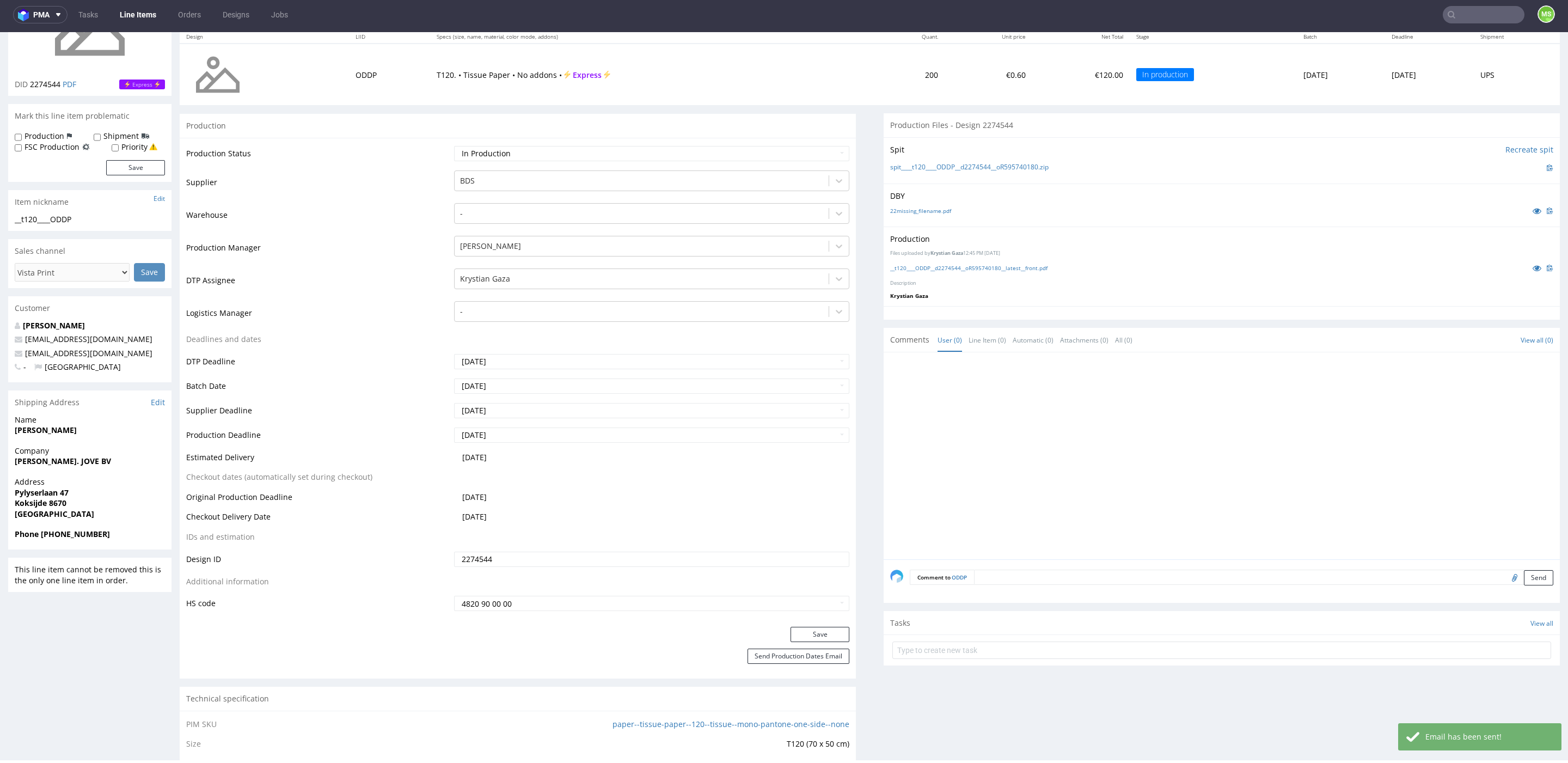
scroll to position [142, 0]
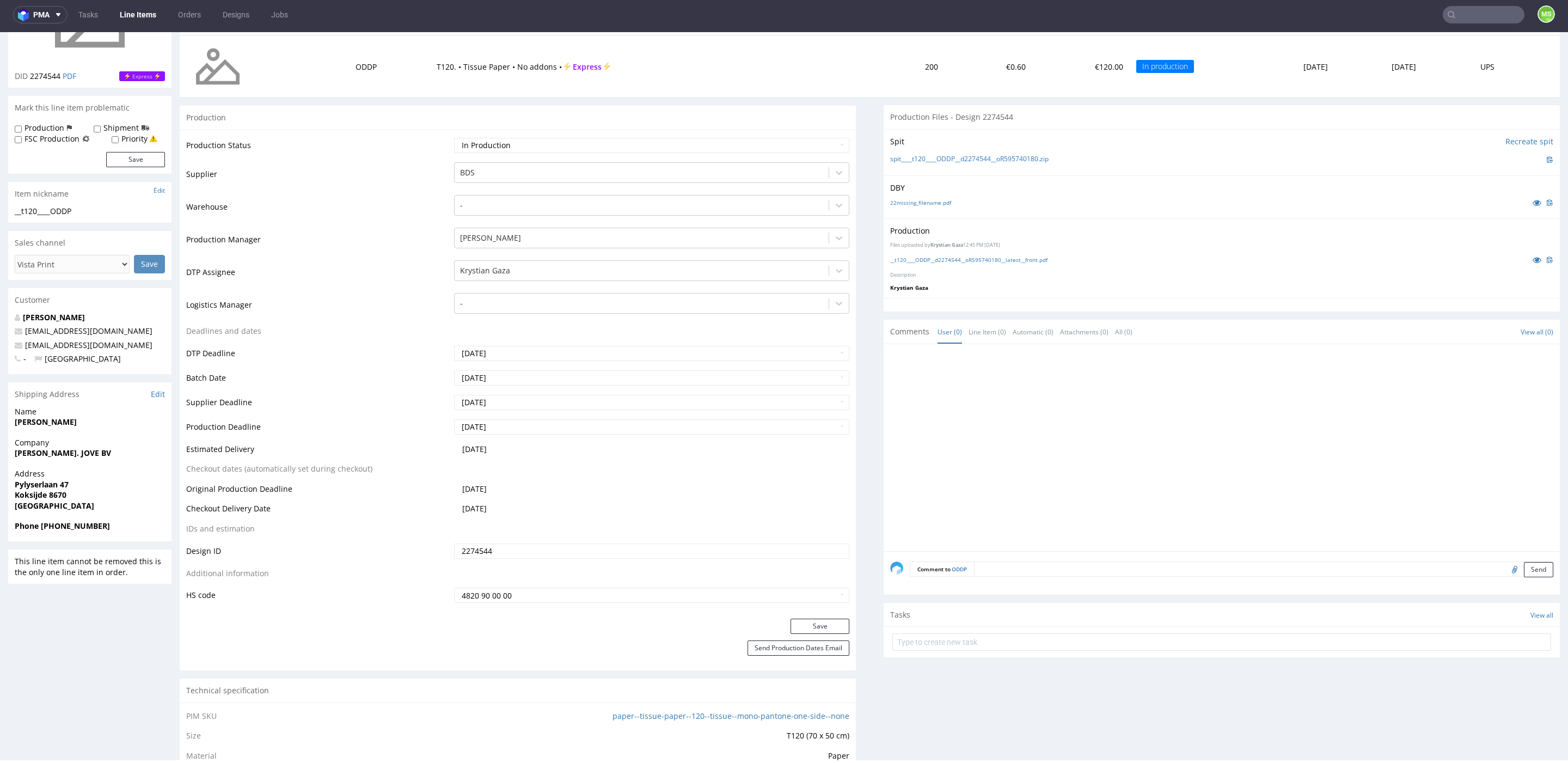
click at [1463, 16] on input "text" at bounding box center [1484, 15] width 82 height 17
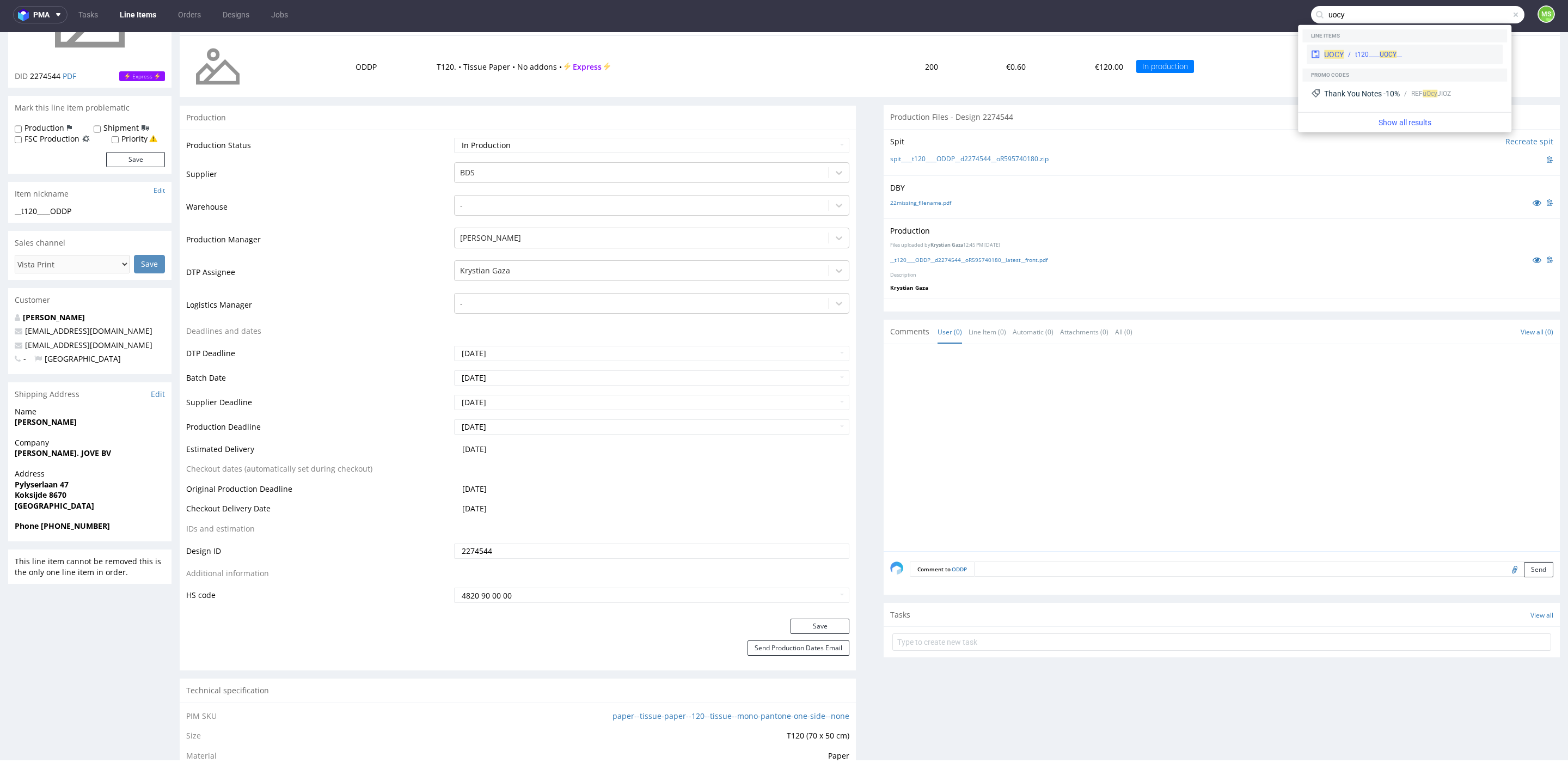
type input "uocy"
click at [1397, 57] on div "__t120____ UOCY" at bounding box center [1379, 54] width 47 height 10
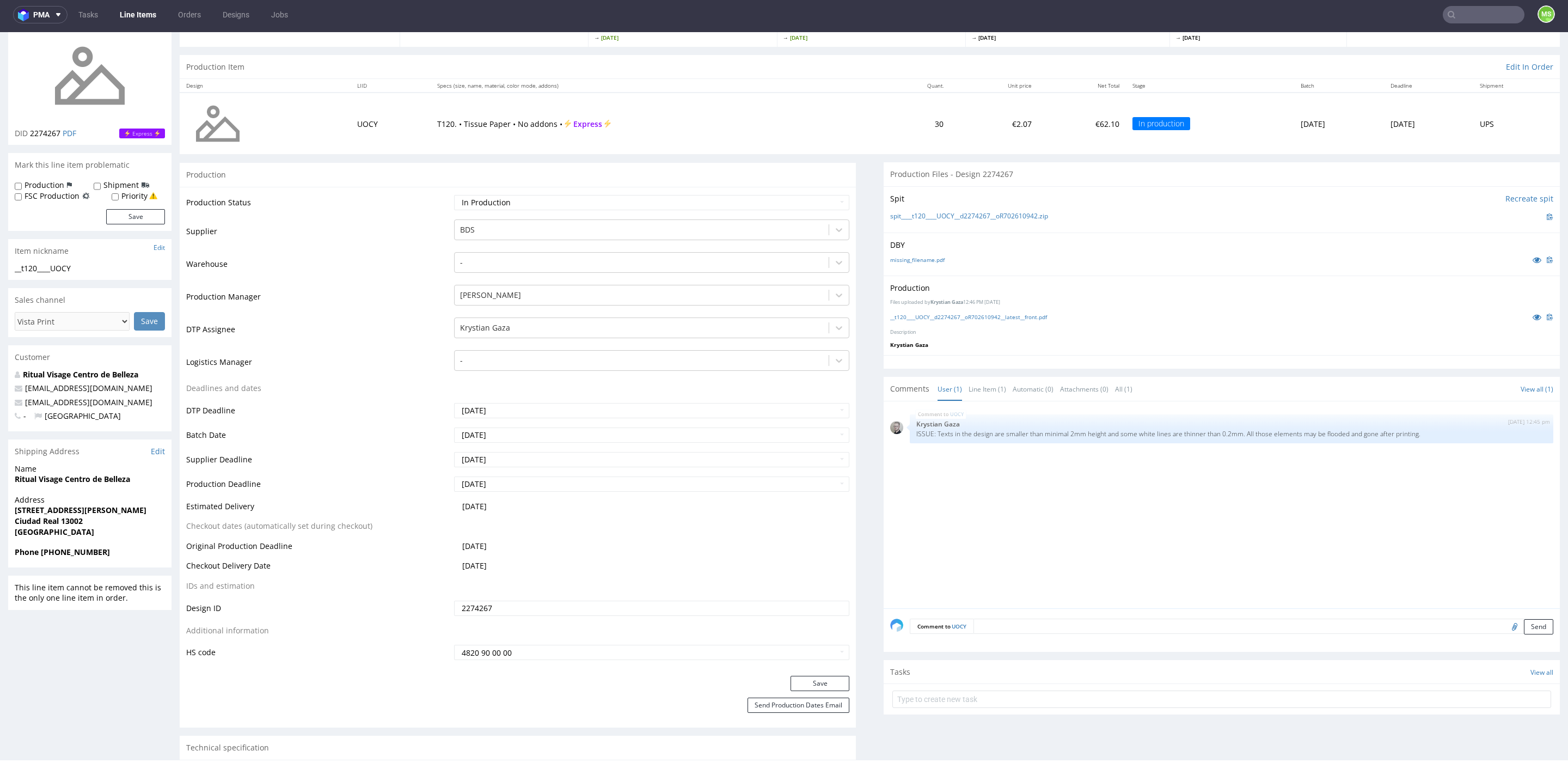
scroll to position [88, 0]
click at [1477, 17] on input "text" at bounding box center [1484, 15] width 82 height 17
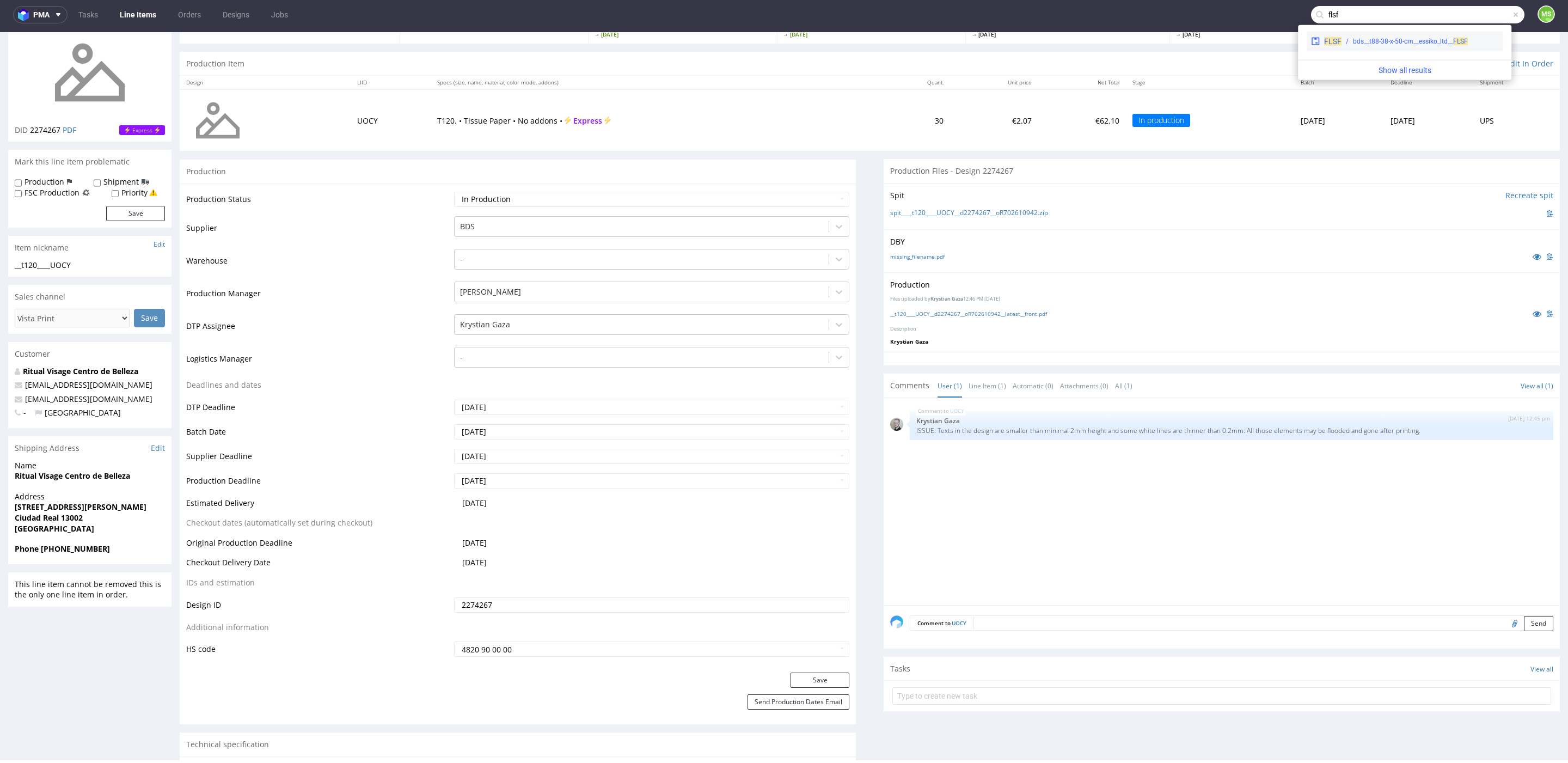
type input "flsf"
click at [1432, 40] on div "bds__t88-38-x-50-cm__essiko_ltd__ FLSF" at bounding box center [1410, 41] width 115 height 10
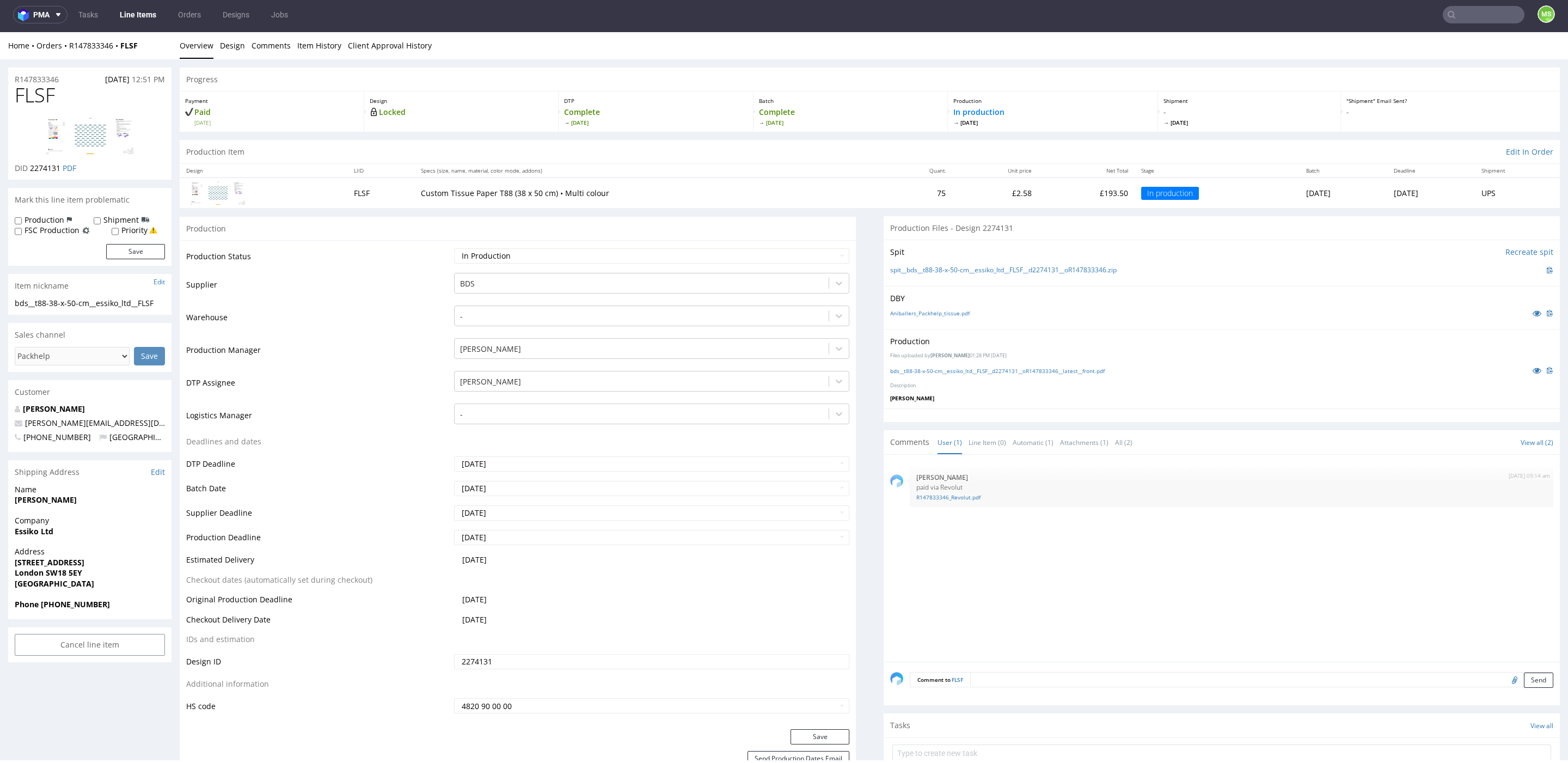
click at [139, 16] on link "Line Items" at bounding box center [138, 15] width 50 height 17
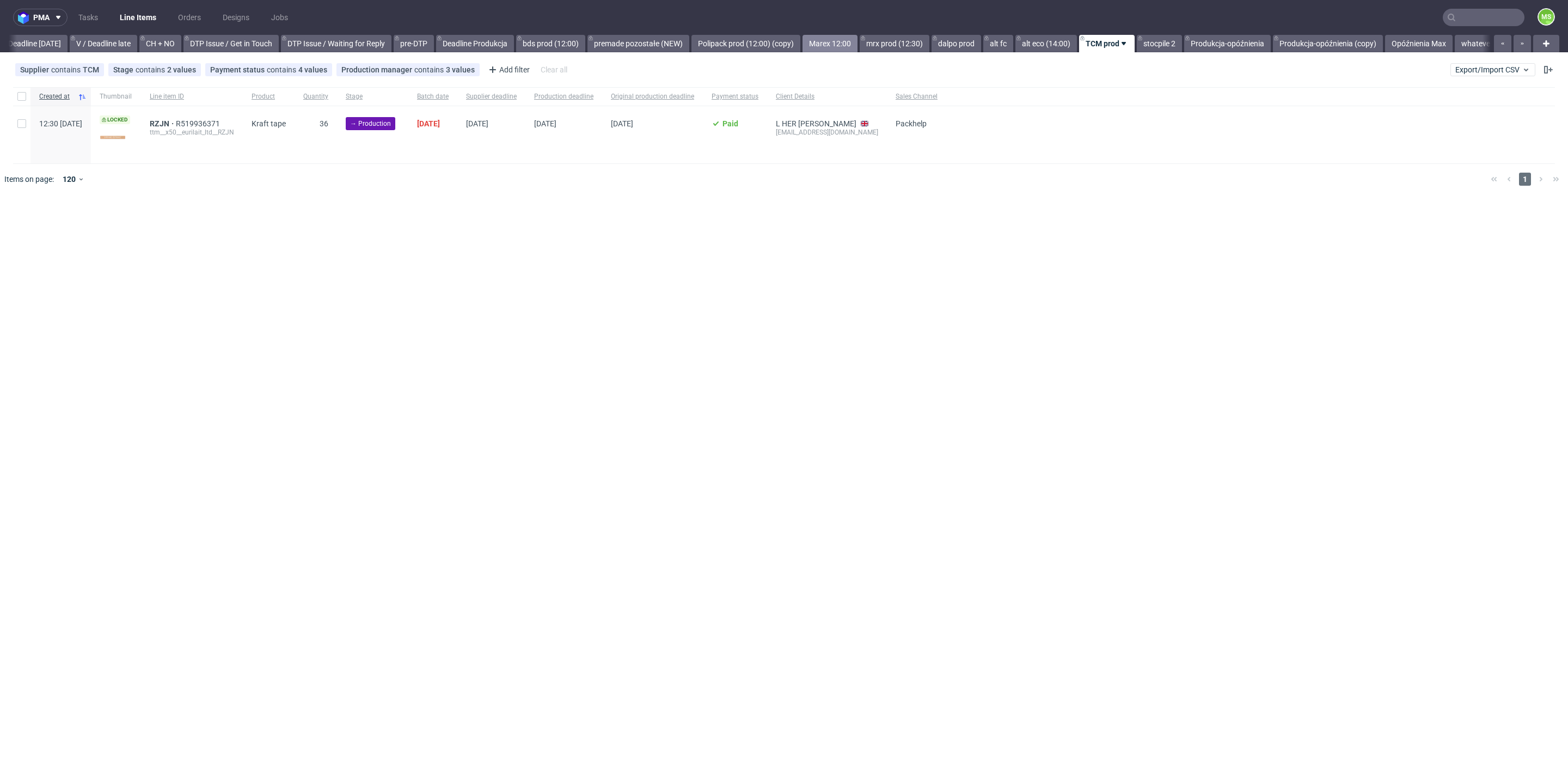
scroll to position [0, 1476]
click at [996, 44] on link "alt fc" at bounding box center [989, 44] width 30 height 17
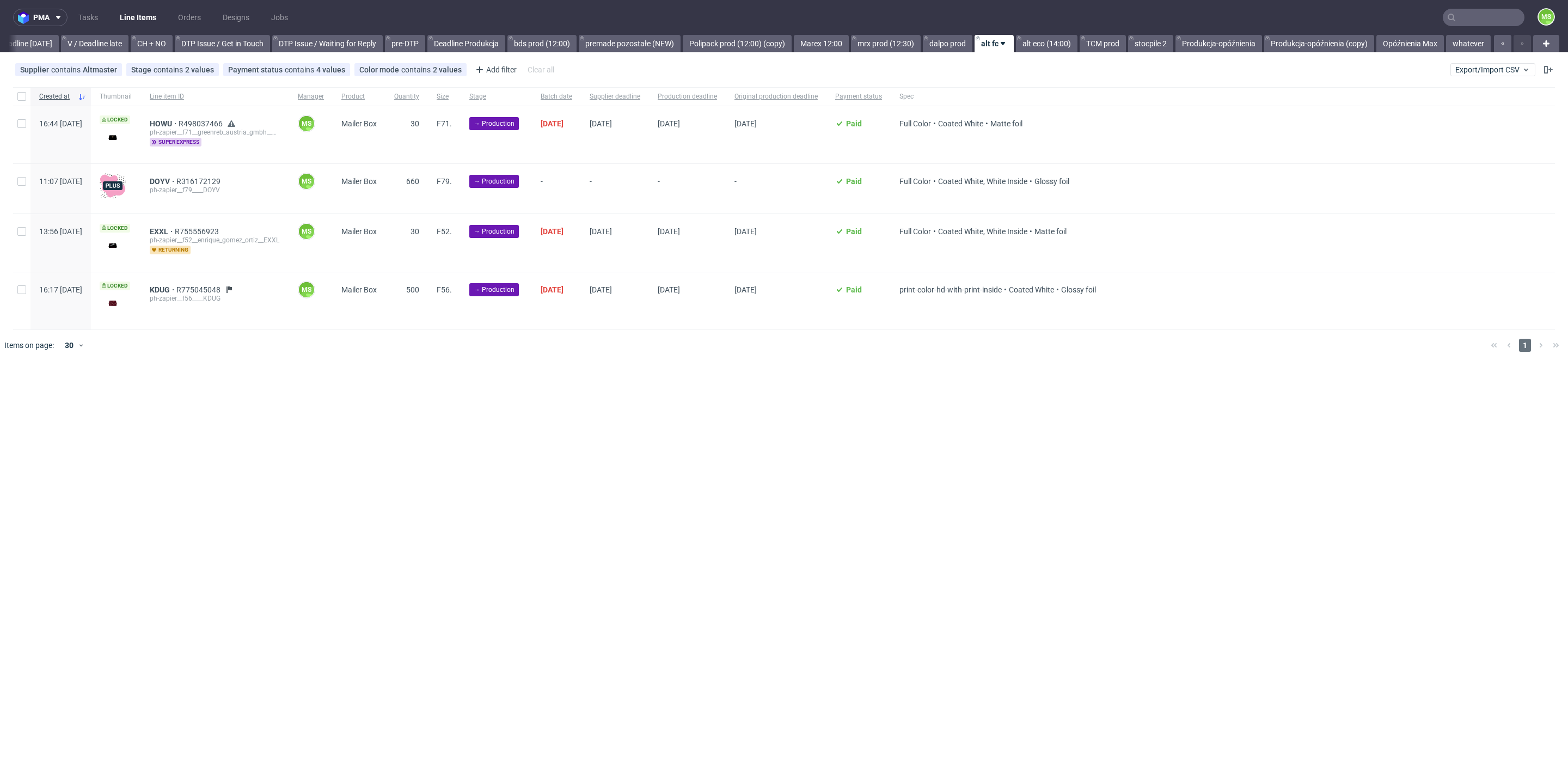
click at [25, 118] on div at bounding box center [22, 135] width 17 height 57
checkbox input "true"
drag, startPoint x: 219, startPoint y: 394, endPoint x: 231, endPoint y: 400, distance: 13.4
click at [219, 394] on span "Change batch date" at bounding box center [192, 394] width 65 height 11
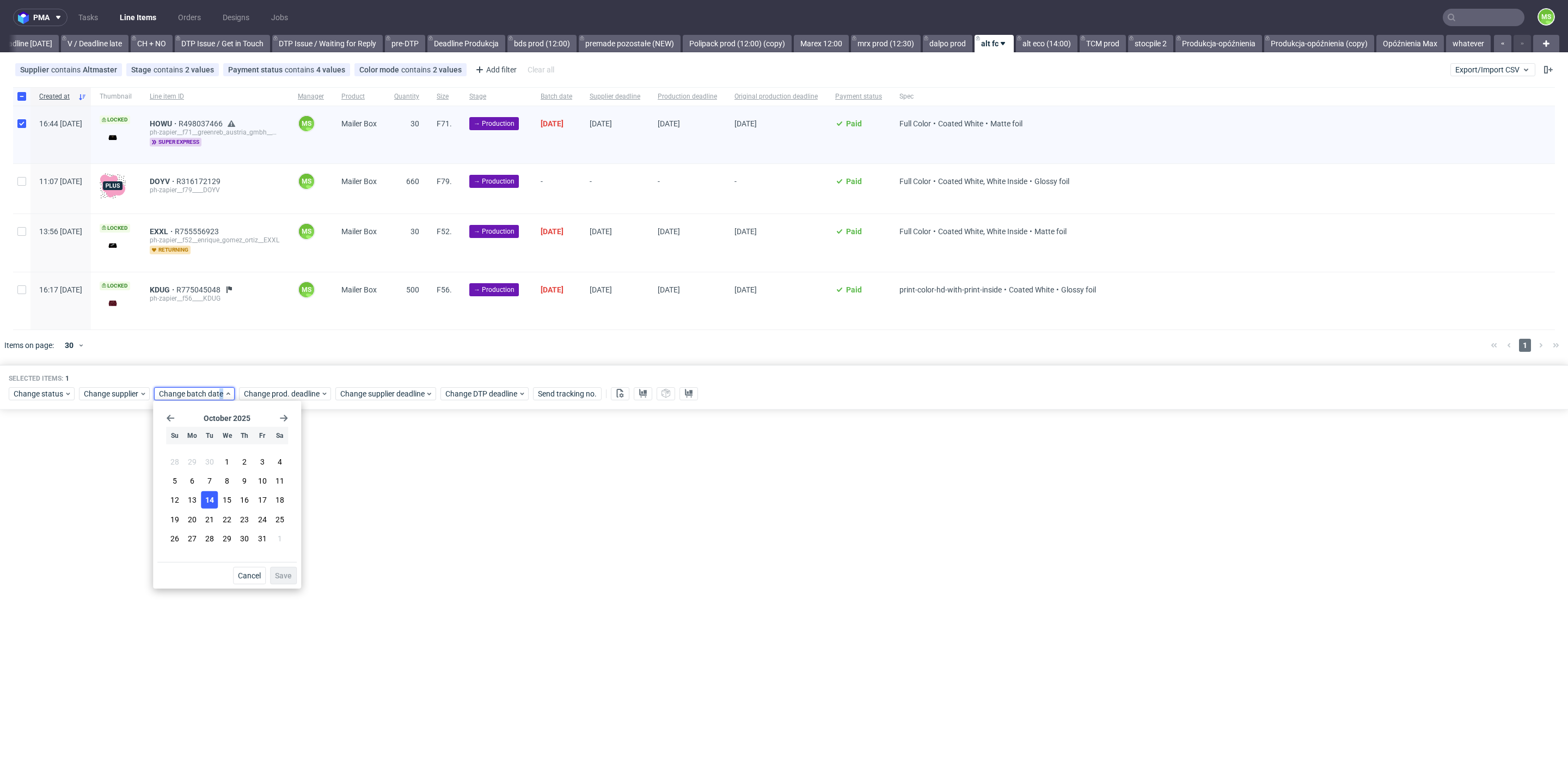
click at [210, 501] on span "14" at bounding box center [210, 500] width 9 height 11
drag, startPoint x: 286, startPoint y: 577, endPoint x: 286, endPoint y: 570, distance: 7.0
click at [286, 573] on span "Save" at bounding box center [283, 576] width 17 height 8
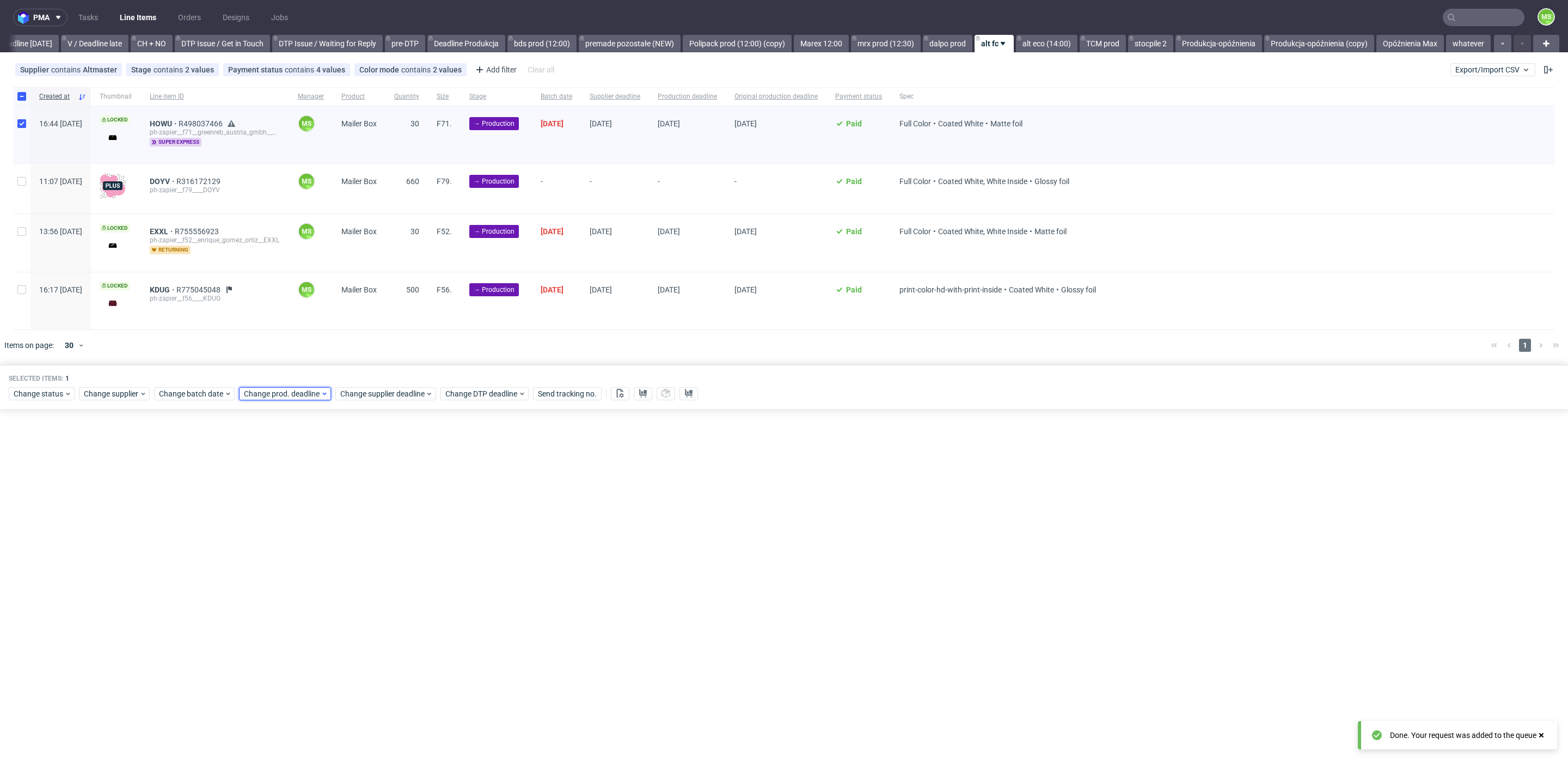
click at [296, 398] on div "Change prod. deadline" at bounding box center [286, 394] width 92 height 13
click at [333, 495] on button "16" at bounding box center [328, 500] width 17 height 17
drag, startPoint x: 361, startPoint y: 572, endPoint x: 373, endPoint y: 536, distance: 37.9
click at [363, 567] on button "Save" at bounding box center [367, 576] width 27 height 17
click at [381, 390] on span "Change supplier deadline" at bounding box center [383, 394] width 85 height 11
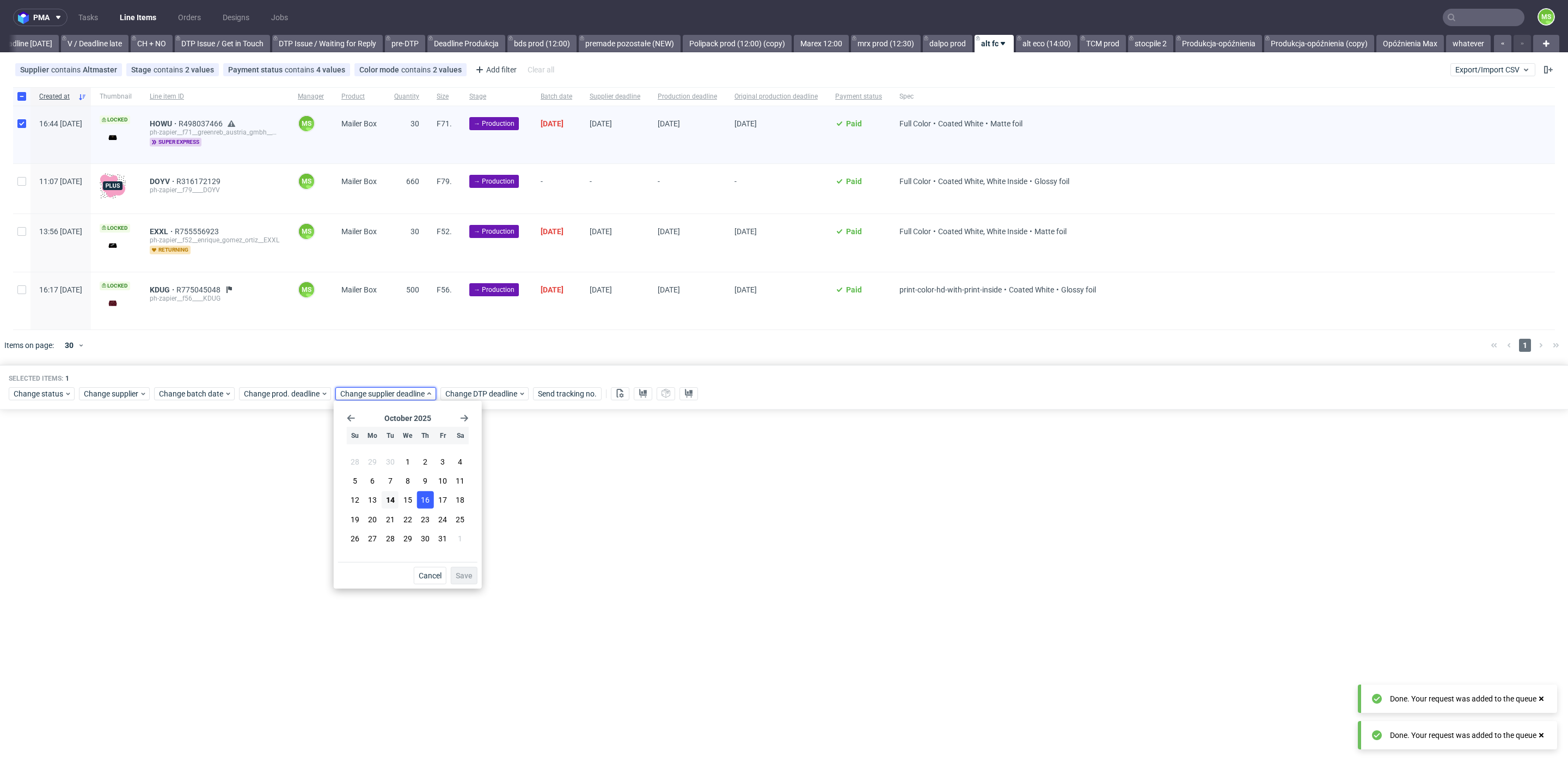
click at [423, 504] on span "16" at bounding box center [425, 500] width 9 height 11
click at [461, 581] on button "Save" at bounding box center [464, 576] width 27 height 17
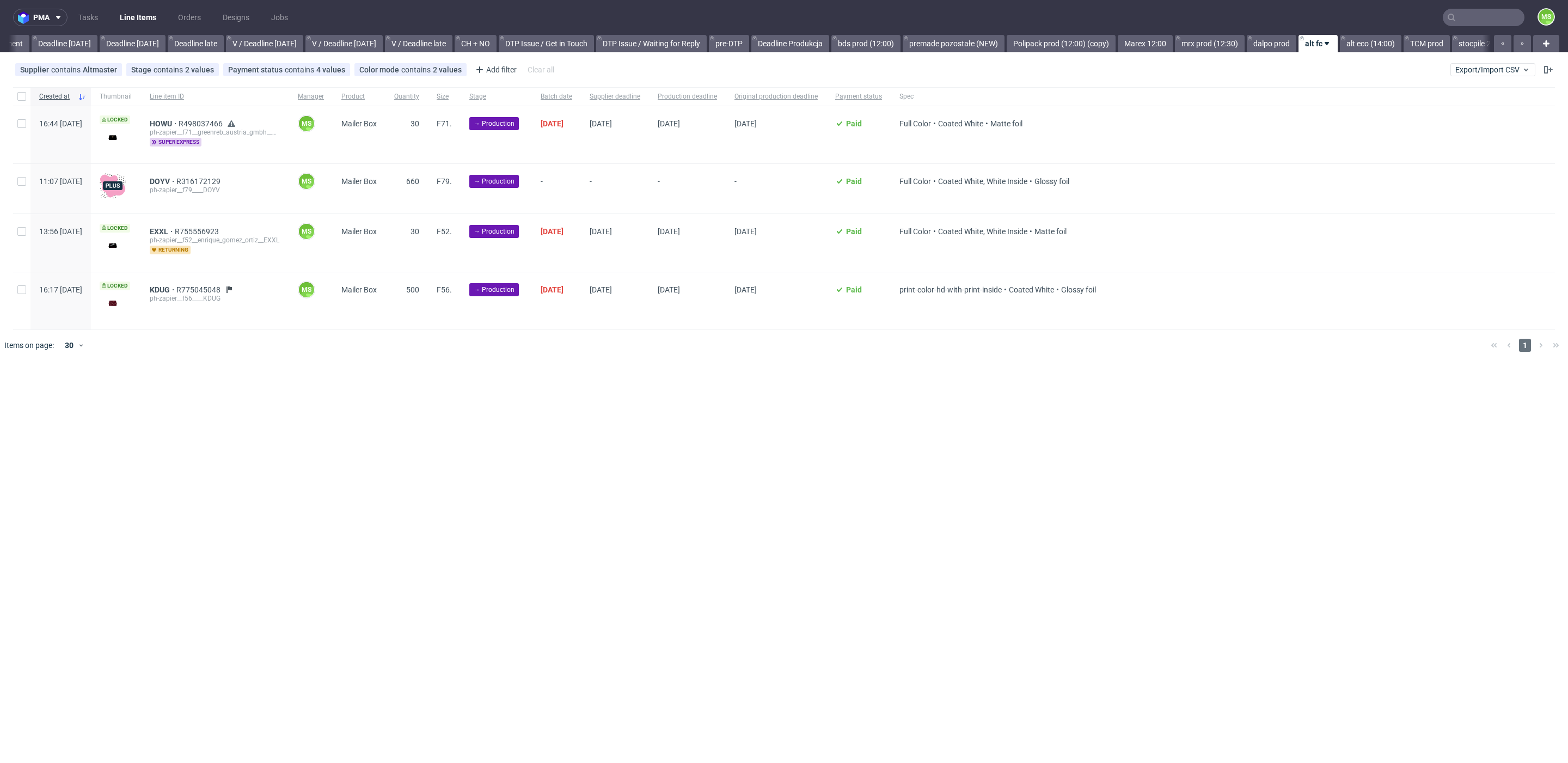
scroll to position [0, 1289]
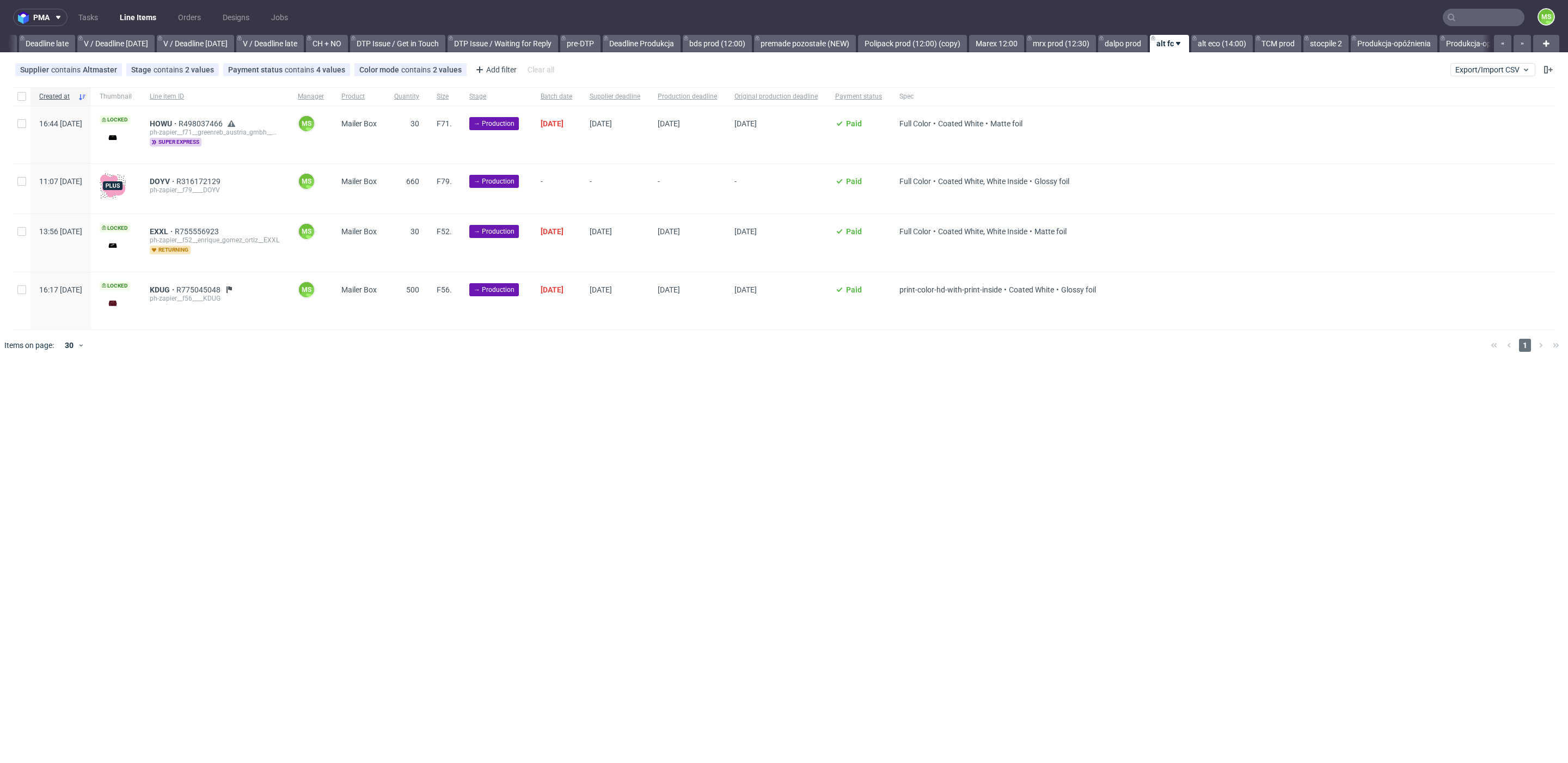
scroll to position [0, 1373]
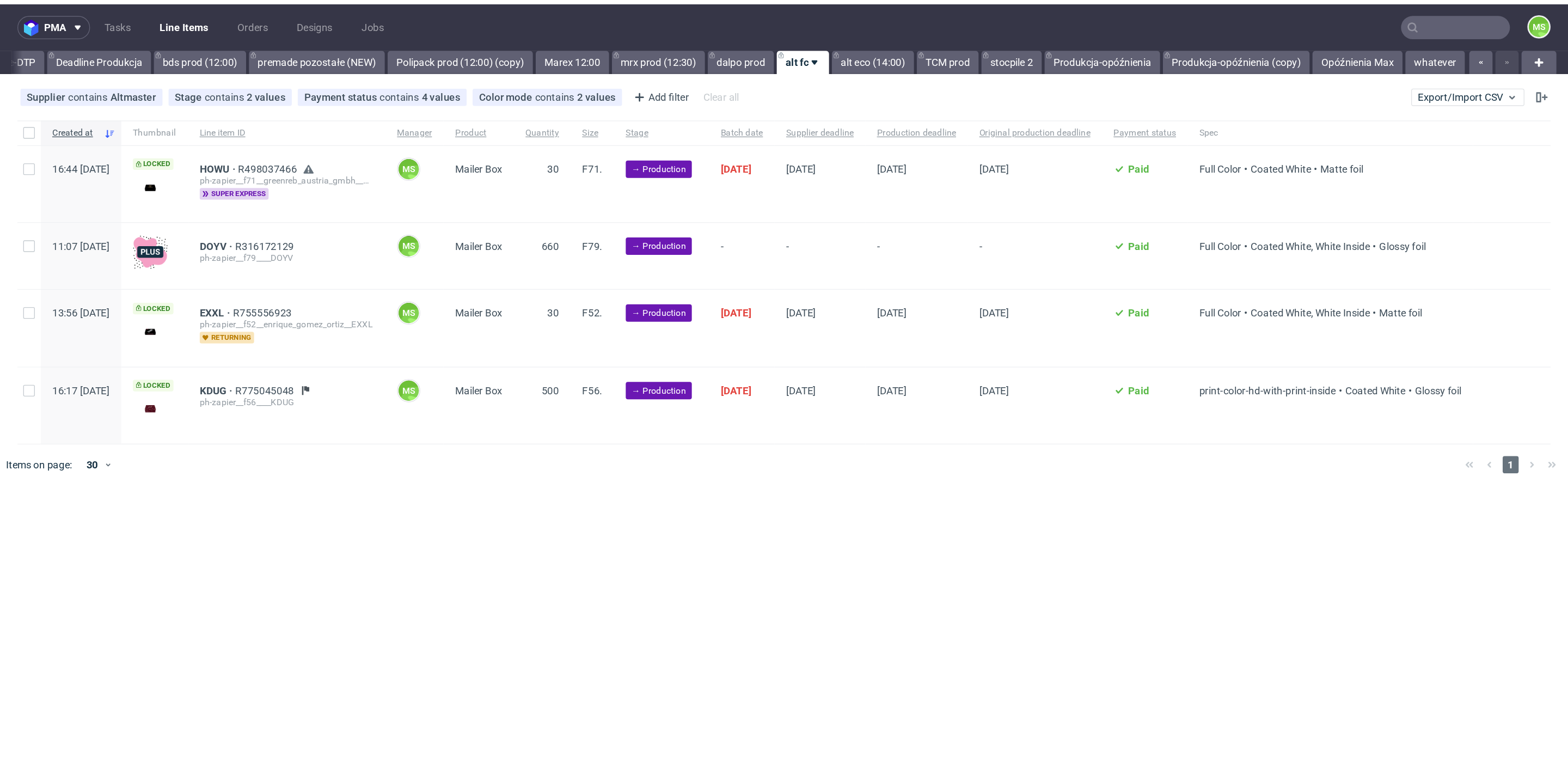
scroll to position [0, 1476]
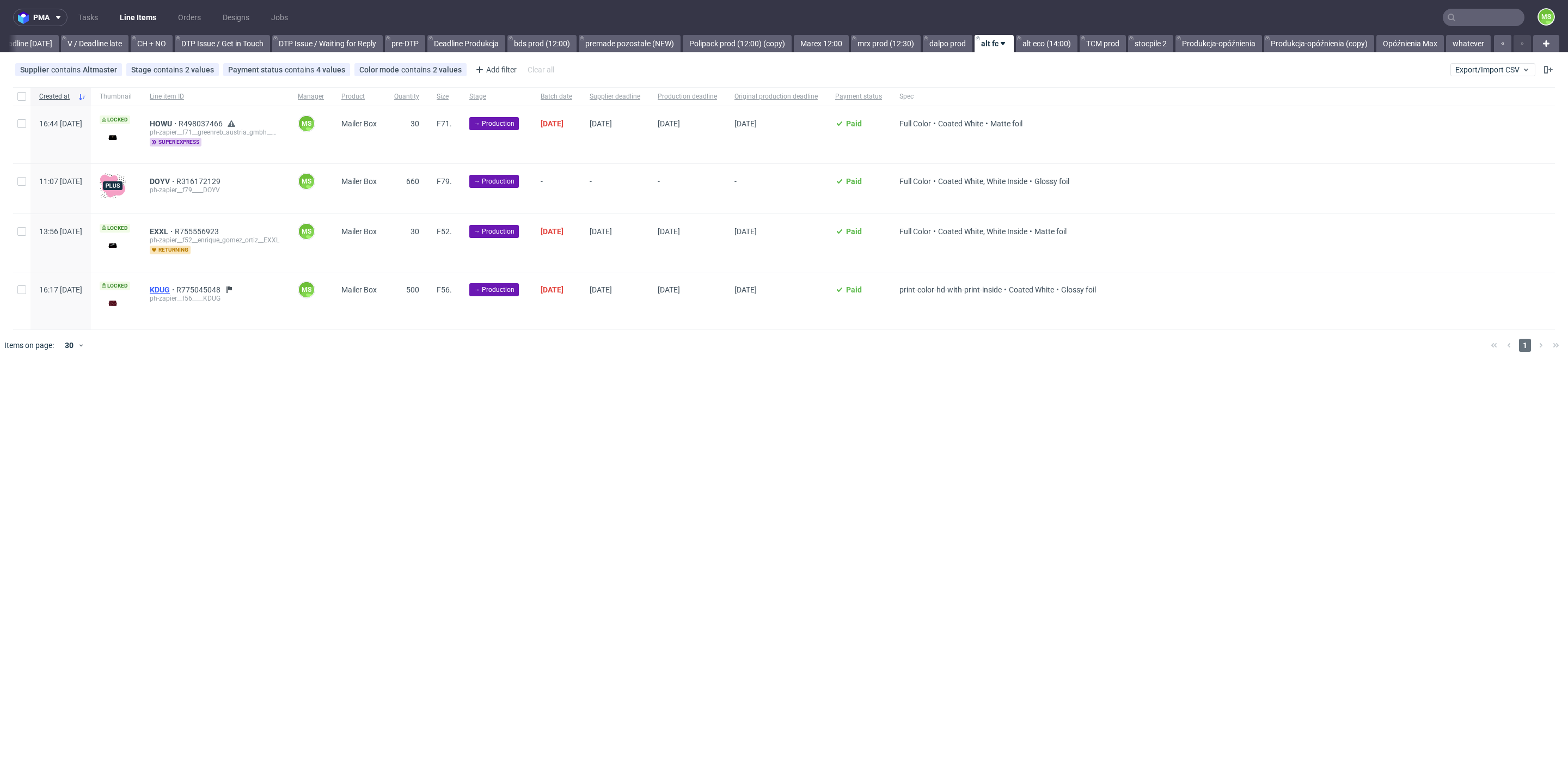
click at [177, 286] on span "KDUG" at bounding box center [163, 290] width 27 height 9
